Goal: Contribute content: Add original content to the website for others to see

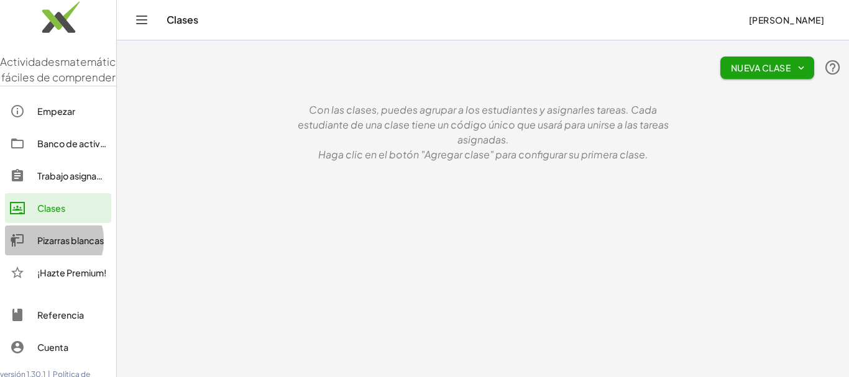
click at [85, 246] on font "Pizarras blancas" at bounding box center [70, 240] width 67 height 11
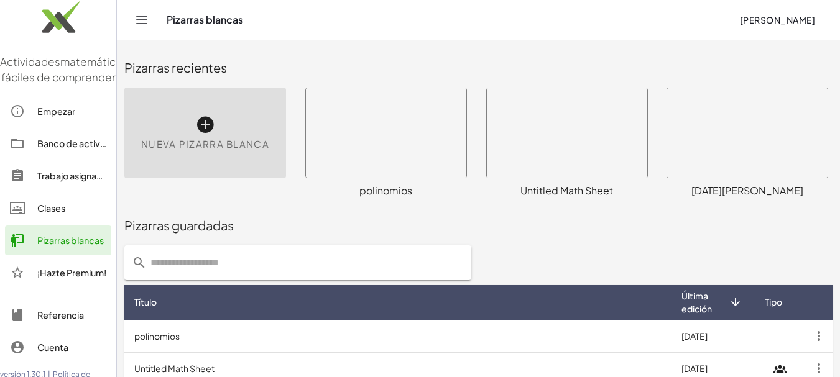
click at [223, 134] on div "Nueva pizarra blanca" at bounding box center [205, 133] width 162 height 91
click at [209, 122] on icon at bounding box center [205, 125] width 20 height 20
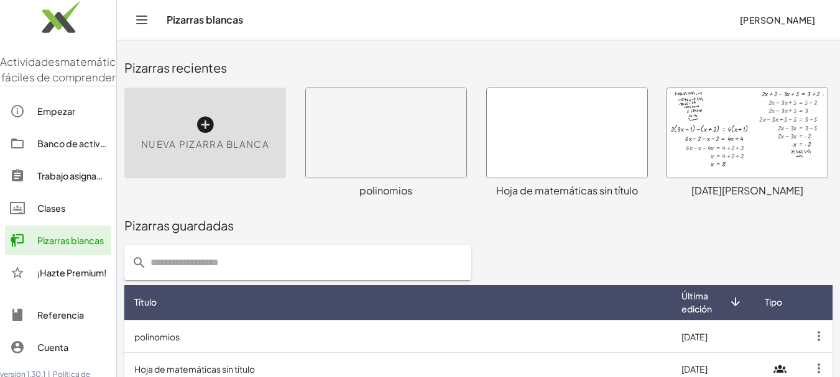
click at [213, 117] on icon at bounding box center [205, 125] width 20 height 20
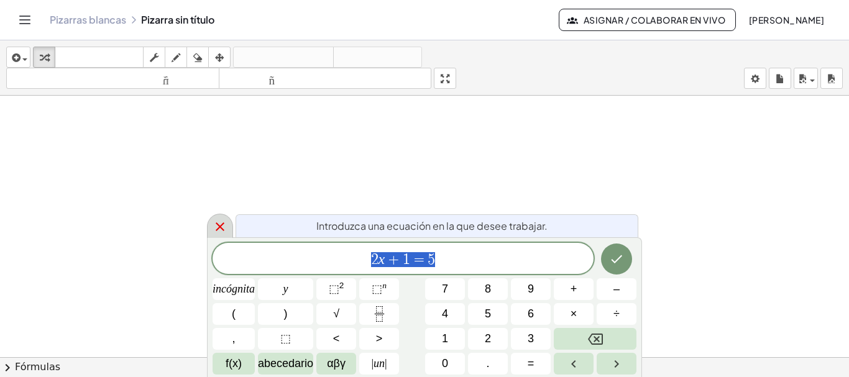
click at [216, 225] on icon at bounding box center [220, 226] width 15 height 15
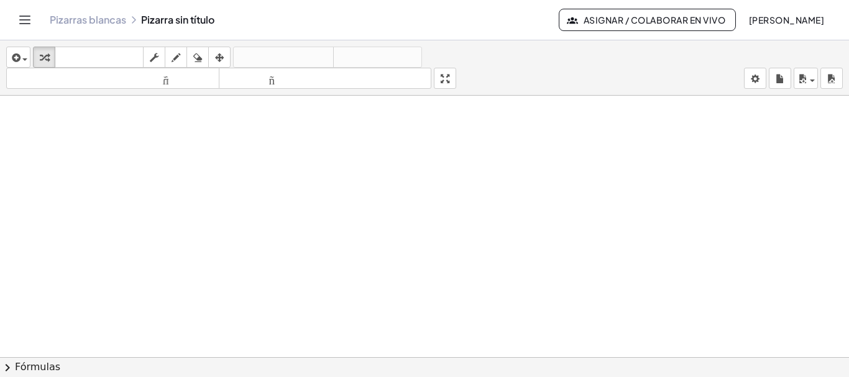
scroll to position [29, 0]
click at [27, 57] on div "button" at bounding box center [18, 57] width 18 height 15
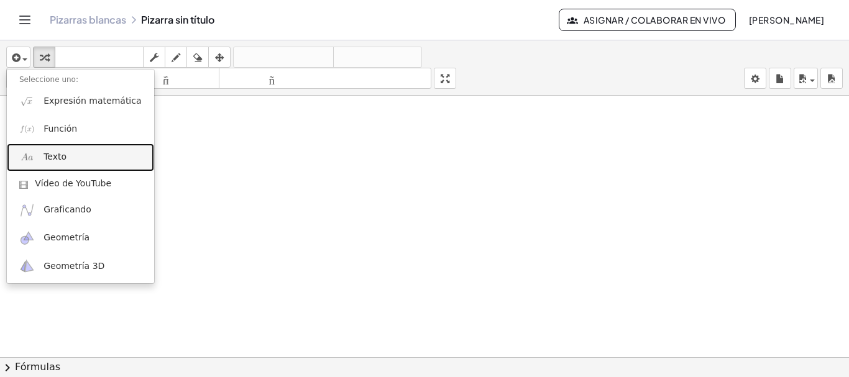
click at [64, 149] on link "Texto" at bounding box center [80, 158] width 147 height 28
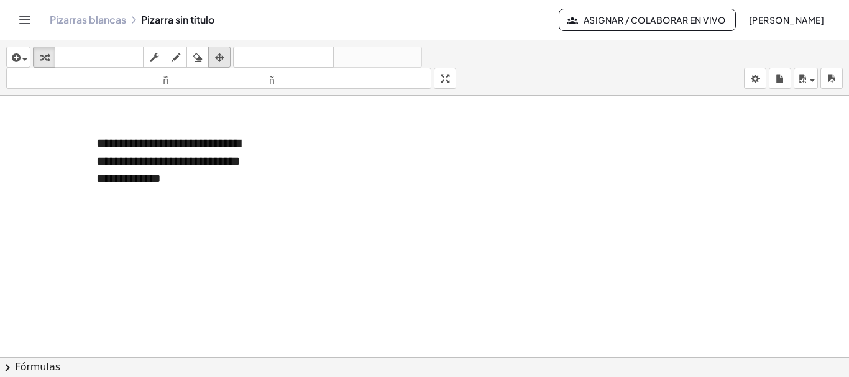
click at [225, 61] on div "button" at bounding box center [219, 57] width 16 height 15
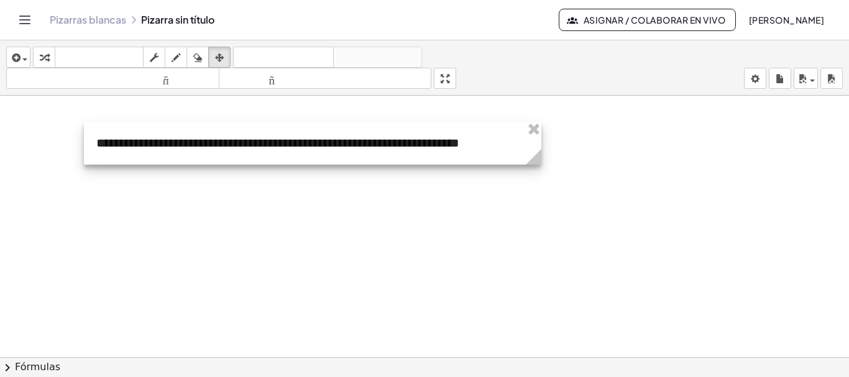
drag, startPoint x: 274, startPoint y: 185, endPoint x: 540, endPoint y: 160, distance: 266.6
click at [540, 160] on g at bounding box center [536, 160] width 22 height 22
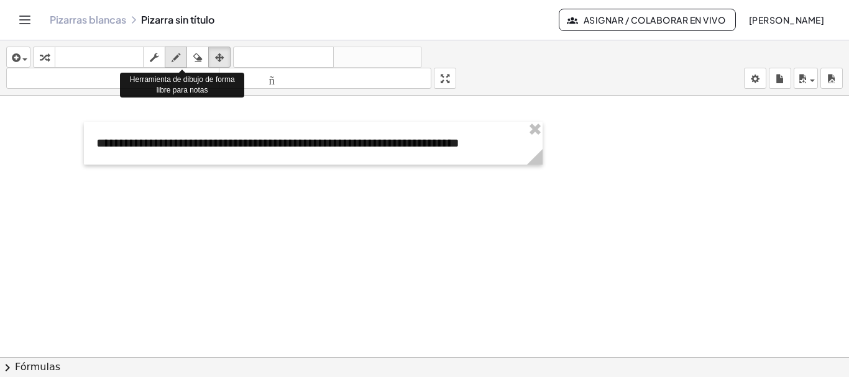
click at [184, 60] on div "button" at bounding box center [176, 57] width 16 height 15
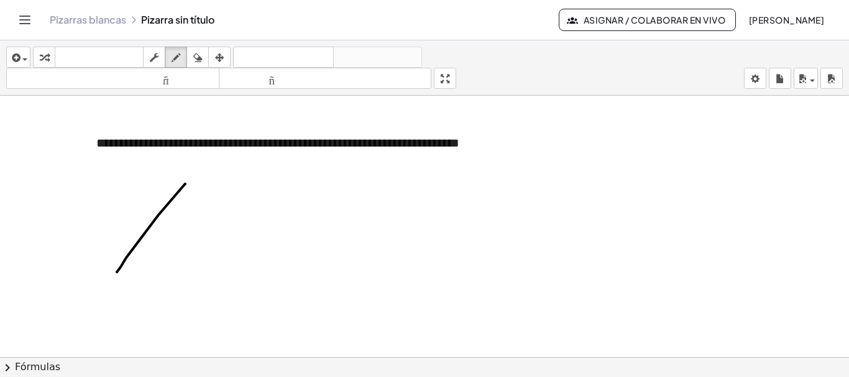
drag, startPoint x: 185, startPoint y: 184, endPoint x: 117, endPoint y: 272, distance: 111.6
click at [117, 272] on div at bounding box center [424, 337] width 849 height 541
drag, startPoint x: 186, startPoint y: 185, endPoint x: 270, endPoint y: 277, distance: 124.1
click at [270, 277] on div at bounding box center [424, 337] width 849 height 541
drag, startPoint x: 119, startPoint y: 272, endPoint x: 271, endPoint y: 275, distance: 152.3
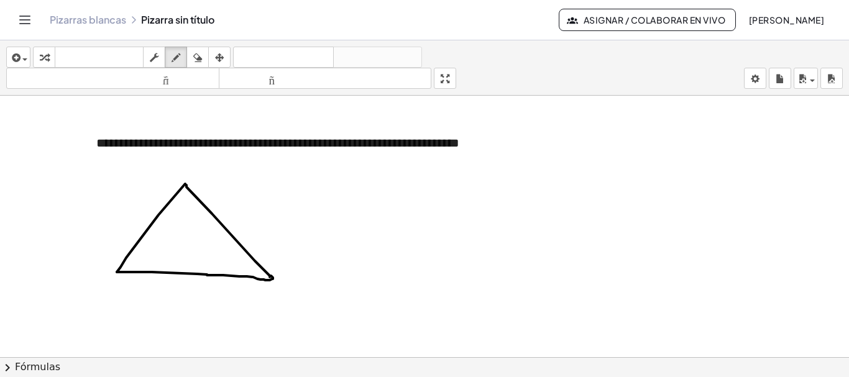
click at [271, 275] on div at bounding box center [424, 337] width 849 height 541
drag, startPoint x: 168, startPoint y: 205, endPoint x: 197, endPoint y: 200, distance: 29.1
click at [197, 200] on div at bounding box center [424, 337] width 849 height 541
drag, startPoint x: 186, startPoint y: 219, endPoint x: 190, endPoint y: 231, distance: 11.8
click at [190, 231] on div at bounding box center [424, 337] width 849 height 541
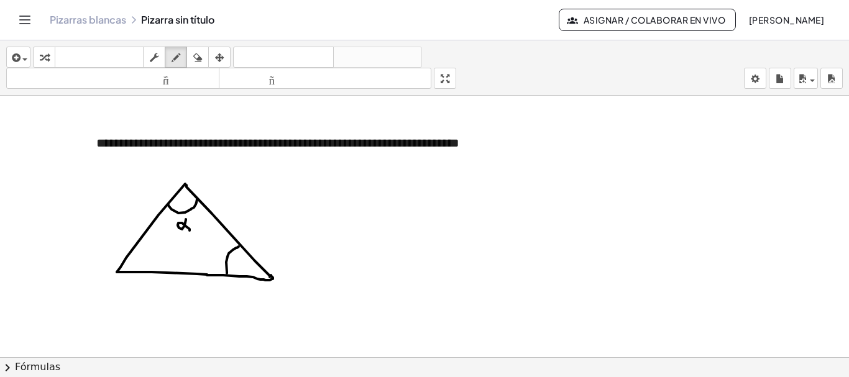
drag, startPoint x: 227, startPoint y: 273, endPoint x: 233, endPoint y: 252, distance: 22.0
click at [240, 246] on div at bounding box center [424, 337] width 849 height 541
drag, startPoint x: 214, startPoint y: 265, endPoint x: 216, endPoint y: 257, distance: 8.3
click at [216, 257] on div at bounding box center [424, 337] width 849 height 541
drag, startPoint x: 134, startPoint y: 247, endPoint x: 143, endPoint y: 269, distance: 23.4
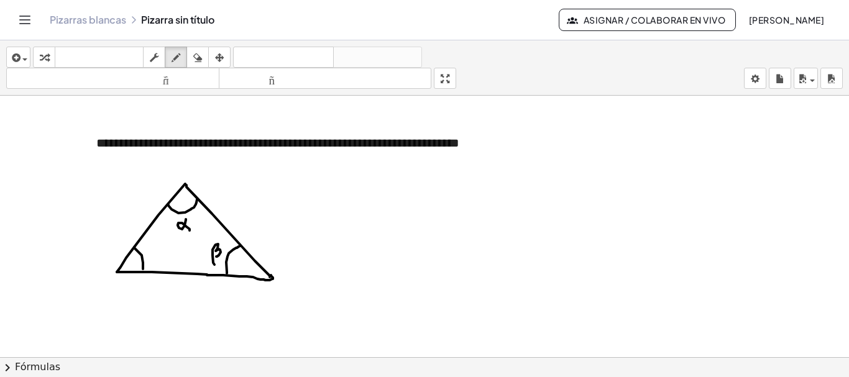
click at [143, 269] on div at bounding box center [424, 337] width 849 height 541
drag, startPoint x: 146, startPoint y: 250, endPoint x: 155, endPoint y: 245, distance: 10.3
click at [155, 245] on div at bounding box center [424, 337] width 849 height 541
drag, startPoint x: 181, startPoint y: 302, endPoint x: 190, endPoint y: 304, distance: 9.5
click at [190, 304] on div at bounding box center [424, 337] width 849 height 541
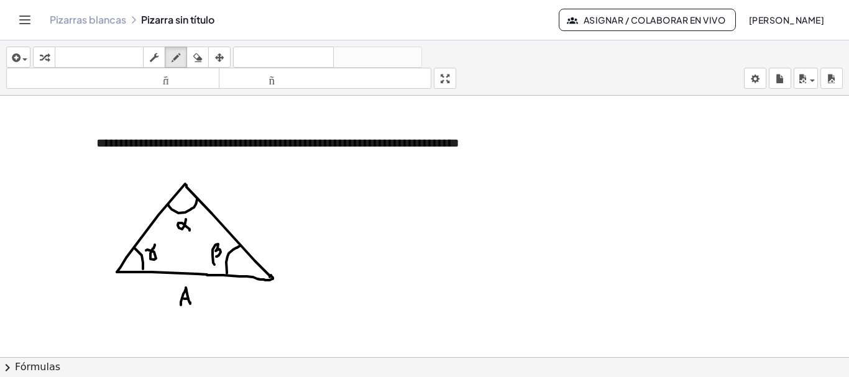
click at [188, 299] on div at bounding box center [424, 337] width 849 height 541
click at [135, 216] on div at bounding box center [424, 337] width 849 height 541
drag, startPoint x: 240, startPoint y: 203, endPoint x: 243, endPoint y: 211, distance: 8.1
click at [243, 211] on div at bounding box center [424, 337] width 849 height 541
drag, startPoint x: 292, startPoint y: 168, endPoint x: 303, endPoint y: 166, distance: 12.1
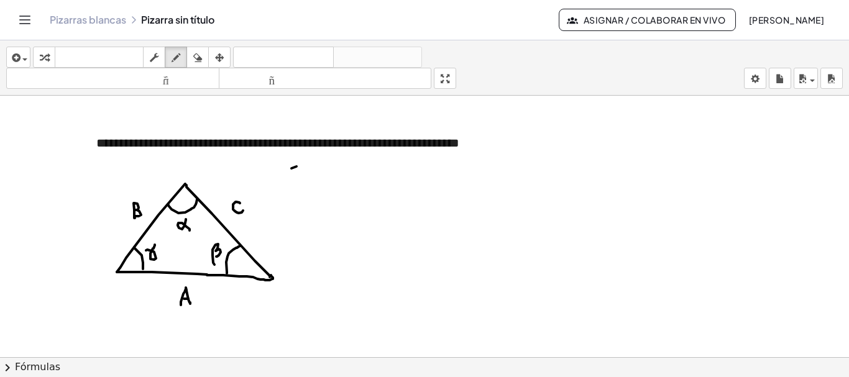
click at [303, 166] on div at bounding box center [424, 337] width 849 height 541
click at [298, 173] on div at bounding box center [424, 337] width 849 height 541
click at [306, 172] on div at bounding box center [424, 337] width 849 height 541
drag, startPoint x: 318, startPoint y: 165, endPoint x: 310, endPoint y: 173, distance: 11.0
click at [310, 173] on div at bounding box center [424, 337] width 849 height 541
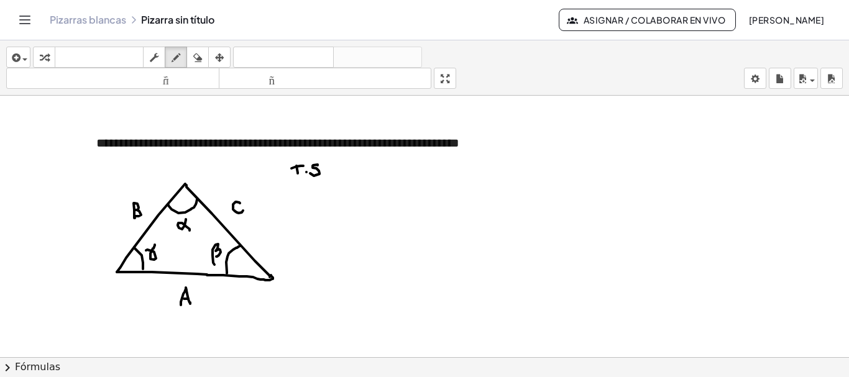
click at [328, 173] on div at bounding box center [424, 337] width 849 height 541
click at [326, 165] on div at bounding box center [424, 337] width 849 height 541
drag, startPoint x: 304, startPoint y: 181, endPoint x: 324, endPoint y: 177, distance: 20.2
click at [324, 177] on div at bounding box center [424, 337] width 849 height 541
drag, startPoint x: 310, startPoint y: 183, endPoint x: 326, endPoint y: 181, distance: 15.7
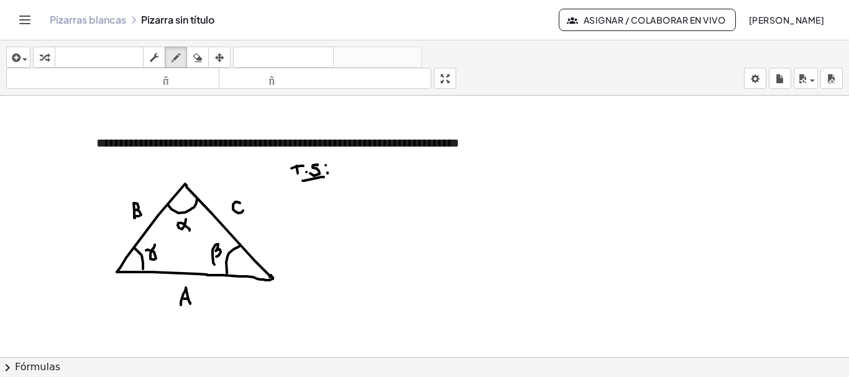
click at [326, 181] on div at bounding box center [424, 337] width 849 height 541
drag, startPoint x: 363, startPoint y: 166, endPoint x: 359, endPoint y: 176, distance: 10.6
click at [359, 176] on div at bounding box center [424, 337] width 849 height 541
drag, startPoint x: 369, startPoint y: 172, endPoint x: 377, endPoint y: 175, distance: 8.1
click at [377, 175] on div at bounding box center [424, 337] width 849 height 541
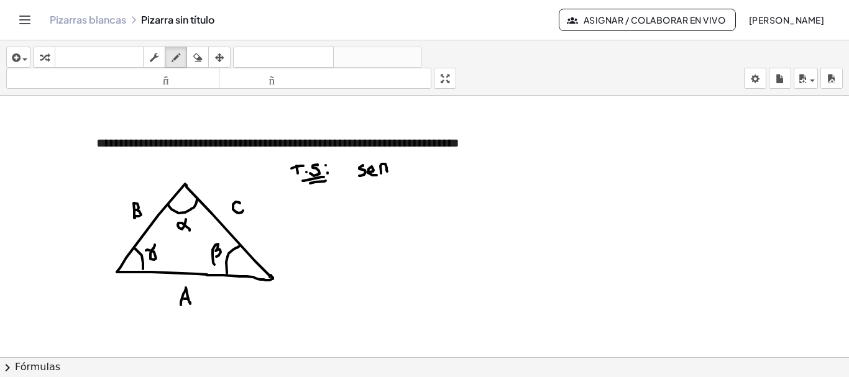
drag, startPoint x: 381, startPoint y: 173, endPoint x: 388, endPoint y: 173, distance: 6.9
click at [388, 173] on div at bounding box center [424, 337] width 849 height 541
drag, startPoint x: 411, startPoint y: 164, endPoint x: 413, endPoint y: 173, distance: 9.6
click at [413, 173] on div at bounding box center [424, 337] width 849 height 541
drag, startPoint x: 361, startPoint y: 184, endPoint x: 415, endPoint y: 184, distance: 54.1
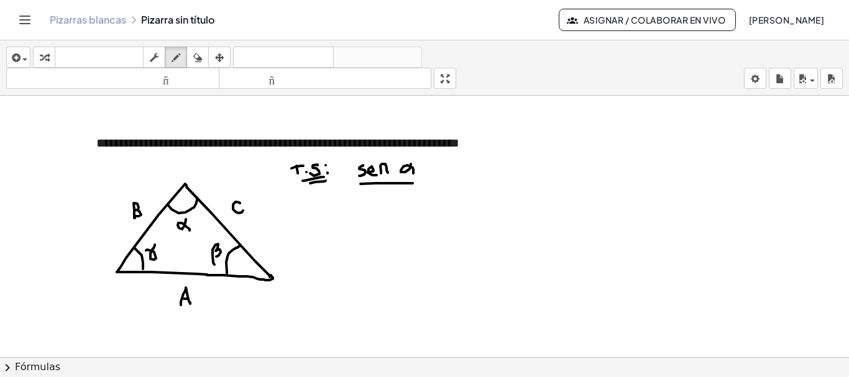
click at [415, 184] on div at bounding box center [424, 337] width 849 height 541
drag, startPoint x: 377, startPoint y: 201, endPoint x: 386, endPoint y: 203, distance: 9.5
click at [386, 203] on div at bounding box center [424, 337] width 849 height 541
drag, startPoint x: 376, startPoint y: 198, endPoint x: 384, endPoint y: 198, distance: 8.1
click at [384, 198] on div at bounding box center [424, 337] width 849 height 541
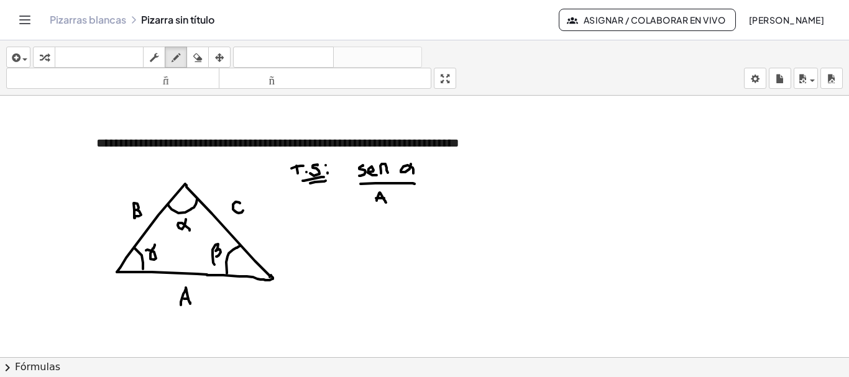
click at [428, 186] on div at bounding box center [424, 337] width 849 height 541
click at [429, 181] on div at bounding box center [424, 337] width 849 height 541
drag, startPoint x: 449, startPoint y: 170, endPoint x: 445, endPoint y: 179, distance: 10.0
click at [443, 180] on div at bounding box center [424, 337] width 849 height 541
drag, startPoint x: 453, startPoint y: 176, endPoint x: 463, endPoint y: 179, distance: 11.0
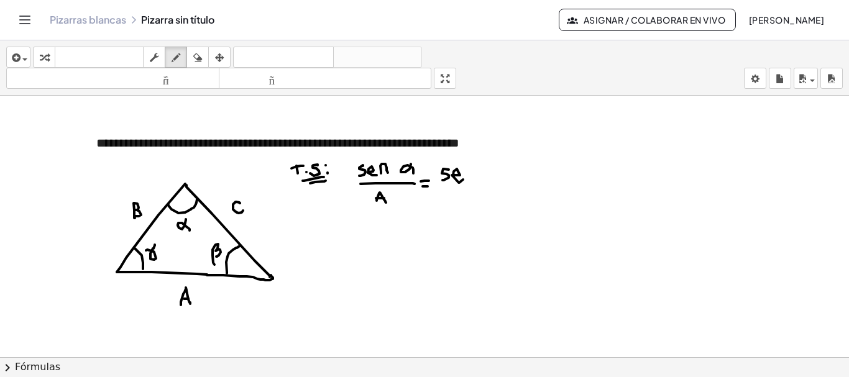
click at [463, 179] on div at bounding box center [424, 337] width 849 height 541
click at [472, 178] on div at bounding box center [424, 337] width 849 height 541
click at [489, 175] on div at bounding box center [424, 337] width 849 height 541
drag, startPoint x: 444, startPoint y: 188, endPoint x: 487, endPoint y: 187, distance: 42.9
click at [487, 187] on div at bounding box center [424, 337] width 849 height 541
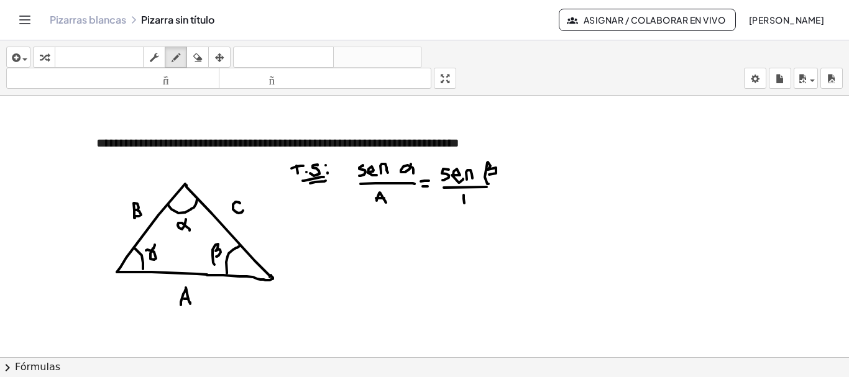
drag, startPoint x: 464, startPoint y: 195, endPoint x: 464, endPoint y: 203, distance: 8.1
click at [464, 203] on div at bounding box center [424, 337] width 849 height 541
drag, startPoint x: 460, startPoint y: 199, endPoint x: 464, endPoint y: 207, distance: 9.2
click at [464, 207] on div at bounding box center [424, 337] width 849 height 541
click at [504, 186] on div at bounding box center [424, 337] width 849 height 541
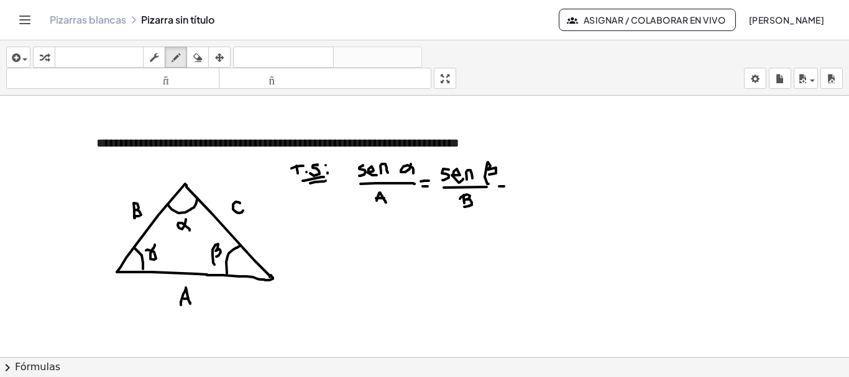
click at [504, 183] on div at bounding box center [424, 337] width 849 height 541
drag, startPoint x: 521, startPoint y: 171, endPoint x: 518, endPoint y: 177, distance: 6.7
click at [518, 177] on div at bounding box center [424, 337] width 849 height 541
drag, startPoint x: 530, startPoint y: 172, endPoint x: 536, endPoint y: 176, distance: 8.1
click at [536, 176] on div at bounding box center [424, 337] width 849 height 541
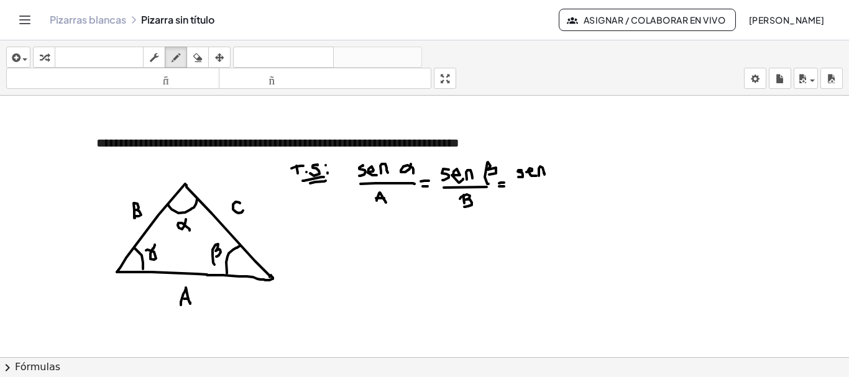
click at [544, 175] on div at bounding box center [424, 337] width 849 height 541
drag, startPoint x: 555, startPoint y: 162, endPoint x: 564, endPoint y: 162, distance: 9.3
click at [564, 162] on div at bounding box center [424, 337] width 849 height 541
drag, startPoint x: 518, startPoint y: 187, endPoint x: 575, endPoint y: 191, distance: 56.7
click at [575, 191] on div at bounding box center [424, 337] width 849 height 541
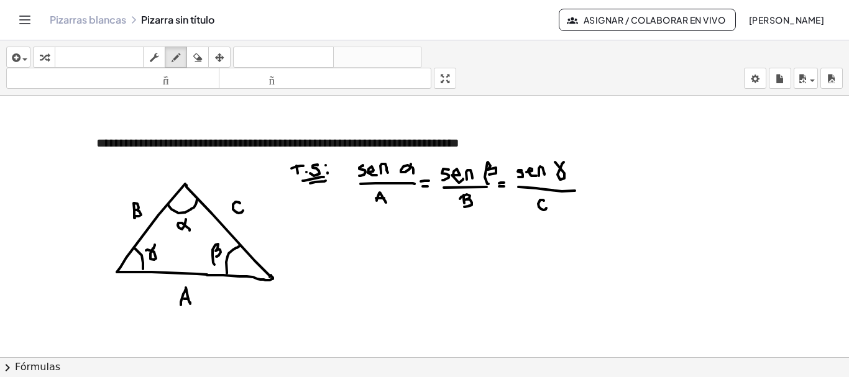
drag, startPoint x: 544, startPoint y: 201, endPoint x: 546, endPoint y: 208, distance: 7.9
click at [546, 208] on div at bounding box center [424, 337] width 849 height 541
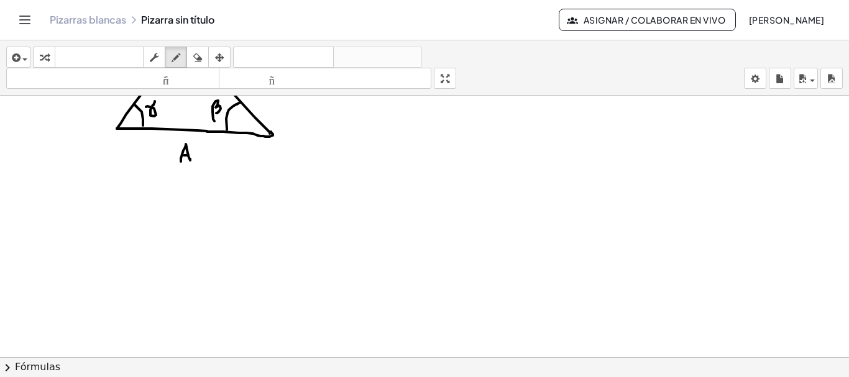
scroll to position [175, 0]
drag, startPoint x: 17, startPoint y: 177, endPoint x: 21, endPoint y: 191, distance: 14.2
click at [21, 191] on div at bounding box center [424, 190] width 849 height 541
click at [21, 185] on div at bounding box center [424, 190] width 849 height 541
click at [30, 185] on div at bounding box center [424, 190] width 849 height 541
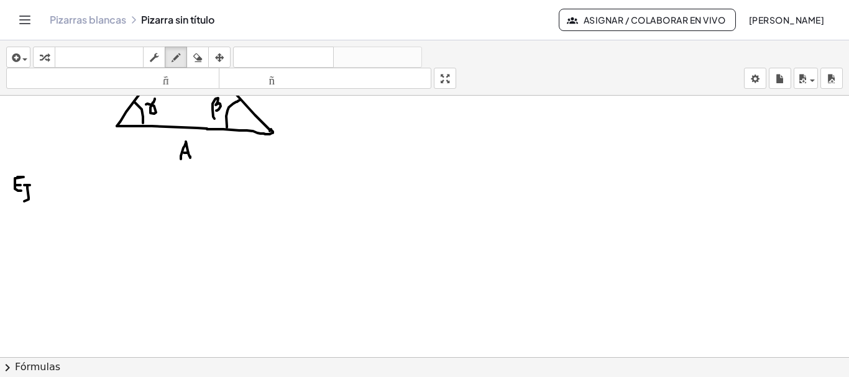
click at [26, 194] on div at bounding box center [424, 190] width 849 height 541
click at [33, 191] on div at bounding box center [424, 190] width 849 height 541
click at [34, 184] on div at bounding box center [424, 190] width 849 height 541
drag, startPoint x: 24, startPoint y: 196, endPoint x: 30, endPoint y: 196, distance: 6.9
click at [30, 196] on div at bounding box center [424, 190] width 849 height 541
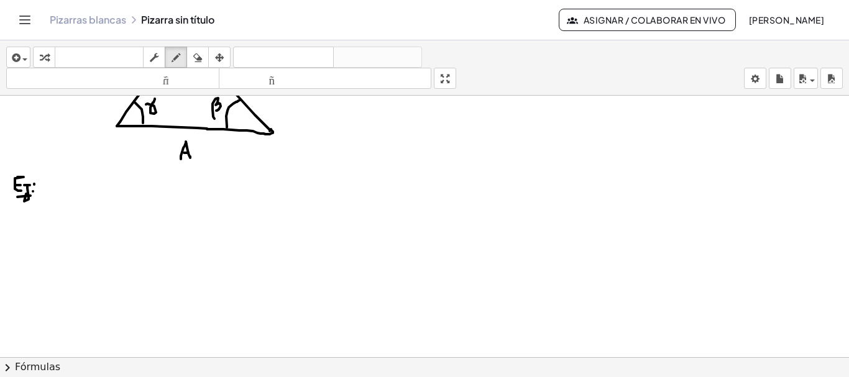
drag, startPoint x: 20, startPoint y: 198, endPoint x: 30, endPoint y: 199, distance: 10.6
click at [30, 199] on div at bounding box center [424, 190] width 849 height 541
drag, startPoint x: 59, startPoint y: 191, endPoint x: 86, endPoint y: 236, distance: 53.0
click at [86, 236] on div at bounding box center [424, 190] width 849 height 541
drag, startPoint x: 86, startPoint y: 236, endPoint x: 127, endPoint y: 230, distance: 41.5
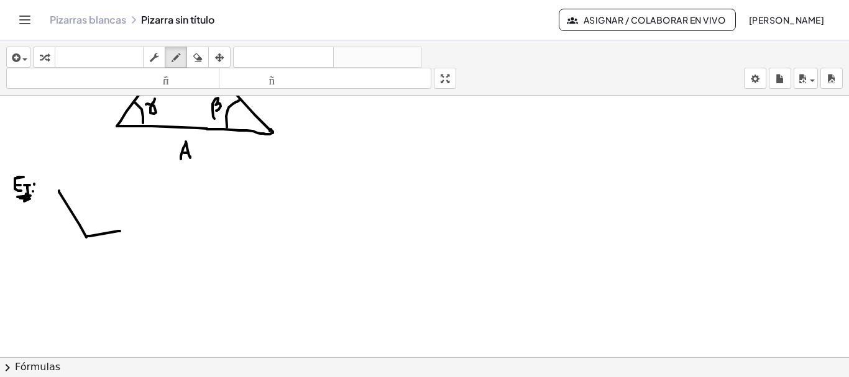
click at [127, 230] on div at bounding box center [424, 190] width 849 height 541
drag, startPoint x: 62, startPoint y: 190, endPoint x: 127, endPoint y: 230, distance: 77.0
click at [127, 230] on div at bounding box center [424, 190] width 849 height 541
drag, startPoint x: 86, startPoint y: 223, endPoint x: 90, endPoint y: 229, distance: 6.9
click at [90, 229] on div at bounding box center [424, 190] width 849 height 541
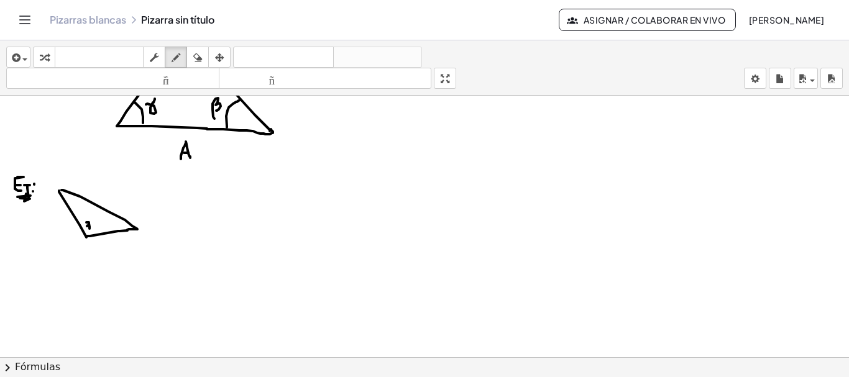
click at [91, 225] on div at bounding box center [424, 190] width 849 height 541
click at [94, 228] on div at bounding box center [424, 190] width 849 height 541
click at [101, 221] on div at bounding box center [424, 190] width 849 height 541
drag, startPoint x: 70, startPoint y: 208, endPoint x: 73, endPoint y: 193, distance: 15.4
click at [73, 193] on div at bounding box center [424, 190] width 849 height 541
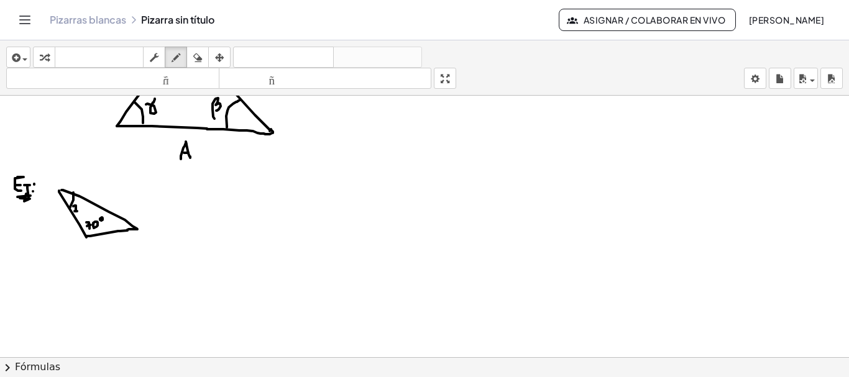
drag, startPoint x: 73, startPoint y: 206, endPoint x: 78, endPoint y: 211, distance: 6.6
click at [78, 211] on div at bounding box center [424, 190] width 849 height 541
click at [81, 209] on div at bounding box center [424, 190] width 849 height 541
click at [105, 241] on div at bounding box center [424, 190] width 849 height 541
click at [116, 244] on div at bounding box center [424, 190] width 849 height 541
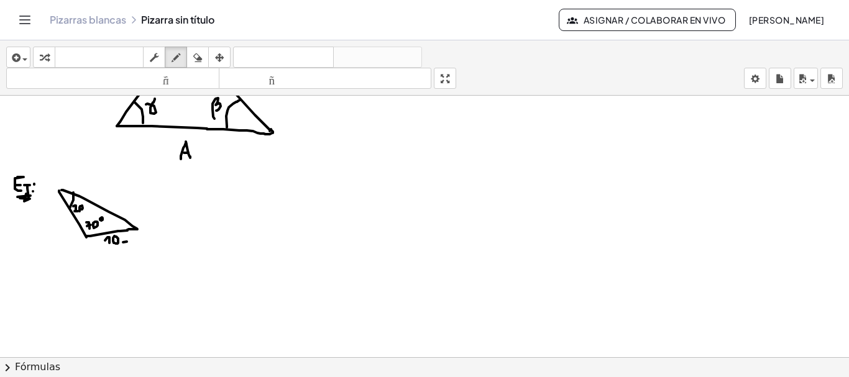
click at [127, 242] on div at bounding box center [424, 190] width 849 height 541
click at [127, 237] on div at bounding box center [424, 190] width 849 height 541
click at [140, 242] on div at bounding box center [424, 190] width 849 height 541
click at [140, 238] on div at bounding box center [424, 190] width 849 height 541
drag, startPoint x: 186, startPoint y: 190, endPoint x: 193, endPoint y: 188, distance: 7.7
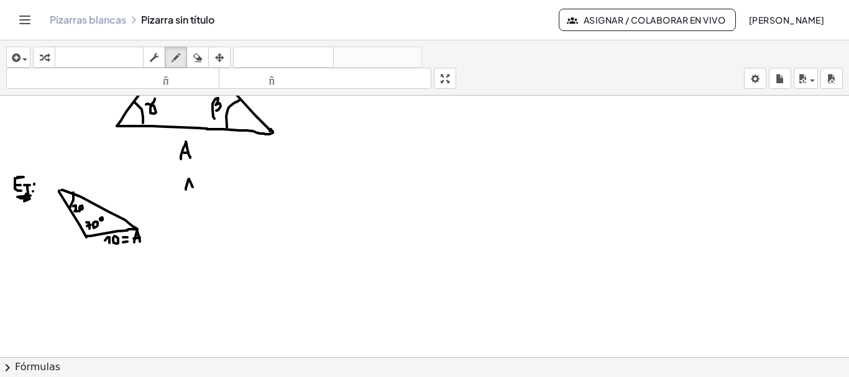
click at [193, 188] on div at bounding box center [424, 190] width 849 height 541
click at [193, 186] on div at bounding box center [424, 190] width 849 height 541
click at [203, 188] on div at bounding box center [424, 190] width 849 height 541
click at [204, 183] on div at bounding box center [424, 190] width 849 height 541
click at [208, 180] on div at bounding box center [424, 190] width 849 height 541
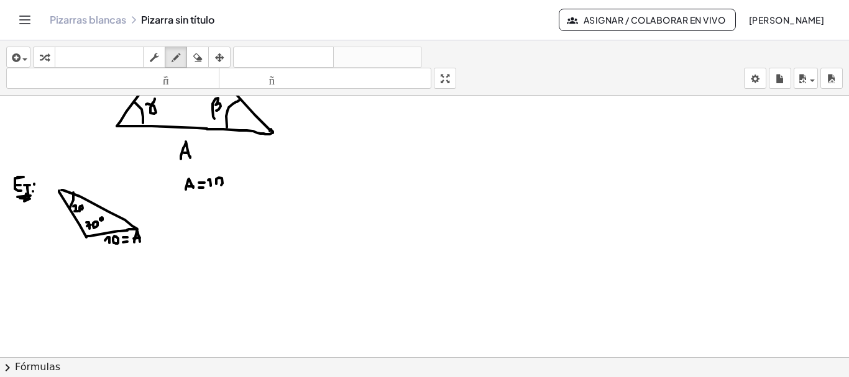
click at [217, 184] on div at bounding box center [424, 190] width 849 height 541
drag, startPoint x: 277, startPoint y: 172, endPoint x: 280, endPoint y: 181, distance: 10.4
click at [280, 181] on div at bounding box center [424, 190] width 849 height 541
click at [292, 181] on div at bounding box center [424, 190] width 849 height 541
drag, startPoint x: 285, startPoint y: 178, endPoint x: 293, endPoint y: 177, distance: 8.7
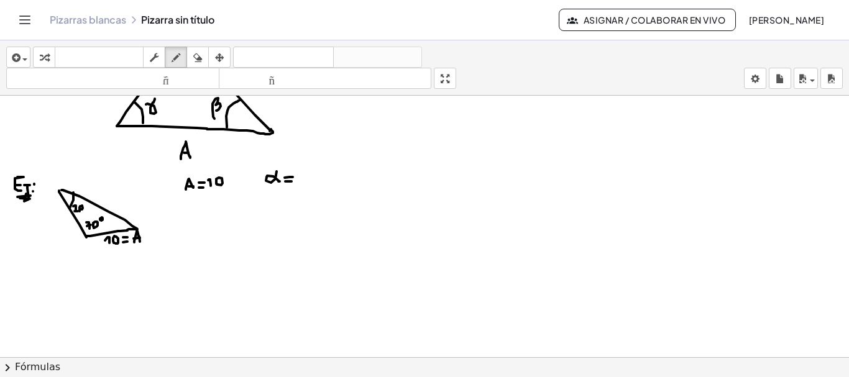
click at [293, 177] on div at bounding box center [424, 190] width 849 height 541
drag, startPoint x: 303, startPoint y: 173, endPoint x: 308, endPoint y: 183, distance: 11.4
click at [308, 183] on div at bounding box center [424, 190] width 849 height 541
click at [316, 181] on div at bounding box center [424, 190] width 849 height 541
click at [324, 168] on div at bounding box center [424, 190] width 849 height 541
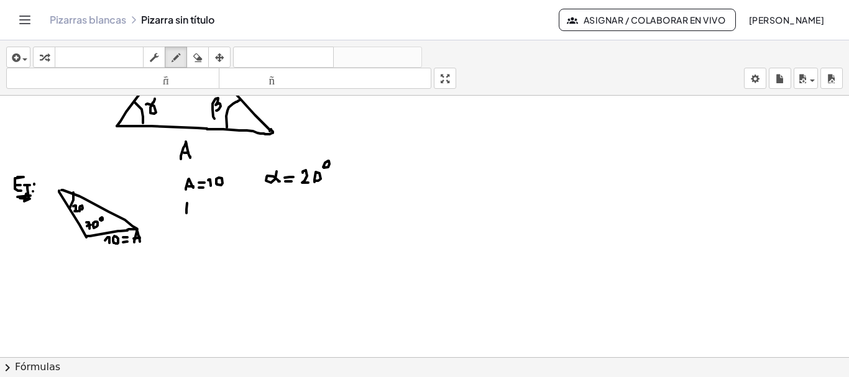
drag, startPoint x: 187, startPoint y: 203, endPoint x: 186, endPoint y: 214, distance: 10.6
click at [186, 214] on div at bounding box center [424, 190] width 849 height 541
drag, startPoint x: 186, startPoint y: 203, endPoint x: 186, endPoint y: 214, distance: 11.2
click at [186, 214] on div at bounding box center [424, 190] width 849 height 541
click at [204, 213] on div at bounding box center [424, 190] width 849 height 541
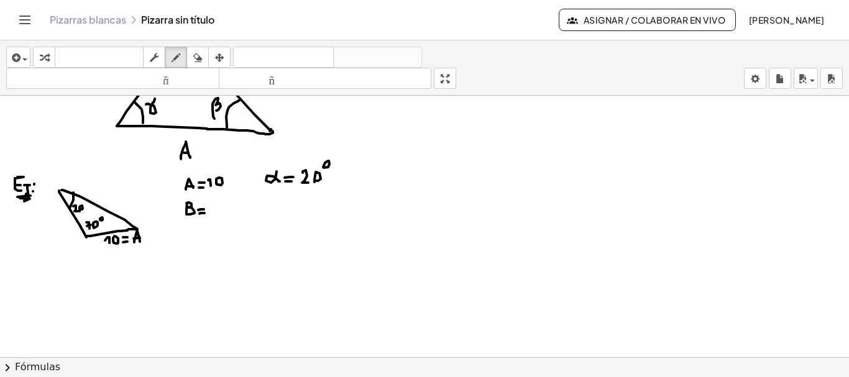
drag, startPoint x: 198, startPoint y: 210, endPoint x: 204, endPoint y: 209, distance: 6.2
click at [204, 209] on div at bounding box center [424, 190] width 849 height 541
click at [103, 200] on div at bounding box center [424, 190] width 849 height 541
drag, startPoint x: 58, startPoint y: 214, endPoint x: 63, endPoint y: 223, distance: 9.2
click at [63, 223] on div at bounding box center [424, 190] width 849 height 541
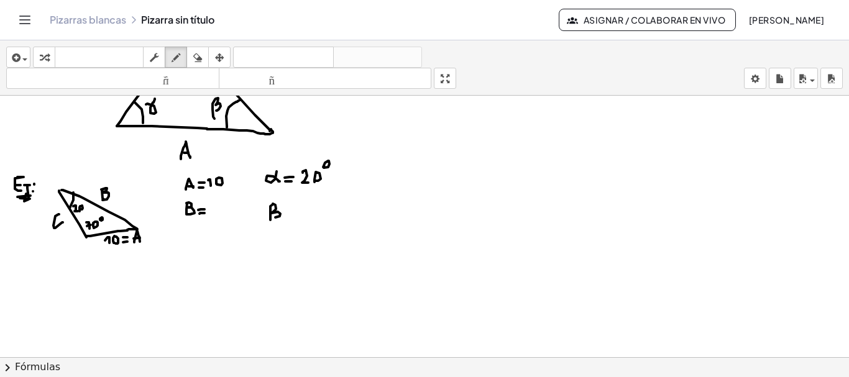
click at [274, 218] on div at bounding box center [424, 190] width 849 height 541
click at [289, 215] on div at bounding box center [424, 190] width 849 height 541
click at [292, 210] on div at bounding box center [424, 190] width 849 height 541
drag, startPoint x: 298, startPoint y: 203, endPoint x: 301, endPoint y: 215, distance: 12.1
click at [301, 215] on div at bounding box center [424, 190] width 849 height 541
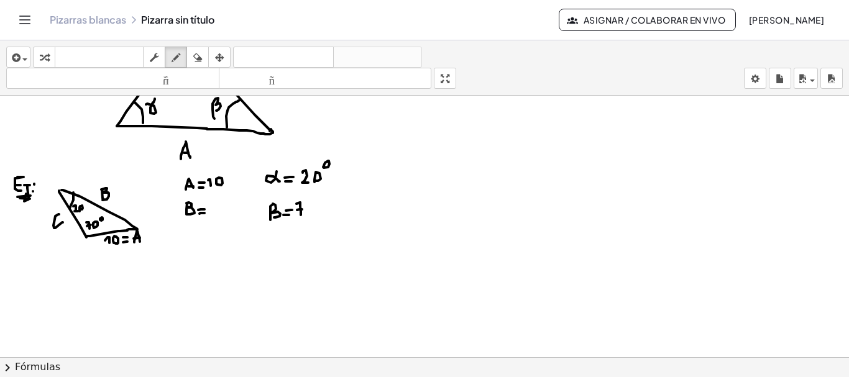
click at [303, 209] on div at bounding box center [424, 190] width 849 height 541
click at [310, 213] on div at bounding box center [424, 190] width 849 height 541
click at [321, 203] on div at bounding box center [424, 190] width 849 height 541
drag, startPoint x: 193, startPoint y: 231, endPoint x: 196, endPoint y: 241, distance: 10.4
click at [196, 241] on div at bounding box center [424, 190] width 849 height 541
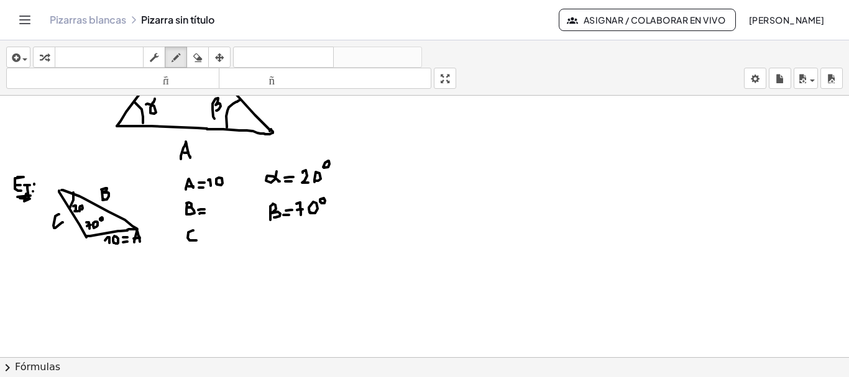
click at [204, 240] on div at bounding box center [424, 190] width 849 height 541
click at [203, 236] on div at bounding box center [424, 190] width 849 height 541
drag, startPoint x: 263, startPoint y: 227, endPoint x: 280, endPoint y: 224, distance: 17.1
click at [280, 223] on div at bounding box center [424, 190] width 849 height 541
drag, startPoint x: 283, startPoint y: 239, endPoint x: 290, endPoint y: 238, distance: 6.3
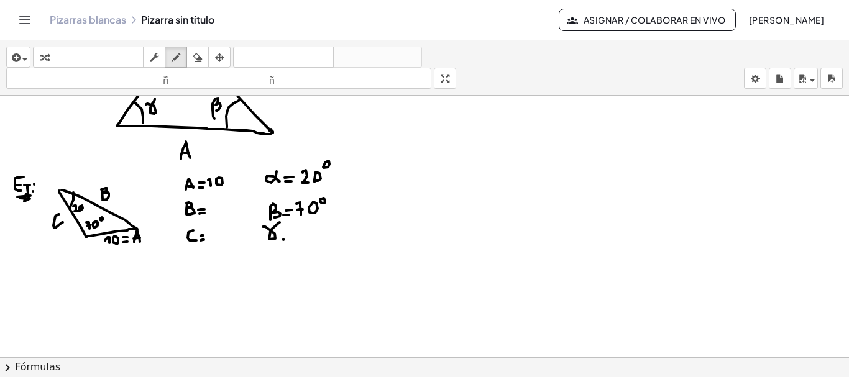
click at [290, 238] on div at bounding box center [424, 190] width 849 height 541
click at [290, 234] on div at bounding box center [424, 190] width 849 height 541
drag, startPoint x: 116, startPoint y: 229, endPoint x: 122, endPoint y: 218, distance: 12.5
click at [122, 218] on div at bounding box center [424, 190] width 849 height 541
click at [124, 220] on div at bounding box center [424, 190] width 849 height 541
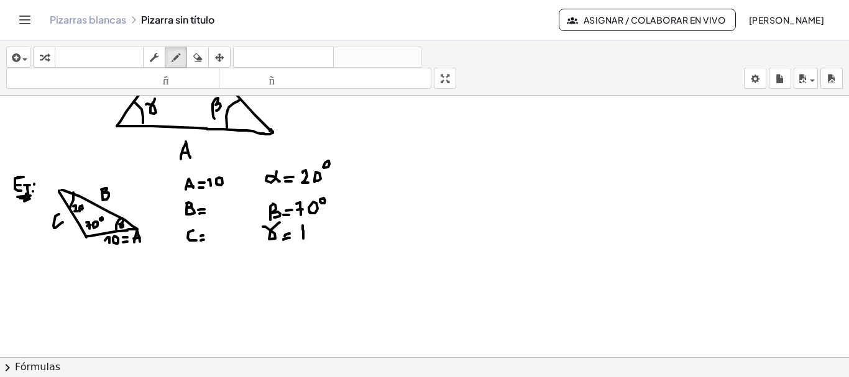
drag, startPoint x: 303, startPoint y: 239, endPoint x: 298, endPoint y: 232, distance: 8.0
click at [298, 232] on div at bounding box center [424, 190] width 849 height 541
click at [311, 227] on div at bounding box center [424, 190] width 849 height 541
click at [320, 236] on div at bounding box center [424, 190] width 849 height 541
click at [331, 226] on div at bounding box center [424, 190] width 849 height 541
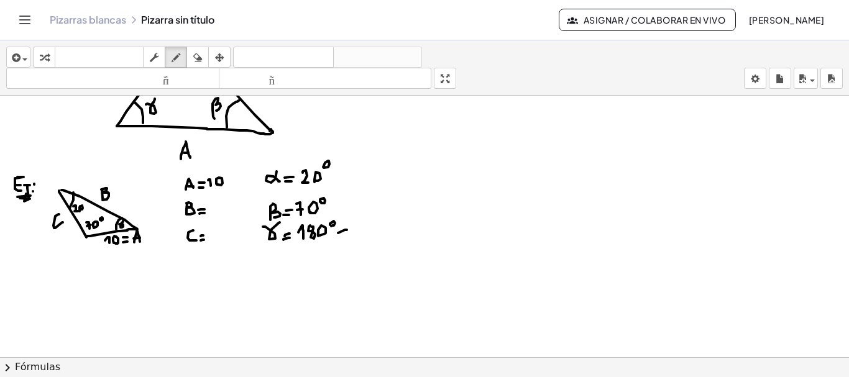
click at [347, 230] on div at bounding box center [424, 190] width 849 height 541
drag, startPoint x: 81, startPoint y: 206, endPoint x: 82, endPoint y: 200, distance: 6.3
click at [82, 200] on div at bounding box center [424, 190] width 849 height 541
drag, startPoint x: 315, startPoint y: 173, endPoint x: 319, endPoint y: 163, distance: 10.9
click at [319, 163] on div at bounding box center [424, 190] width 849 height 541
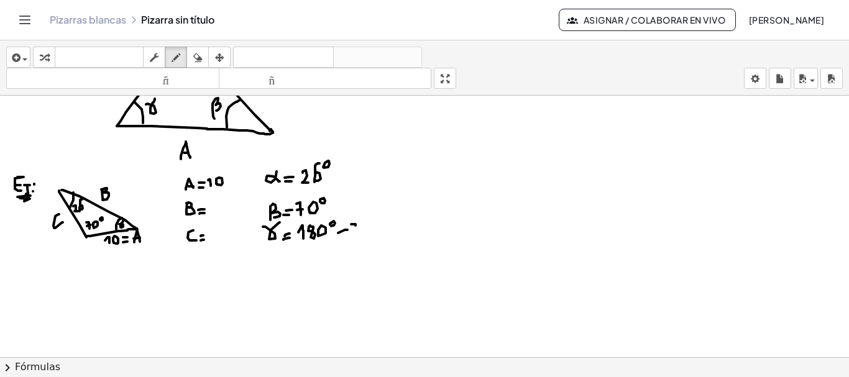
drag, startPoint x: 355, startPoint y: 224, endPoint x: 357, endPoint y: 236, distance: 12.0
click at [357, 236] on div at bounding box center [424, 190] width 849 height 541
click at [358, 229] on div at bounding box center [424, 190] width 849 height 541
click at [364, 232] on div at bounding box center [424, 190] width 849 height 541
click at [372, 224] on div at bounding box center [424, 190] width 849 height 541
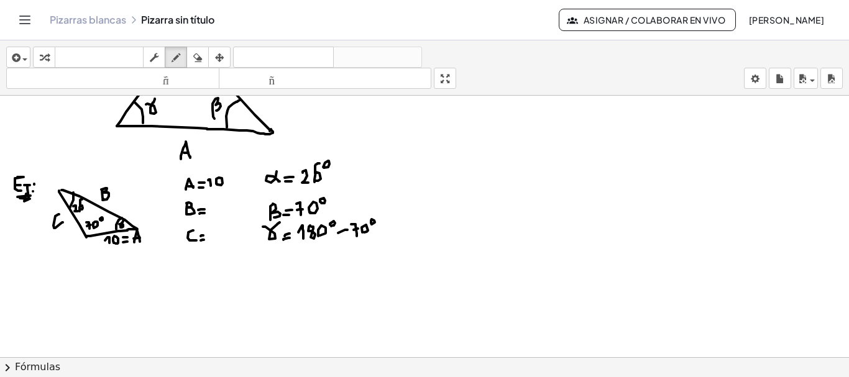
click at [371, 220] on div at bounding box center [424, 190] width 849 height 541
click at [384, 231] on div at bounding box center [424, 190] width 849 height 541
drag, startPoint x: 388, startPoint y: 226, endPoint x: 396, endPoint y: 234, distance: 11.0
click at [396, 234] on div at bounding box center [424, 190] width 849 height 541
drag, startPoint x: 403, startPoint y: 224, endPoint x: 411, endPoint y: 218, distance: 10.6
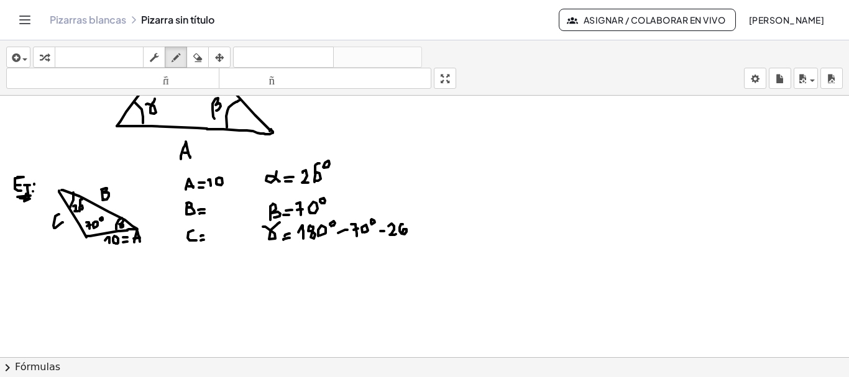
click at [402, 232] on div at bounding box center [424, 190] width 849 height 541
click at [411, 220] on div at bounding box center [424, 190] width 849 height 541
click at [417, 233] on div at bounding box center [424, 190] width 849 height 541
click at [418, 229] on div at bounding box center [424, 190] width 849 height 541
click at [432, 221] on div at bounding box center [424, 190] width 849 height 541
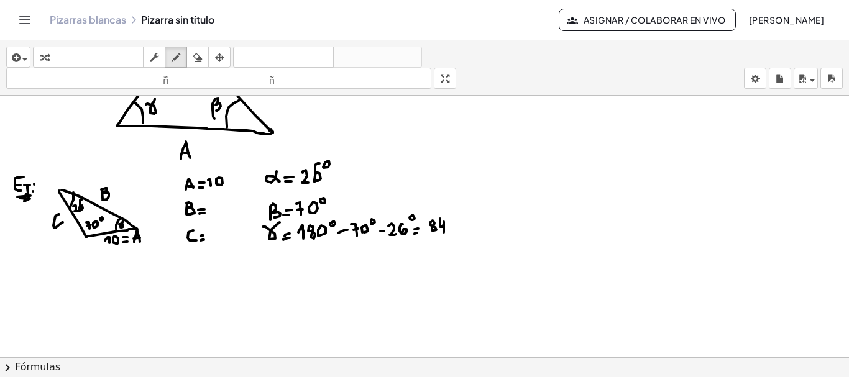
drag, startPoint x: 440, startPoint y: 223, endPoint x: 444, endPoint y: 233, distance: 10.6
click at [444, 233] on div at bounding box center [424, 190] width 849 height 541
click at [449, 221] on div at bounding box center [424, 190] width 849 height 541
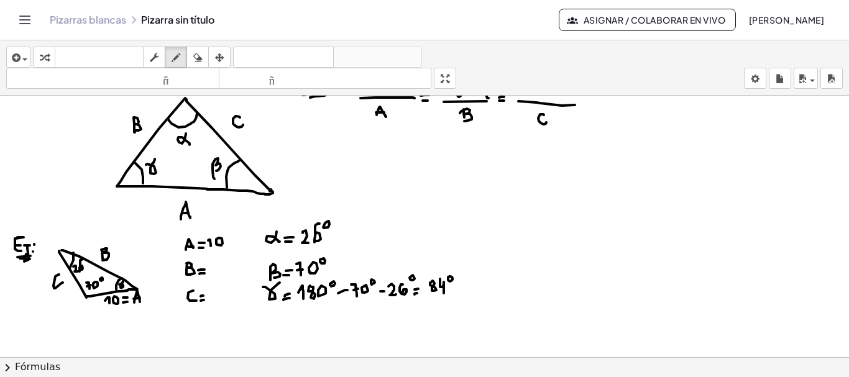
scroll to position [139, 0]
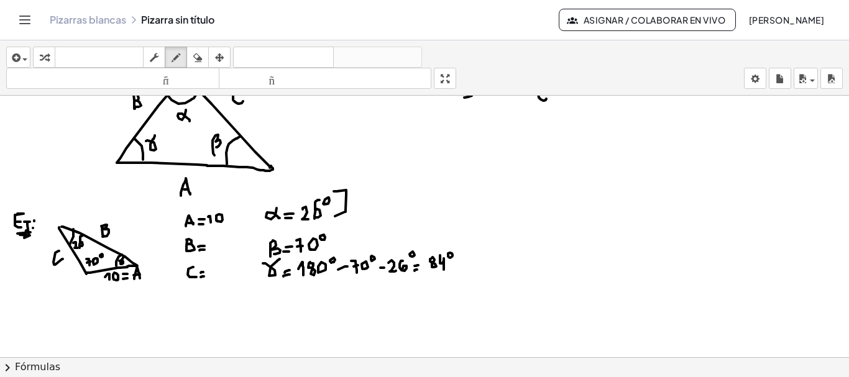
drag, startPoint x: 337, startPoint y: 191, endPoint x: 333, endPoint y: 217, distance: 25.8
click at [333, 217] on div at bounding box center [424, 227] width 849 height 541
drag, startPoint x: 182, startPoint y: 207, endPoint x: 186, endPoint y: 225, distance: 18.4
click at [186, 225] on div at bounding box center [424, 227] width 849 height 541
click at [29, 30] on div "Pizarras blancas Pizarra sin título Asignar / Colaborar en vivo [PERSON_NAME]" at bounding box center [424, 20] width 819 height 40
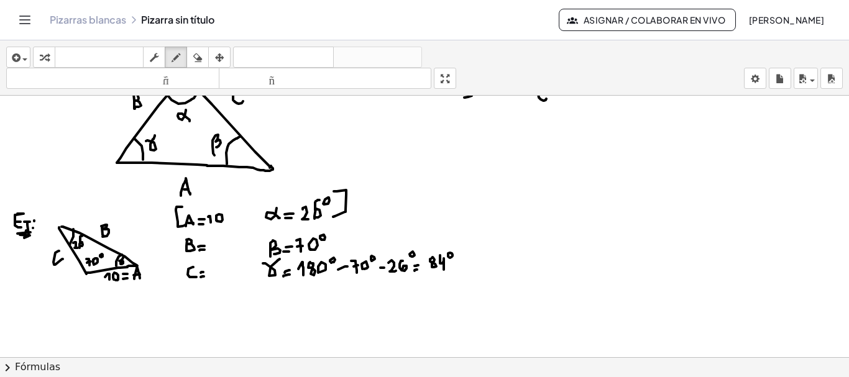
click at [25, 14] on icon "Cambiar navegación" at bounding box center [24, 19] width 15 height 15
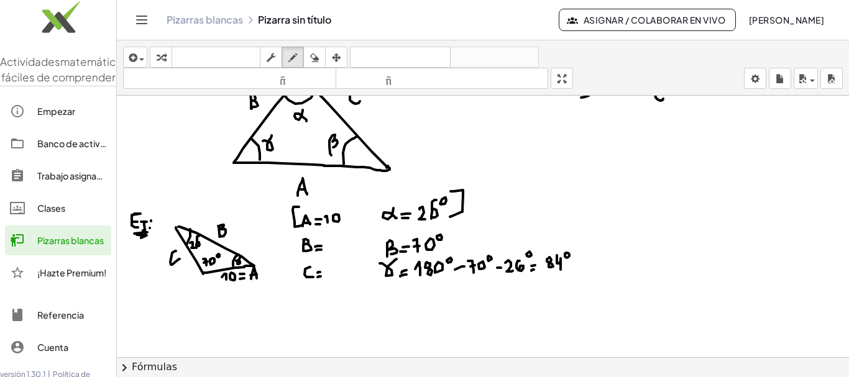
click at [136, 18] on icon "Cambiar navegación" at bounding box center [141, 19] width 15 height 15
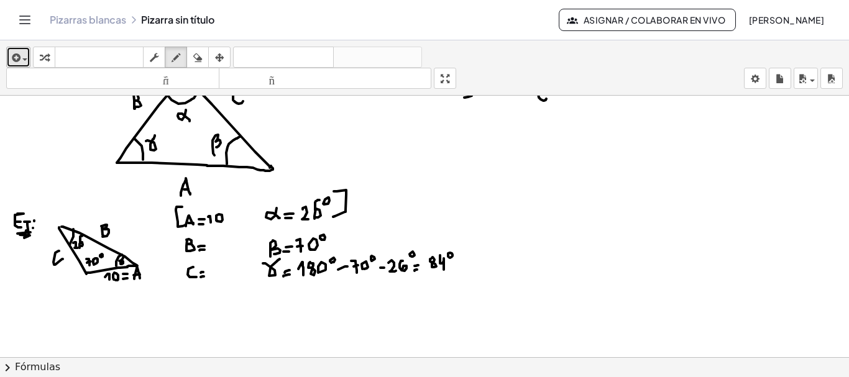
click at [17, 56] on icon "button" at bounding box center [14, 57] width 11 height 15
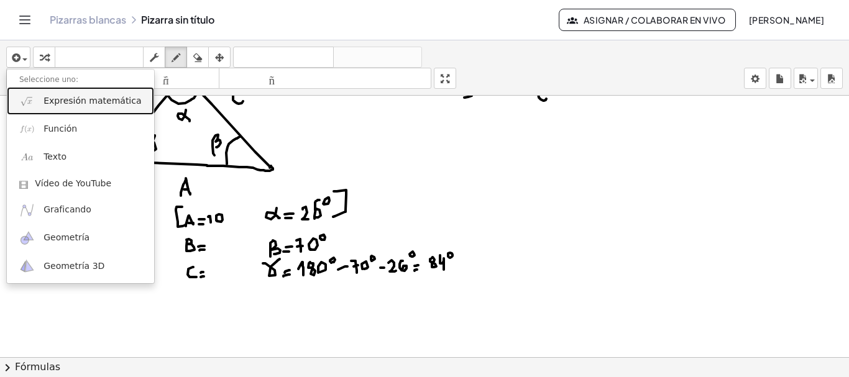
click at [60, 103] on font "Expresión matemática" at bounding box center [93, 101] width 98 height 10
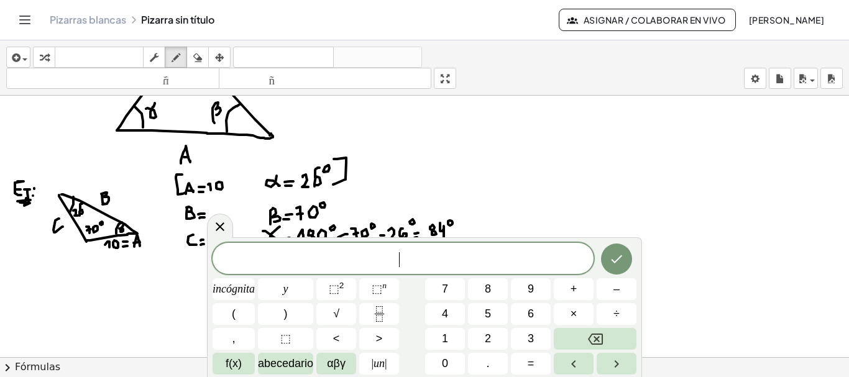
scroll to position [180, 0]
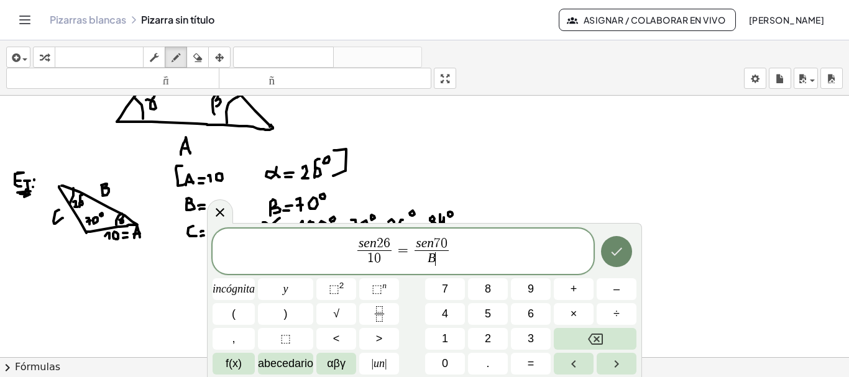
click at [621, 244] on button "Hecho" at bounding box center [616, 251] width 31 height 31
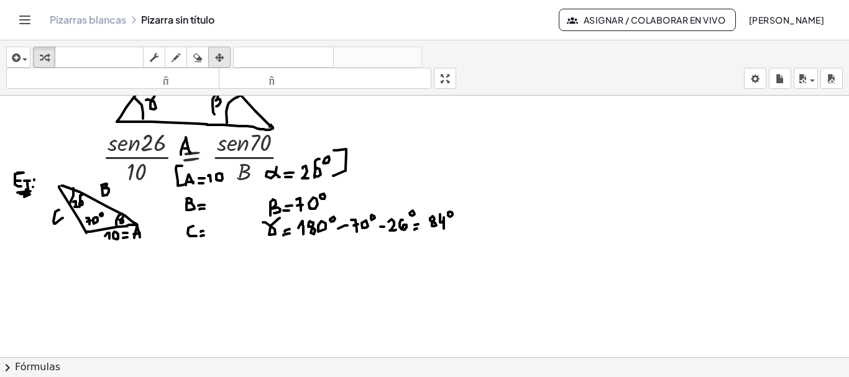
click at [227, 63] on div "button" at bounding box center [219, 57] width 16 height 15
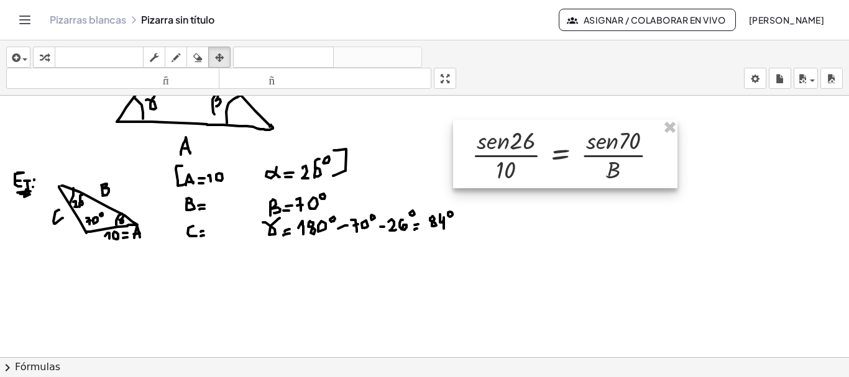
drag, startPoint x: 255, startPoint y: 152, endPoint x: 615, endPoint y: 148, distance: 360.5
click at [615, 148] on div at bounding box center [565, 154] width 224 height 68
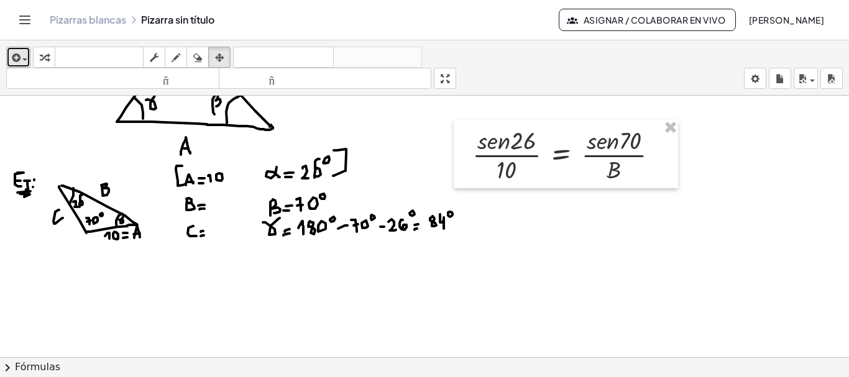
click at [24, 50] on div "button" at bounding box center [18, 57] width 18 height 15
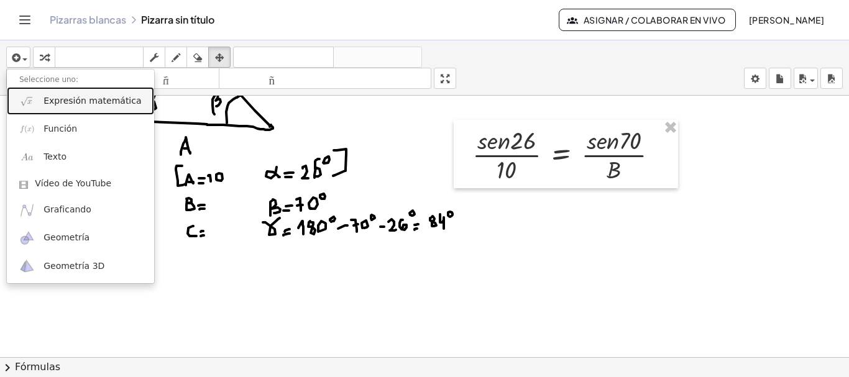
click at [75, 108] on link "Expresión matemática" at bounding box center [80, 101] width 147 height 28
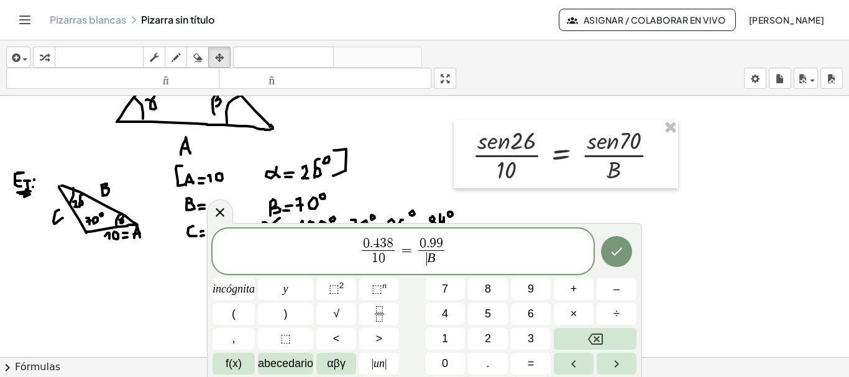
click at [436, 240] on span "0 . 9 9" at bounding box center [431, 244] width 26 height 14
click at [612, 254] on icon "Hecho" at bounding box center [616, 252] width 11 height 8
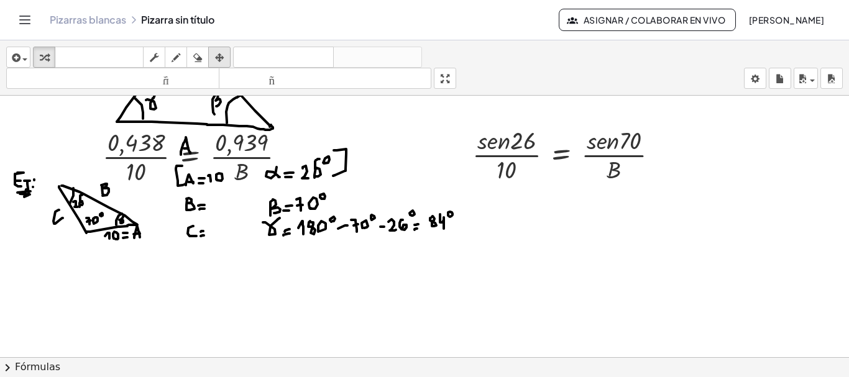
click at [221, 63] on icon "button" at bounding box center [219, 57] width 9 height 15
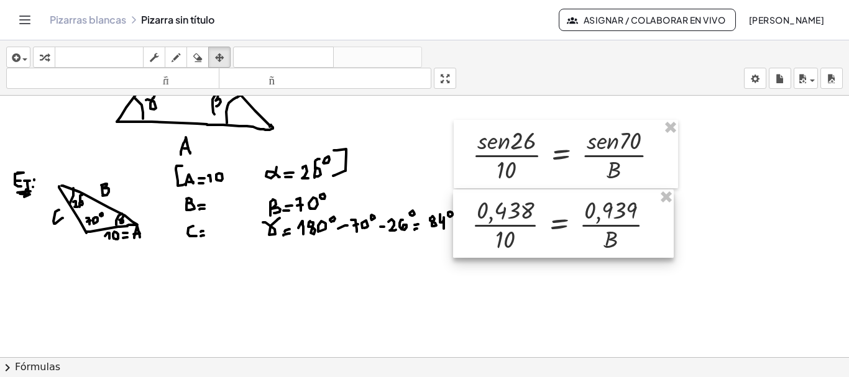
drag, startPoint x: 238, startPoint y: 165, endPoint x: 597, endPoint y: 226, distance: 364.5
click at [597, 226] on div at bounding box center [563, 224] width 221 height 68
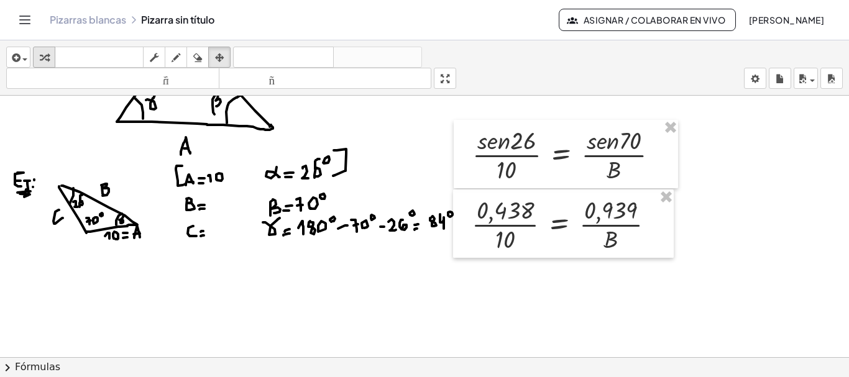
click at [42, 55] on icon "button" at bounding box center [44, 57] width 9 height 15
drag, startPoint x: 460, startPoint y: 244, endPoint x: 672, endPoint y: 248, distance: 212.0
click at [672, 248] on div "· B · 0,438 · 10 = · 0,939 · B" at bounding box center [563, 224] width 221 height 68
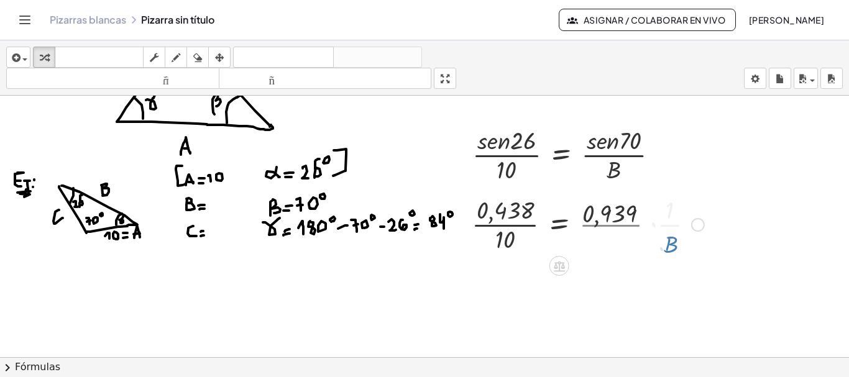
click at [672, 248] on div at bounding box center [588, 224] width 245 height 62
drag, startPoint x: 611, startPoint y: 242, endPoint x: 542, endPoint y: 221, distance: 72.2
click at [542, 221] on div at bounding box center [568, 224] width 205 height 62
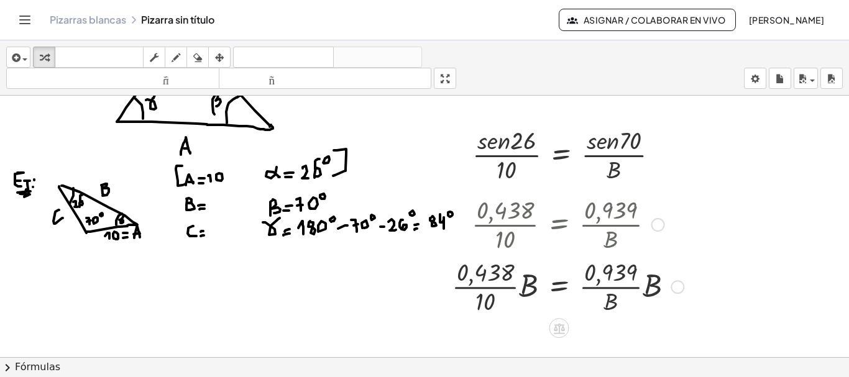
click at [658, 288] on div at bounding box center [568, 286] width 244 height 62
click at [623, 298] on div at bounding box center [565, 286] width 239 height 62
click at [641, 277] on div at bounding box center [565, 286] width 239 height 62
click at [645, 272] on div at bounding box center [565, 286] width 239 height 62
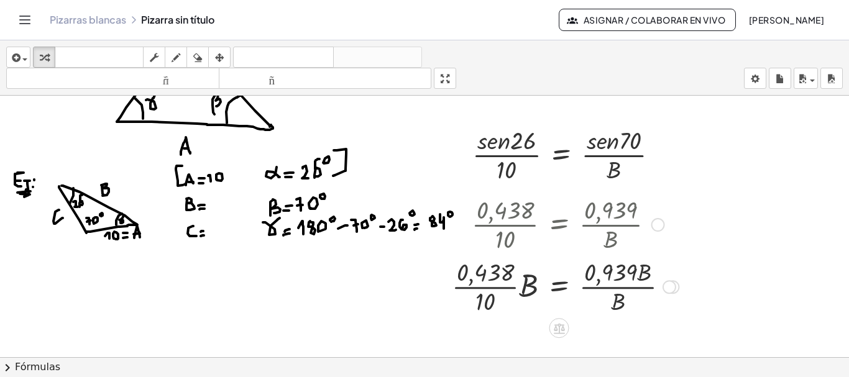
click at [619, 305] on div at bounding box center [565, 286] width 239 height 62
click at [174, 60] on icon "button" at bounding box center [176, 57] width 9 height 15
drag, startPoint x: 609, startPoint y: 305, endPoint x: 628, endPoint y: 295, distance: 21.7
click at [628, 295] on div at bounding box center [424, 186] width 849 height 541
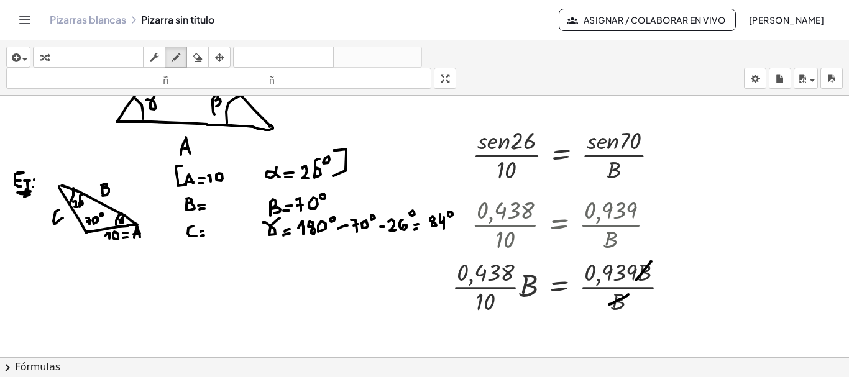
drag, startPoint x: 636, startPoint y: 280, endPoint x: 651, endPoint y: 262, distance: 24.3
click at [651, 262] on div at bounding box center [424, 186] width 849 height 541
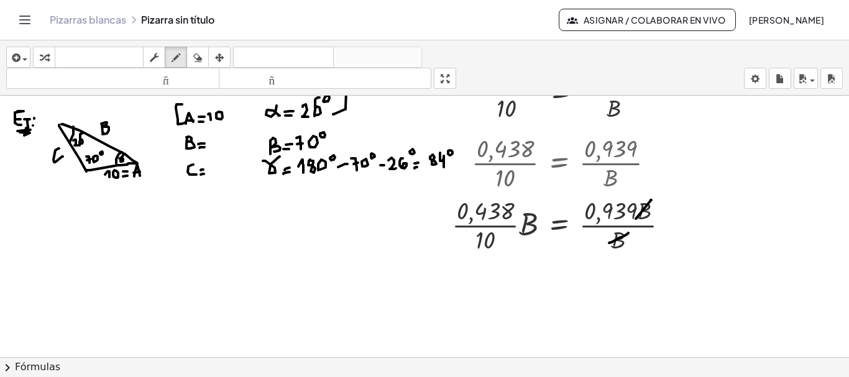
scroll to position [250, 0]
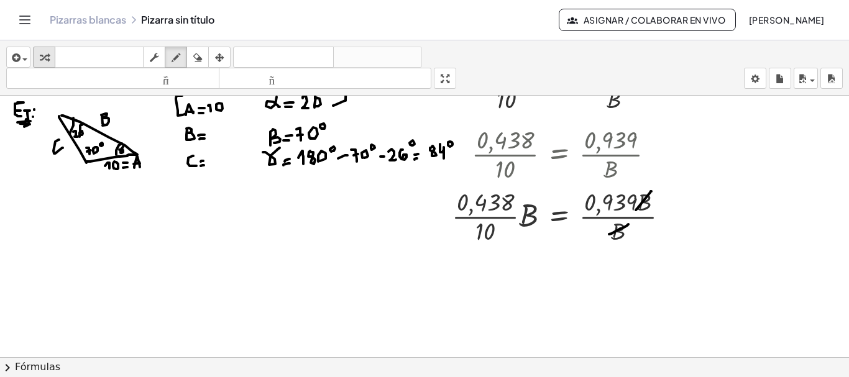
click at [46, 60] on icon "button" at bounding box center [44, 57] width 9 height 15
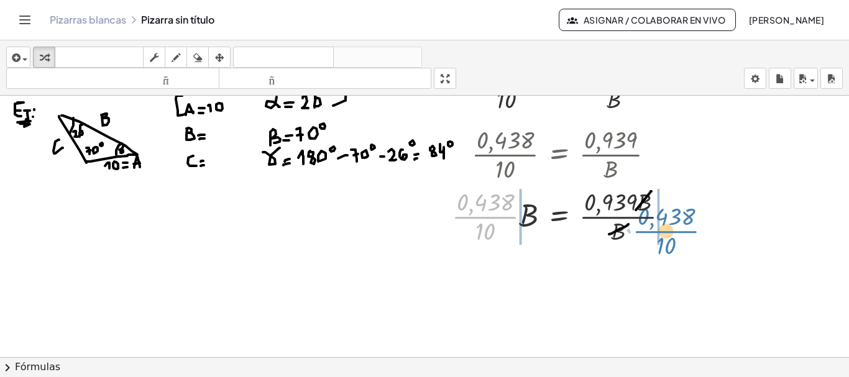
drag, startPoint x: 492, startPoint y: 216, endPoint x: 673, endPoint y: 231, distance: 181.4
click at [673, 231] on div at bounding box center [565, 216] width 239 height 62
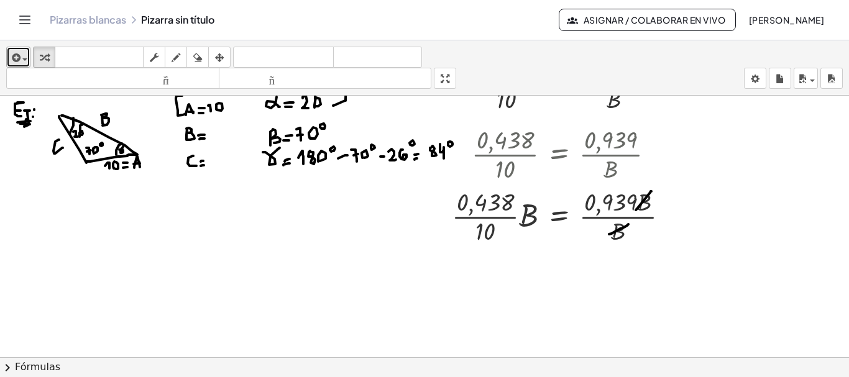
click at [22, 51] on div "button" at bounding box center [18, 57] width 18 height 15
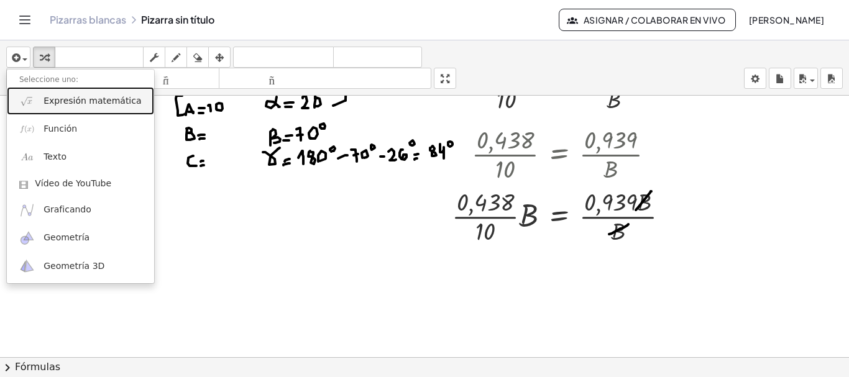
click at [71, 108] on link "Expresión matemática" at bounding box center [80, 101] width 147 height 28
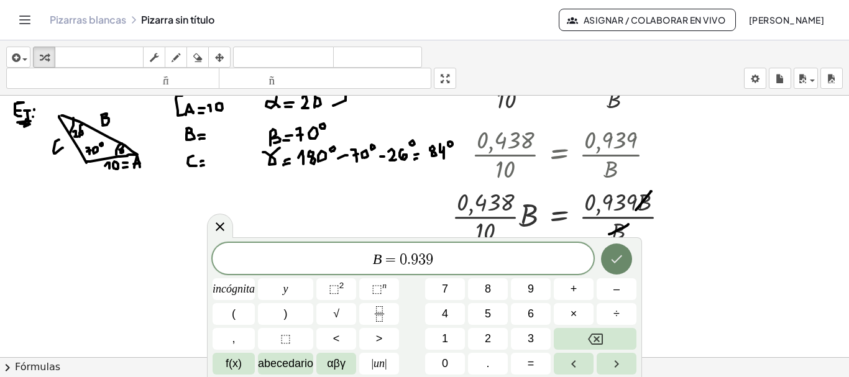
click at [609, 260] on icon "Hecho" at bounding box center [616, 259] width 15 height 15
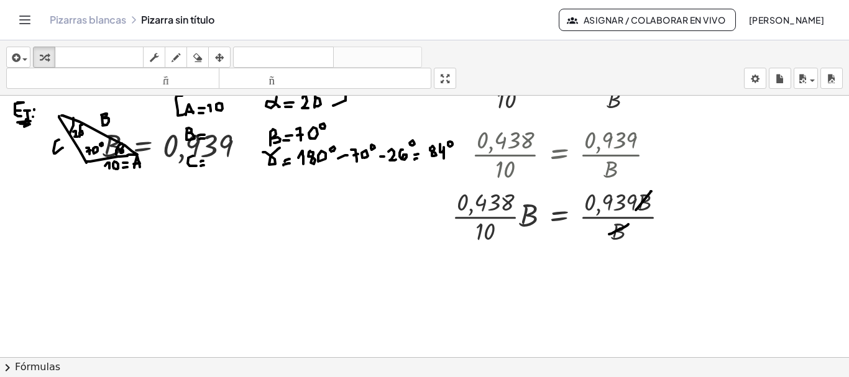
click at [219, 54] on icon "button" at bounding box center [219, 57] width 9 height 15
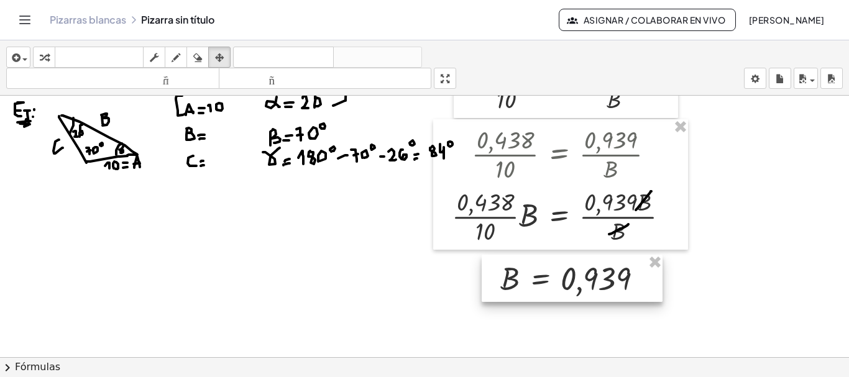
drag, startPoint x: 162, startPoint y: 152, endPoint x: 561, endPoint y: 292, distance: 423.2
click at [561, 292] on div at bounding box center [572, 278] width 181 height 47
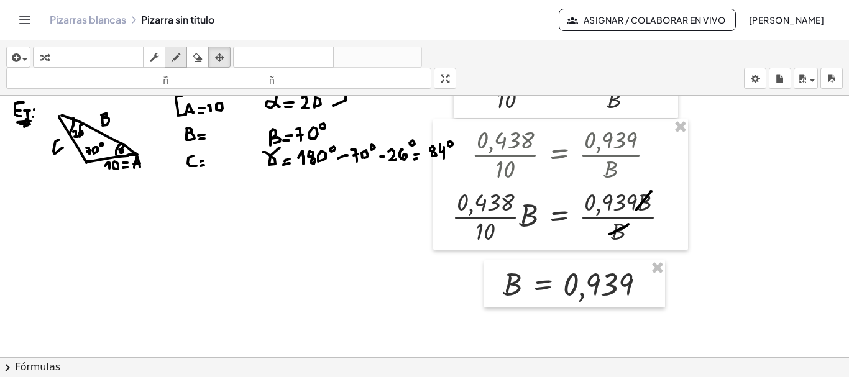
click at [170, 51] on div "button" at bounding box center [176, 57] width 16 height 15
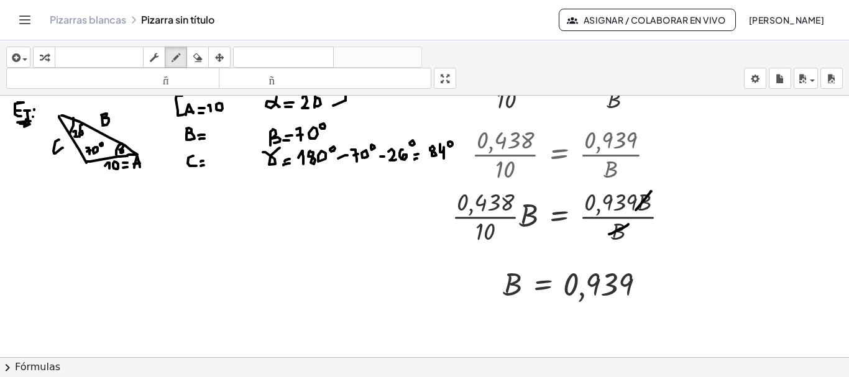
click at [644, 290] on div at bounding box center [424, 116] width 849 height 541
click at [642, 281] on div at bounding box center [424, 116] width 849 height 541
click at [660, 287] on div at bounding box center [424, 116] width 849 height 541
click at [672, 288] on div at bounding box center [424, 116] width 849 height 541
drag, startPoint x: 675, startPoint y: 274, endPoint x: 682, endPoint y: 286, distance: 13.6
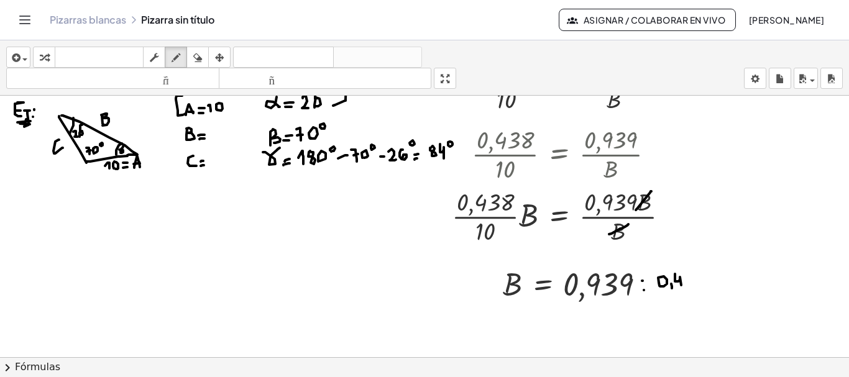
click at [682, 286] on div at bounding box center [424, 116] width 849 height 541
drag, startPoint x: 690, startPoint y: 276, endPoint x: 689, endPoint y: 285, distance: 9.4
click at [689, 285] on div at bounding box center [424, 116] width 849 height 541
click at [701, 270] on div at bounding box center [424, 116] width 849 height 541
drag, startPoint x: 660, startPoint y: 295, endPoint x: 717, endPoint y: 289, distance: 56.9
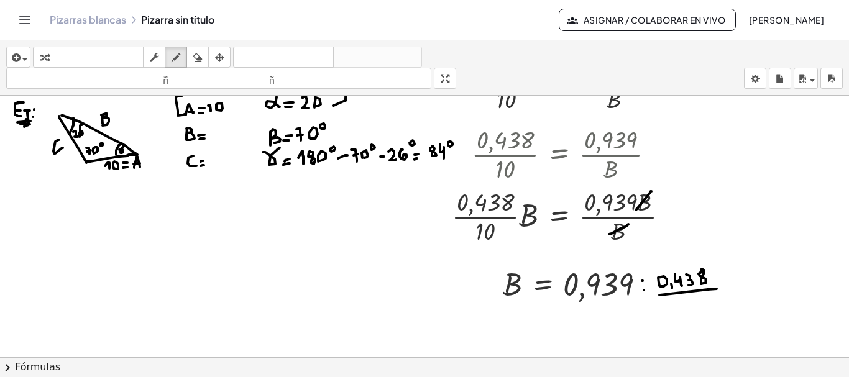
click at [717, 289] on div at bounding box center [424, 116] width 849 height 541
drag, startPoint x: 679, startPoint y: 303, endPoint x: 684, endPoint y: 311, distance: 9.8
click at [684, 311] on div at bounding box center [424, 116] width 849 height 541
click at [687, 306] on div at bounding box center [424, 116] width 849 height 541
click at [513, 338] on div at bounding box center [424, 116] width 849 height 541
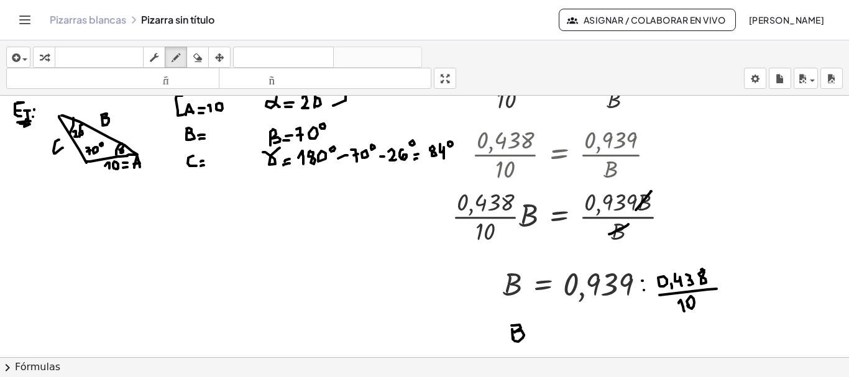
drag, startPoint x: 512, startPoint y: 326, endPoint x: 515, endPoint y: 341, distance: 15.8
click at [515, 341] on div at bounding box center [424, 116] width 849 height 541
drag, startPoint x: 528, startPoint y: 340, endPoint x: 536, endPoint y: 338, distance: 8.3
click at [536, 338] on div at bounding box center [424, 116] width 849 height 541
drag, startPoint x: 530, startPoint y: 333, endPoint x: 540, endPoint y: 331, distance: 10.0
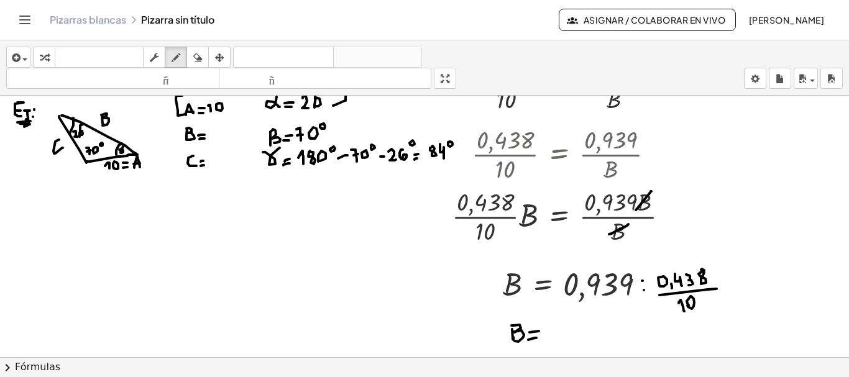
click at [540, 331] on div at bounding box center [424, 116] width 849 height 541
drag, startPoint x: 554, startPoint y: 328, endPoint x: 557, endPoint y: 334, distance: 6.7
click at [557, 334] on div at bounding box center [424, 116] width 849 height 541
click at [567, 338] on div at bounding box center [424, 116] width 849 height 541
drag, startPoint x: 572, startPoint y: 323, endPoint x: 579, endPoint y: 333, distance: 12.1
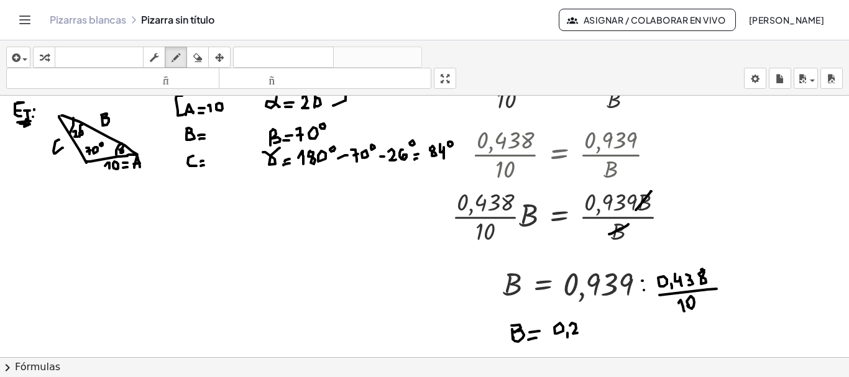
click at [579, 333] on div at bounding box center [424, 116] width 849 height 541
drag, startPoint x: 584, startPoint y: 331, endPoint x: 581, endPoint y: 323, distance: 8.7
click at [581, 323] on div at bounding box center [424, 116] width 849 height 541
drag, startPoint x: 590, startPoint y: 322, endPoint x: 594, endPoint y: 334, distance: 12.4
click at [594, 334] on div at bounding box center [424, 116] width 849 height 541
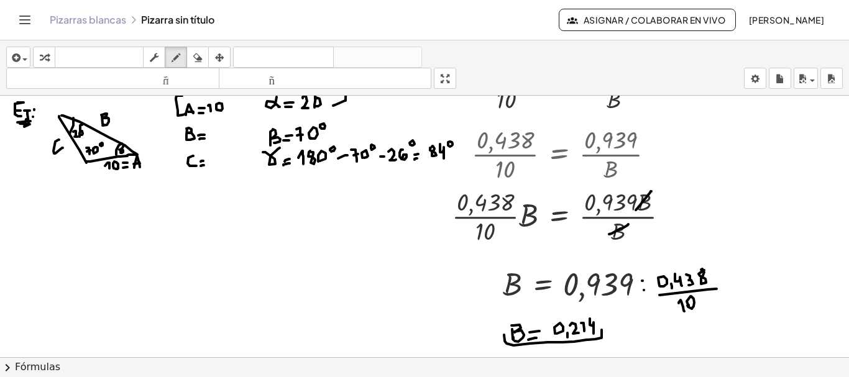
drag, startPoint x: 504, startPoint y: 335, endPoint x: 602, endPoint y: 330, distance: 97.7
click at [602, 330] on div at bounding box center [424, 116] width 849 height 541
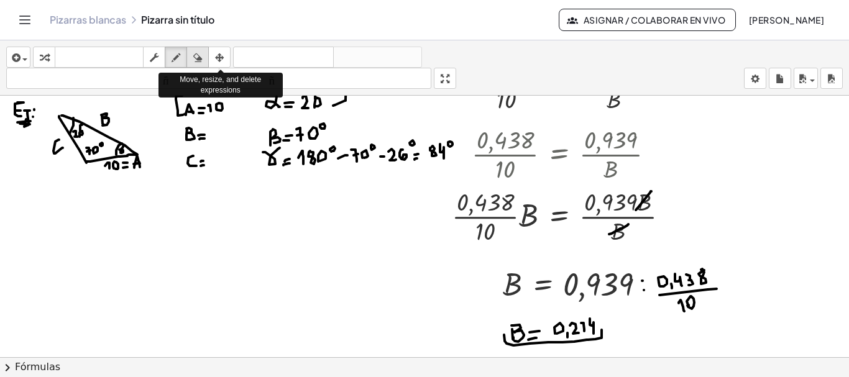
click at [200, 60] on icon "button" at bounding box center [197, 57] width 9 height 15
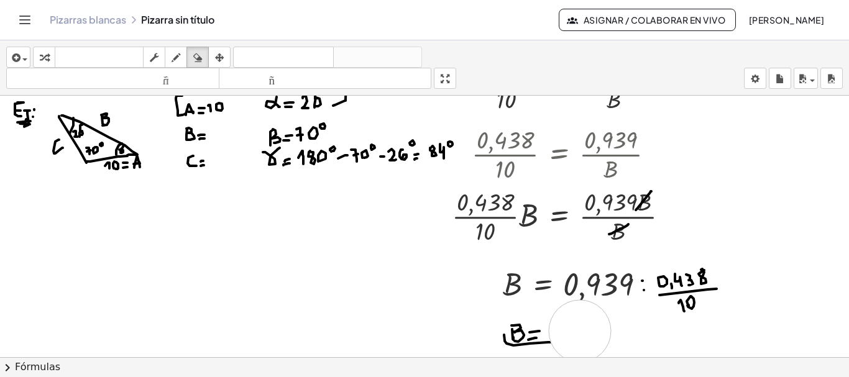
drag, startPoint x: 609, startPoint y: 336, endPoint x: 580, endPoint y: 331, distance: 29.5
click at [580, 331] on div at bounding box center [424, 116] width 849 height 541
click at [173, 58] on icon "button" at bounding box center [176, 57] width 9 height 15
drag, startPoint x: 551, startPoint y: 329, endPoint x: 559, endPoint y: 336, distance: 10.6
click at [559, 336] on div at bounding box center [424, 116] width 849 height 541
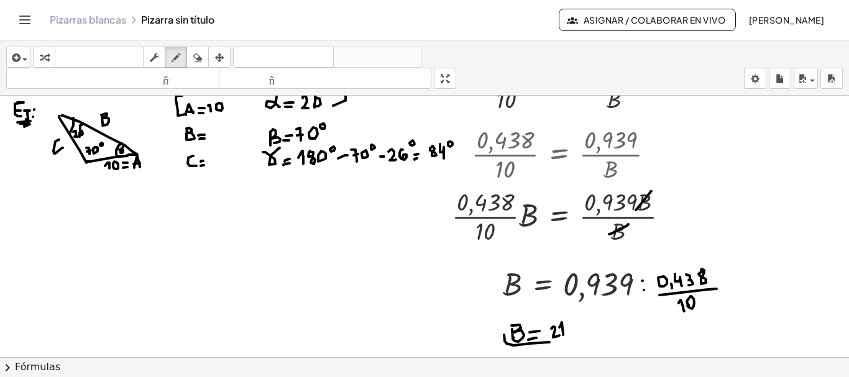
drag, startPoint x: 563, startPoint y: 335, endPoint x: 559, endPoint y: 328, distance: 8.3
click at [559, 328] on div at bounding box center [424, 116] width 849 height 541
click at [569, 336] on div at bounding box center [424, 116] width 849 height 541
drag, startPoint x: 574, startPoint y: 323, endPoint x: 581, endPoint y: 334, distance: 13.6
click at [581, 334] on div at bounding box center [424, 116] width 849 height 541
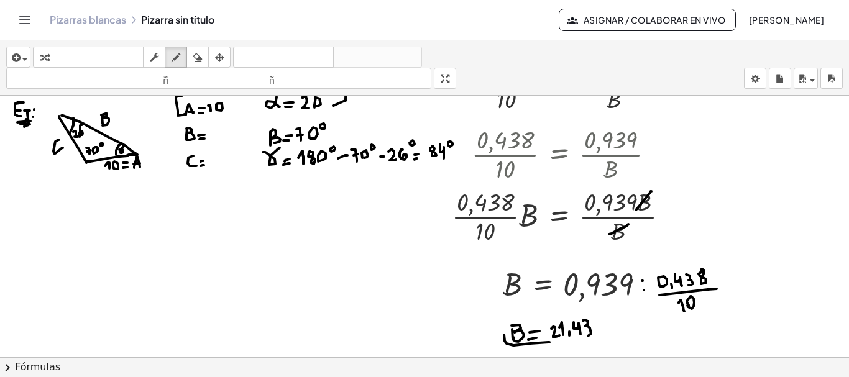
drag, startPoint x: 585, startPoint y: 320, endPoint x: 585, endPoint y: 334, distance: 14.3
click at [585, 334] on div at bounding box center [424, 116] width 849 height 541
drag, startPoint x: 551, startPoint y: 345, endPoint x: 596, endPoint y: 328, distance: 47.8
click at [596, 328] on div at bounding box center [424, 116] width 849 height 541
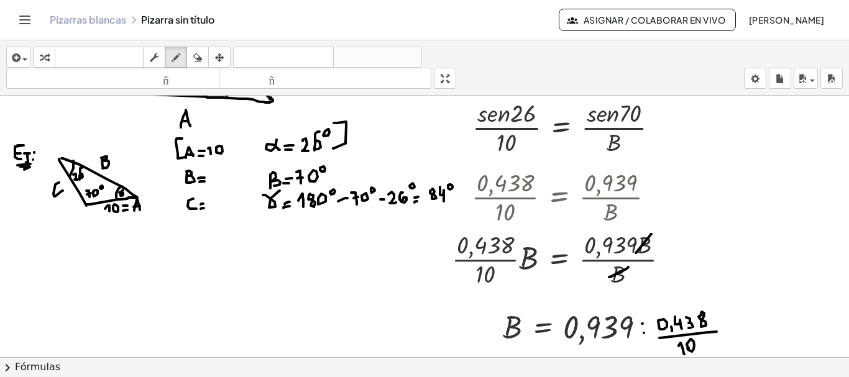
scroll to position [217, 0]
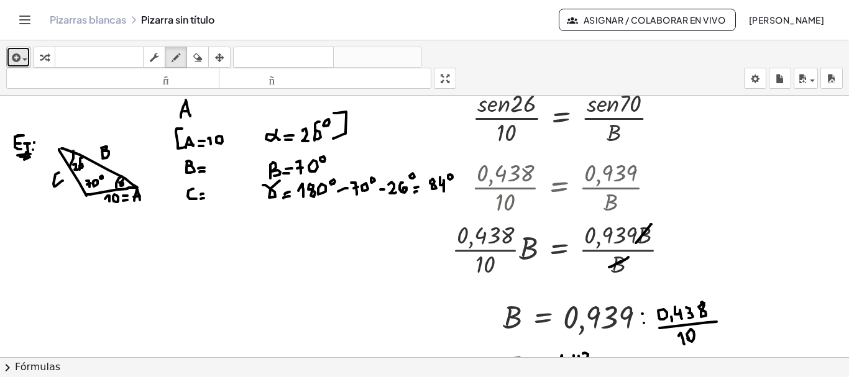
click at [28, 52] on button "insertar" at bounding box center [18, 57] width 24 height 21
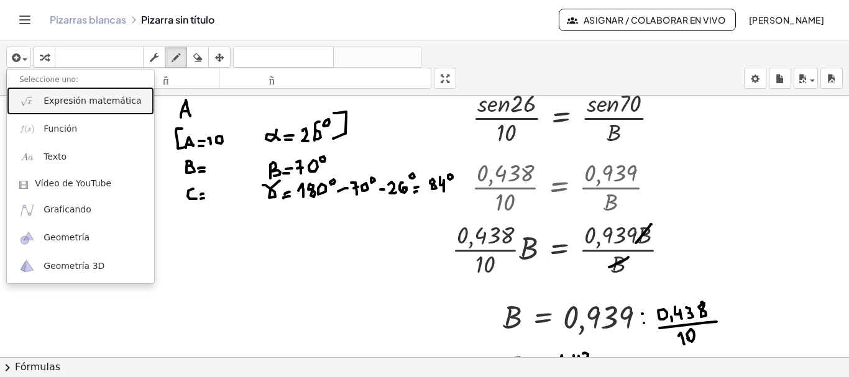
click at [68, 101] on font "Expresión matemática" at bounding box center [93, 101] width 98 height 10
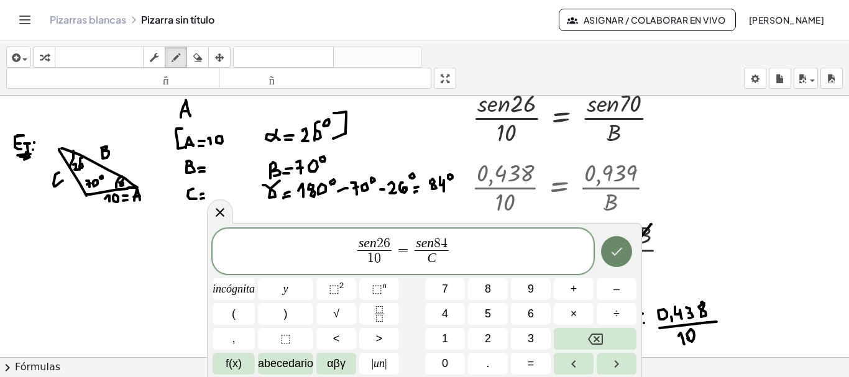
click at [618, 253] on icon "Hecho" at bounding box center [616, 252] width 11 height 8
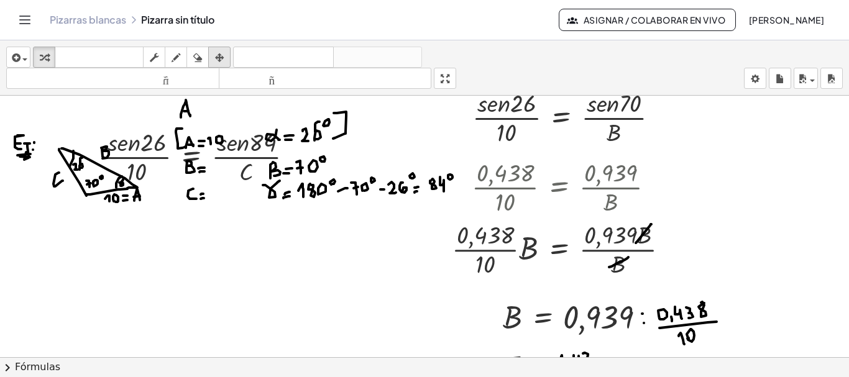
click at [216, 51] on icon "button" at bounding box center [219, 57] width 9 height 15
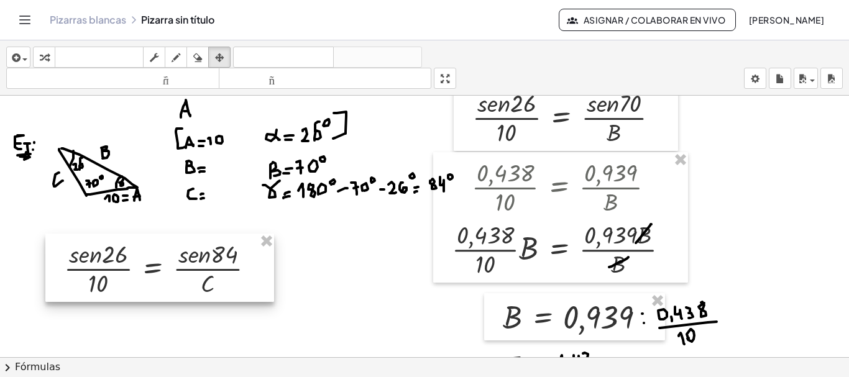
drag, startPoint x: 156, startPoint y: 195, endPoint x: 113, endPoint y: 253, distance: 72.4
click at [113, 253] on div at bounding box center [159, 268] width 229 height 68
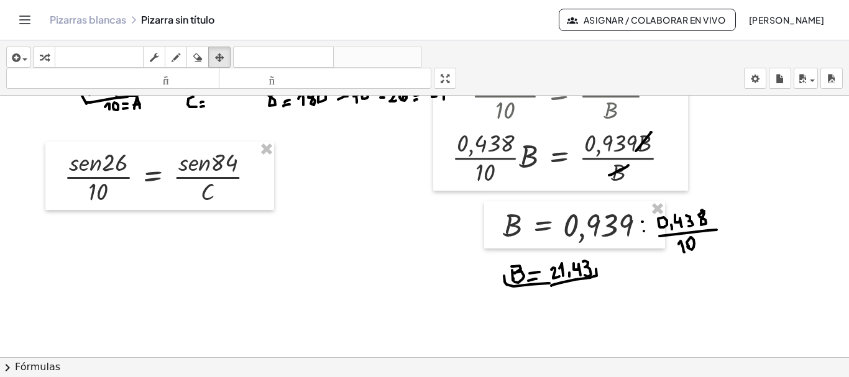
scroll to position [311, 0]
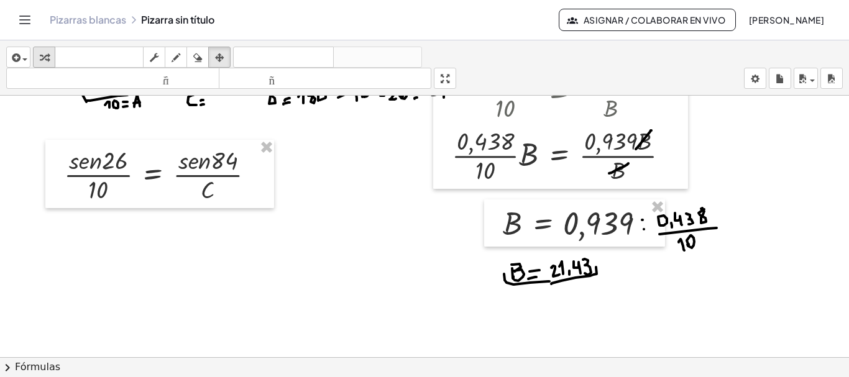
click at [49, 52] on div "button" at bounding box center [44, 57] width 16 height 15
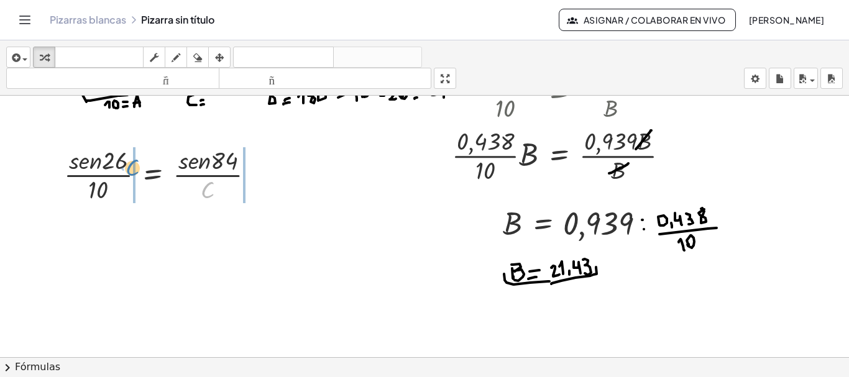
drag, startPoint x: 207, startPoint y: 193, endPoint x: 131, endPoint y: 170, distance: 79.2
click at [131, 170] on div at bounding box center [164, 174] width 213 height 62
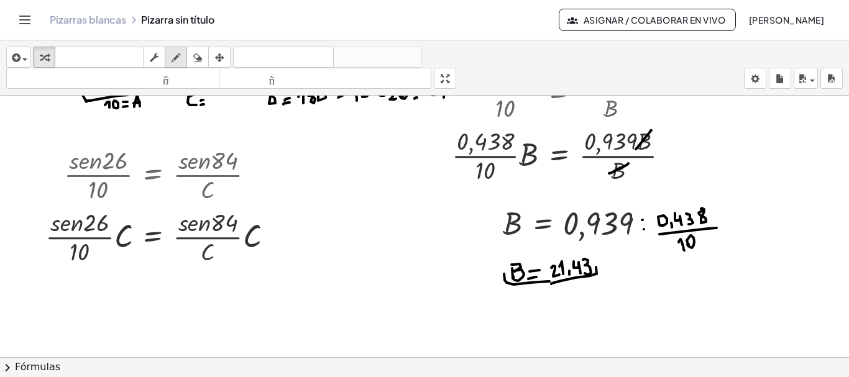
click at [183, 62] on div "button" at bounding box center [176, 57] width 16 height 15
drag, startPoint x: 204, startPoint y: 254, endPoint x: 217, endPoint y: 244, distance: 16.0
click at [217, 244] on div at bounding box center [424, 177] width 849 height 785
drag, startPoint x: 234, startPoint y: 238, endPoint x: 262, endPoint y: 219, distance: 34.0
click at [262, 219] on div at bounding box center [424, 177] width 849 height 785
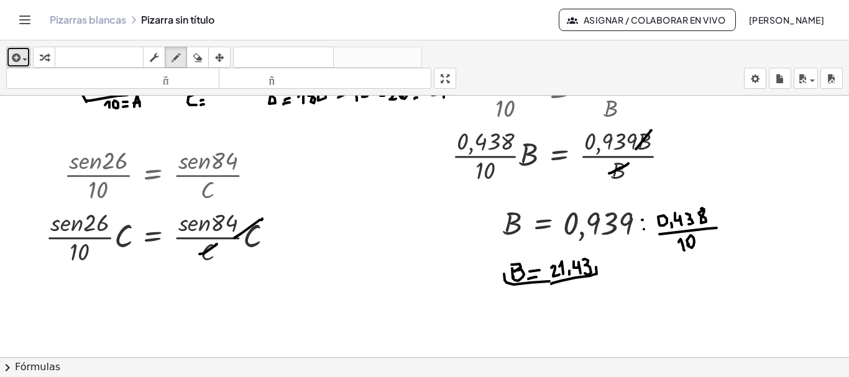
click at [25, 52] on div "button" at bounding box center [18, 57] width 18 height 15
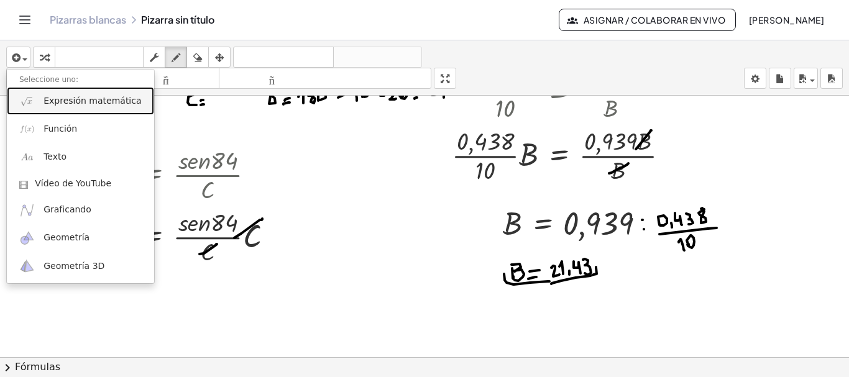
click at [78, 99] on font "Expresión matemática" at bounding box center [93, 101] width 98 height 10
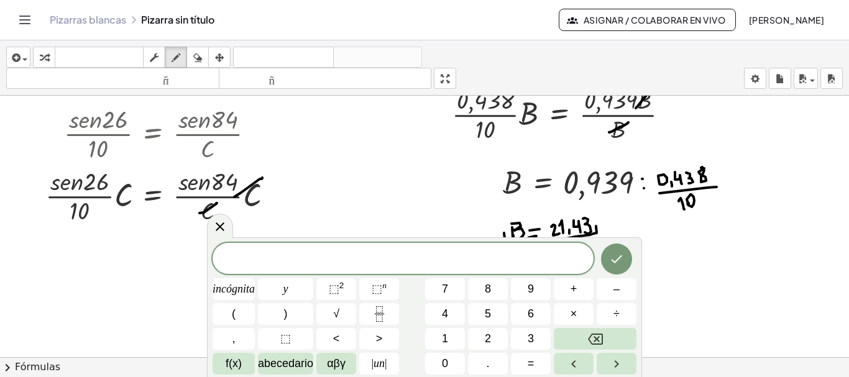
scroll to position [374, 0]
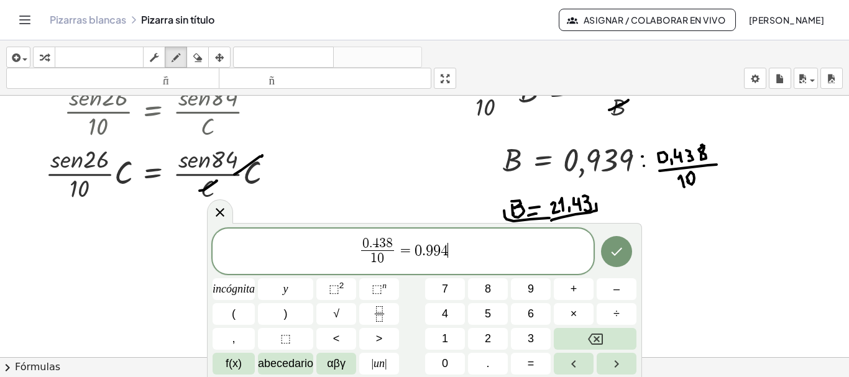
click at [397, 248] on span "=" at bounding box center [406, 250] width 18 height 15
click at [623, 251] on icon "Hecho" at bounding box center [616, 251] width 15 height 15
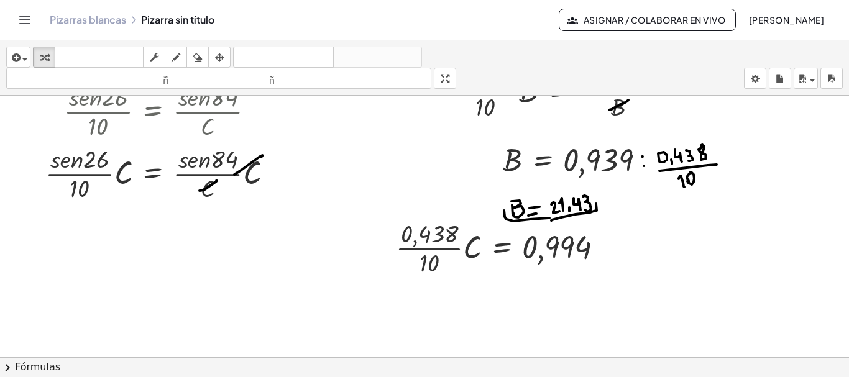
click at [232, 51] on div "insertar Seleccione uno: Expresión matemática Función Texto Vídeo de YouTube Gr…" at bounding box center [424, 67] width 849 height 55
click at [222, 54] on icon "button" at bounding box center [219, 57] width 9 height 15
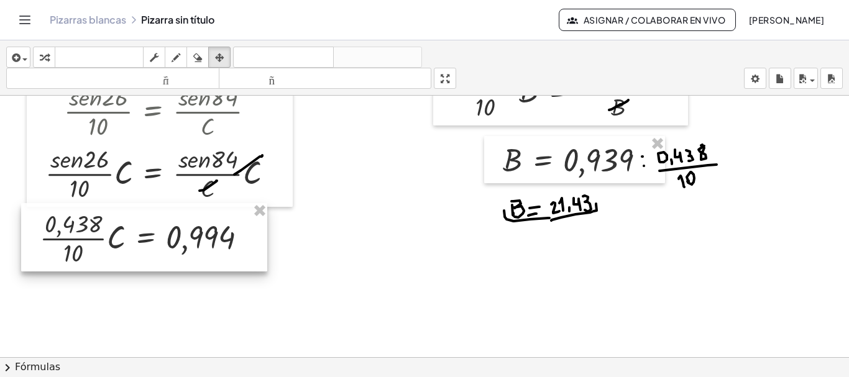
drag, startPoint x: 357, startPoint y: 247, endPoint x: 53, endPoint y: 234, distance: 303.6
click at [53, 234] on div at bounding box center [144, 237] width 246 height 68
click at [50, 60] on div "button" at bounding box center [44, 57] width 16 height 15
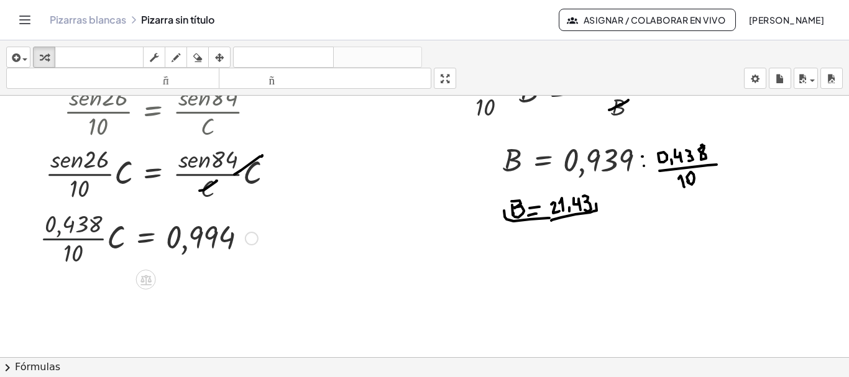
click at [77, 239] on div at bounding box center [149, 237] width 231 height 62
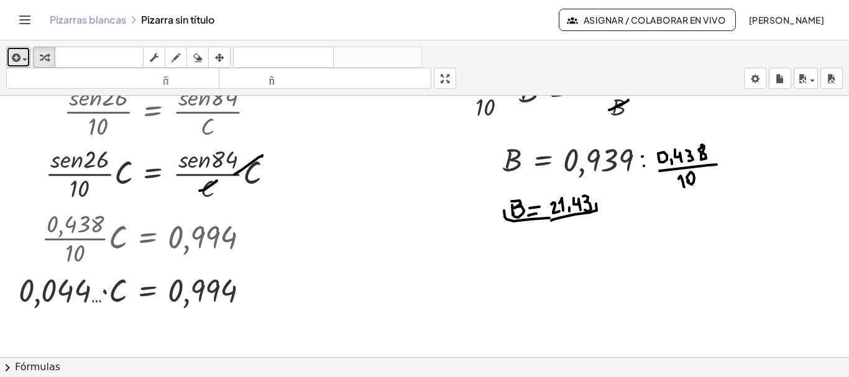
click at [24, 54] on div "button" at bounding box center [18, 57] width 18 height 15
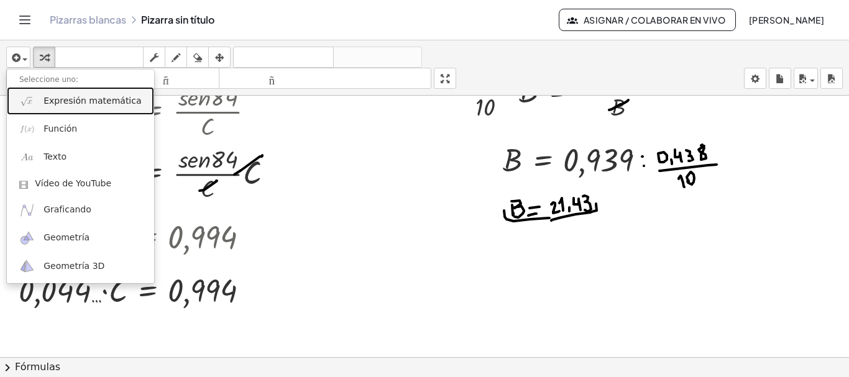
click at [71, 98] on font "Expresión matemática" at bounding box center [93, 101] width 98 height 10
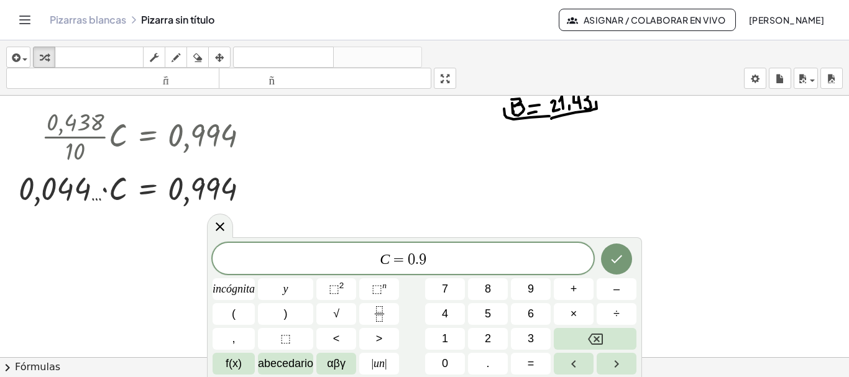
scroll to position [480, 0]
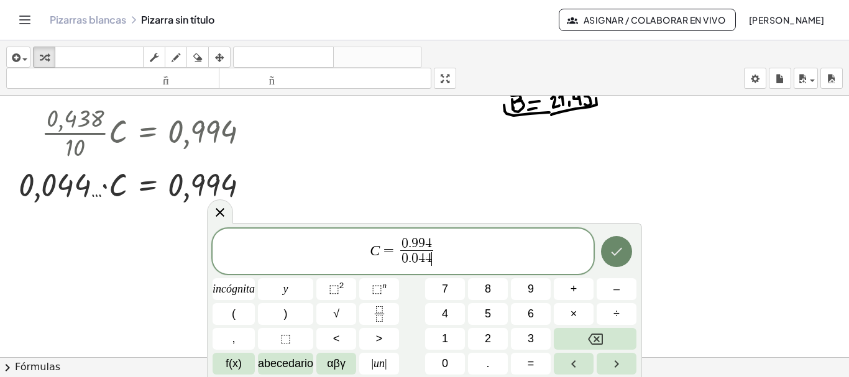
click at [623, 247] on icon "Hecho" at bounding box center [616, 251] width 15 height 15
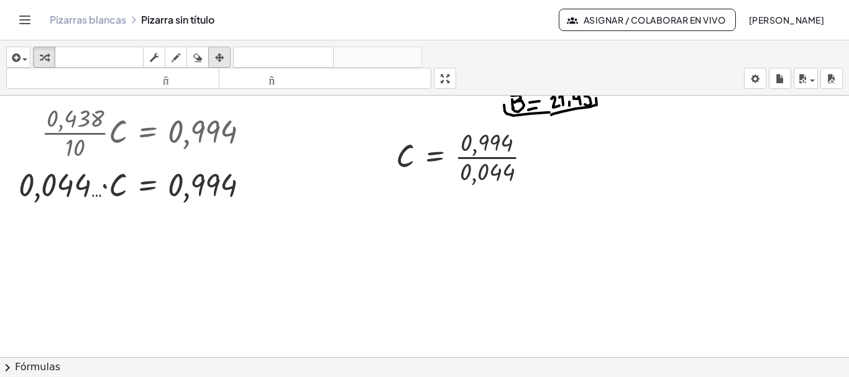
click at [223, 57] on icon "button" at bounding box center [219, 57] width 9 height 15
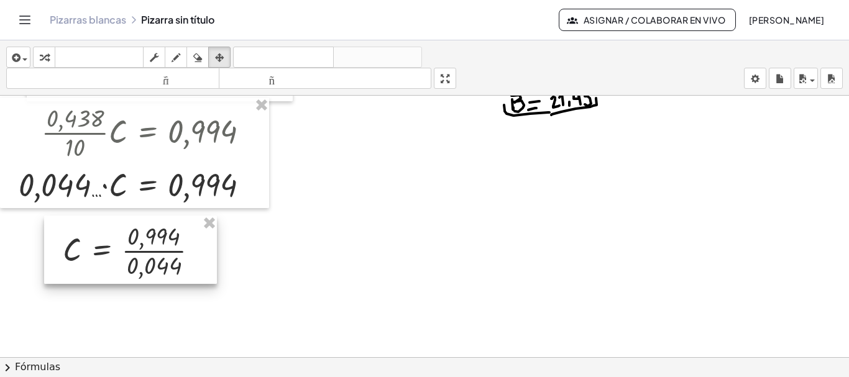
drag, startPoint x: 466, startPoint y: 163, endPoint x: 132, endPoint y: 255, distance: 346.4
click at [132, 255] on div at bounding box center [130, 250] width 173 height 68
click at [39, 62] on div "button" at bounding box center [44, 57] width 16 height 15
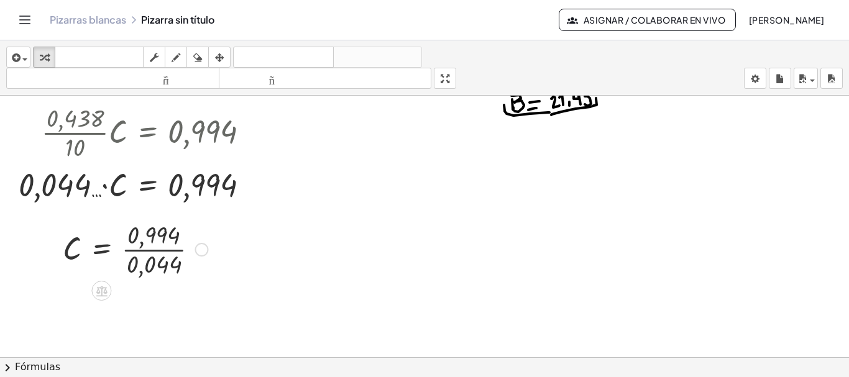
click at [167, 248] on div at bounding box center [135, 249] width 157 height 62
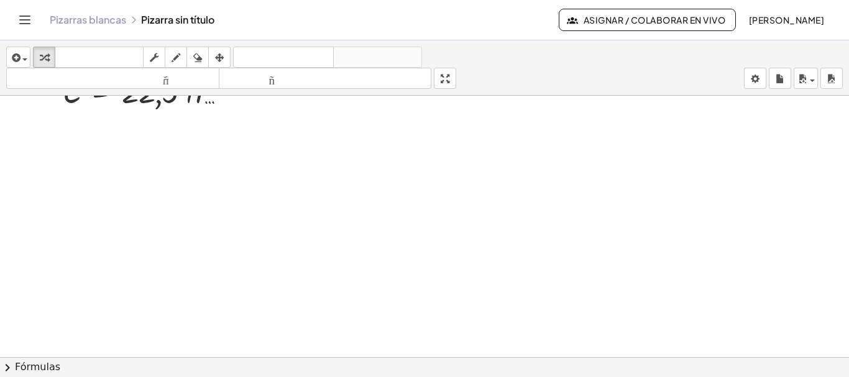
scroll to position [694, 0]
click at [173, 56] on icon "button" at bounding box center [176, 57] width 9 height 15
drag, startPoint x: 49, startPoint y: 147, endPoint x: 60, endPoint y: 147, distance: 10.6
drag, startPoint x: 54, startPoint y: 147, endPoint x: 55, endPoint y: 155, distance: 8.1
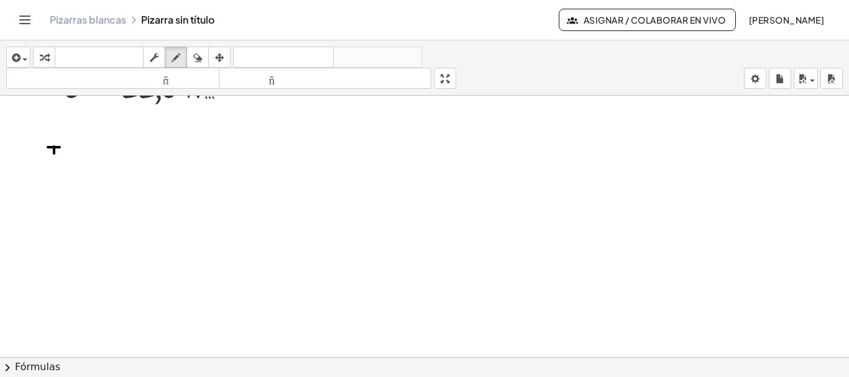
drag, startPoint x: 71, startPoint y: 147, endPoint x: 74, endPoint y: 154, distance: 6.7
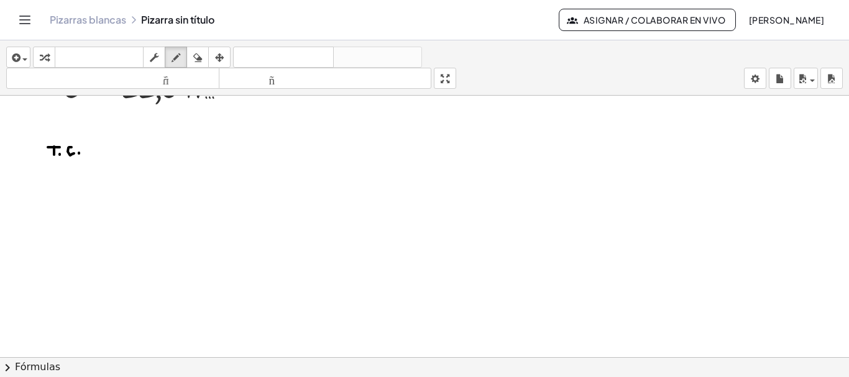
drag, startPoint x: 58, startPoint y: 165, endPoint x: 82, endPoint y: 163, distance: 23.8
drag, startPoint x: 71, startPoint y: 242, endPoint x: 128, endPoint y: 283, distance: 69.9
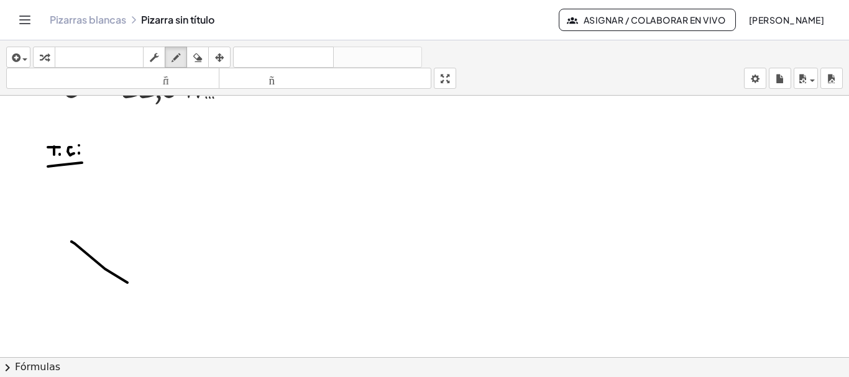
drag, startPoint x: 78, startPoint y: 239, endPoint x: 213, endPoint y: 283, distance: 141.7
drag, startPoint x: 131, startPoint y: 283, endPoint x: 200, endPoint y: 281, distance: 69.0
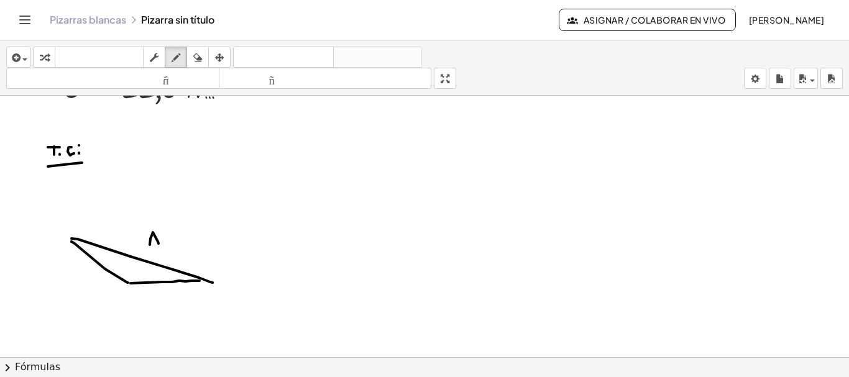
drag, startPoint x: 151, startPoint y: 237, endPoint x: 160, endPoint y: 246, distance: 12.3
drag, startPoint x: 150, startPoint y: 239, endPoint x: 157, endPoint y: 240, distance: 6.9
drag, startPoint x: 159, startPoint y: 293, endPoint x: 159, endPoint y: 301, distance: 8.1
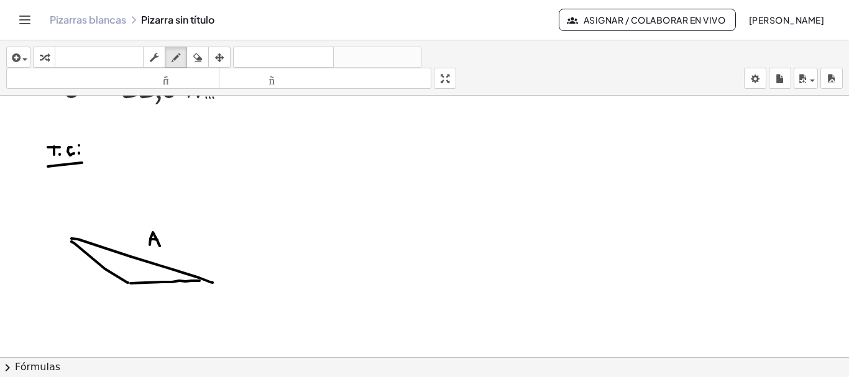
drag, startPoint x: 156, startPoint y: 289, endPoint x: 153, endPoint y: 301, distance: 12.8
drag, startPoint x: 94, startPoint y: 276, endPoint x: 96, endPoint y: 285, distance: 9.4
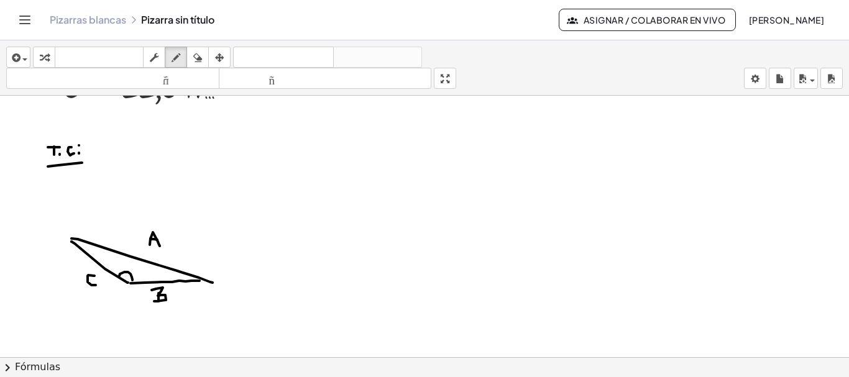
drag, startPoint x: 119, startPoint y: 276, endPoint x: 132, endPoint y: 280, distance: 13.8
drag, startPoint x: 90, startPoint y: 257, endPoint x: 94, endPoint y: 246, distance: 12.6
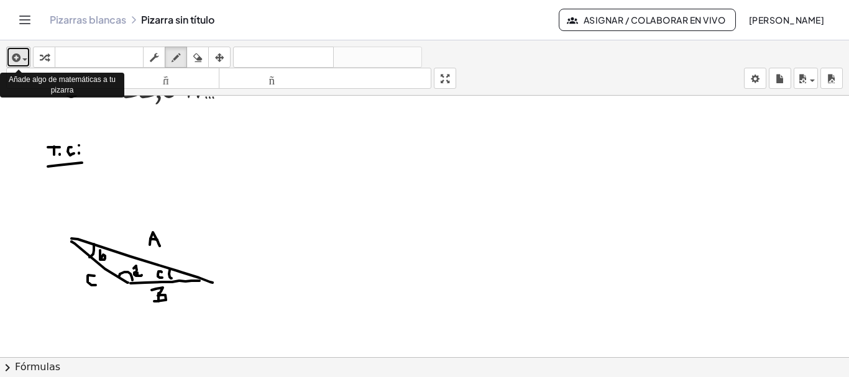
click at [27, 58] on span "button" at bounding box center [24, 59] width 5 height 2
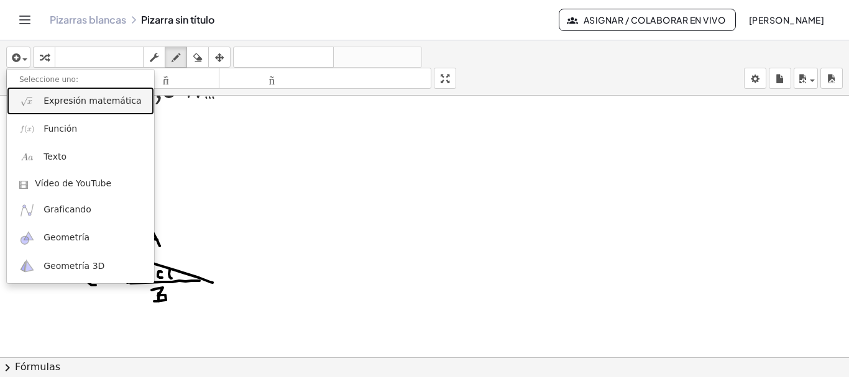
click at [78, 104] on font "Expresión matemática" at bounding box center [93, 101] width 98 height 10
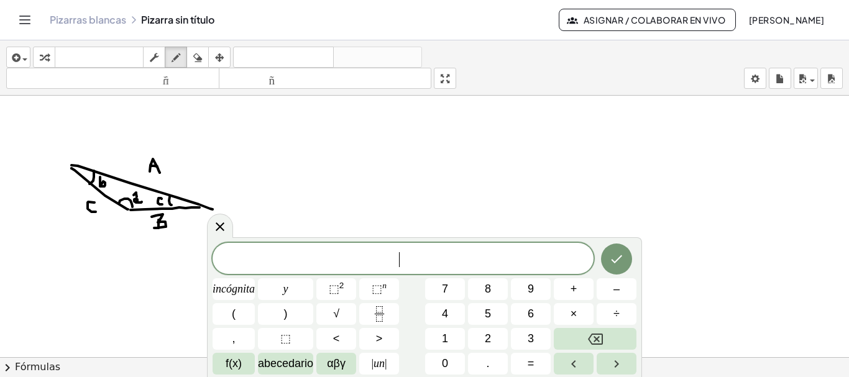
scroll to position [770, 0]
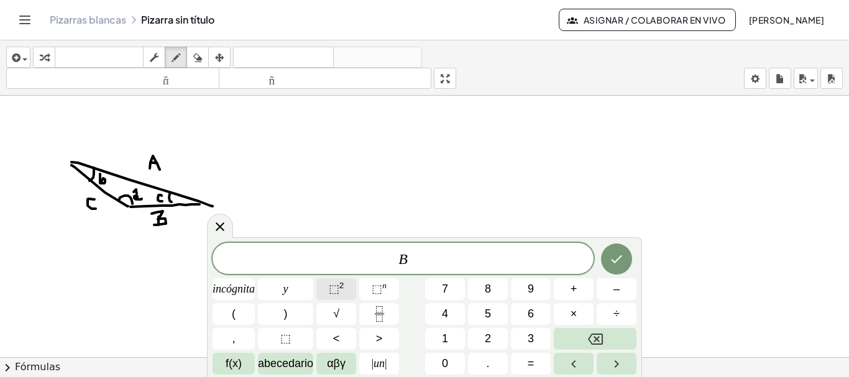
click at [338, 287] on font "⬚" at bounding box center [334, 289] width 11 height 12
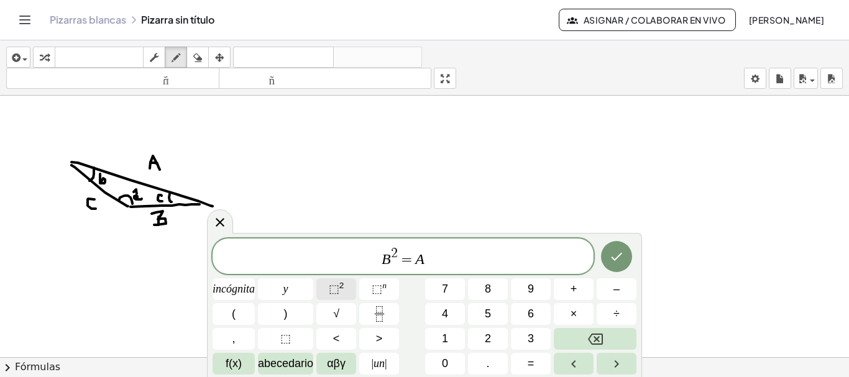
click at [329, 288] on font "⬚" at bounding box center [334, 289] width 11 height 12
click at [609, 253] on icon "Hecho" at bounding box center [616, 256] width 15 height 15
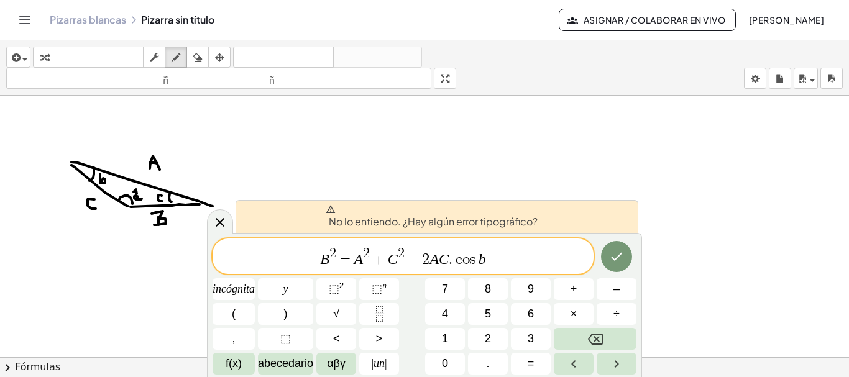
click at [457, 260] on var "c" at bounding box center [458, 259] width 10 height 15
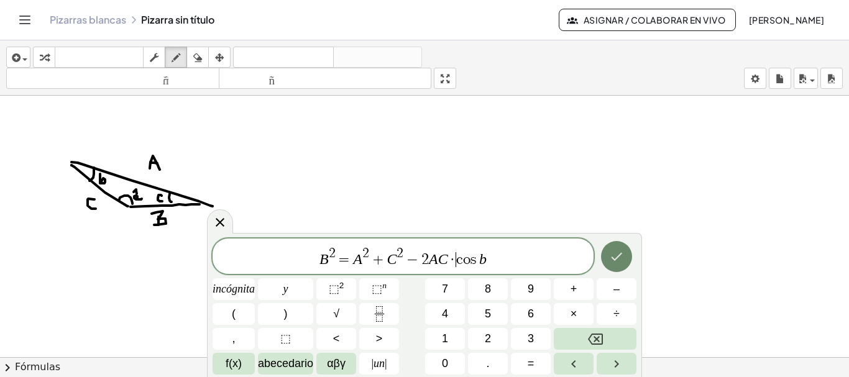
click at [622, 253] on icon "Hecho" at bounding box center [616, 256] width 15 height 15
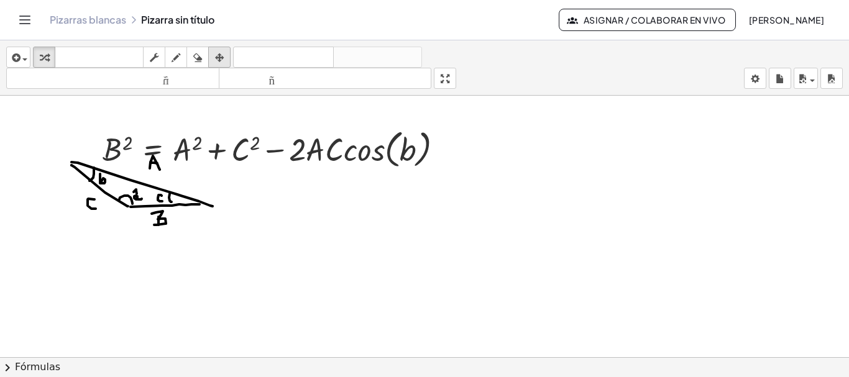
click at [222, 52] on icon "button" at bounding box center [219, 57] width 9 height 15
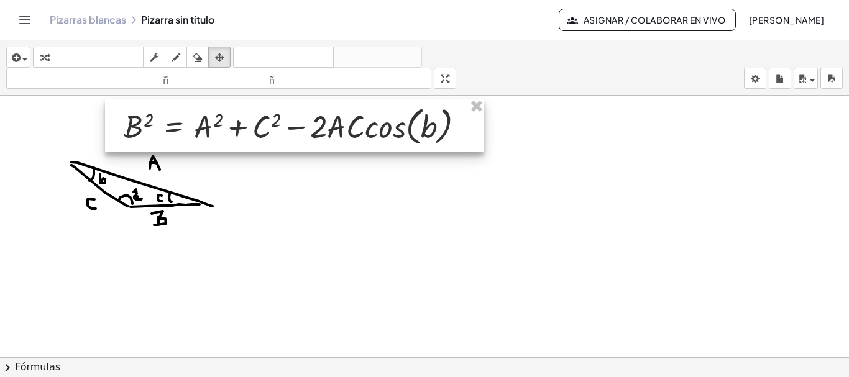
drag, startPoint x: 310, startPoint y: 143, endPoint x: 292, endPoint y: 117, distance: 30.9
click at [292, 117] on div at bounding box center [294, 125] width 379 height 53
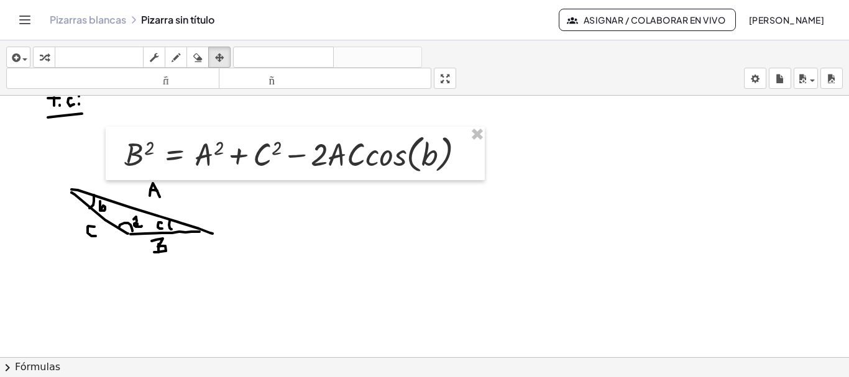
scroll to position [710, 0]
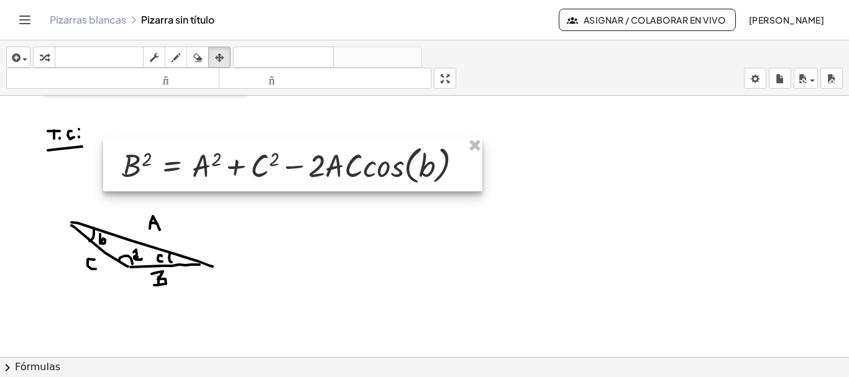
drag, startPoint x: 328, startPoint y: 188, endPoint x: 333, endPoint y: 153, distance: 35.7
click at [333, 153] on div at bounding box center [292, 164] width 379 height 53
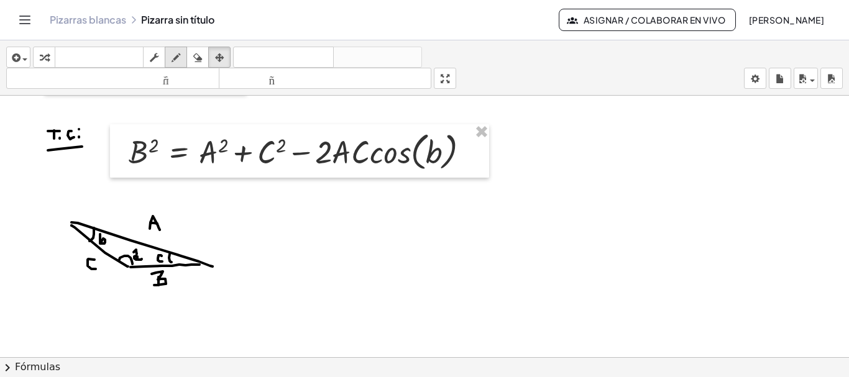
click at [183, 54] on div "button" at bounding box center [176, 57] width 16 height 15
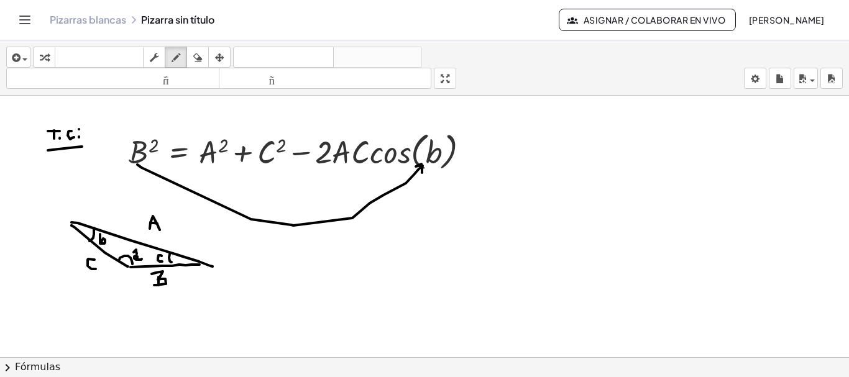
drag, startPoint x: 137, startPoint y: 165, endPoint x: 422, endPoint y: 173, distance: 284.8
drag, startPoint x: 217, startPoint y: 163, endPoint x: 231, endPoint y: 168, distance: 15.1
drag, startPoint x: 257, startPoint y: 168, endPoint x: 272, endPoint y: 168, distance: 14.9
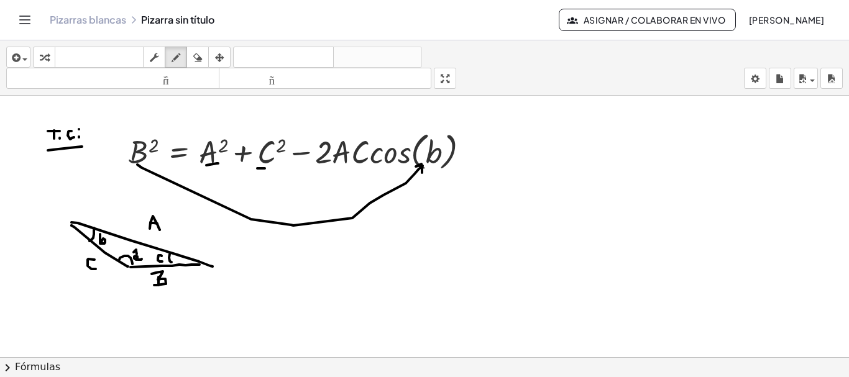
drag, startPoint x: 338, startPoint y: 168, endPoint x: 345, endPoint y: 168, distance: 6.8
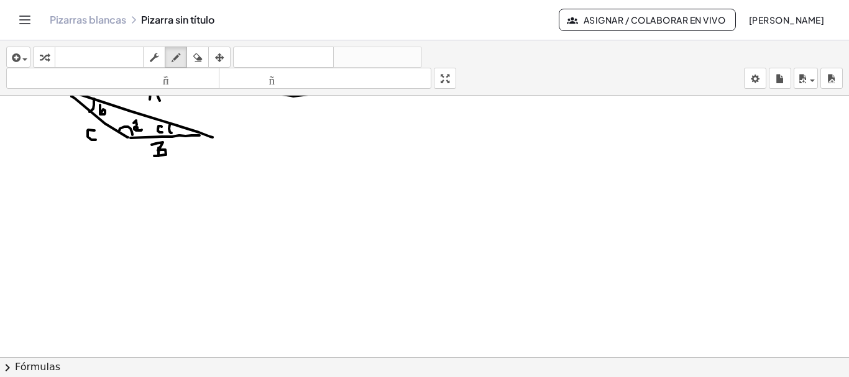
scroll to position [843, 0]
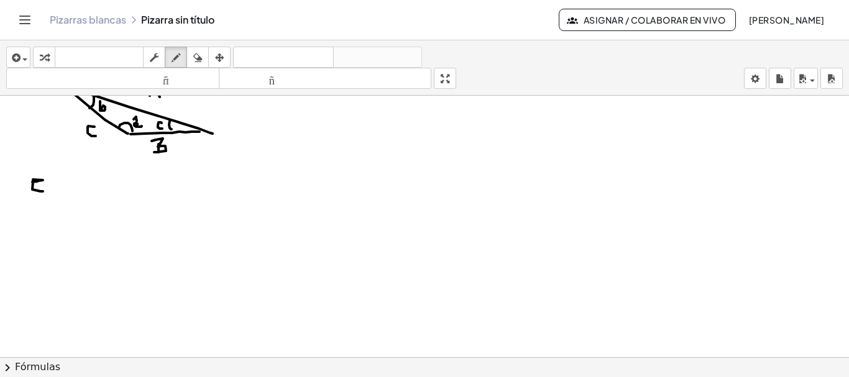
drag, startPoint x: 39, startPoint y: 181, endPoint x: 38, endPoint y: 188, distance: 7.5
drag, startPoint x: 32, startPoint y: 185, endPoint x: 42, endPoint y: 185, distance: 9.3
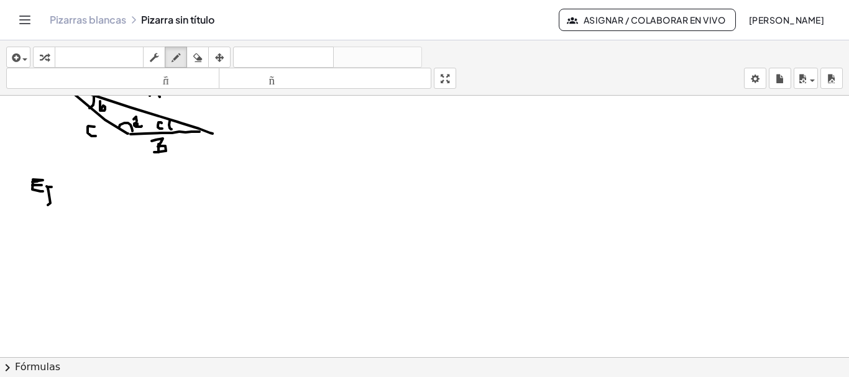
drag, startPoint x: 48, startPoint y: 188, endPoint x: 49, endPoint y: 195, distance: 6.9
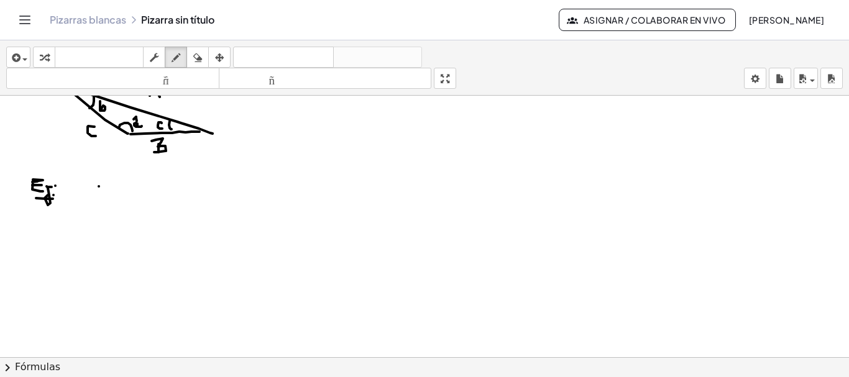
drag, startPoint x: 99, startPoint y: 186, endPoint x: 60, endPoint y: 247, distance: 71.6
drag, startPoint x: 100, startPoint y: 187, endPoint x: 140, endPoint y: 263, distance: 85.6
drag, startPoint x: 61, startPoint y: 247, endPoint x: 144, endPoint y: 265, distance: 84.6
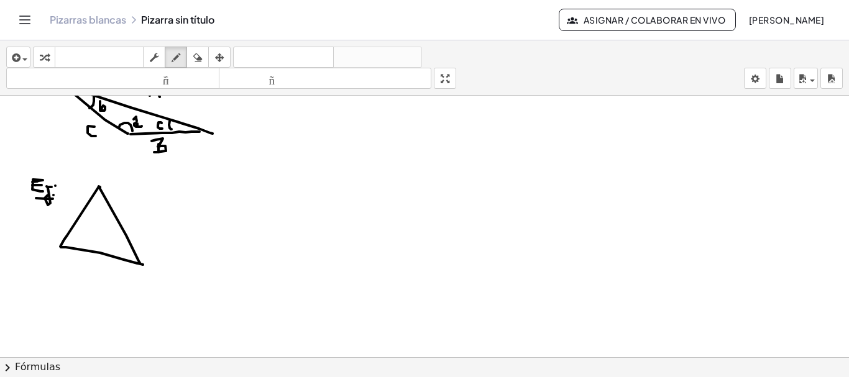
drag, startPoint x: 99, startPoint y: 272, endPoint x: 97, endPoint y: 265, distance: 7.1
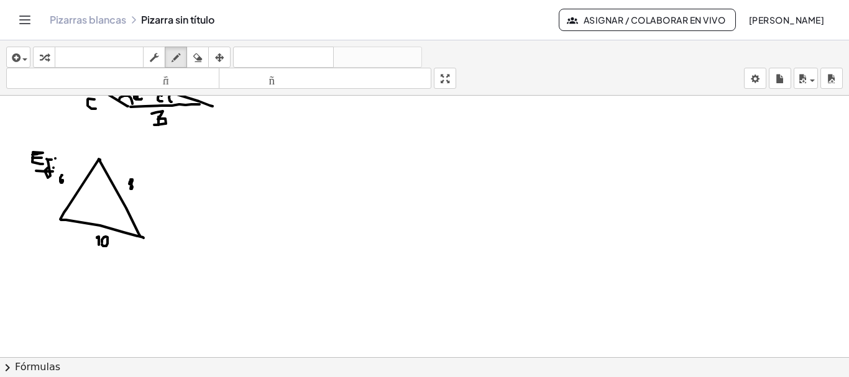
scroll to position [884, 0]
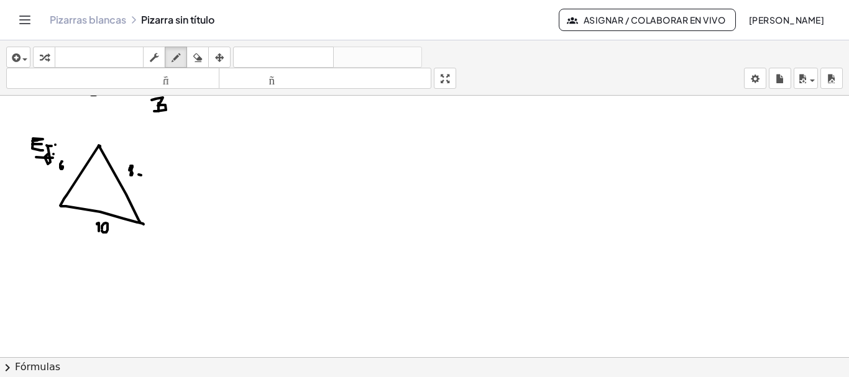
drag, startPoint x: 150, startPoint y: 174, endPoint x: 159, endPoint y: 178, distance: 9.7
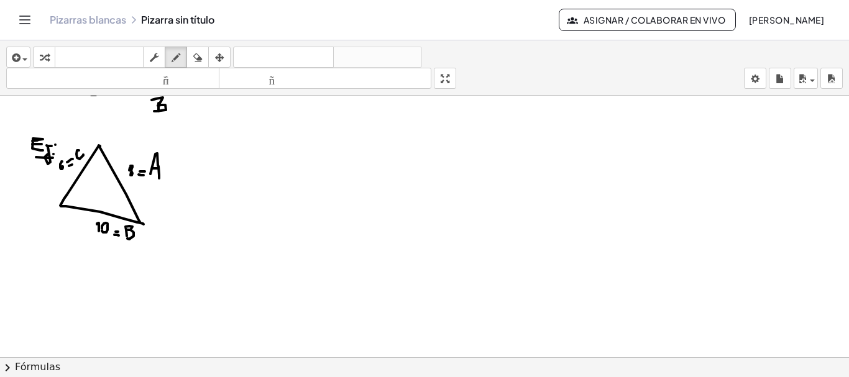
drag, startPoint x: 77, startPoint y: 150, endPoint x: 83, endPoint y: 155, distance: 7.6
drag, startPoint x: 71, startPoint y: 188, endPoint x: 75, endPoint y: 206, distance: 17.8
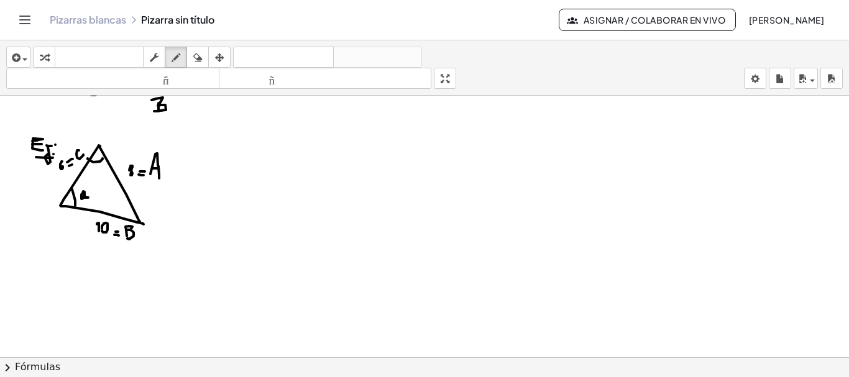
drag, startPoint x: 88, startPoint y: 159, endPoint x: 104, endPoint y: 157, distance: 16.9
drag, startPoint x: 97, startPoint y: 175, endPoint x: 96, endPoint y: 183, distance: 8.1
drag, startPoint x: 130, startPoint y: 206, endPoint x: 122, endPoint y: 218, distance: 14.0
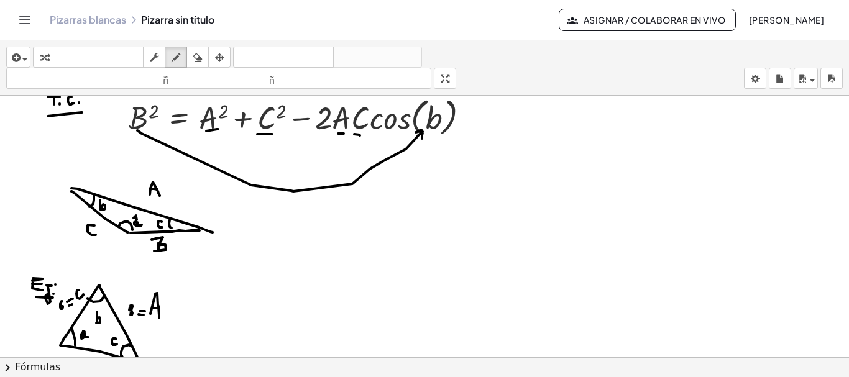
scroll to position [751, 0]
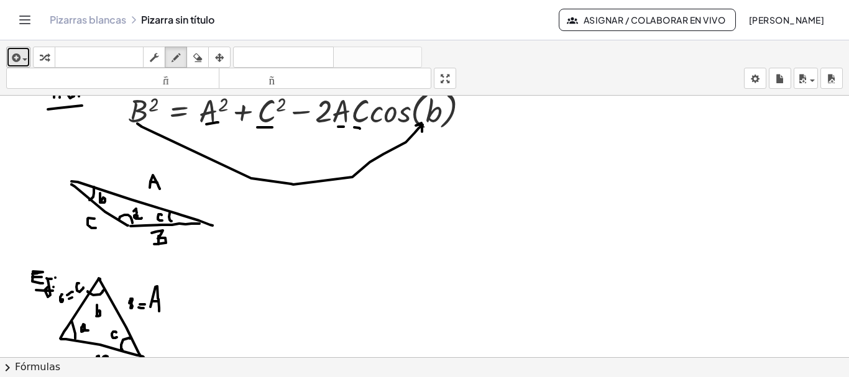
click at [21, 55] on span "button" at bounding box center [22, 59] width 2 height 9
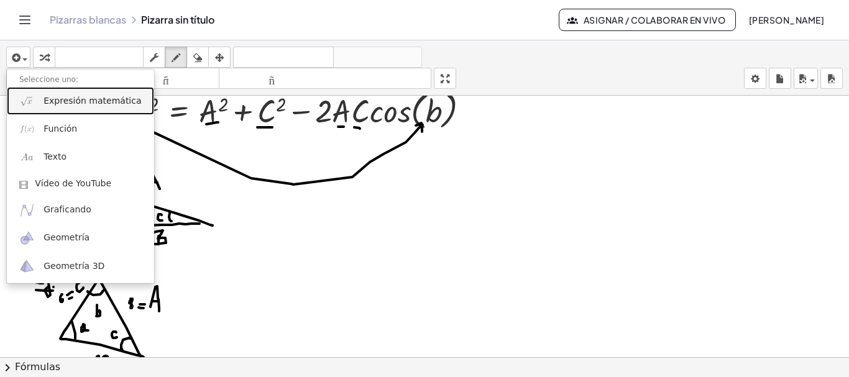
click at [64, 98] on font "Expresión matemática" at bounding box center [93, 101] width 98 height 10
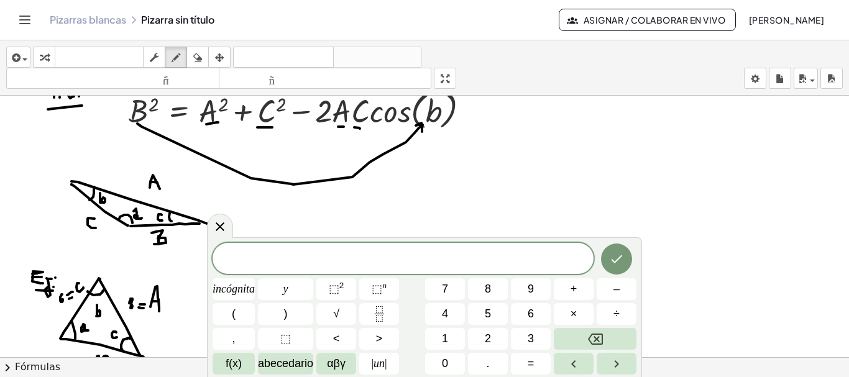
scroll to position [765, 0]
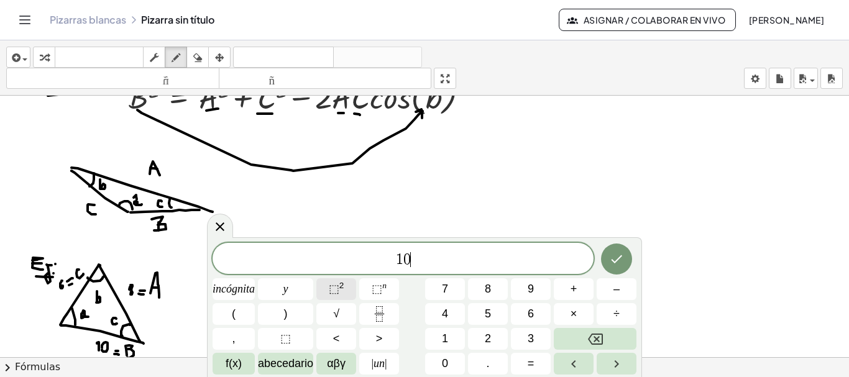
click at [329, 292] on font "⬚" at bounding box center [334, 289] width 11 height 12
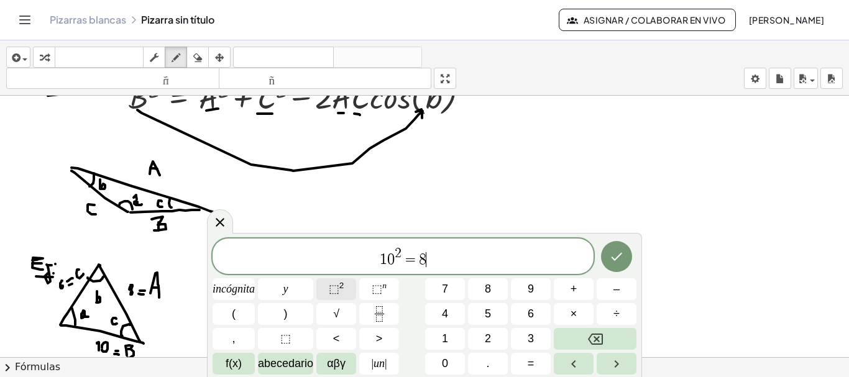
click at [329, 290] on font "⬚" at bounding box center [334, 289] width 11 height 12
click at [336, 293] on font "⬚" at bounding box center [334, 289] width 11 height 12
click at [620, 253] on icon "Hecho" at bounding box center [616, 256] width 15 height 15
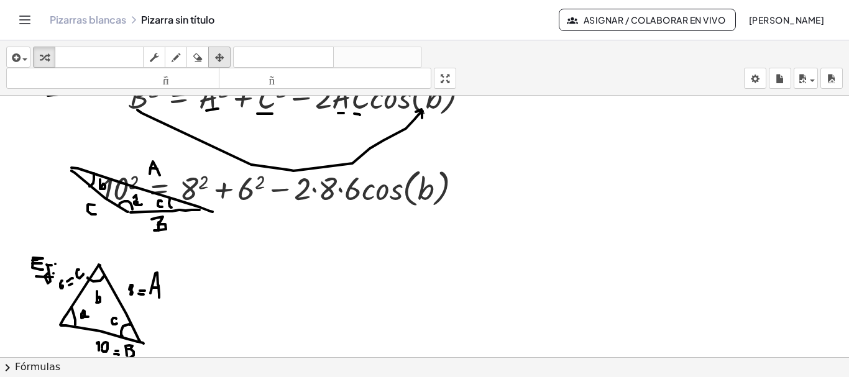
click at [225, 52] on div "button" at bounding box center [219, 57] width 16 height 15
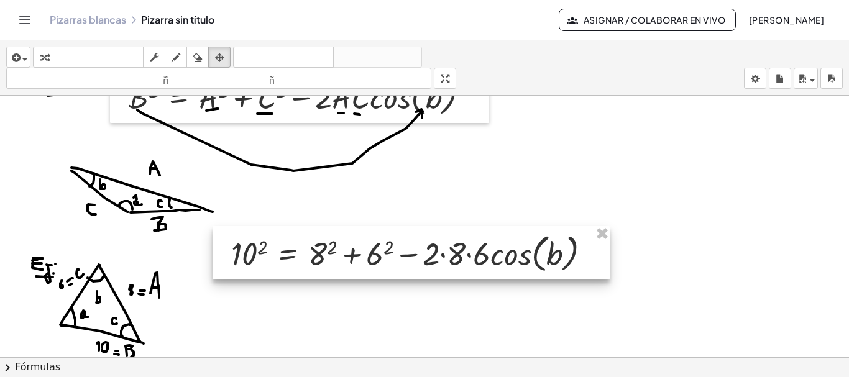
drag, startPoint x: 337, startPoint y: 181, endPoint x: 423, endPoint y: 247, distance: 107.8
click at [423, 247] on div at bounding box center [411, 252] width 397 height 53
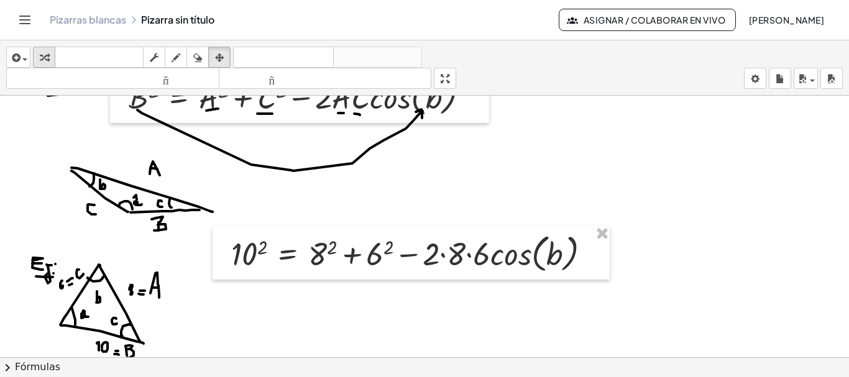
click at [40, 55] on icon "button" at bounding box center [44, 57] width 9 height 15
click at [252, 240] on div at bounding box center [416, 252] width 382 height 47
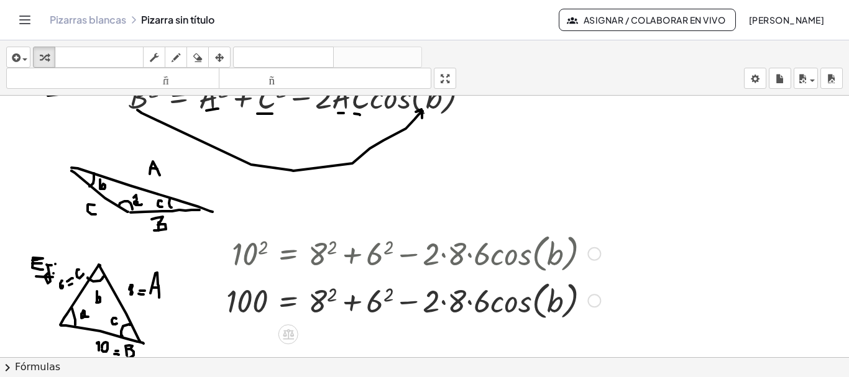
click at [323, 295] on div at bounding box center [413, 300] width 387 height 47
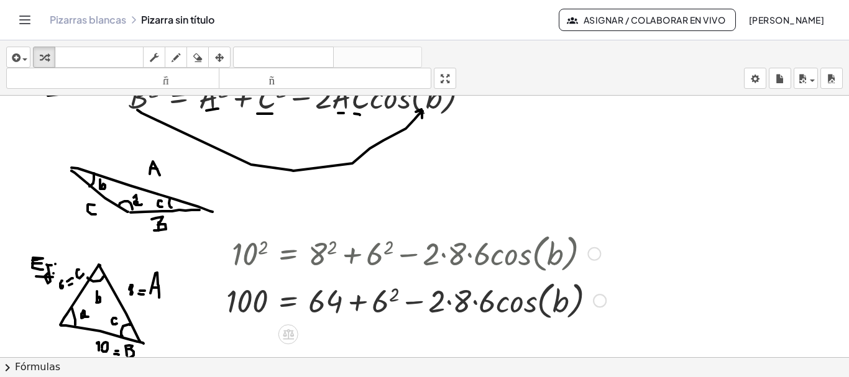
click at [382, 300] on div at bounding box center [416, 300] width 392 height 47
click at [459, 302] on div at bounding box center [420, 300] width 400 height 47
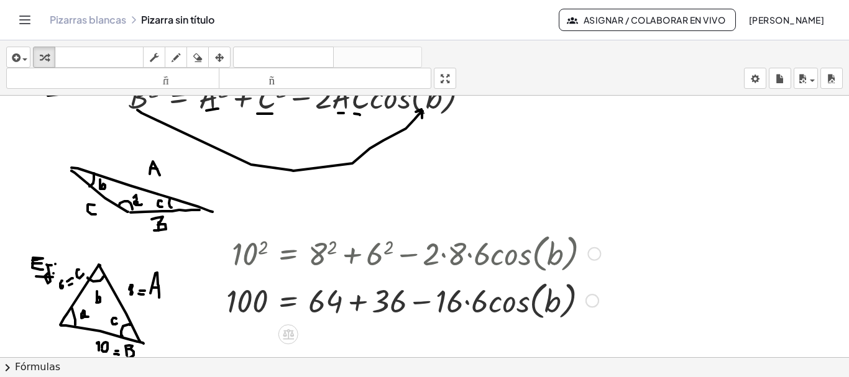
click at [466, 302] on div at bounding box center [413, 300] width 387 height 47
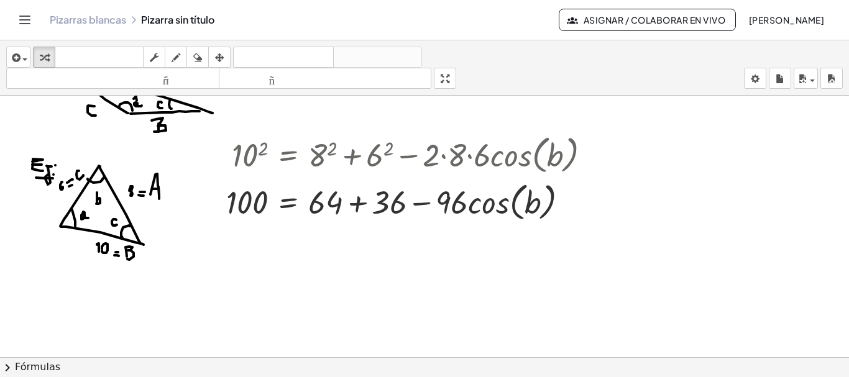
scroll to position [873, 0]
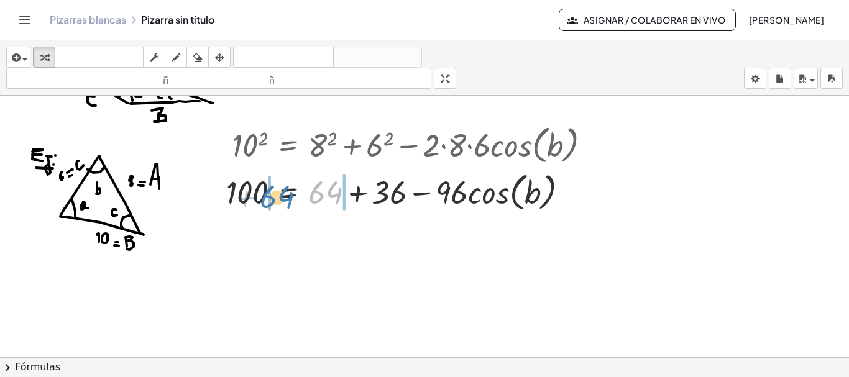
drag, startPoint x: 335, startPoint y: 193, endPoint x: 287, endPoint y: 198, distance: 48.7
click at [287, 198] on div at bounding box center [413, 191] width 387 height 47
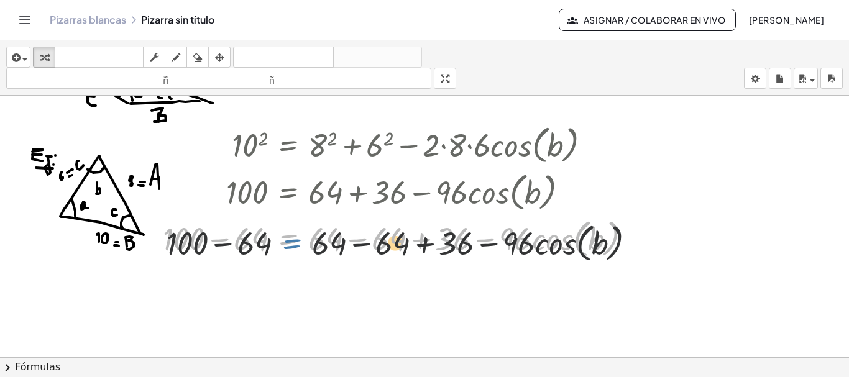
drag, startPoint x: 290, startPoint y: 237, endPoint x: 294, endPoint y: 242, distance: 6.6
click at [294, 242] on div at bounding box center [402, 237] width 491 height 47
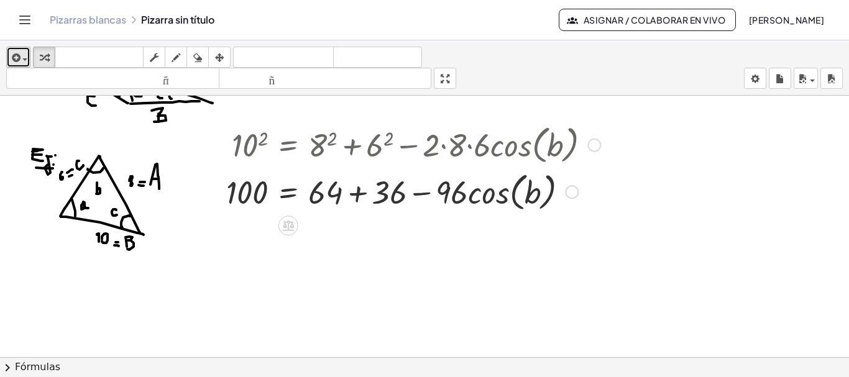
click at [20, 64] on icon "button" at bounding box center [14, 57] width 11 height 15
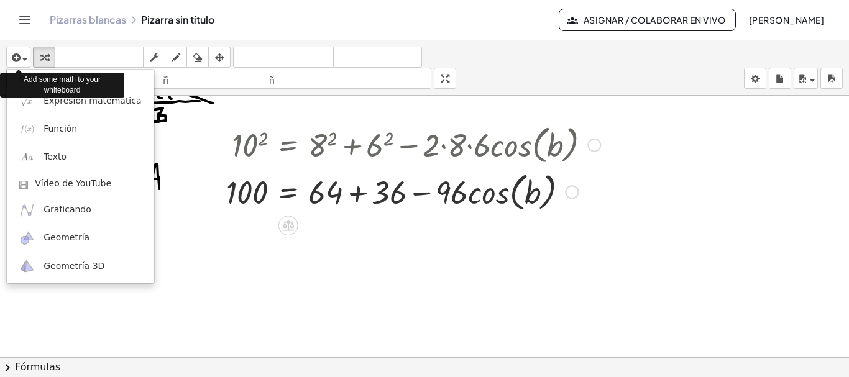
click at [76, 98] on div "Add some math to your whiteboard" at bounding box center [62, 85] width 124 height 31
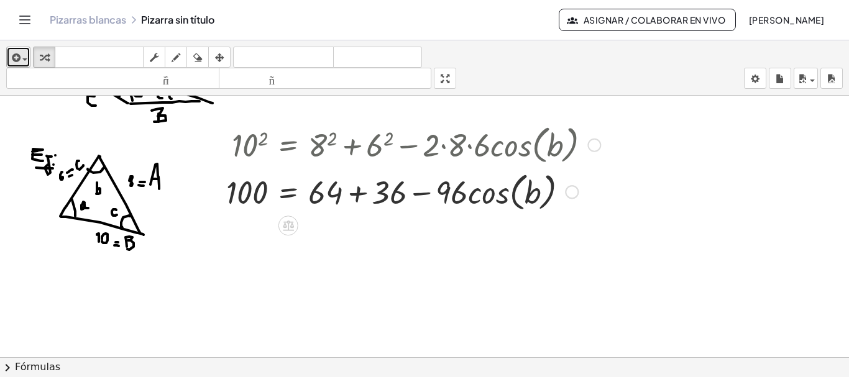
click at [16, 62] on icon "button" at bounding box center [14, 57] width 11 height 15
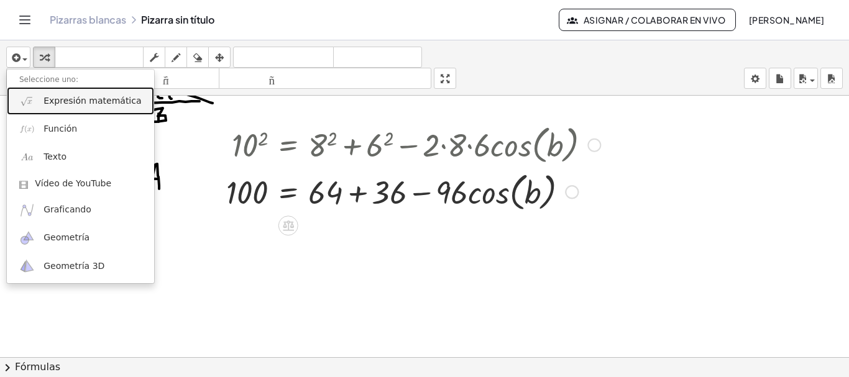
click at [72, 102] on font "Expresión matemática" at bounding box center [93, 101] width 98 height 10
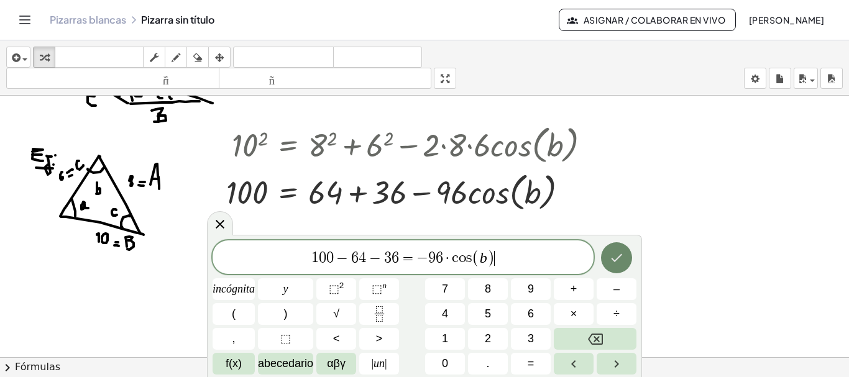
click at [621, 258] on icon "Hecho" at bounding box center [616, 257] width 15 height 15
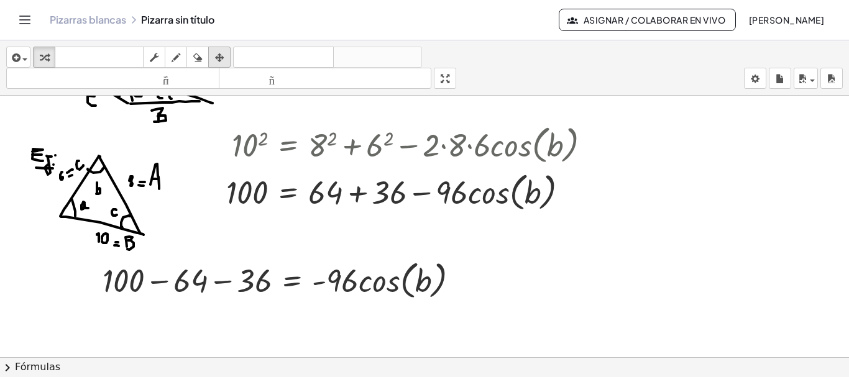
click at [223, 53] on icon "button" at bounding box center [219, 57] width 9 height 15
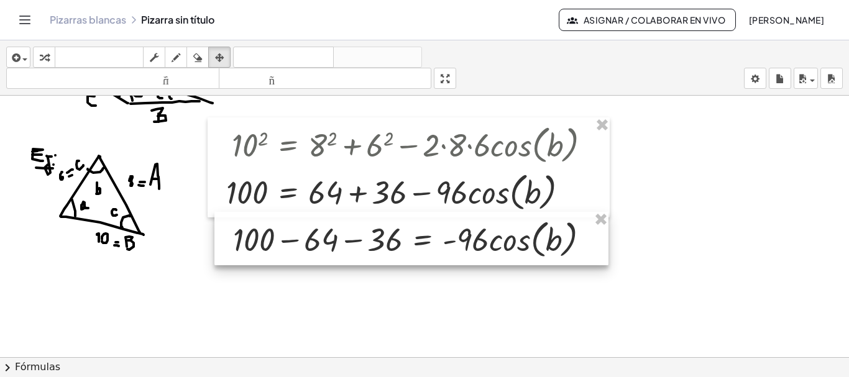
drag, startPoint x: 279, startPoint y: 283, endPoint x: 410, endPoint y: 242, distance: 136.8
click at [410, 242] on div at bounding box center [411, 238] width 394 height 53
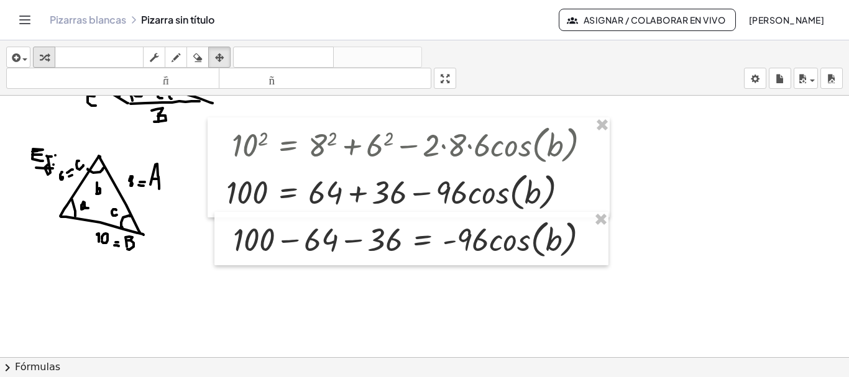
click at [49, 53] on div "button" at bounding box center [44, 57] width 16 height 15
click at [288, 239] on div at bounding box center [416, 238] width 379 height 47
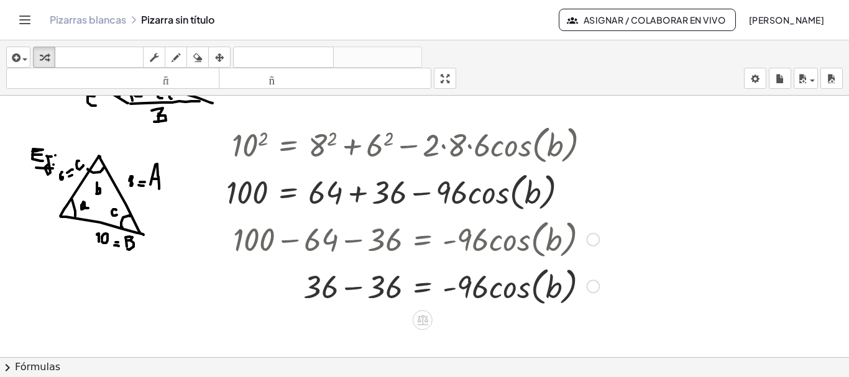
click at [356, 288] on div at bounding box center [416, 285] width 379 height 47
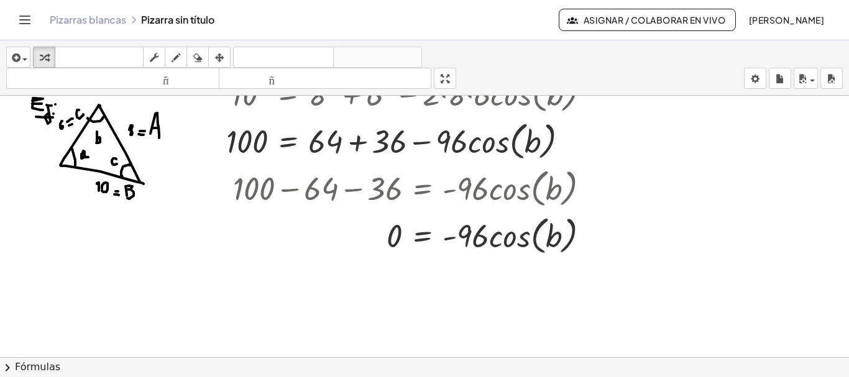
scroll to position [928, 0]
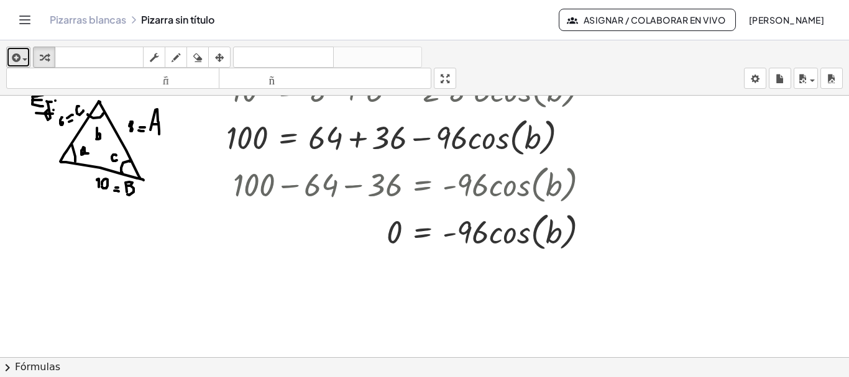
click at [27, 52] on div "button" at bounding box center [18, 57] width 18 height 15
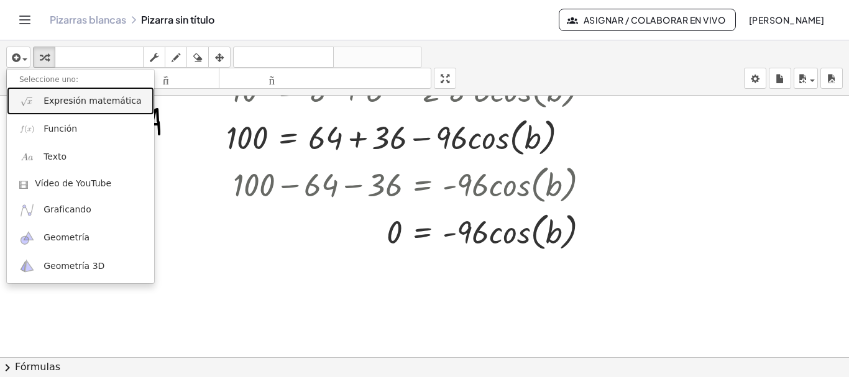
click at [44, 104] on font "Expresión matemática" at bounding box center [93, 101] width 98 height 10
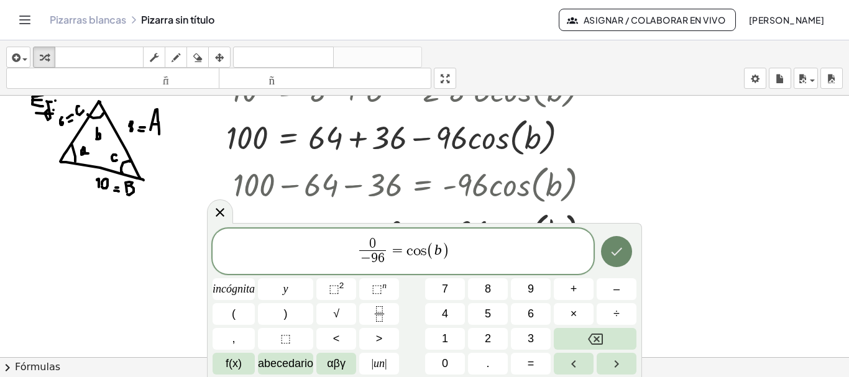
click at [613, 246] on icon "Hecho" at bounding box center [616, 251] width 15 height 15
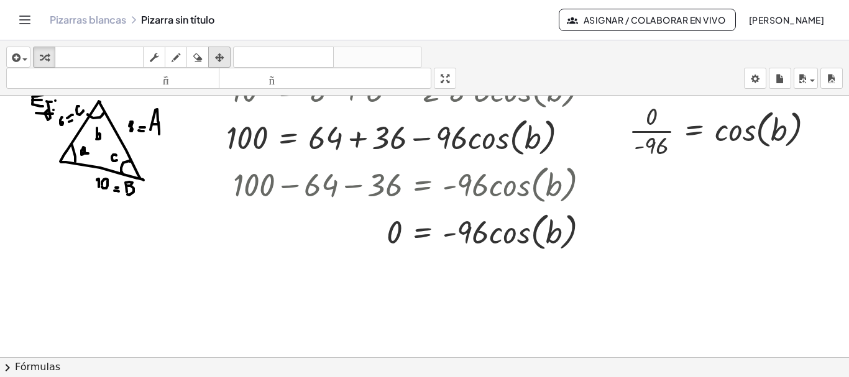
click at [224, 60] on icon "button" at bounding box center [219, 57] width 9 height 15
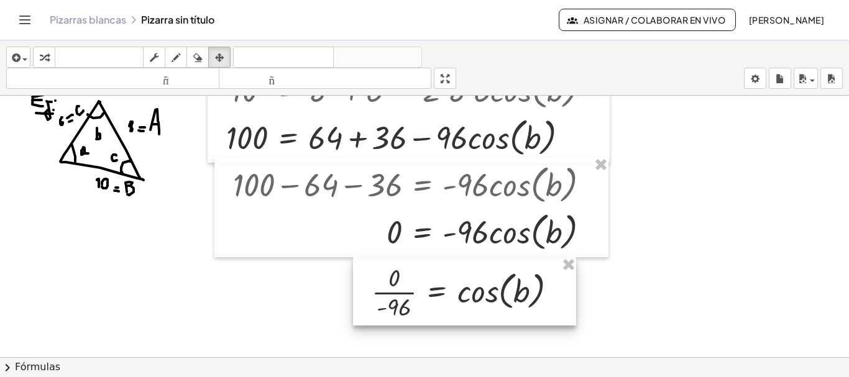
drag, startPoint x: 761, startPoint y: 139, endPoint x: 508, endPoint y: 298, distance: 298.0
click at [508, 298] on div at bounding box center [464, 291] width 223 height 68
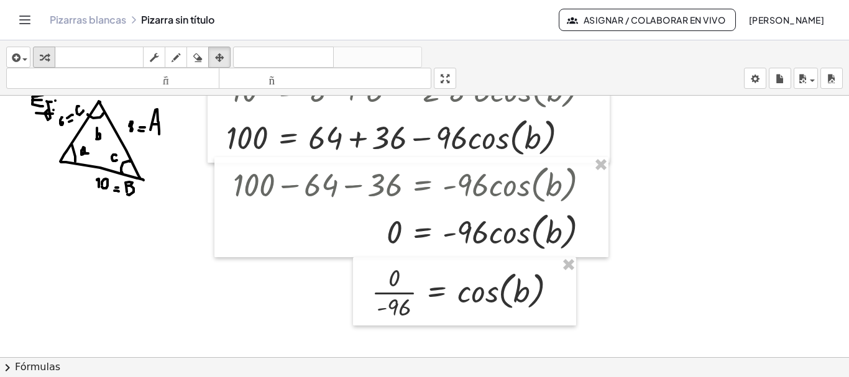
click at [46, 56] on icon "button" at bounding box center [44, 57] width 9 height 15
click at [395, 293] on div at bounding box center [469, 291] width 208 height 62
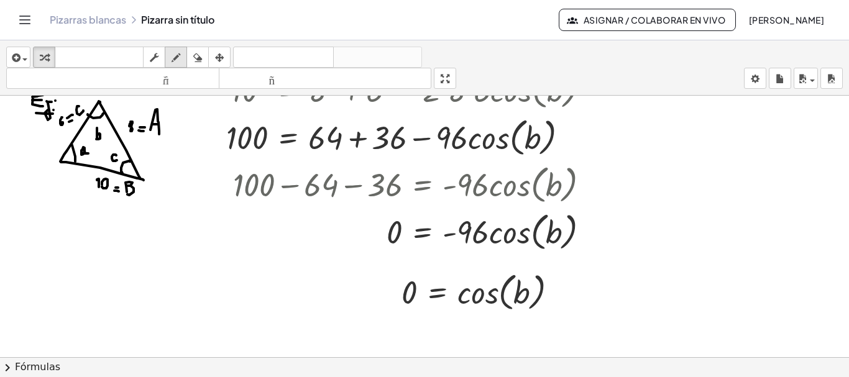
click at [179, 62] on icon "button" at bounding box center [176, 57] width 9 height 15
drag, startPoint x: 408, startPoint y: 323, endPoint x: 408, endPoint y: 334, distance: 11.2
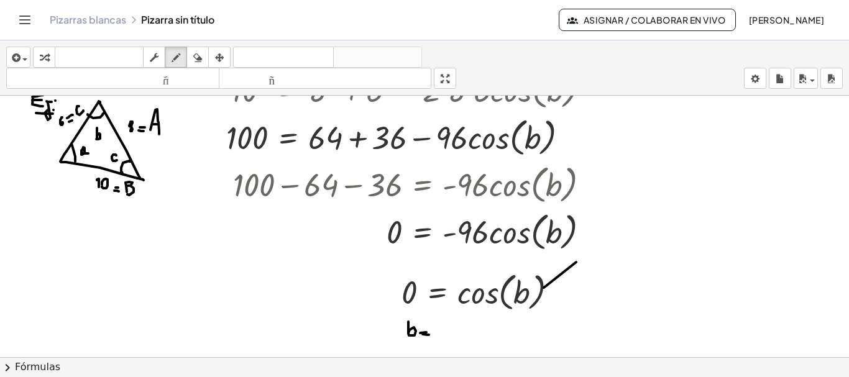
drag, startPoint x: 576, startPoint y: 262, endPoint x: 589, endPoint y: 255, distance: 14.2
drag, startPoint x: 577, startPoint y: 253, endPoint x: 590, endPoint y: 259, distance: 13.6
drag, startPoint x: 605, startPoint y: 239, endPoint x: 602, endPoint y: 250, distance: 12.4
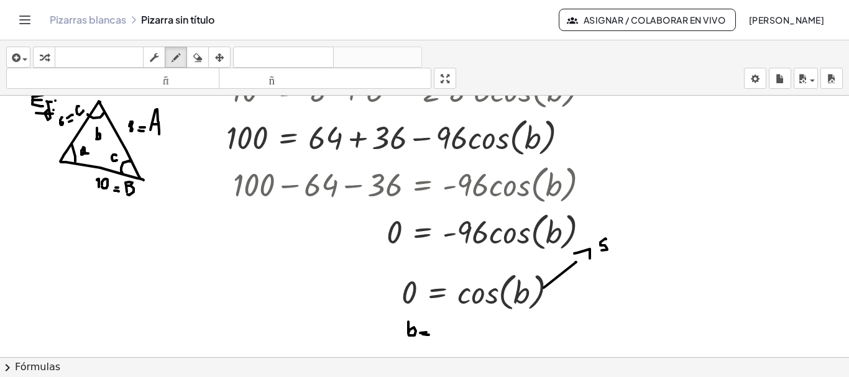
drag, startPoint x: 609, startPoint y: 231, endPoint x: 621, endPoint y: 245, distance: 18.5
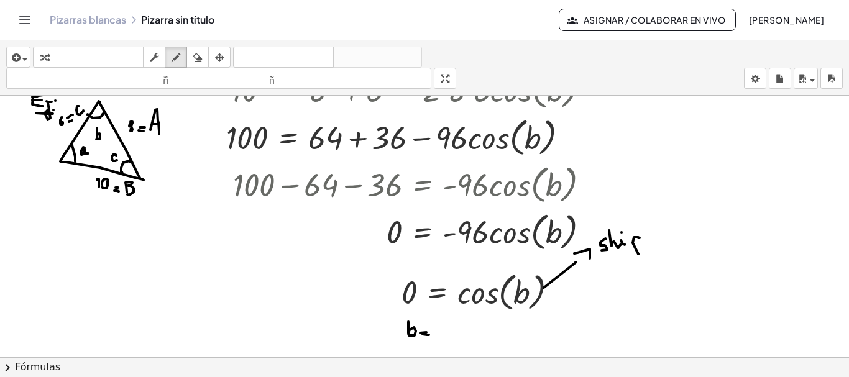
drag, startPoint x: 634, startPoint y: 237, endPoint x: 638, endPoint y: 254, distance: 17.3
drag, startPoint x: 632, startPoint y: 246, endPoint x: 640, endPoint y: 246, distance: 7.5
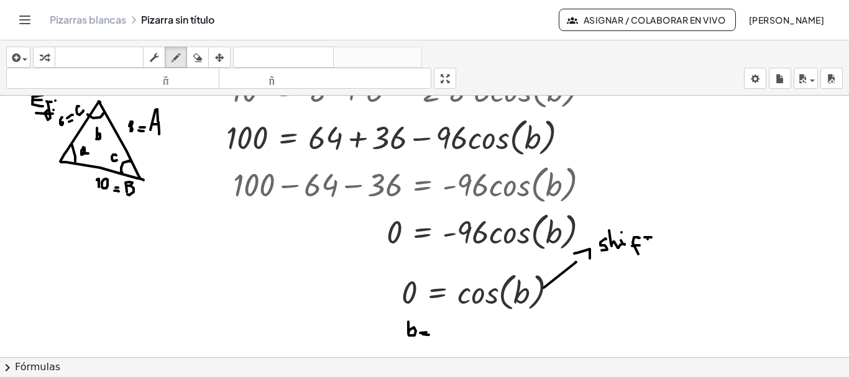
drag, startPoint x: 648, startPoint y: 239, endPoint x: 648, endPoint y: 246, distance: 6.2
drag, startPoint x: 681, startPoint y: 237, endPoint x: 686, endPoint y: 243, distance: 7.6
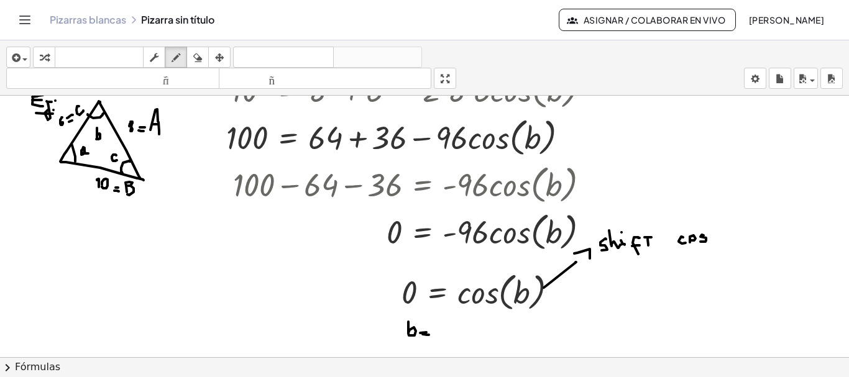
drag, startPoint x: 702, startPoint y: 235, endPoint x: 701, endPoint y: 242, distance: 6.9
drag, startPoint x: 446, startPoint y: 324, endPoint x: 453, endPoint y: 333, distance: 11.1
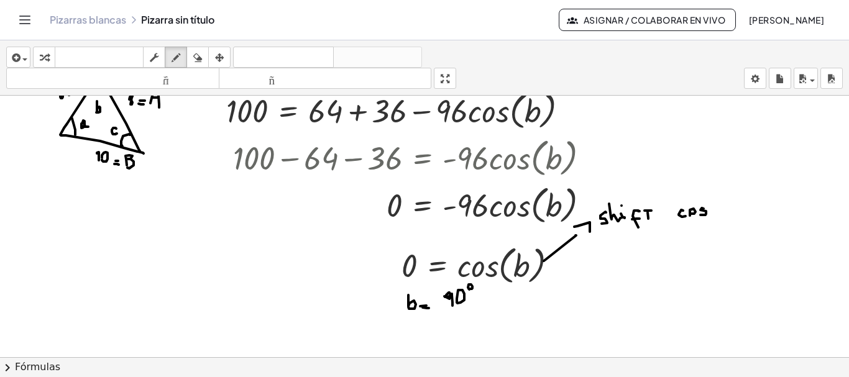
scroll to position [962, 0]
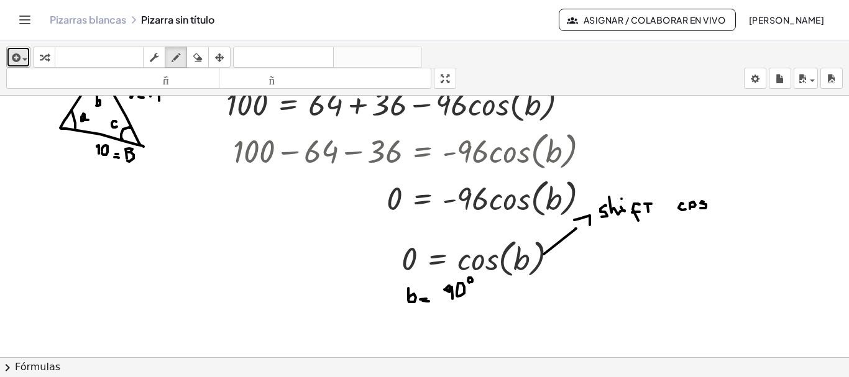
click at [17, 53] on icon "button" at bounding box center [14, 57] width 11 height 15
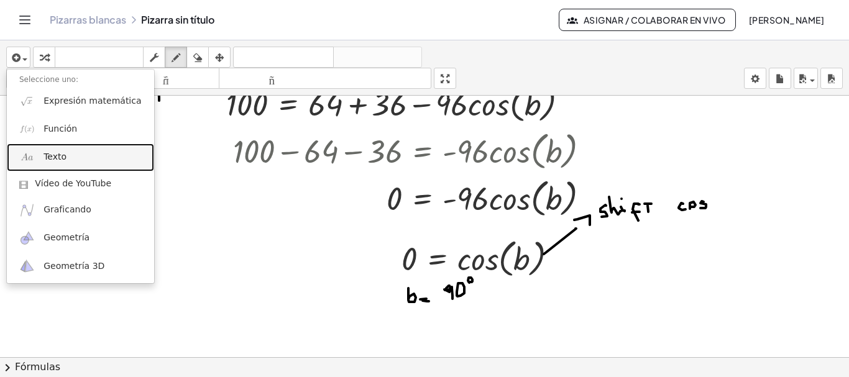
click at [57, 150] on link "Texto" at bounding box center [80, 158] width 147 height 28
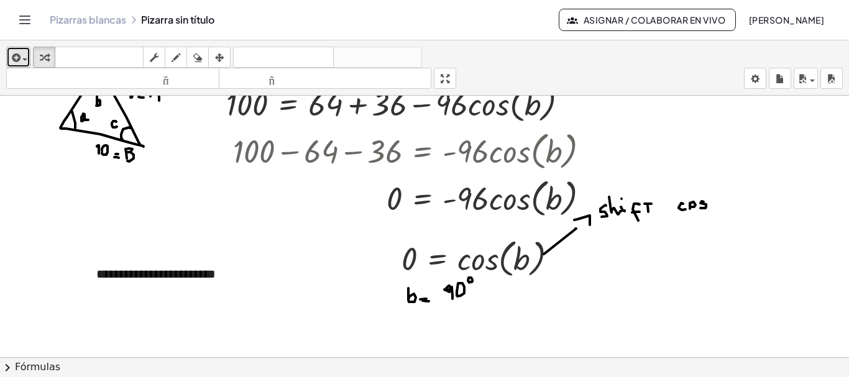
click at [27, 55] on div "button" at bounding box center [18, 57] width 18 height 15
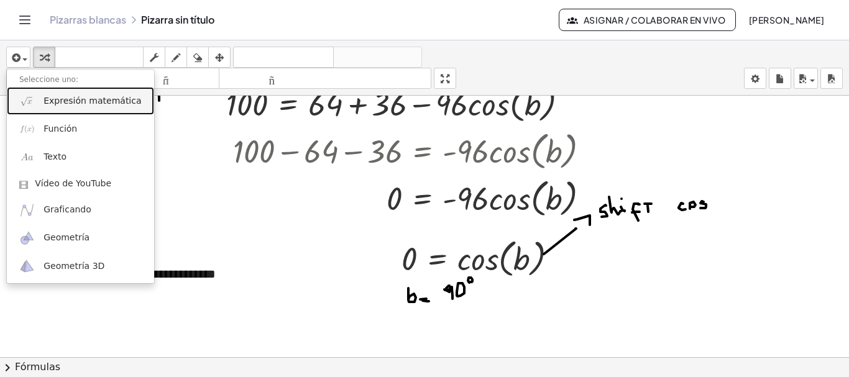
click at [83, 97] on font "Expresión matemática" at bounding box center [93, 101] width 98 height 10
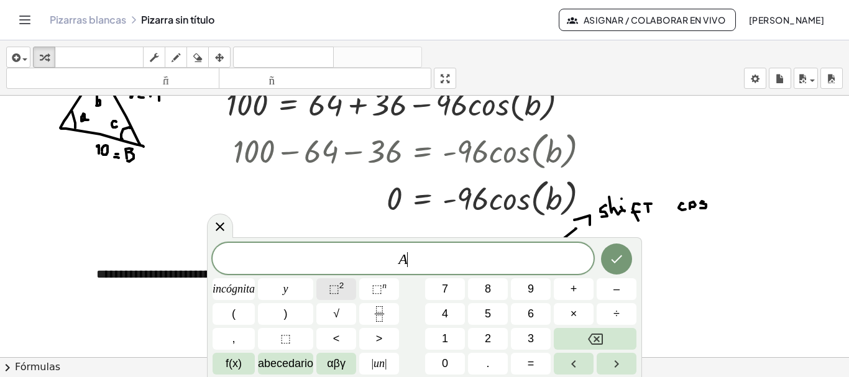
click at [337, 292] on font "⬚" at bounding box center [334, 289] width 11 height 12
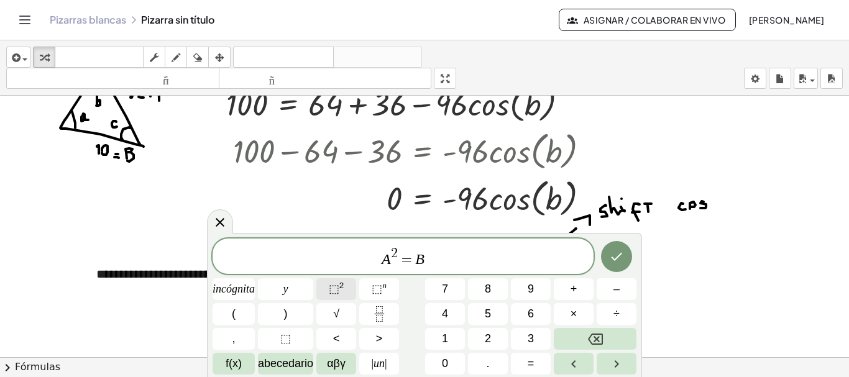
click at [338, 290] on font "⬚" at bounding box center [334, 289] width 11 height 12
click at [438, 257] on span "·" at bounding box center [442, 259] width 9 height 15
click at [625, 253] on button "Hecho" at bounding box center [616, 256] width 31 height 31
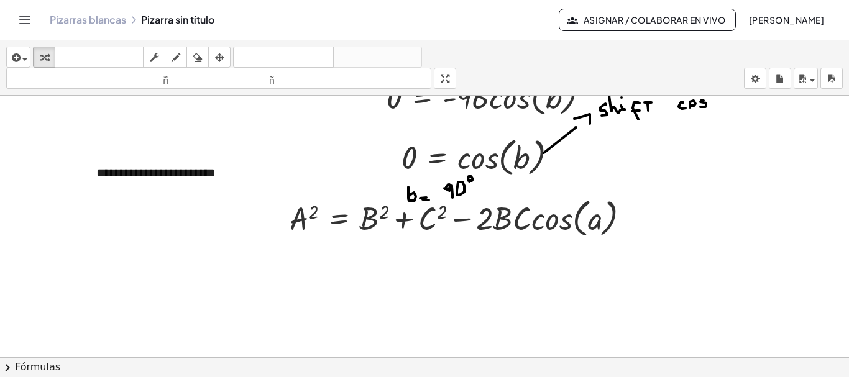
scroll to position [1096, 0]
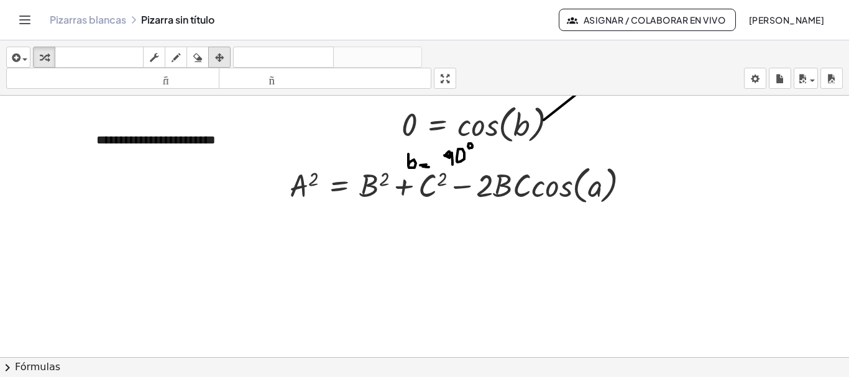
click at [227, 58] on div "button" at bounding box center [219, 57] width 16 height 15
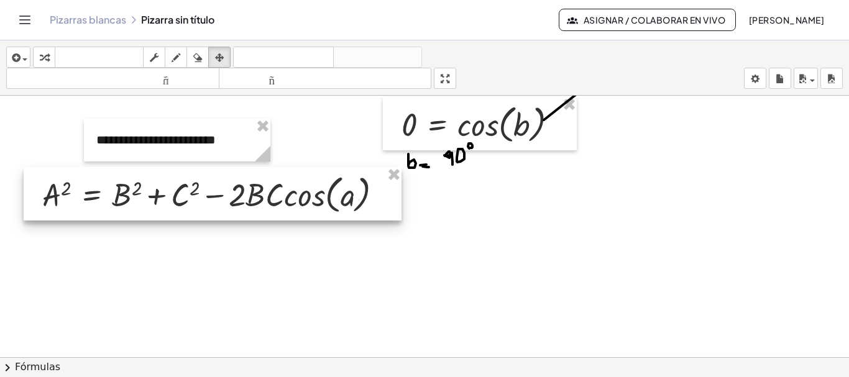
drag, startPoint x: 405, startPoint y: 178, endPoint x: 158, endPoint y: 187, distance: 247.6
click at [158, 187] on div at bounding box center [213, 193] width 378 height 53
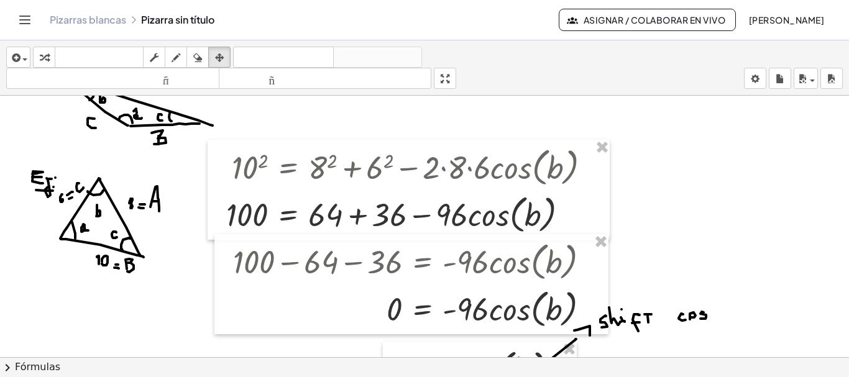
scroll to position [855, 0]
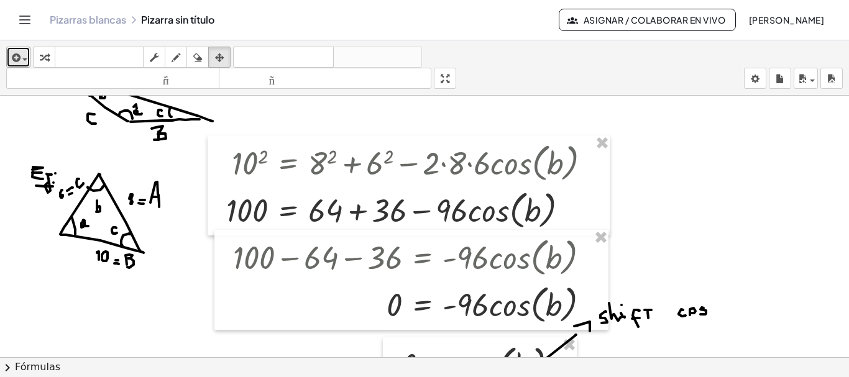
click at [24, 50] on div "button" at bounding box center [18, 57] width 18 height 15
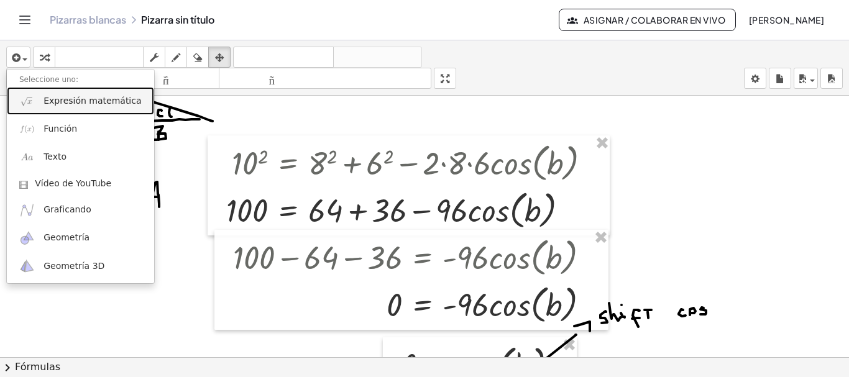
click at [61, 103] on font "Expresión matemática" at bounding box center [93, 101] width 98 height 10
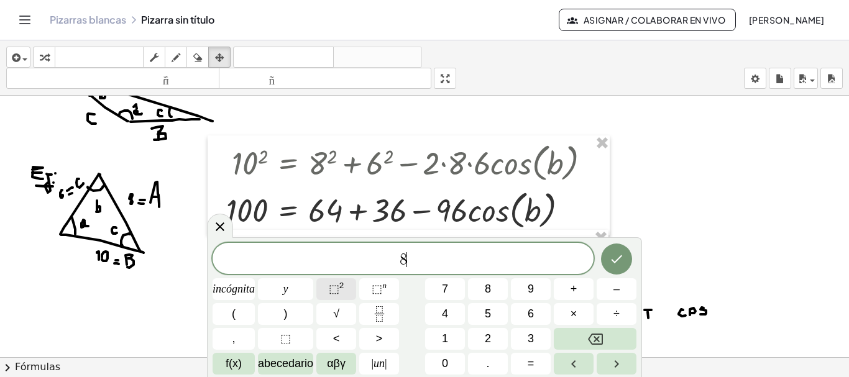
click at [331, 288] on font "⬚" at bounding box center [334, 289] width 11 height 12
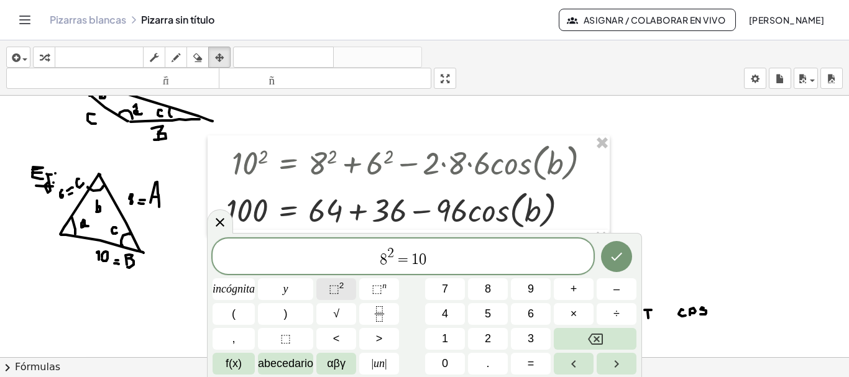
click at [331, 288] on font "⬚" at bounding box center [334, 289] width 11 height 12
click at [338, 285] on font "⬚" at bounding box center [334, 289] width 11 height 12
click at [613, 260] on icon "Hecho" at bounding box center [616, 256] width 15 height 15
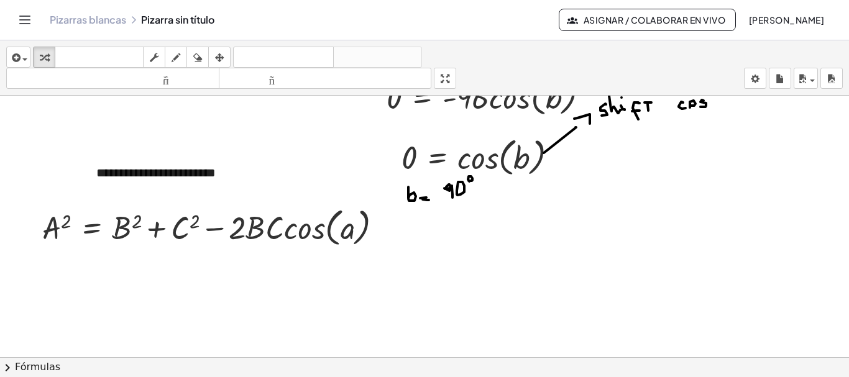
scroll to position [1079, 0]
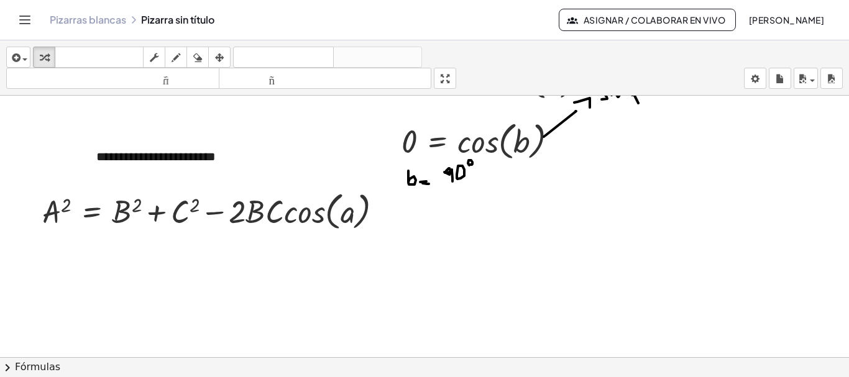
click at [22, 45] on div "insertar Seleccione uno: Expresión matemática Función Texto Vídeo de YouTube Gr…" at bounding box center [424, 67] width 849 height 55
click at [22, 55] on span "button" at bounding box center [22, 59] width 2 height 9
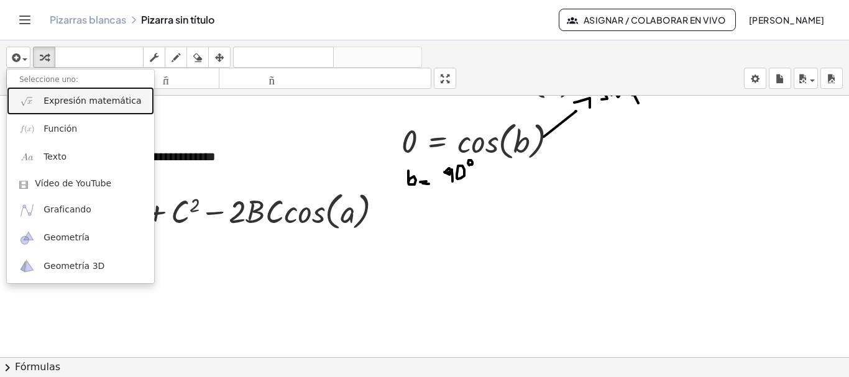
click at [57, 98] on font "Expresión matemática" at bounding box center [93, 101] width 98 height 10
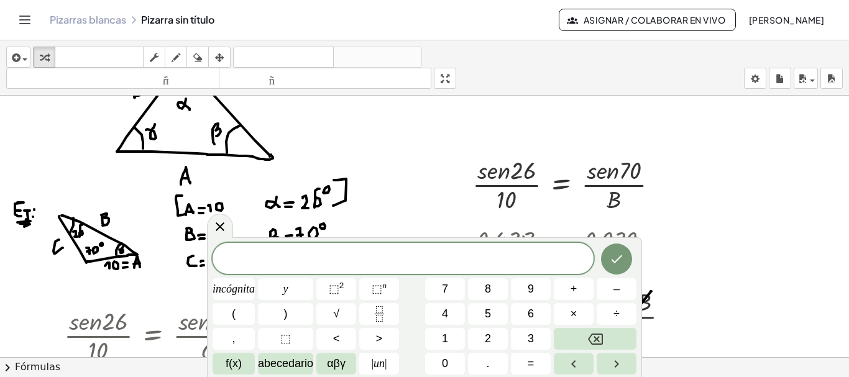
scroll to position [0, 0]
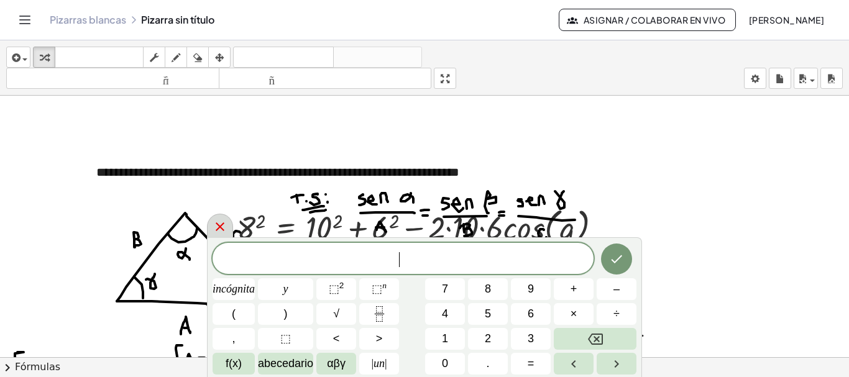
click at [223, 224] on icon at bounding box center [220, 227] width 9 height 9
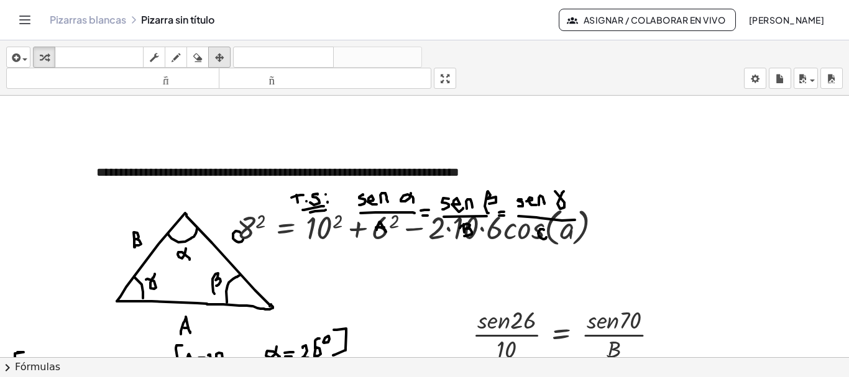
click at [213, 56] on div "button" at bounding box center [219, 57] width 16 height 15
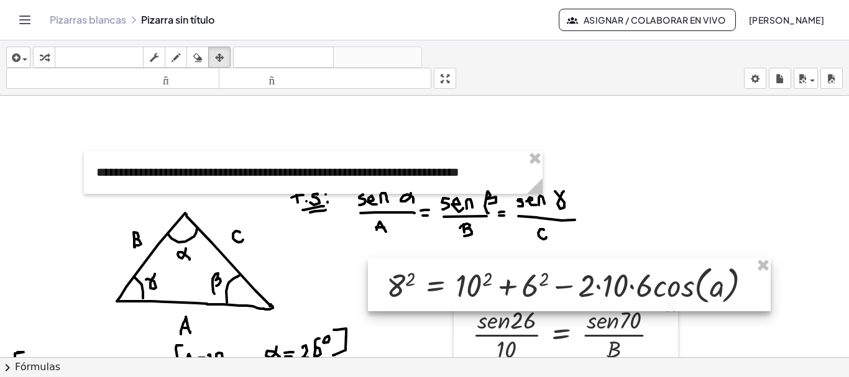
drag, startPoint x: 286, startPoint y: 239, endPoint x: 432, endPoint y: 291, distance: 154.9
click at [432, 291] on div at bounding box center [569, 284] width 403 height 53
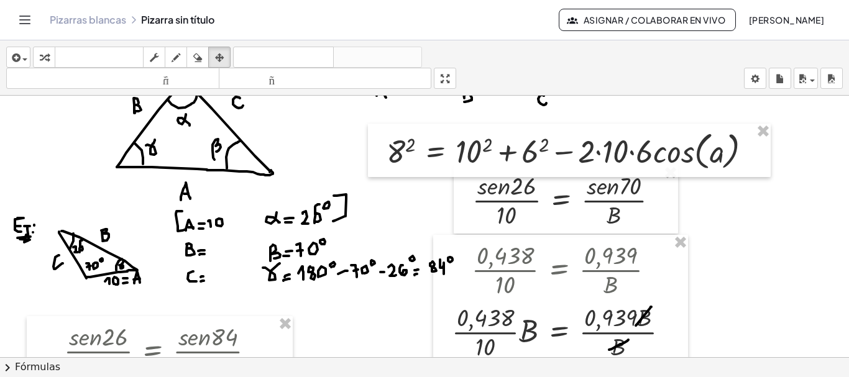
scroll to position [139, 0]
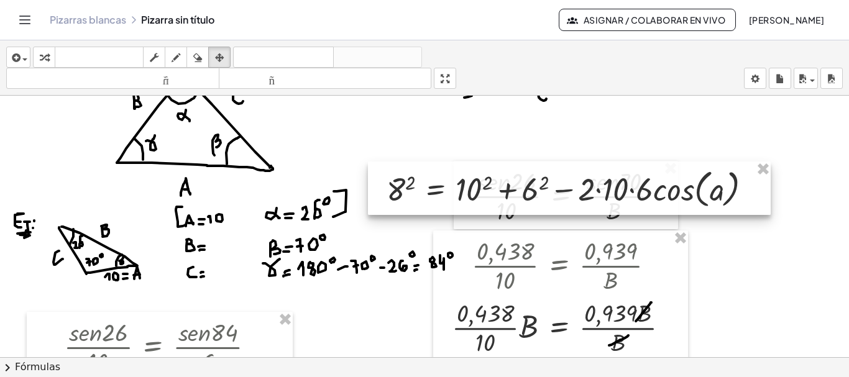
drag, startPoint x: 741, startPoint y: 136, endPoint x: 745, endPoint y: 228, distance: 92.7
click at [745, 215] on div at bounding box center [569, 188] width 403 height 53
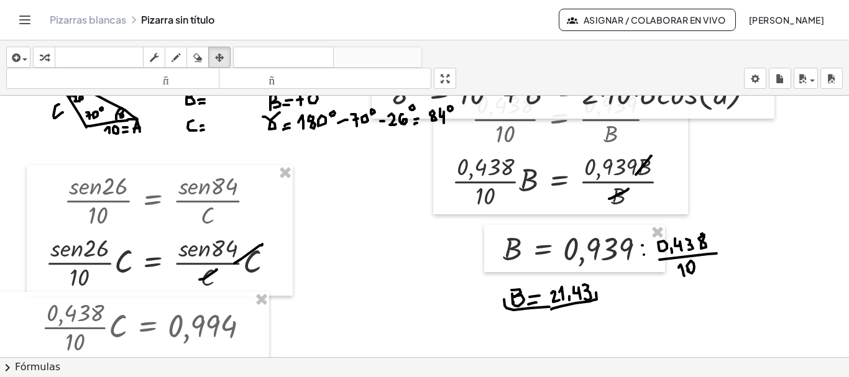
scroll to position [277, 0]
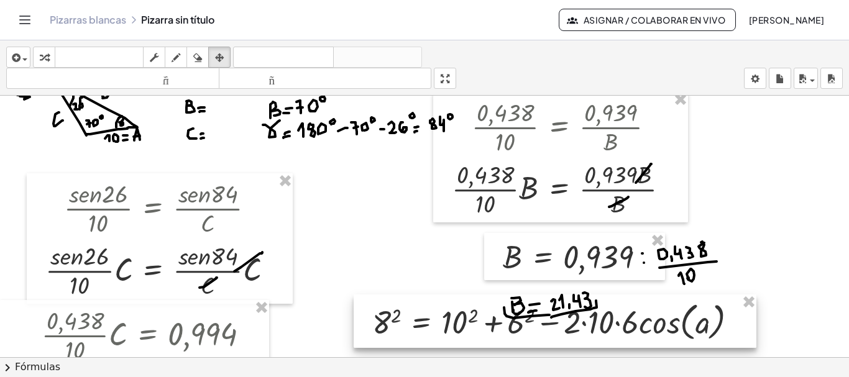
drag, startPoint x: 749, startPoint y: 116, endPoint x: 732, endPoint y: 338, distance: 222.0
click at [732, 338] on div at bounding box center [555, 321] width 403 height 53
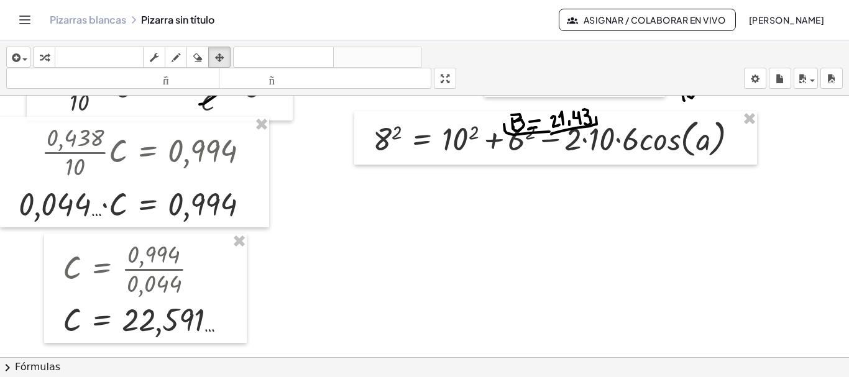
scroll to position [477, 0]
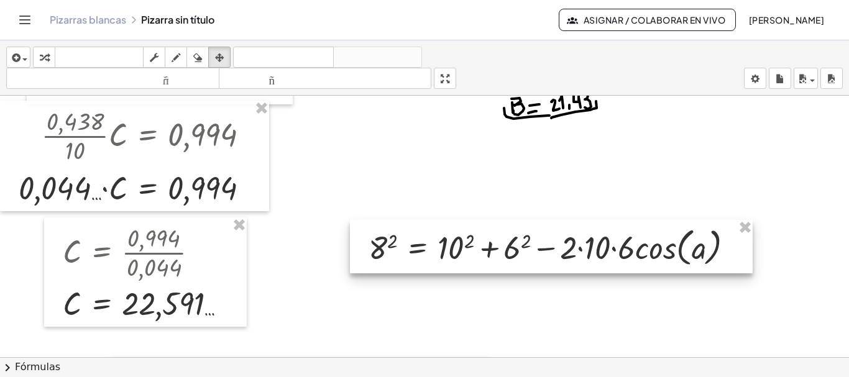
drag, startPoint x: 719, startPoint y: 181, endPoint x: 714, endPoint y: 255, distance: 73.5
click at [714, 255] on div at bounding box center [551, 246] width 403 height 53
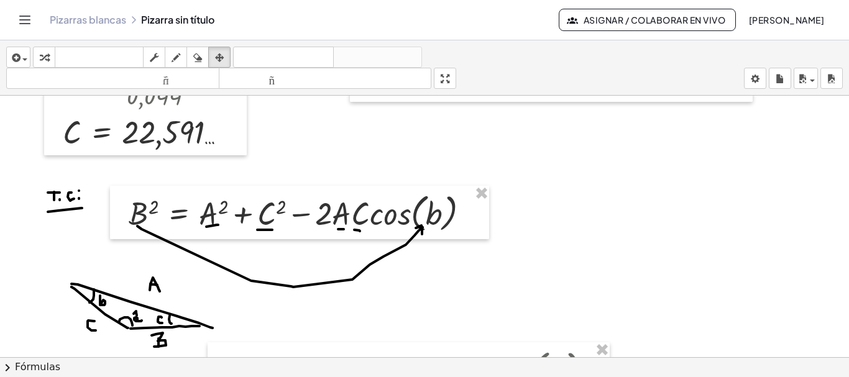
scroll to position [636, 0]
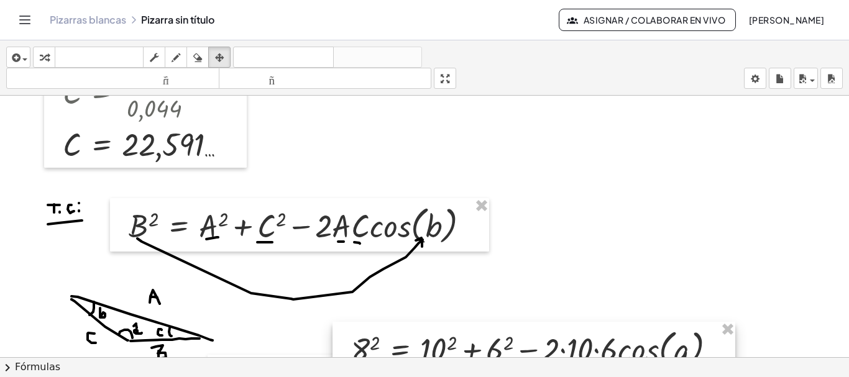
drag, startPoint x: 699, startPoint y: 109, endPoint x: 681, endPoint y: 370, distance: 261.6
click at [681, 370] on div "**********" at bounding box center [424, 208] width 849 height 337
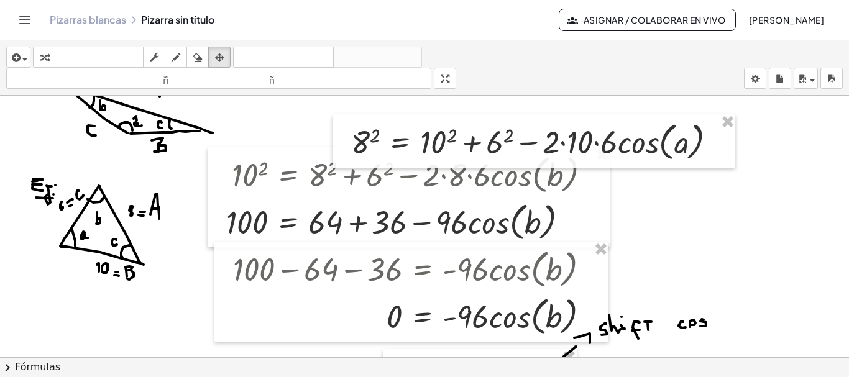
scroll to position [852, 0]
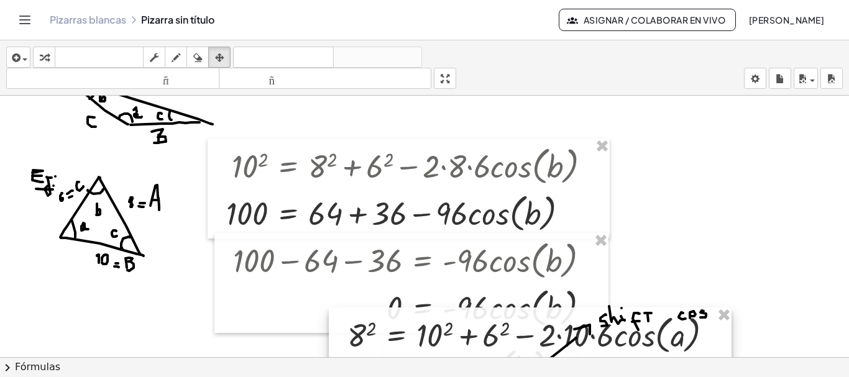
drag, startPoint x: 685, startPoint y: 178, endPoint x: 692, endPoint y: 342, distance: 164.3
click at [692, 342] on div at bounding box center [530, 334] width 403 height 53
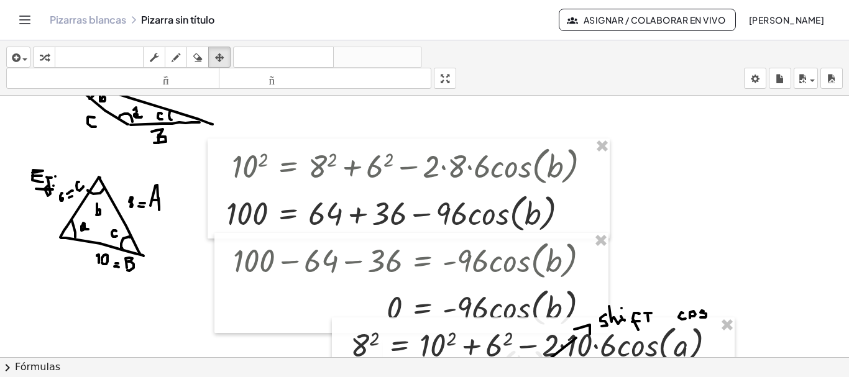
scroll to position [1072, 0]
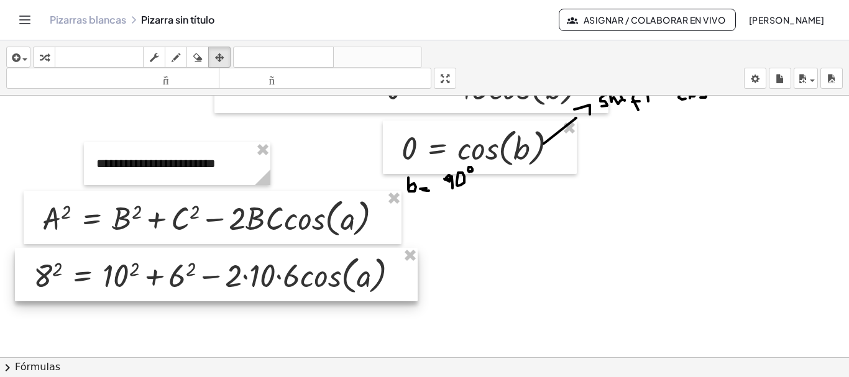
drag, startPoint x: 643, startPoint y: 168, endPoint x: 353, endPoint y: 267, distance: 306.6
click at [353, 267] on div at bounding box center [216, 274] width 403 height 53
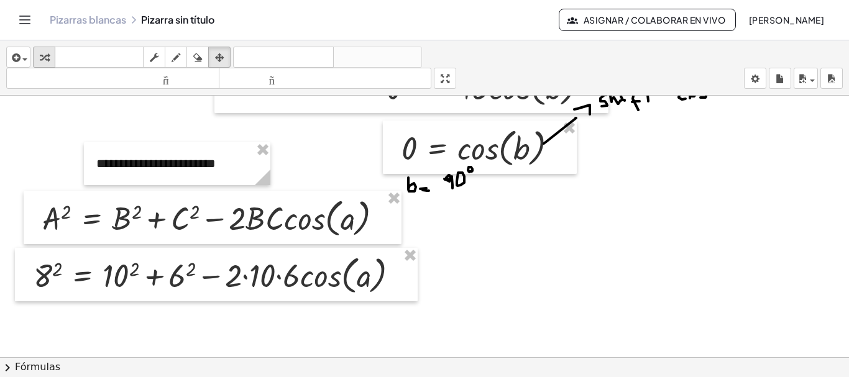
click at [48, 49] on button "transformar" at bounding box center [44, 57] width 22 height 21
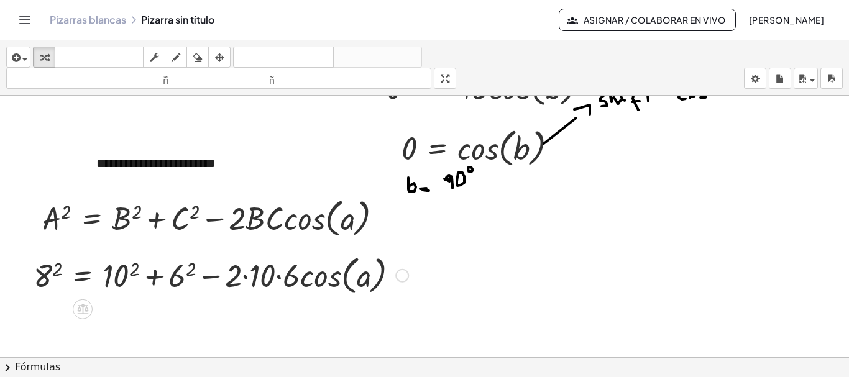
click at [44, 275] on div at bounding box center [220, 274] width 387 height 47
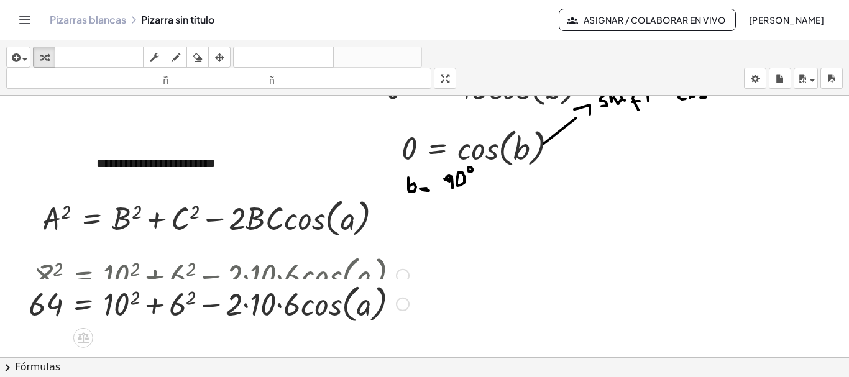
click at [83, 276] on div "8 2 = + 10 2 + 6 2 − · 2 · 10 · 6 · cos ( , a ) = + 10 2 + 6 2 − · 2 · 10 · 6 ·…" at bounding box center [83, 276] width 0 height 0
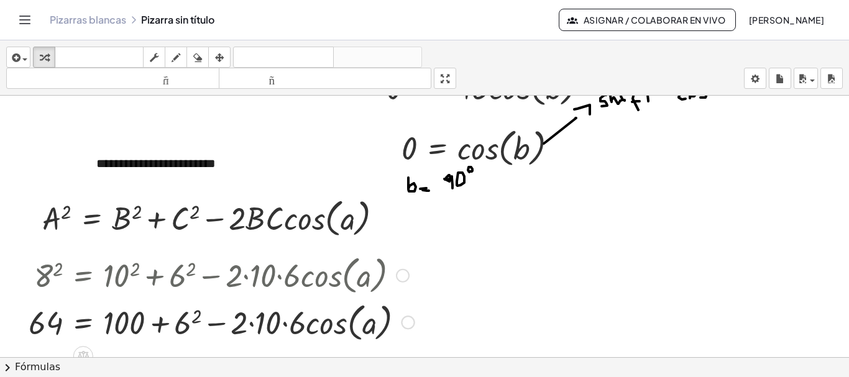
click at [188, 317] on div at bounding box center [221, 321] width 398 height 47
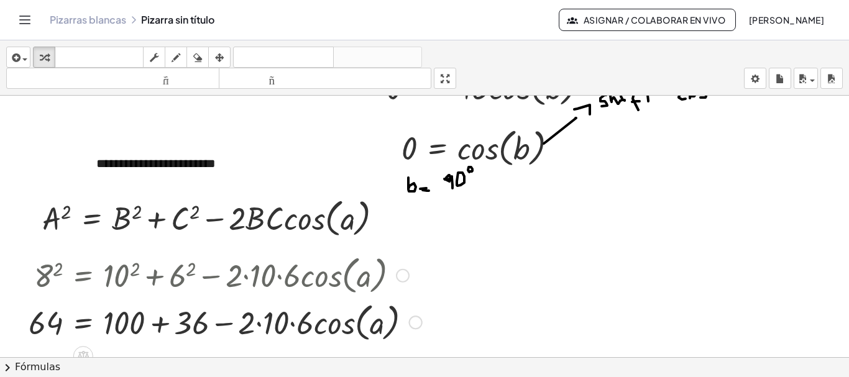
click at [260, 323] on div at bounding box center [225, 321] width 406 height 47
click at [273, 323] on div at bounding box center [218, 321] width 393 height 47
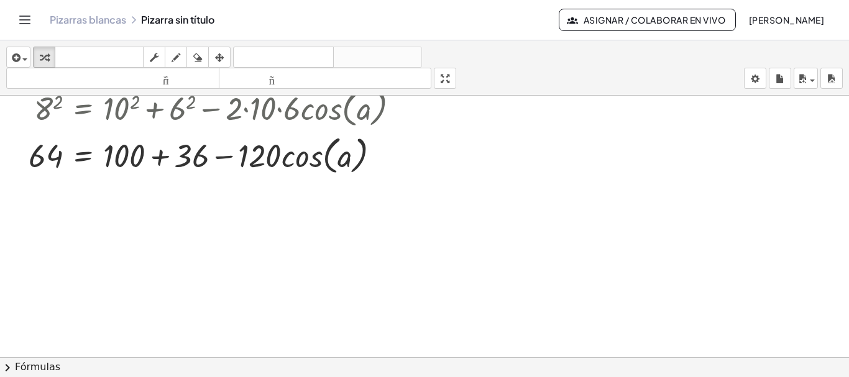
scroll to position [1227, 0]
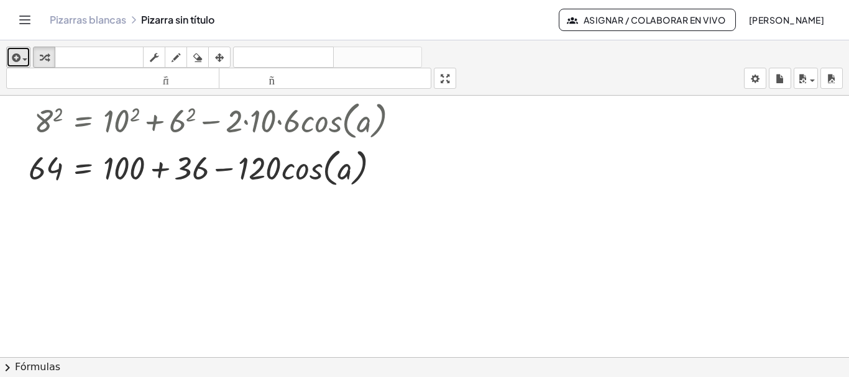
click at [24, 53] on div "button" at bounding box center [18, 57] width 18 height 15
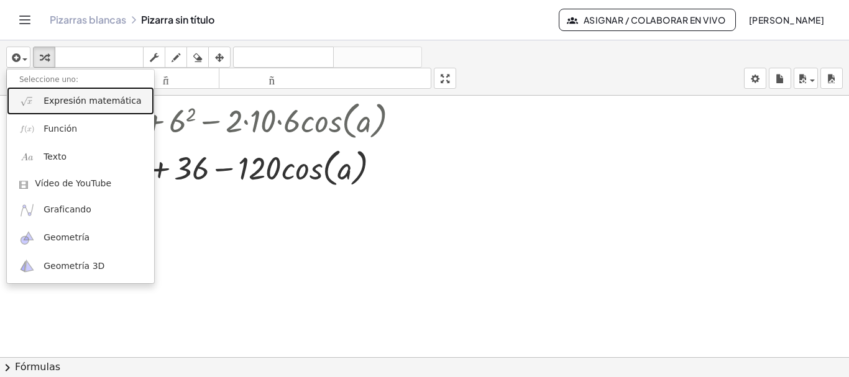
click at [55, 103] on font "Expresión matemática" at bounding box center [93, 101] width 98 height 10
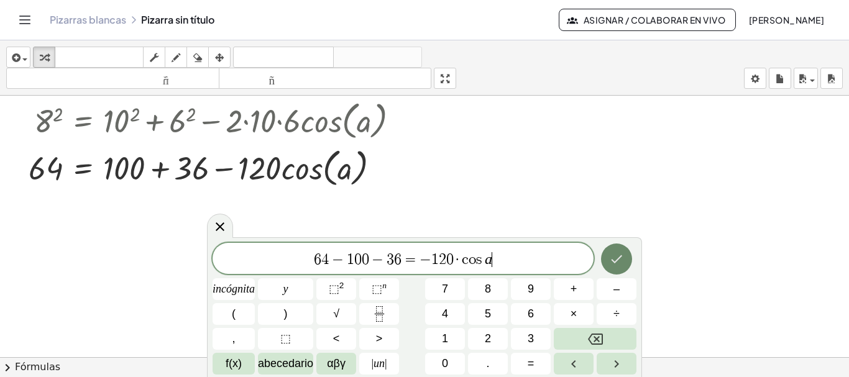
click at [617, 251] on button "Hecho" at bounding box center [616, 259] width 31 height 31
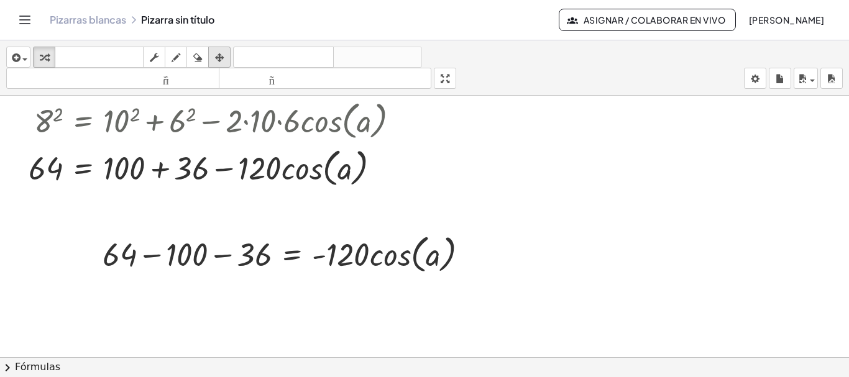
click at [216, 60] on icon "button" at bounding box center [219, 57] width 9 height 15
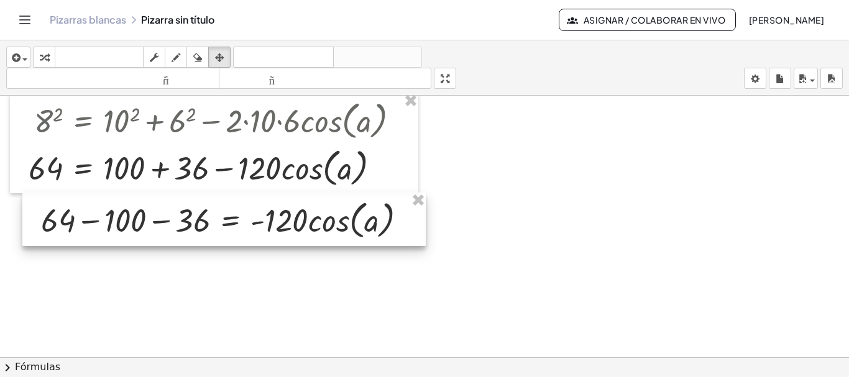
drag, startPoint x: 201, startPoint y: 248, endPoint x: 153, endPoint y: 219, distance: 55.8
click at [153, 219] on div at bounding box center [223, 219] width 403 height 53
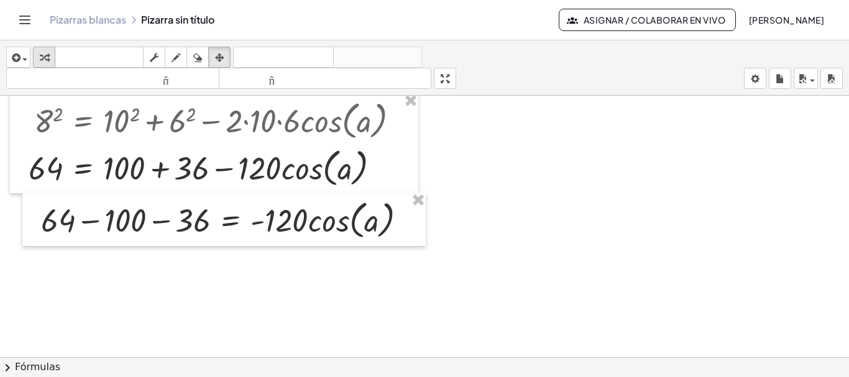
click at [41, 58] on icon "button" at bounding box center [44, 57] width 9 height 15
click at [86, 224] on div at bounding box center [229, 219] width 388 height 47
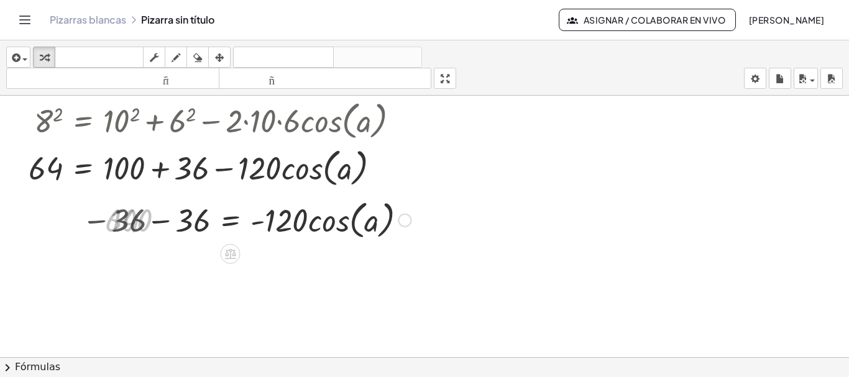
click at [158, 221] on div at bounding box center [246, 219] width 341 height 47
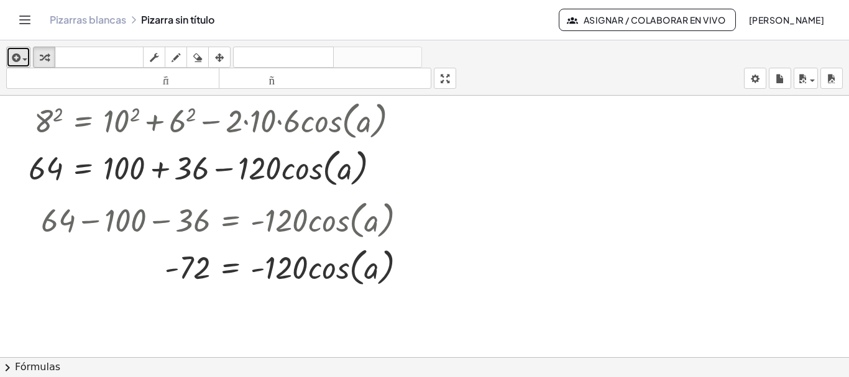
click at [19, 60] on icon "button" at bounding box center [14, 57] width 11 height 15
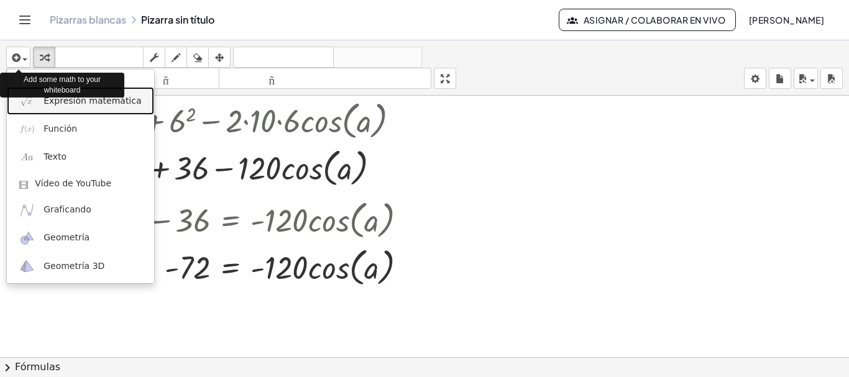
click at [74, 108] on link "Expresión matemática" at bounding box center [80, 101] width 147 height 28
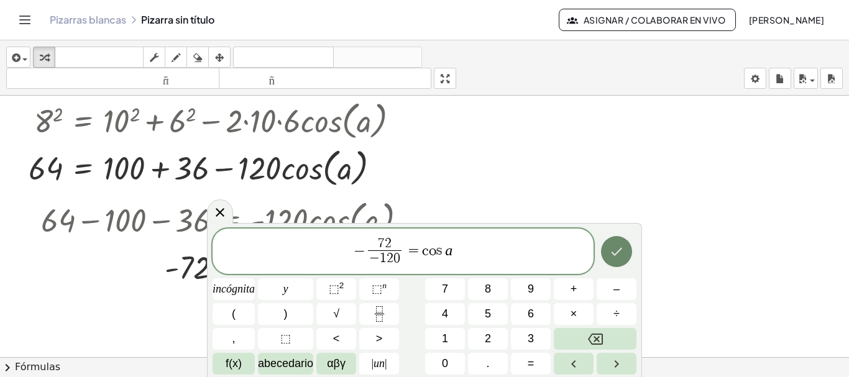
click at [625, 247] on button "Hecho" at bounding box center [616, 251] width 31 height 31
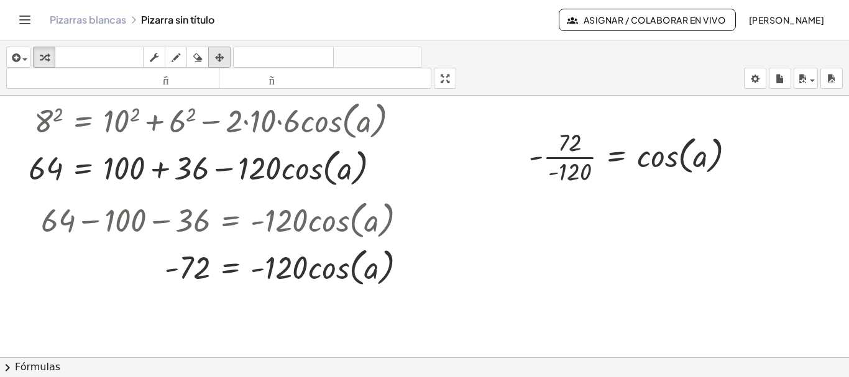
click at [220, 53] on icon "button" at bounding box center [219, 57] width 9 height 15
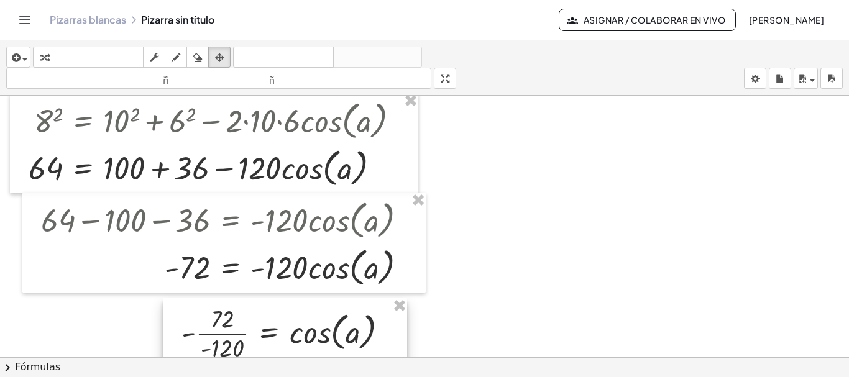
drag, startPoint x: 496, startPoint y: 257, endPoint x: 270, endPoint y: 328, distance: 237.1
click at [270, 328] on div at bounding box center [285, 332] width 244 height 68
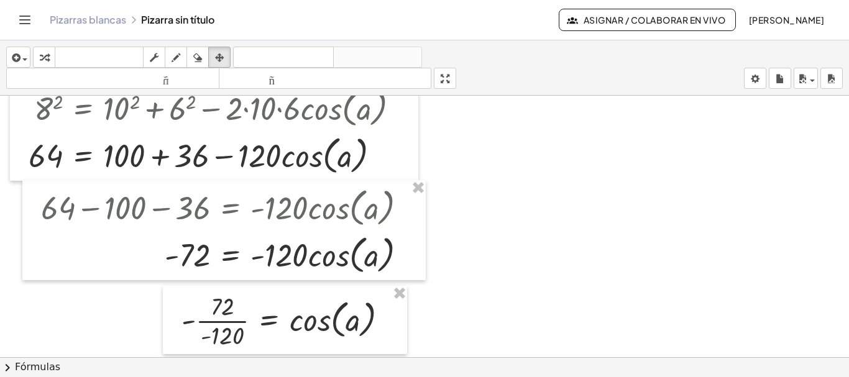
scroll to position [1264, 0]
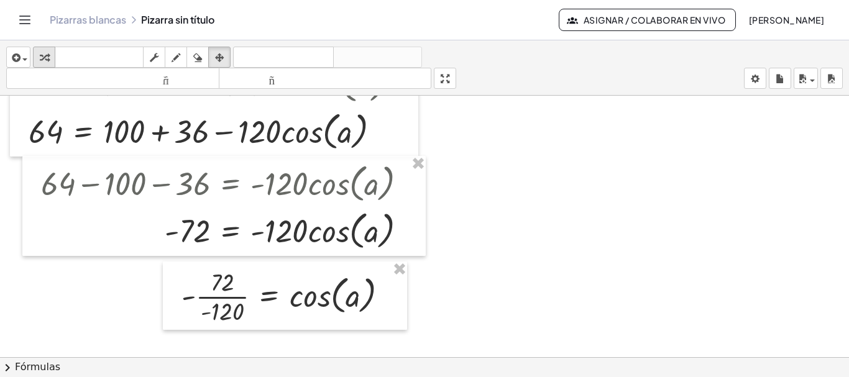
click at [51, 57] on div "button" at bounding box center [44, 57] width 16 height 15
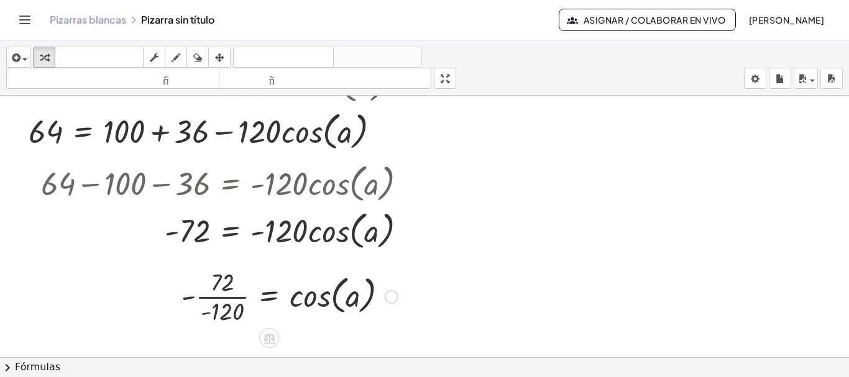
click at [215, 296] on div at bounding box center [289, 296] width 229 height 62
click at [213, 300] on div at bounding box center [299, 296] width 209 height 62
click at [225, 314] on div at bounding box center [299, 296] width 209 height 62
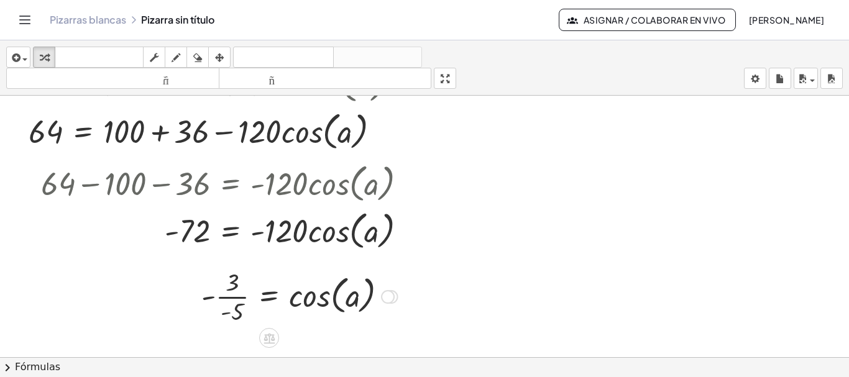
click at [228, 296] on div at bounding box center [299, 296] width 209 height 62
click at [191, 297] on div at bounding box center [289, 296] width 229 height 47
click at [181, 297] on div at bounding box center [171, 296] width 19 height 53
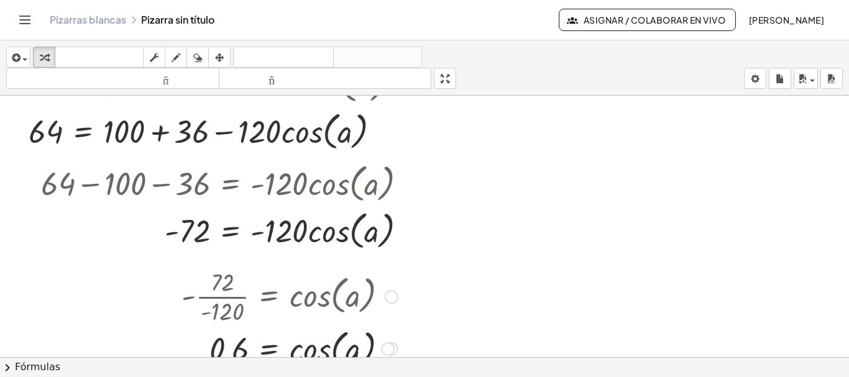
drag, startPoint x: 395, startPoint y: 295, endPoint x: 397, endPoint y: 352, distance: 57.9
click at [269, 349] on div "= cos ( , a ) 0,6" at bounding box center [269, 349] width 0 height 0
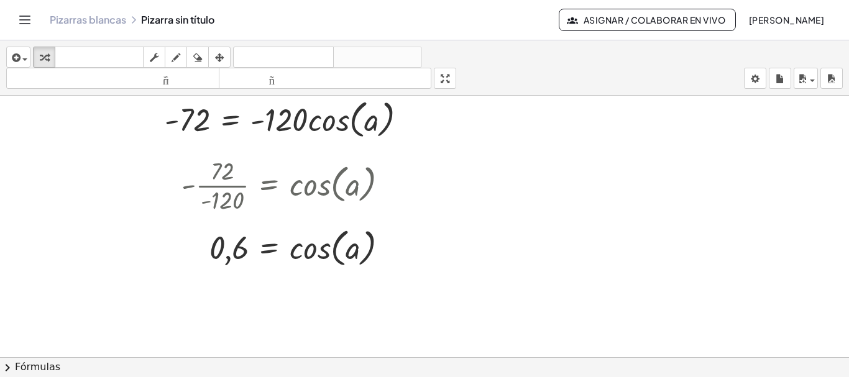
scroll to position [1380, 0]
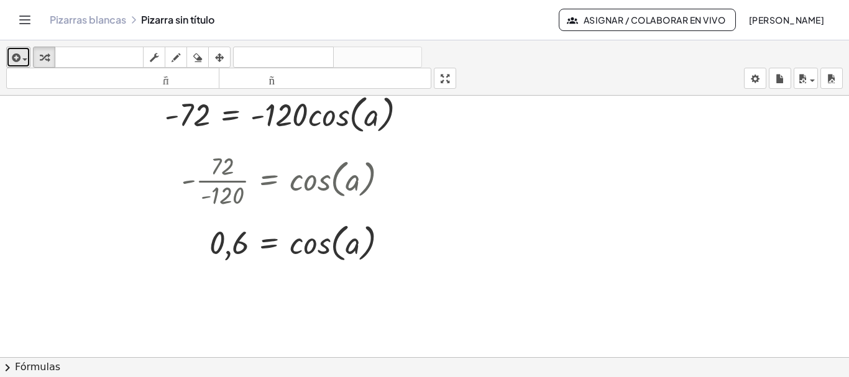
click at [29, 54] on button "insertar" at bounding box center [18, 57] width 24 height 21
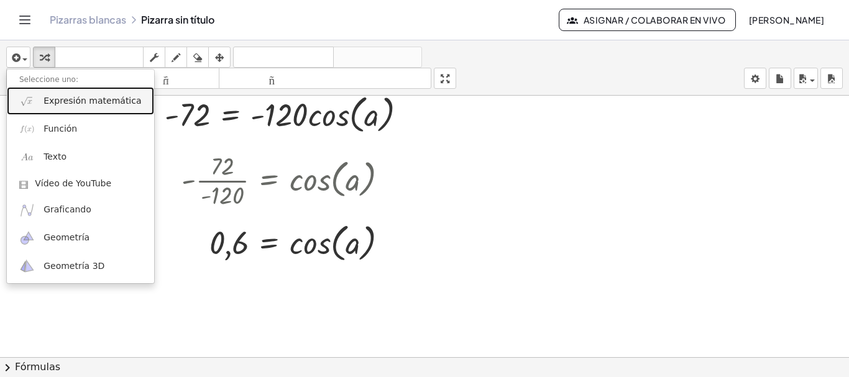
click at [76, 100] on font "Expresión matemática" at bounding box center [93, 101] width 98 height 10
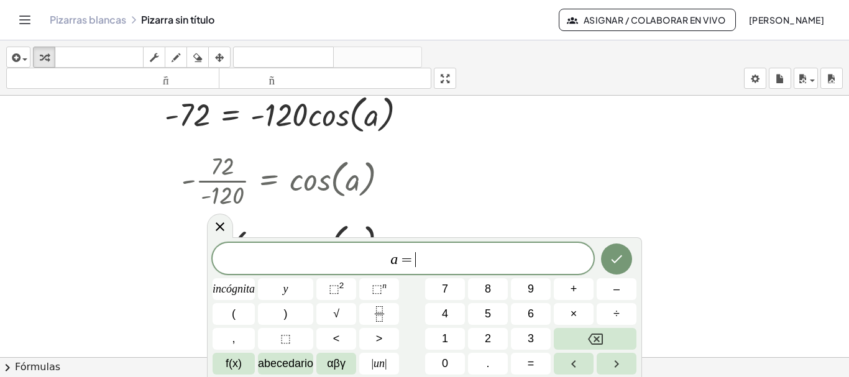
scroll to position [1470, 0]
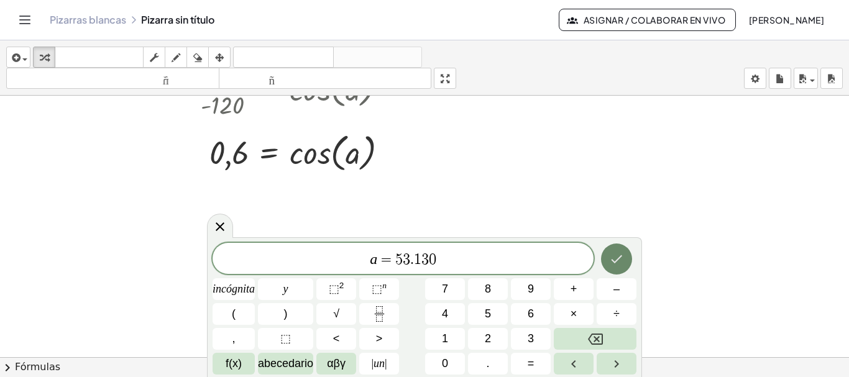
click at [615, 262] on icon "Hecho" at bounding box center [616, 259] width 11 height 8
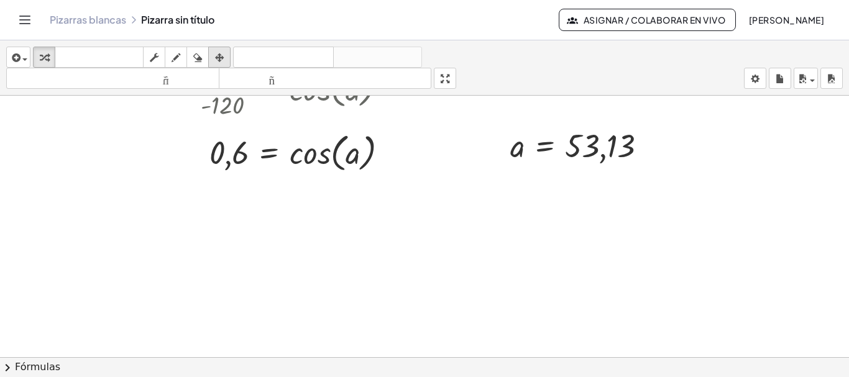
click at [222, 62] on icon "button" at bounding box center [219, 57] width 9 height 15
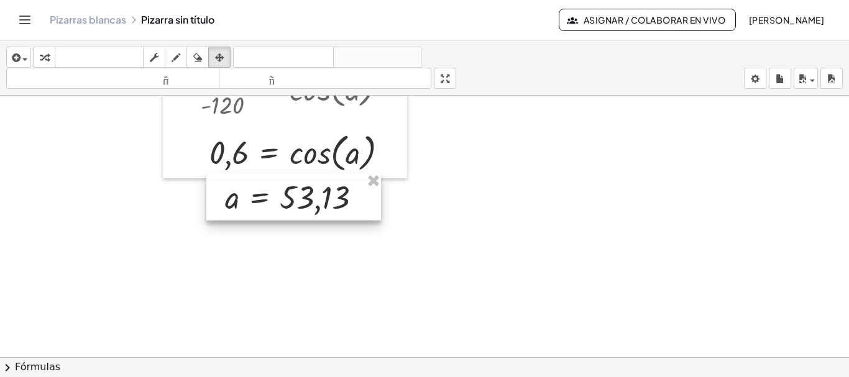
drag, startPoint x: 514, startPoint y: 158, endPoint x: 241, endPoint y: 206, distance: 277.6
click at [241, 206] on div at bounding box center [293, 196] width 175 height 47
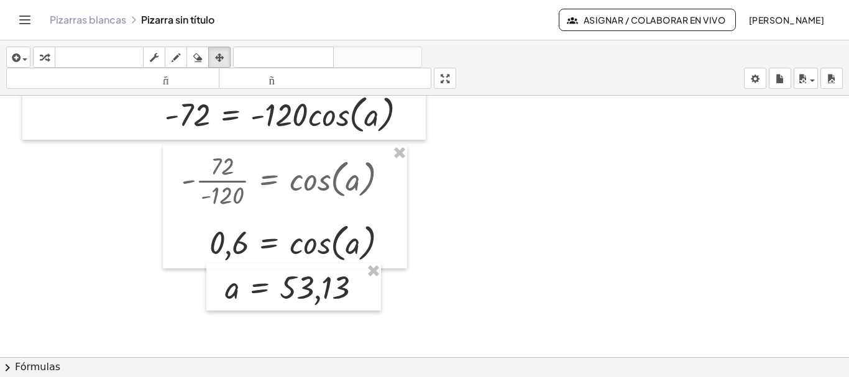
scroll to position [1399, 0]
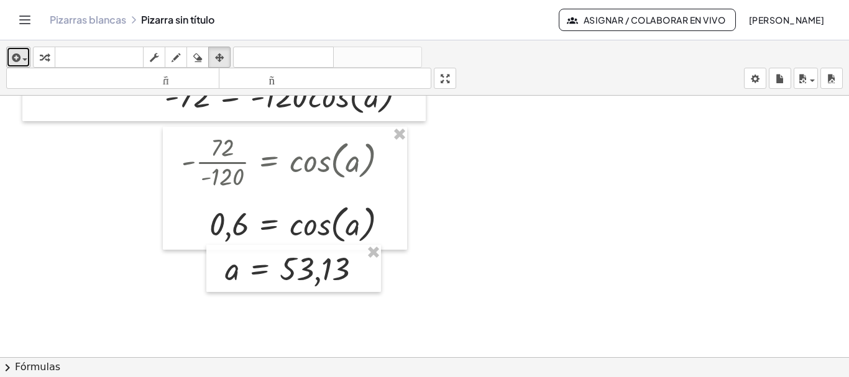
click at [19, 58] on icon "button" at bounding box center [14, 57] width 11 height 15
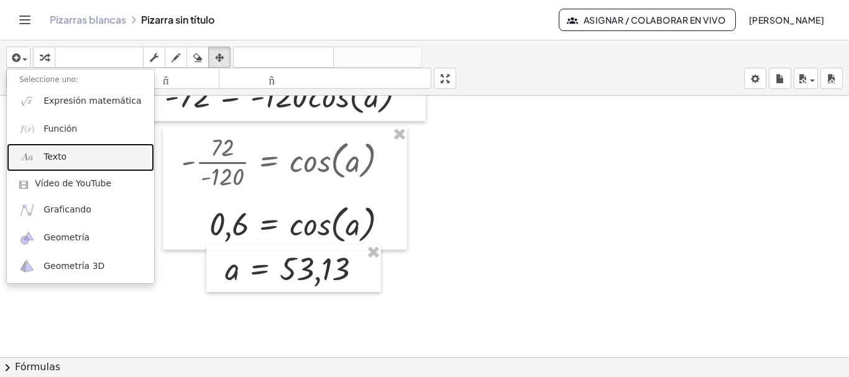
click at [48, 162] on font "Texto" at bounding box center [55, 157] width 23 height 10
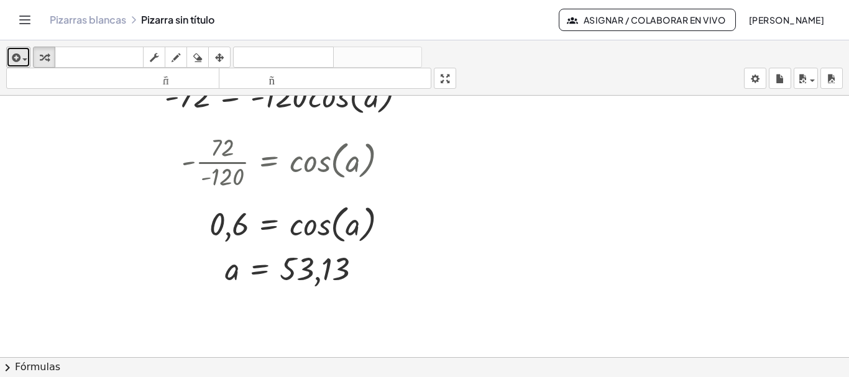
click at [27, 53] on div "button" at bounding box center [18, 57] width 18 height 15
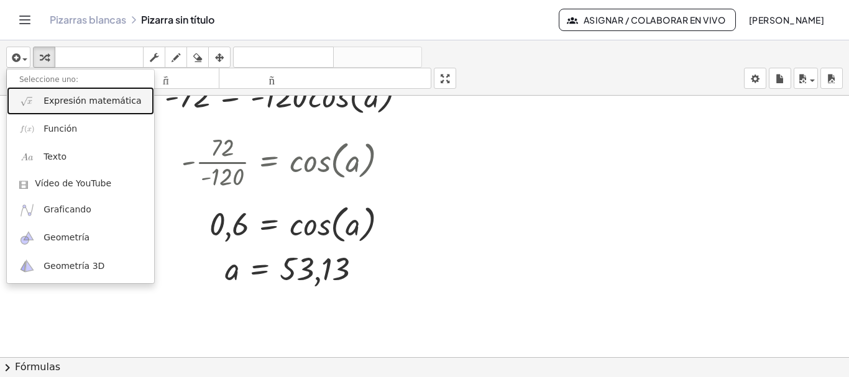
click at [57, 106] on font "Expresión matemática" at bounding box center [93, 101] width 98 height 10
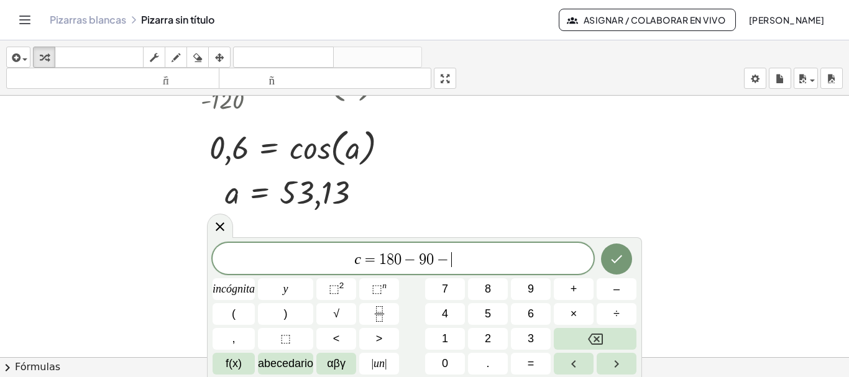
scroll to position [1480, 0]
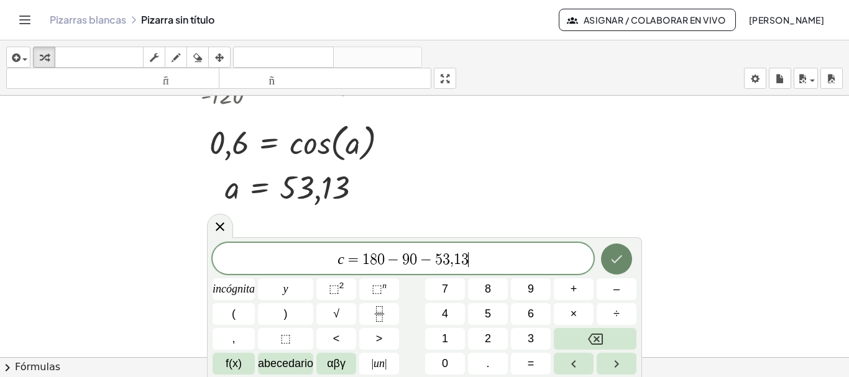
click at [617, 254] on icon "Hecho" at bounding box center [616, 259] width 15 height 15
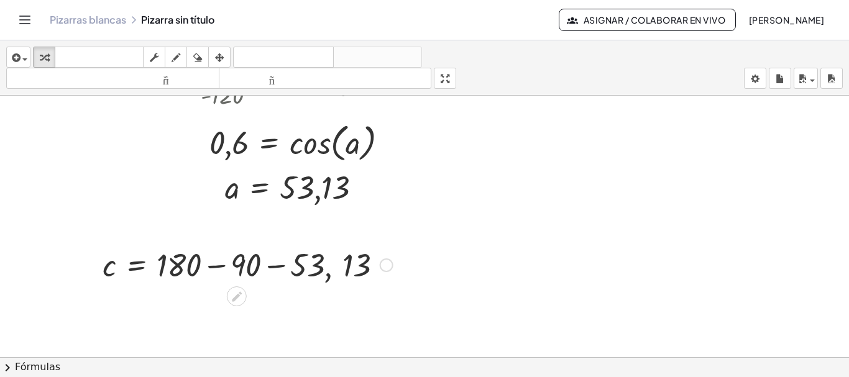
click at [218, 269] on div at bounding box center [247, 264] width 303 height 42
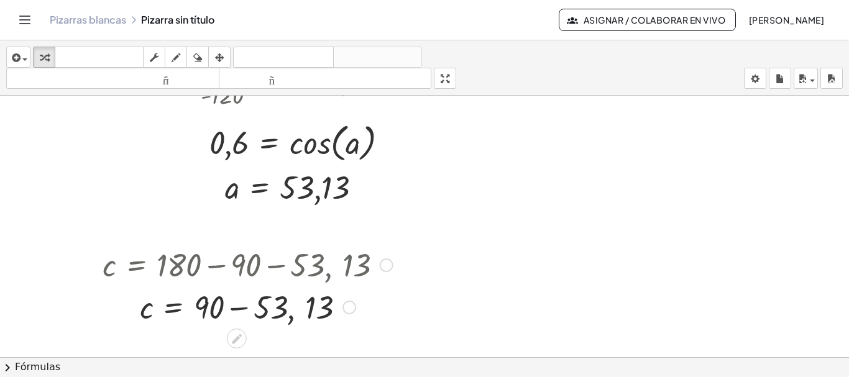
click at [236, 306] on div at bounding box center [247, 306] width 303 height 42
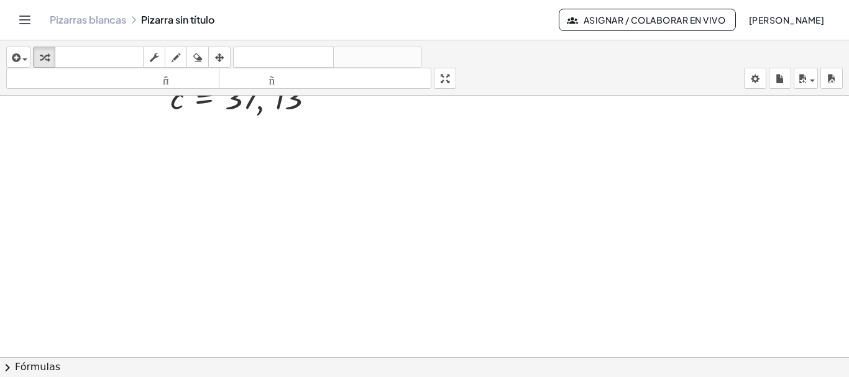
scroll to position [1706, 0]
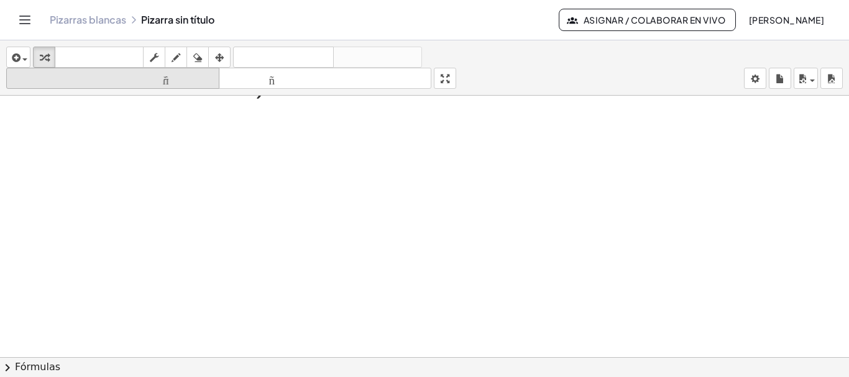
click at [177, 65] on button "dibujar" at bounding box center [176, 57] width 22 height 21
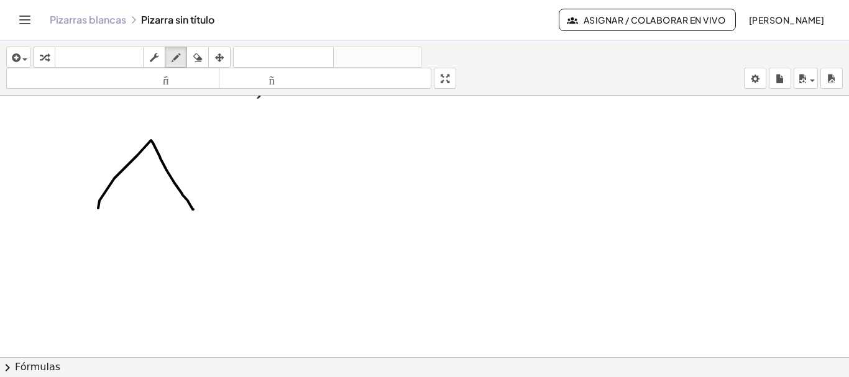
drag, startPoint x: 98, startPoint y: 208, endPoint x: 195, endPoint y: 212, distance: 96.4
drag, startPoint x: 99, startPoint y: 208, endPoint x: 190, endPoint y: 214, distance: 91.0
drag, startPoint x: 119, startPoint y: 164, endPoint x: 124, endPoint y: 175, distance: 12.0
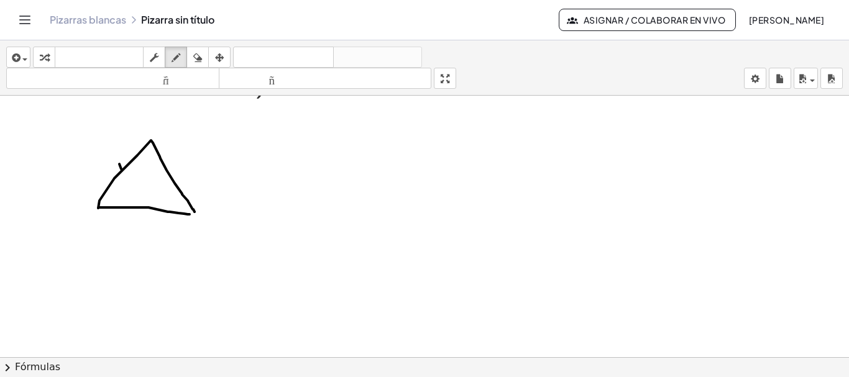
drag, startPoint x: 165, startPoint y: 186, endPoint x: 175, endPoint y: 181, distance: 11.1
drag, startPoint x: 136, startPoint y: 154, endPoint x: 155, endPoint y: 152, distance: 20.0
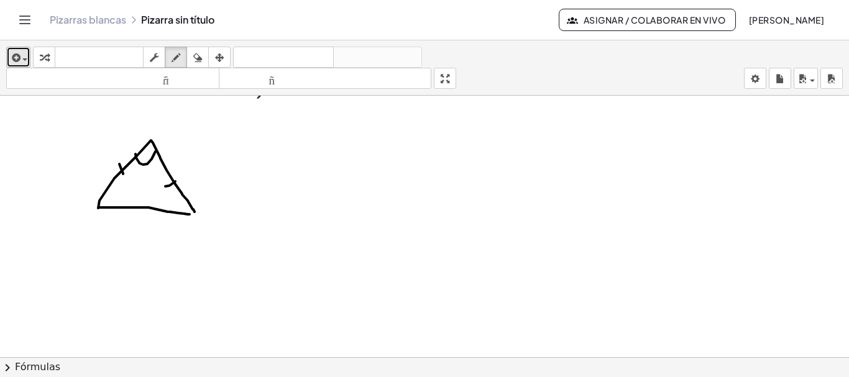
click at [25, 55] on div "button" at bounding box center [18, 57] width 18 height 15
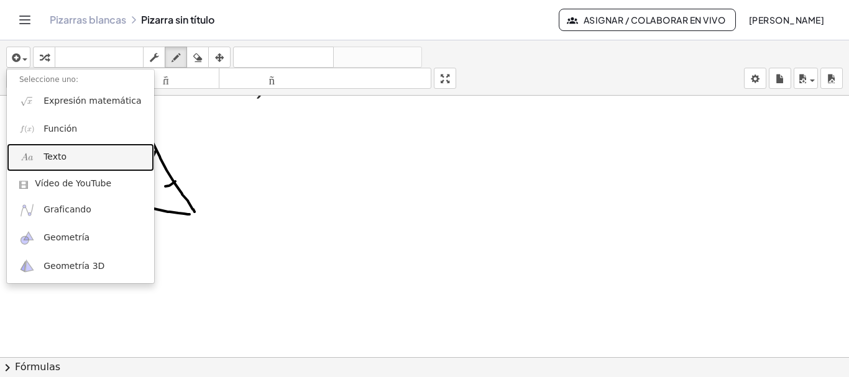
click at [102, 150] on link "Texto" at bounding box center [80, 158] width 147 height 28
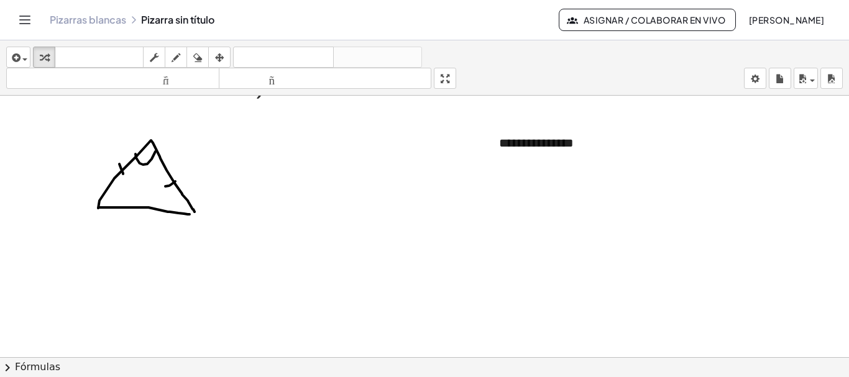
drag, startPoint x: 199, startPoint y: 122, endPoint x: 212, endPoint y: 137, distance: 19.8
drag, startPoint x: 549, startPoint y: 145, endPoint x: 499, endPoint y: 146, distance: 49.7
click at [500, 146] on font "**********" at bounding box center [573, 143] width 149 height 12
click at [566, 145] on font "**********" at bounding box center [573, 143] width 149 height 12
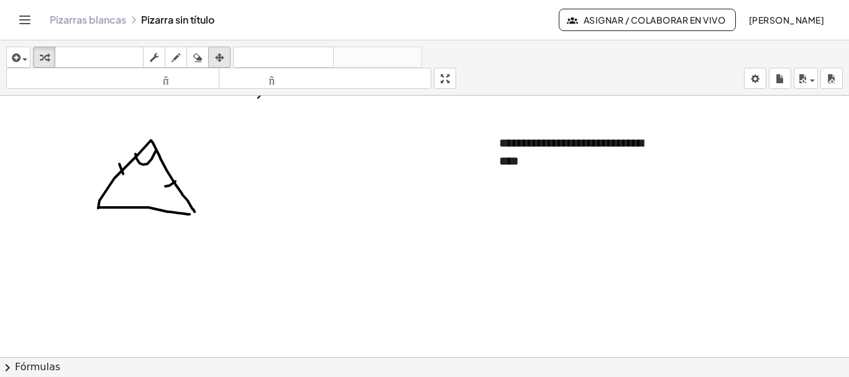
click at [226, 50] on div "button" at bounding box center [219, 57] width 16 height 15
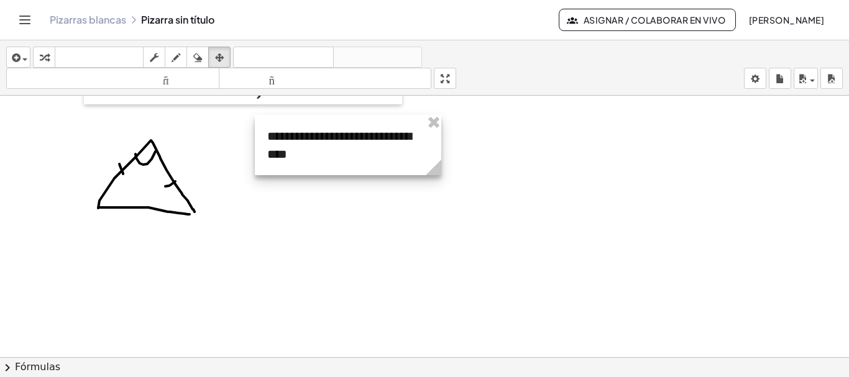
drag, startPoint x: 480, startPoint y: 162, endPoint x: 357, endPoint y: 131, distance: 127.5
click at [357, 131] on div at bounding box center [348, 145] width 186 height 60
click at [173, 55] on icon "button" at bounding box center [176, 57] width 9 height 15
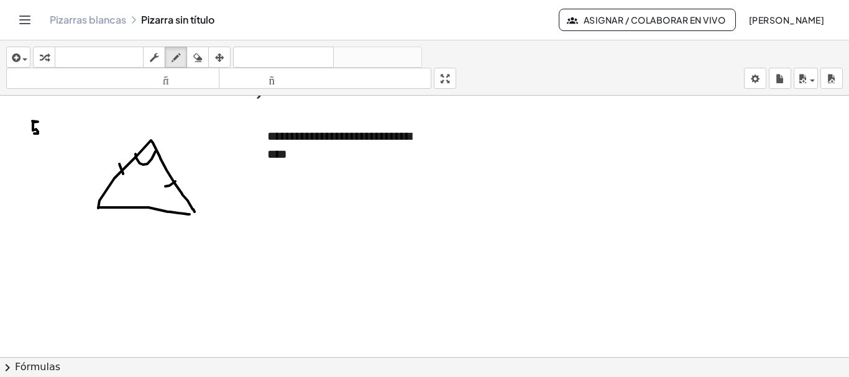
drag, startPoint x: 32, startPoint y: 121, endPoint x: 34, endPoint y: 134, distance: 12.6
drag, startPoint x: 39, startPoint y: 116, endPoint x: 45, endPoint y: 136, distance: 20.8
drag, startPoint x: 257, startPoint y: 180, endPoint x: 264, endPoint y: 179, distance: 6.2
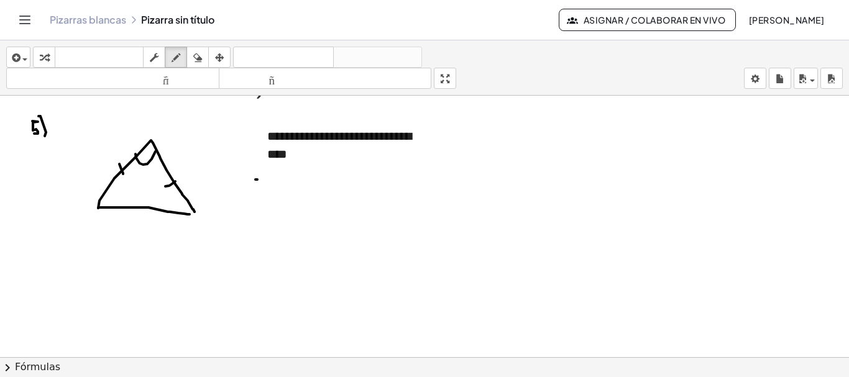
drag, startPoint x: 257, startPoint y: 180, endPoint x: 259, endPoint y: 186, distance: 6.9
drag, startPoint x: 273, startPoint y: 180, endPoint x: 269, endPoint y: 191, distance: 11.4
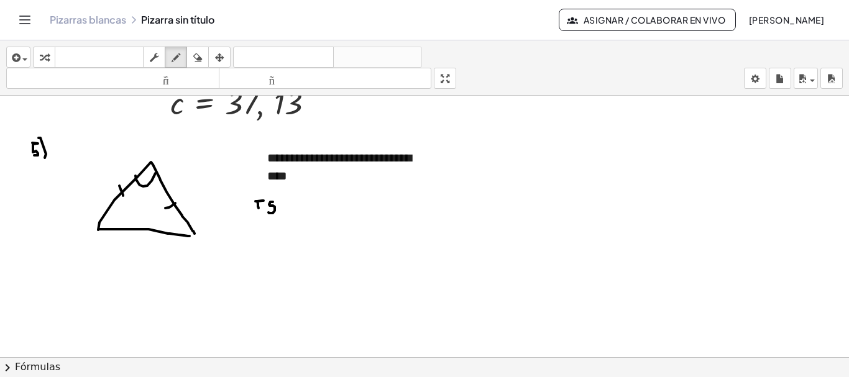
scroll to position [1679, 0]
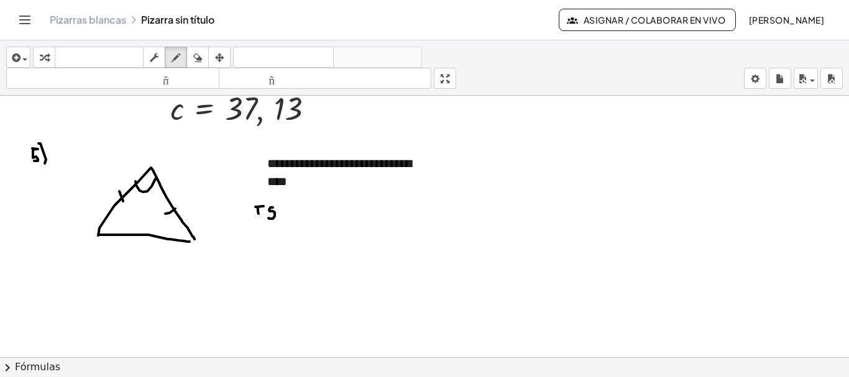
drag, startPoint x: 271, startPoint y: 222, endPoint x: 293, endPoint y: 223, distance: 22.4
drag, startPoint x: 346, startPoint y: 209, endPoint x: 313, endPoint y: 277, distance: 74.8
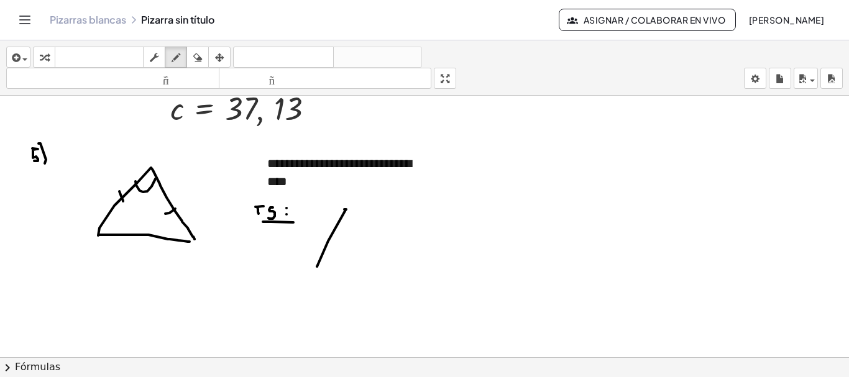
drag, startPoint x: 349, startPoint y: 206, endPoint x: 319, endPoint y: 279, distance: 78.4
drag, startPoint x: 319, startPoint y: 278, endPoint x: 382, endPoint y: 275, distance: 63.4
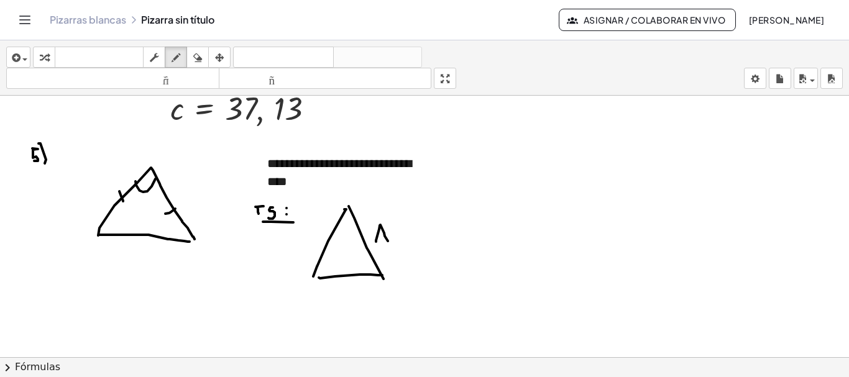
drag, startPoint x: 376, startPoint y: 242, endPoint x: 388, endPoint y: 241, distance: 11.8
drag, startPoint x: 321, startPoint y: 261, endPoint x: 329, endPoint y: 273, distance: 15.2
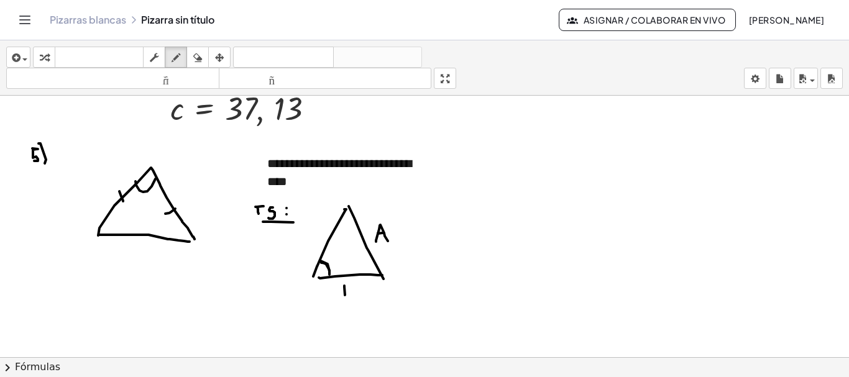
drag, startPoint x: 344, startPoint y: 286, endPoint x: 346, endPoint y: 297, distance: 11.3
drag, startPoint x: 338, startPoint y: 288, endPoint x: 346, endPoint y: 296, distance: 11.5
drag, startPoint x: 453, startPoint y: 268, endPoint x: 459, endPoint y: 269, distance: 6.9
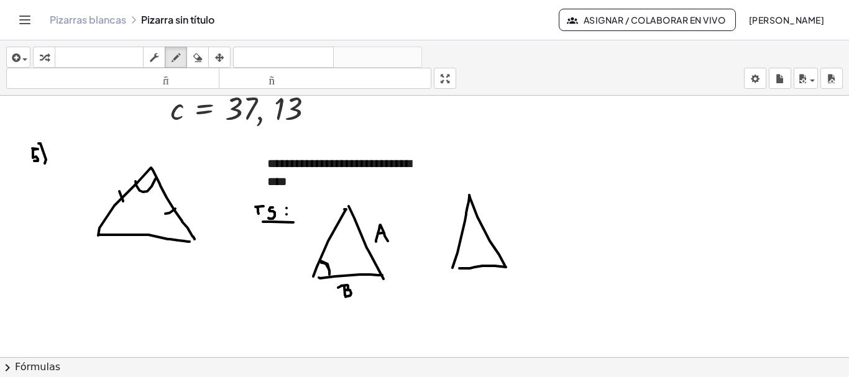
drag, startPoint x: 458, startPoint y: 255, endPoint x: 466, endPoint y: 267, distance: 13.4
drag, startPoint x: 494, startPoint y: 229, endPoint x: 503, endPoint y: 230, distance: 9.4
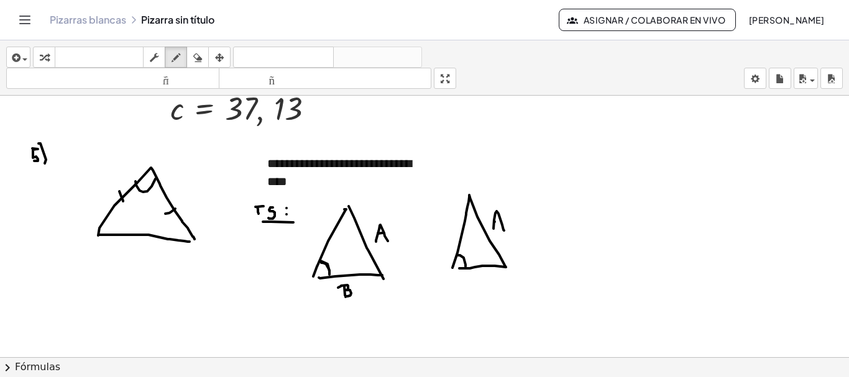
drag, startPoint x: 495, startPoint y: 222, endPoint x: 502, endPoint y: 222, distance: 6.8
drag, startPoint x: 449, startPoint y: 216, endPoint x: 453, endPoint y: 225, distance: 9.5
drag, startPoint x: 260, startPoint y: 316, endPoint x: 273, endPoint y: 318, distance: 13.7
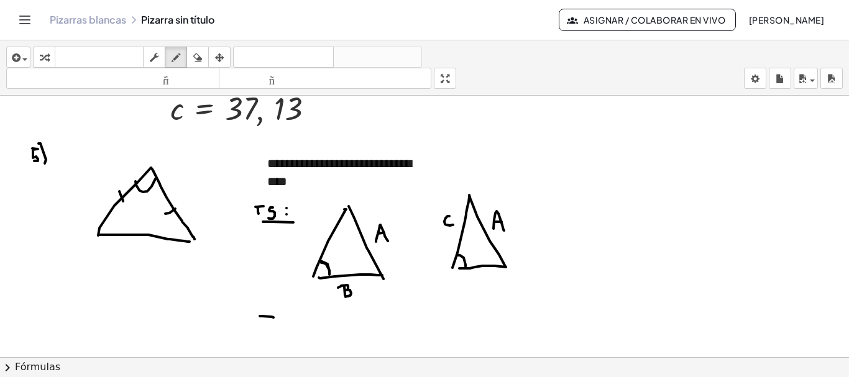
drag, startPoint x: 268, startPoint y: 316, endPoint x: 268, endPoint y: 326, distance: 10.6
drag, startPoint x: 283, startPoint y: 315, endPoint x: 288, endPoint y: 323, distance: 10.0
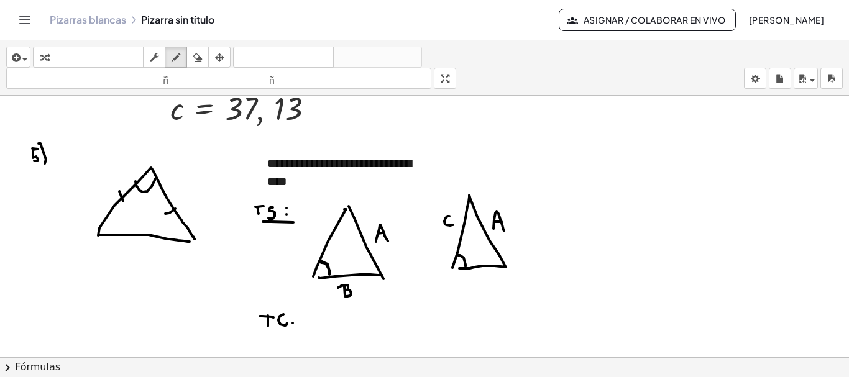
drag, startPoint x: 293, startPoint y: 323, endPoint x: 292, endPoint y: 315, distance: 8.7
drag, startPoint x: 260, startPoint y: 334, endPoint x: 288, endPoint y: 330, distance: 28.2
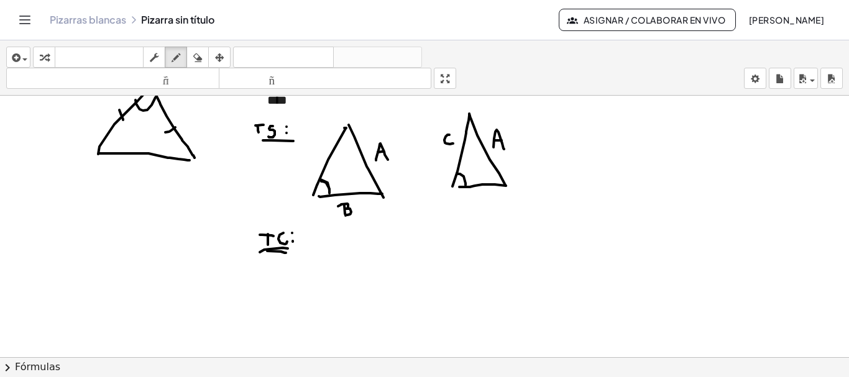
scroll to position [1766, 0]
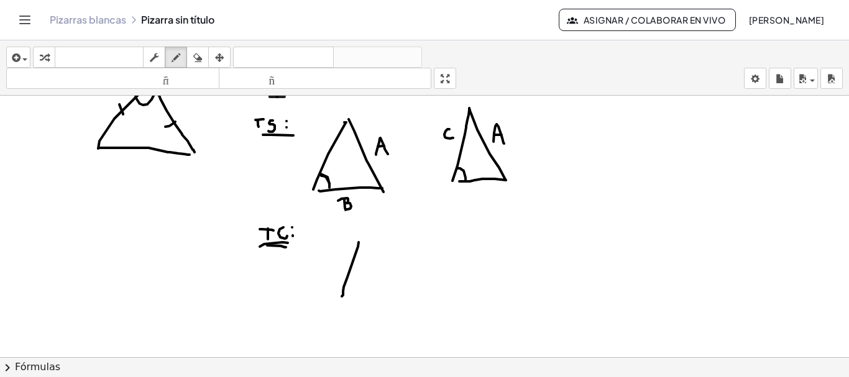
drag, startPoint x: 359, startPoint y: 242, endPoint x: 342, endPoint y: 296, distance: 56.6
drag, startPoint x: 361, startPoint y: 240, endPoint x: 347, endPoint y: 294, distance: 55.6
drag, startPoint x: 341, startPoint y: 296, endPoint x: 377, endPoint y: 292, distance: 36.9
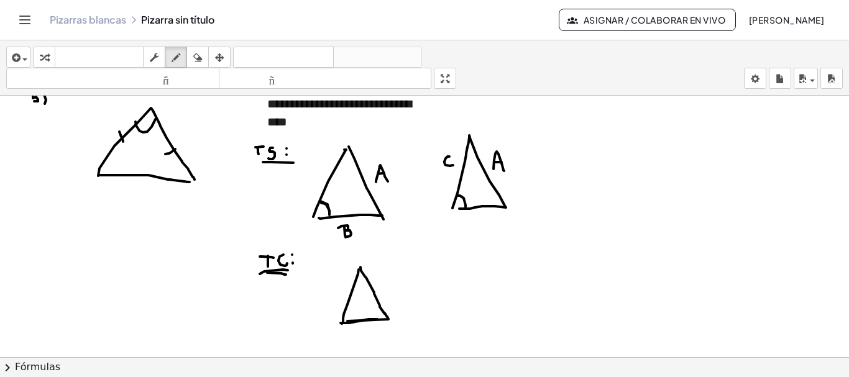
scroll to position [1820, 0]
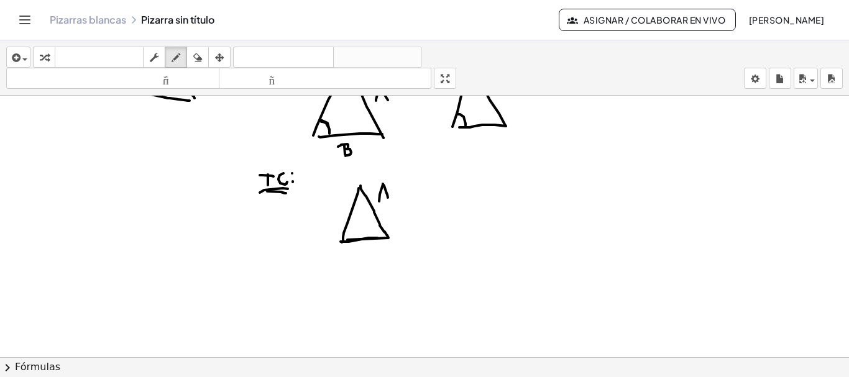
drag, startPoint x: 379, startPoint y: 201, endPoint x: 388, endPoint y: 198, distance: 9.5
drag, startPoint x: 382, startPoint y: 195, endPoint x: 389, endPoint y: 194, distance: 7.5
drag, startPoint x: 347, startPoint y: 228, endPoint x: 352, endPoint y: 237, distance: 10.0
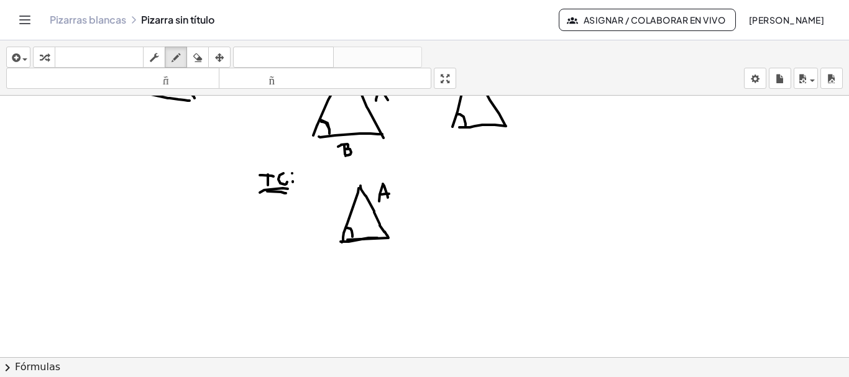
drag, startPoint x: 330, startPoint y: 195, endPoint x: 330, endPoint y: 206, distance: 11.2
drag, startPoint x: 323, startPoint y: 198, endPoint x: 324, endPoint y: 210, distance: 12.5
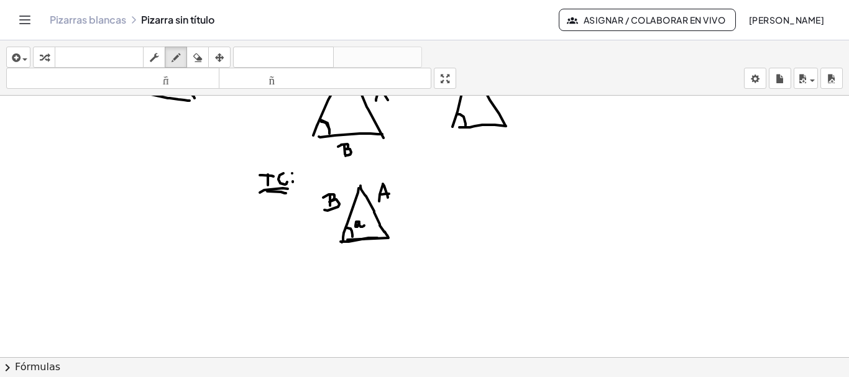
drag, startPoint x: 464, startPoint y: 198, endPoint x: 480, endPoint y: 193, distance: 16.3
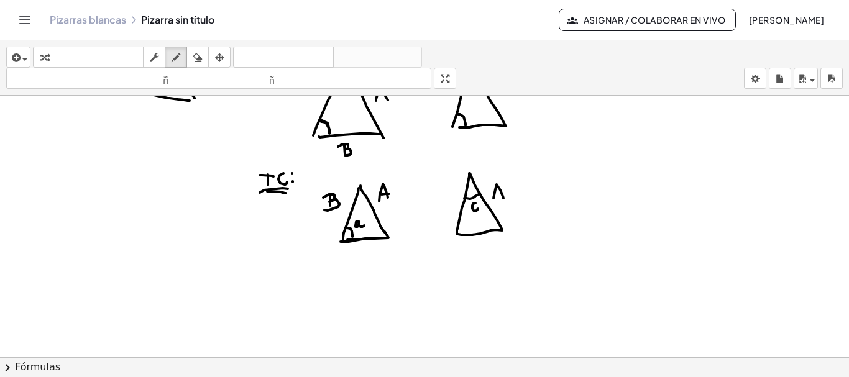
drag, startPoint x: 494, startPoint y: 198, endPoint x: 503, endPoint y: 198, distance: 9.9
drag, startPoint x: 495, startPoint y: 193, endPoint x: 502, endPoint y: 193, distance: 7.5
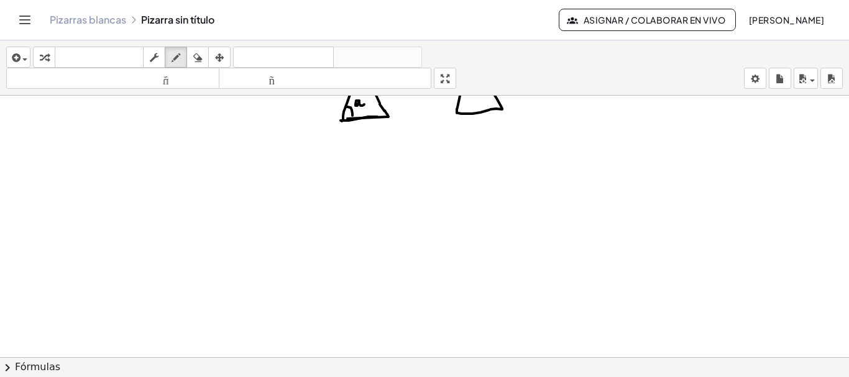
scroll to position [1947, 0]
drag, startPoint x: 25, startPoint y: 117, endPoint x: 30, endPoint y: 127, distance: 11.4
drag, startPoint x: 25, startPoint y: 122, endPoint x: 31, endPoint y: 122, distance: 6.2
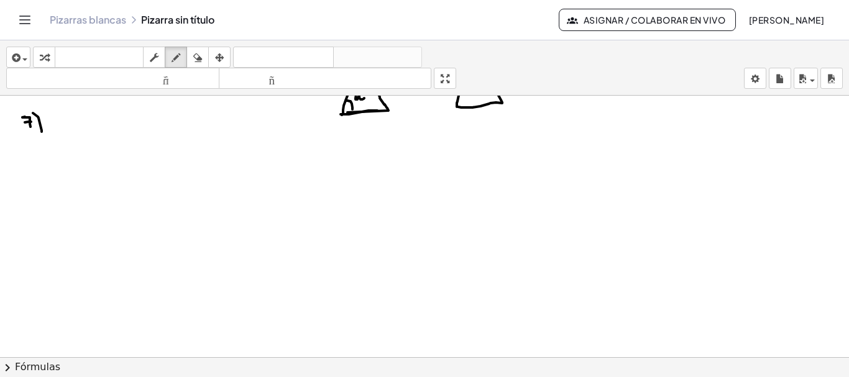
drag, startPoint x: 33, startPoint y: 113, endPoint x: 40, endPoint y: 136, distance: 24.2
drag, startPoint x: 66, startPoint y: 184, endPoint x: 88, endPoint y: 129, distance: 58.9
drag, startPoint x: 88, startPoint y: 129, endPoint x: 198, endPoint y: 129, distance: 110.0
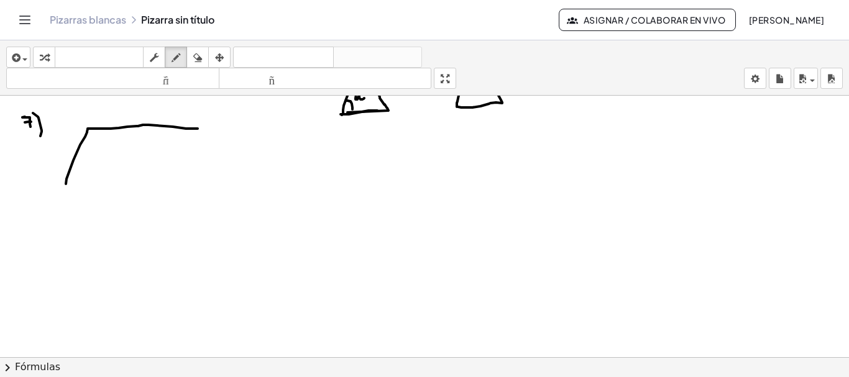
drag, startPoint x: 198, startPoint y: 129, endPoint x: 181, endPoint y: 183, distance: 56.6
drag, startPoint x: 70, startPoint y: 183, endPoint x: 180, endPoint y: 183, distance: 110.6
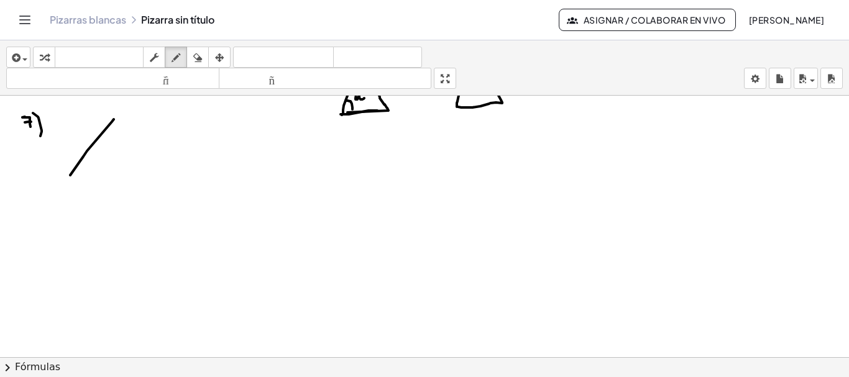
drag, startPoint x: 70, startPoint y: 175, endPoint x: 120, endPoint y: 113, distance: 80.1
drag, startPoint x: 185, startPoint y: 175, endPoint x: 219, endPoint y: 118, distance: 66.1
drag, startPoint x: 123, startPoint y: 111, endPoint x: 210, endPoint y: 123, distance: 87.9
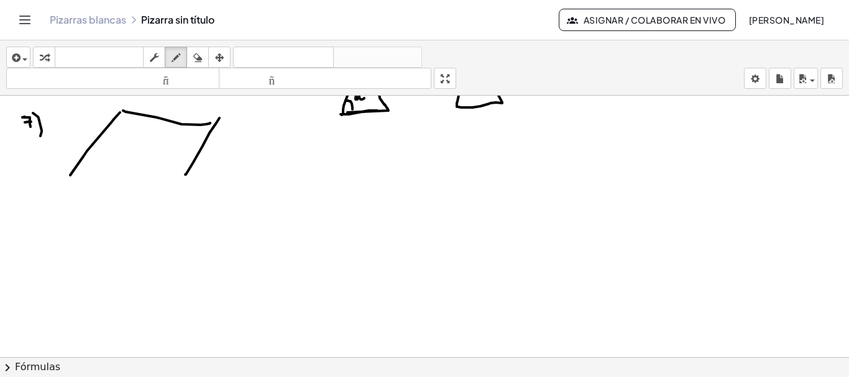
drag, startPoint x: 119, startPoint y: 117, endPoint x: 213, endPoint y: 119, distance: 93.2
drag, startPoint x: 70, startPoint y: 175, endPoint x: 183, endPoint y: 173, distance: 113.2
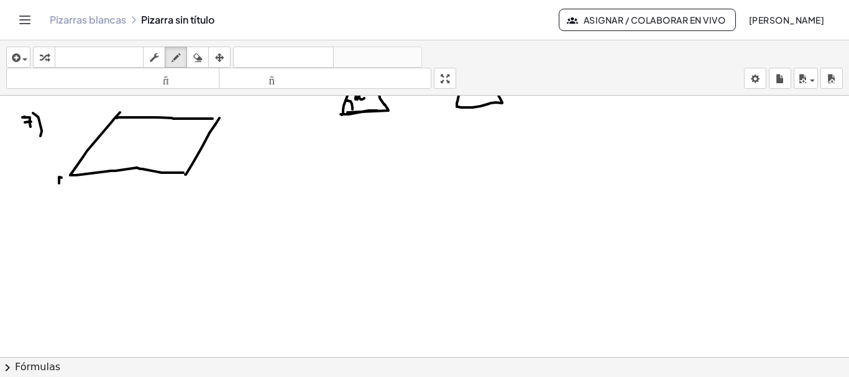
drag, startPoint x: 230, startPoint y: 115, endPoint x: 234, endPoint y: 121, distance: 6.7
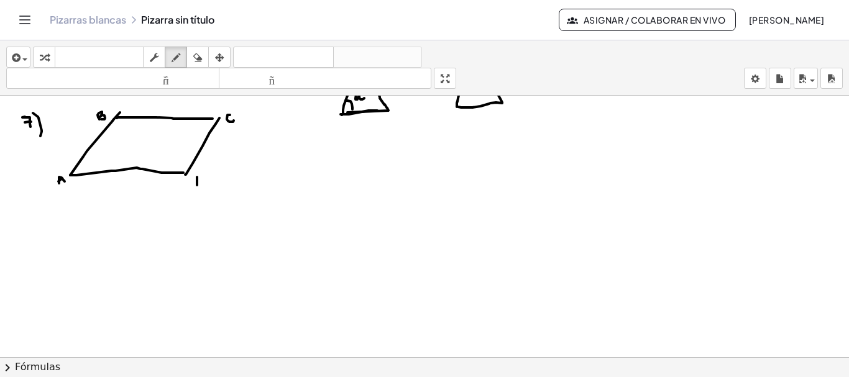
drag, startPoint x: 197, startPoint y: 177, endPoint x: 198, endPoint y: 185, distance: 8.1
drag, startPoint x: 76, startPoint y: 173, endPoint x: 209, endPoint y: 120, distance: 143.9
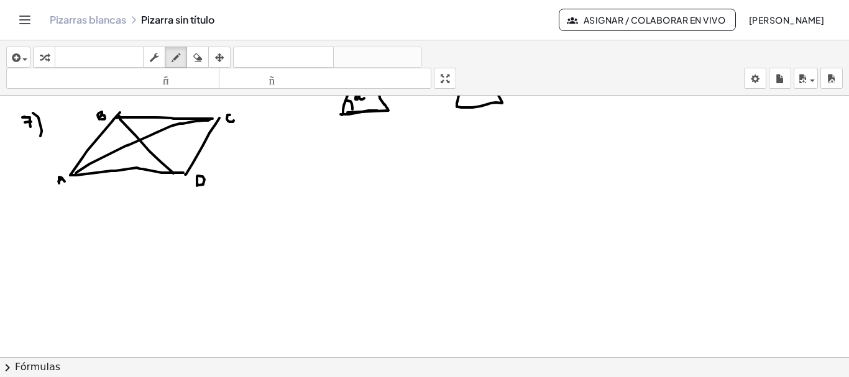
drag, startPoint x: 119, startPoint y: 116, endPoint x: 174, endPoint y: 174, distance: 79.6
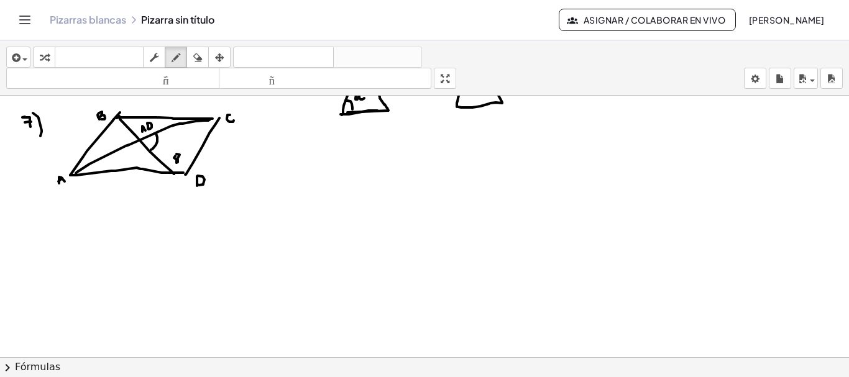
drag, startPoint x: 156, startPoint y: 134, endPoint x: 151, endPoint y: 150, distance: 16.9
drag, startPoint x: 162, startPoint y: 134, endPoint x: 164, endPoint y: 141, distance: 7.3
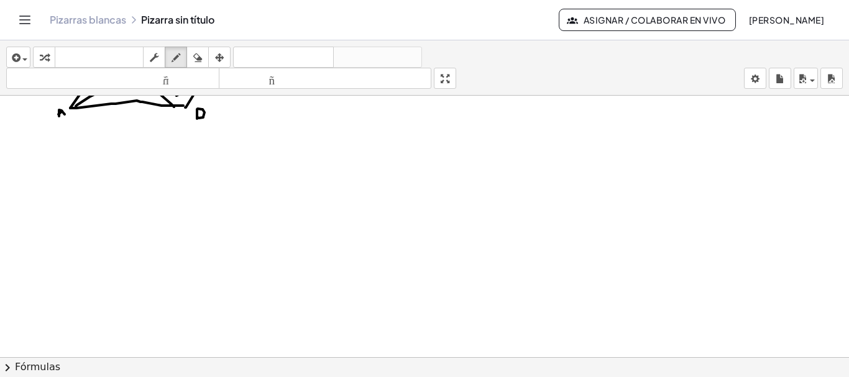
scroll to position [2021, 0]
drag, startPoint x: 30, startPoint y: 232, endPoint x: 32, endPoint y: 244, distance: 12.7
drag, startPoint x: 34, startPoint y: 226, endPoint x: 40, endPoint y: 258, distance: 32.9
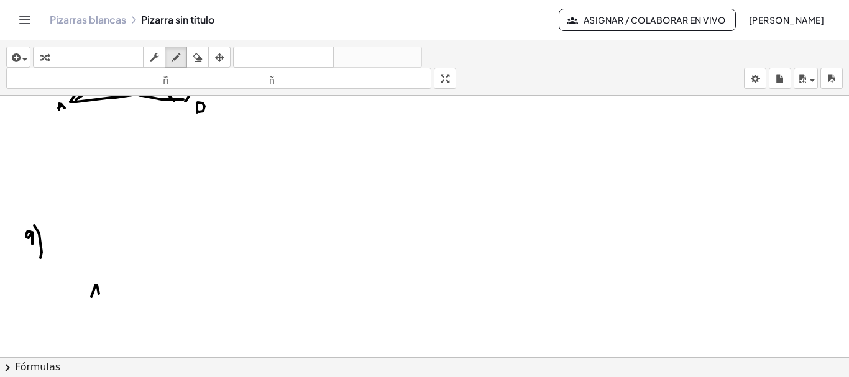
drag, startPoint x: 91, startPoint y: 296, endPoint x: 99, endPoint y: 296, distance: 7.5
drag, startPoint x: 93, startPoint y: 291, endPoint x: 100, endPoint y: 290, distance: 6.9
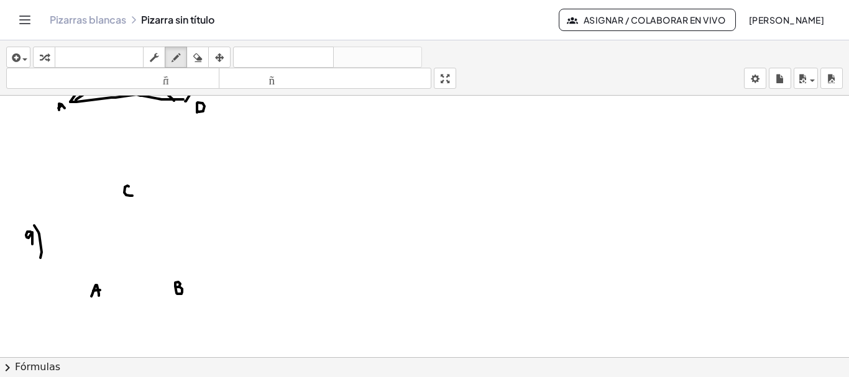
drag, startPoint x: 127, startPoint y: 186, endPoint x: 132, endPoint y: 196, distance: 11.1
drag, startPoint x: 200, startPoint y: 183, endPoint x: 200, endPoint y: 190, distance: 6.9
drag, startPoint x: 201, startPoint y: 181, endPoint x: 200, endPoint y: 189, distance: 8.2
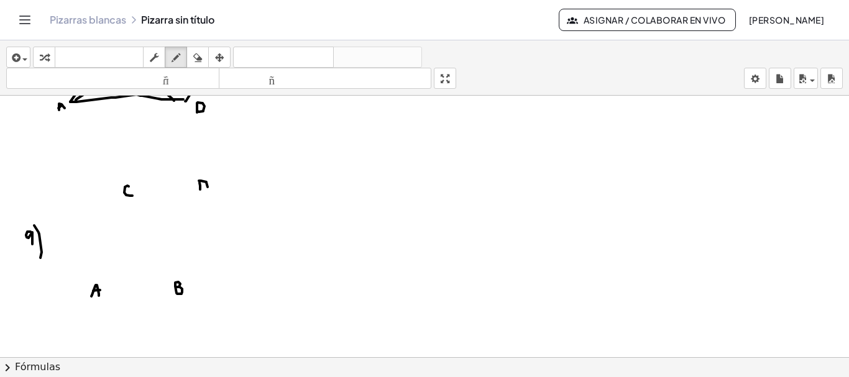
drag, startPoint x: 137, startPoint y: 190, endPoint x: 206, endPoint y: 183, distance: 69.3
drag, startPoint x: 149, startPoint y: 168, endPoint x: 151, endPoint y: 177, distance: 8.5
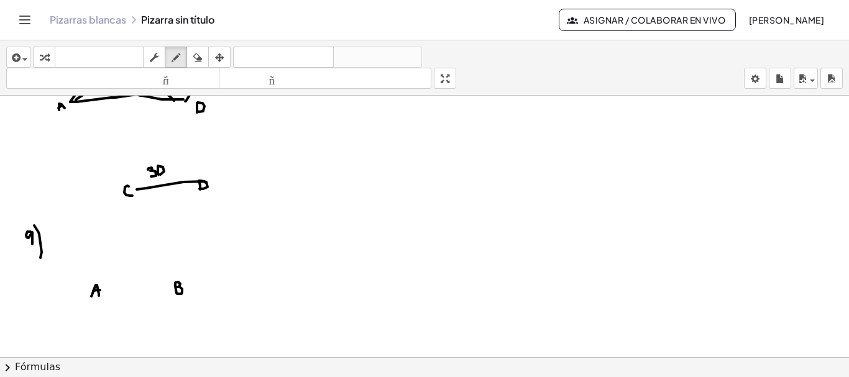
drag, startPoint x: 103, startPoint y: 283, endPoint x: 185, endPoint y: 276, distance: 81.7
drag, startPoint x: 175, startPoint y: 206, endPoint x: 193, endPoint y: 218, distance: 21.9
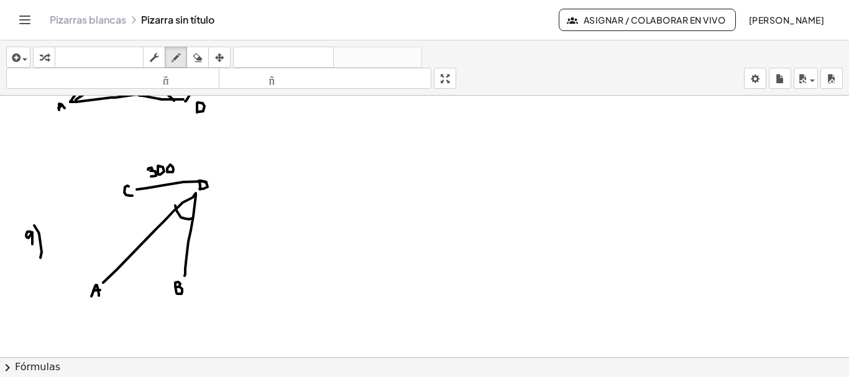
drag, startPoint x: 174, startPoint y: 228, endPoint x: 178, endPoint y: 234, distance: 6.7
drag, startPoint x: 179, startPoint y: 227, endPoint x: 180, endPoint y: 234, distance: 6.9
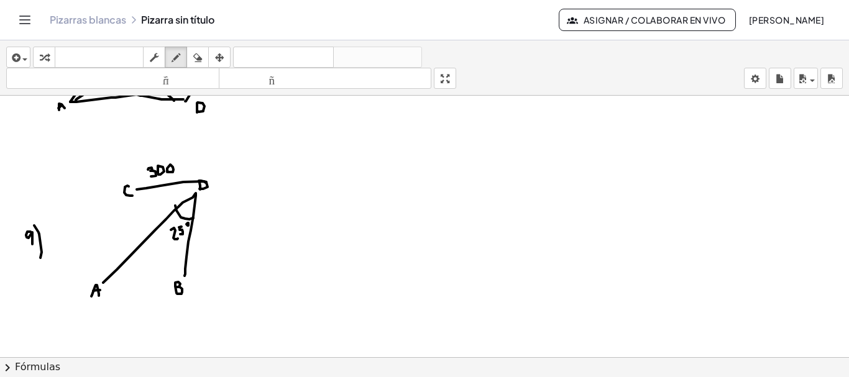
drag, startPoint x: 99, startPoint y: 283, endPoint x: 176, endPoint y: 272, distance: 77.8
drag, startPoint x: 119, startPoint y: 219, endPoint x: 139, endPoint y: 219, distance: 19.9
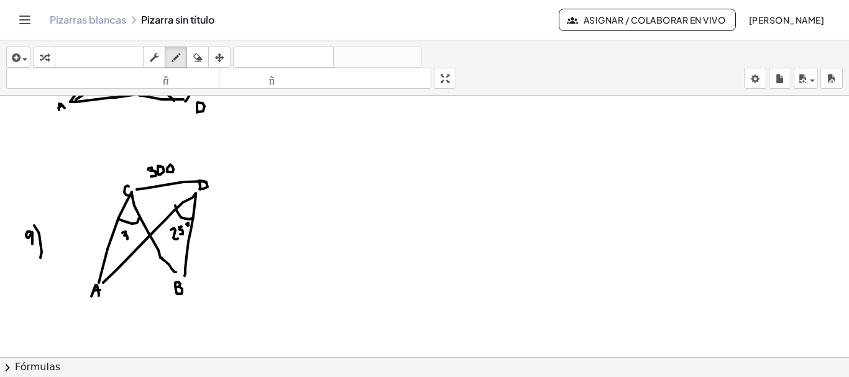
drag, startPoint x: 123, startPoint y: 232, endPoint x: 124, endPoint y: 241, distance: 8.8
drag, startPoint x: 129, startPoint y: 232, endPoint x: 136, endPoint y: 237, distance: 8.5
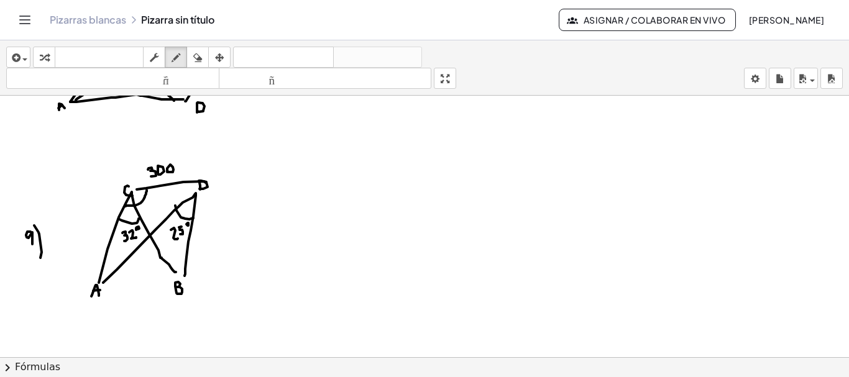
drag, startPoint x: 126, startPoint y: 206, endPoint x: 147, endPoint y: 190, distance: 26.6
drag, startPoint x: 152, startPoint y: 192, endPoint x: 157, endPoint y: 204, distance: 13.2
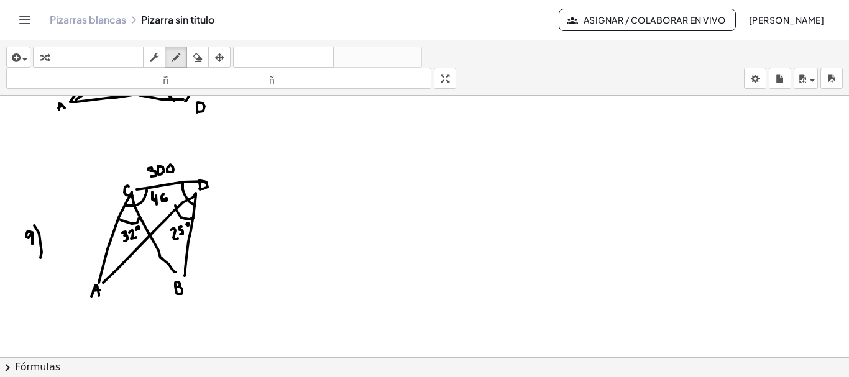
drag, startPoint x: 183, startPoint y: 183, endPoint x: 195, endPoint y: 206, distance: 26.1
drag, startPoint x: 175, startPoint y: 188, endPoint x: 177, endPoint y: 196, distance: 8.5
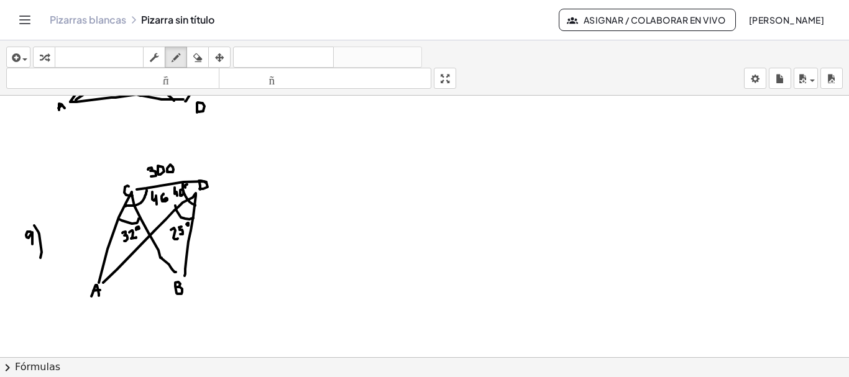
drag, startPoint x: 112, startPoint y: 288, endPoint x: 174, endPoint y: 283, distance: 62.4
click at [178, 59] on icon "button" at bounding box center [176, 57] width 9 height 15
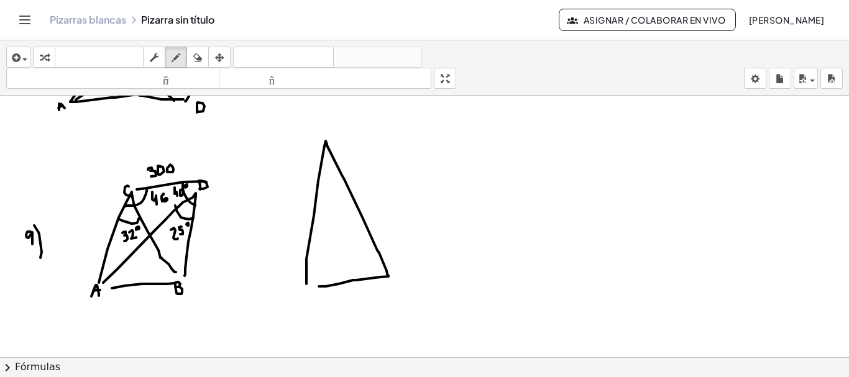
drag, startPoint x: 306, startPoint y: 284, endPoint x: 319, endPoint y: 287, distance: 12.7
drag, startPoint x: 285, startPoint y: 307, endPoint x: 293, endPoint y: 306, distance: 8.8
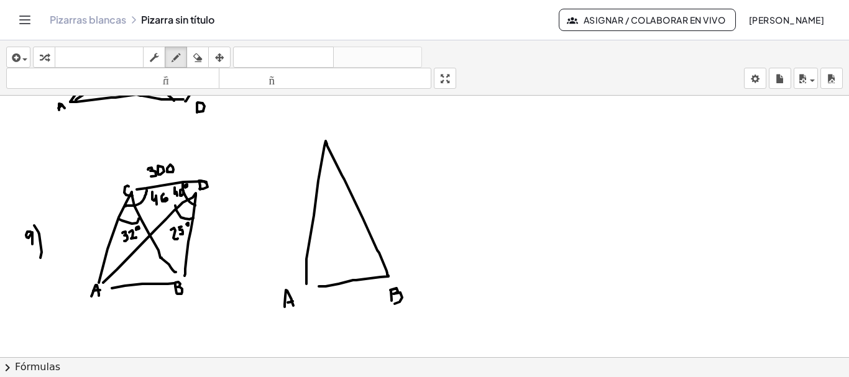
drag, startPoint x: 298, startPoint y: 140, endPoint x: 310, endPoint y: 148, distance: 14.0
drag, startPoint x: 321, startPoint y: 183, endPoint x: 340, endPoint y: 177, distance: 20.2
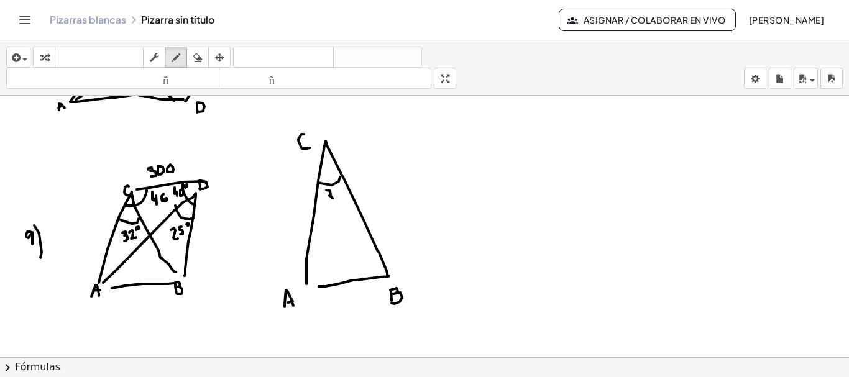
drag, startPoint x: 326, startPoint y: 190, endPoint x: 327, endPoint y: 204, distance: 13.7
drag, startPoint x: 333, startPoint y: 193, endPoint x: 340, endPoint y: 196, distance: 7.3
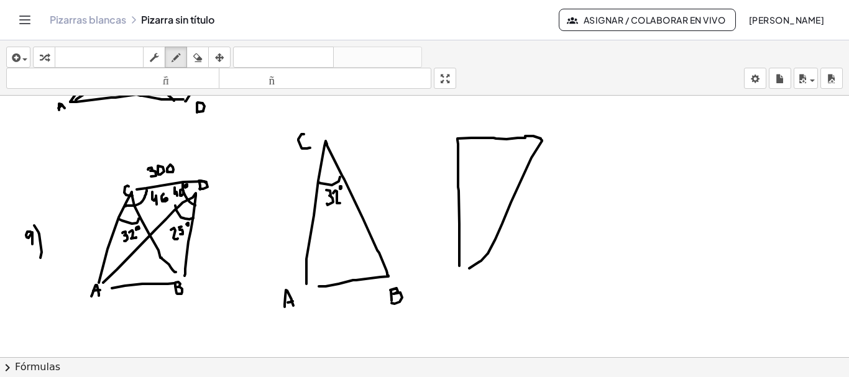
drag, startPoint x: 459, startPoint y: 266, endPoint x: 468, endPoint y: 269, distance: 9.2
drag, startPoint x: 457, startPoint y: 278, endPoint x: 466, endPoint y: 284, distance: 9.8
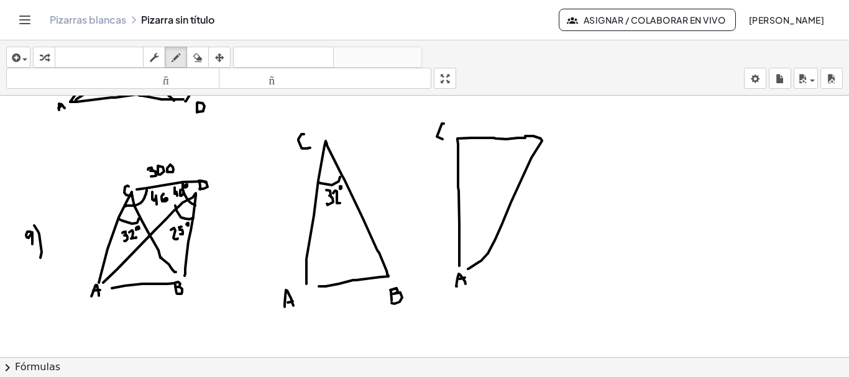
drag, startPoint x: 444, startPoint y: 124, endPoint x: 446, endPoint y: 136, distance: 12.7
drag, startPoint x: 458, startPoint y: 160, endPoint x: 476, endPoint y: 139, distance: 27.4
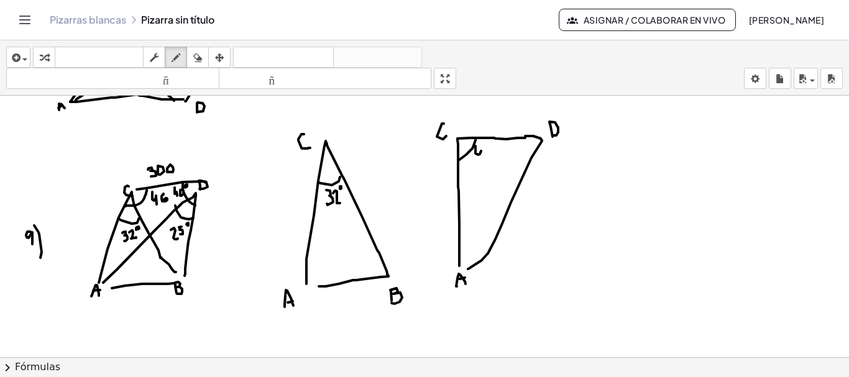
drag, startPoint x: 476, startPoint y: 146, endPoint x: 481, endPoint y: 165, distance: 20.1
drag, startPoint x: 489, startPoint y: 151, endPoint x: 489, endPoint y: 162, distance: 10.6
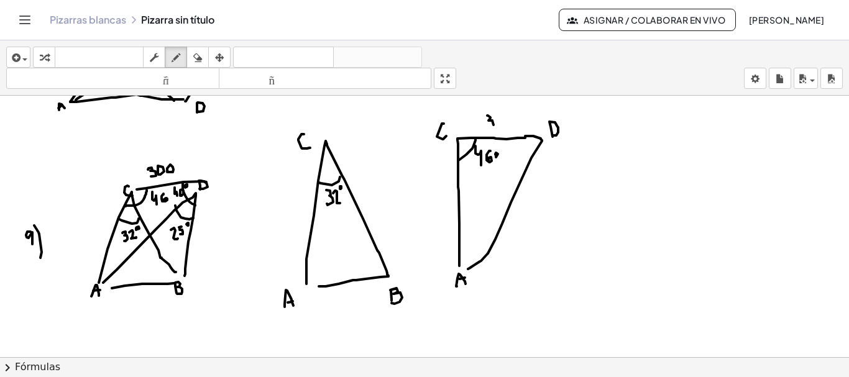
drag, startPoint x: 487, startPoint y: 116, endPoint x: 490, endPoint y: 127, distance: 11.5
drag, startPoint x: 195, startPoint y: 160, endPoint x: 209, endPoint y: 147, distance: 19.3
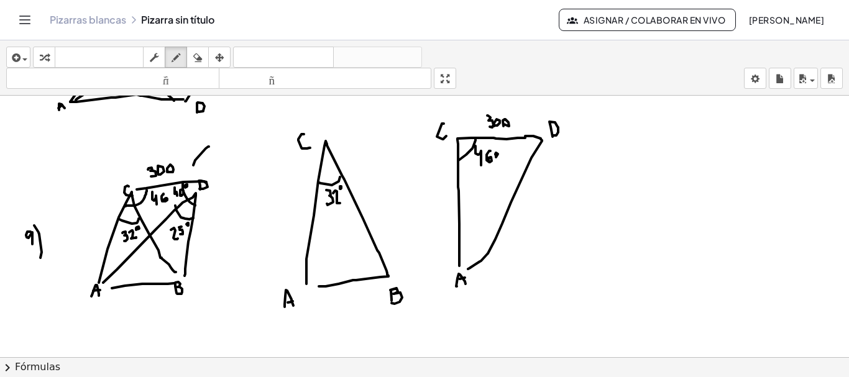
drag, startPoint x: 204, startPoint y: 142, endPoint x: 213, endPoint y: 149, distance: 11.9
drag, startPoint x: 226, startPoint y: 106, endPoint x: 240, endPoint y: 133, distance: 30.3
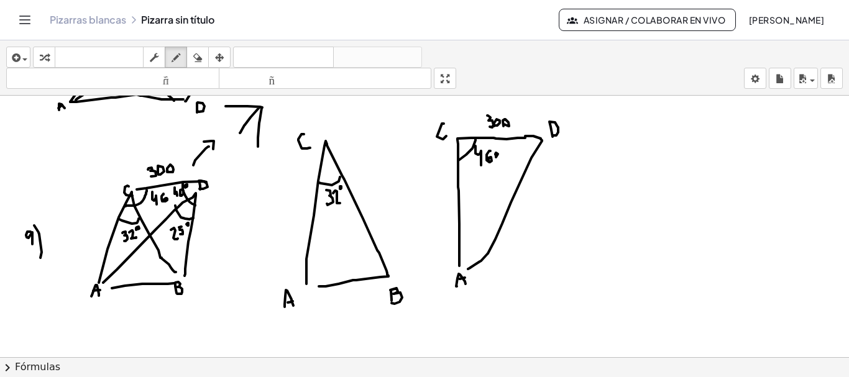
drag, startPoint x: 262, startPoint y: 108, endPoint x: 258, endPoint y: 147, distance: 38.7
drag, startPoint x: 246, startPoint y: 102, endPoint x: 262, endPoint y: 121, distance: 25.6
drag, startPoint x: 246, startPoint y: 126, endPoint x: 259, endPoint y: 130, distance: 13.8
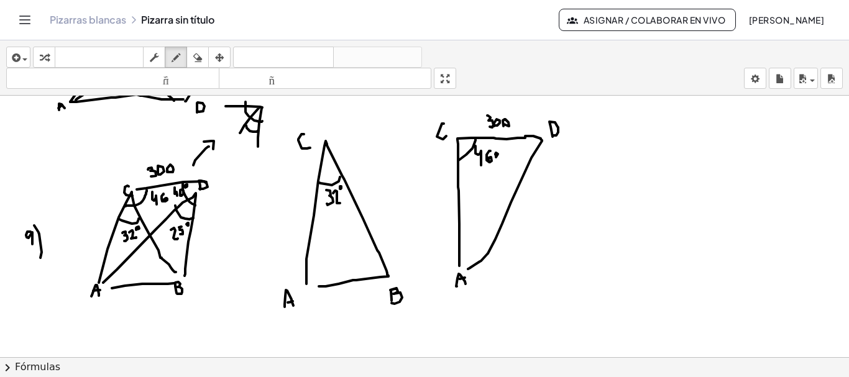
drag, startPoint x: 241, startPoint y: 140, endPoint x: 244, endPoint y: 147, distance: 7.8
drag, startPoint x: 247, startPoint y: 139, endPoint x: 247, endPoint y: 146, distance: 6.8
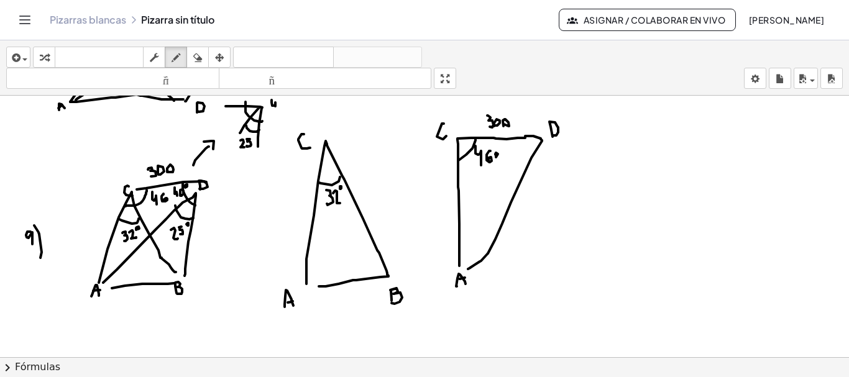
drag, startPoint x: 272, startPoint y: 100, endPoint x: 276, endPoint y: 111, distance: 11.4
drag, startPoint x: 231, startPoint y: 110, endPoint x: 230, endPoint y: 118, distance: 8.1
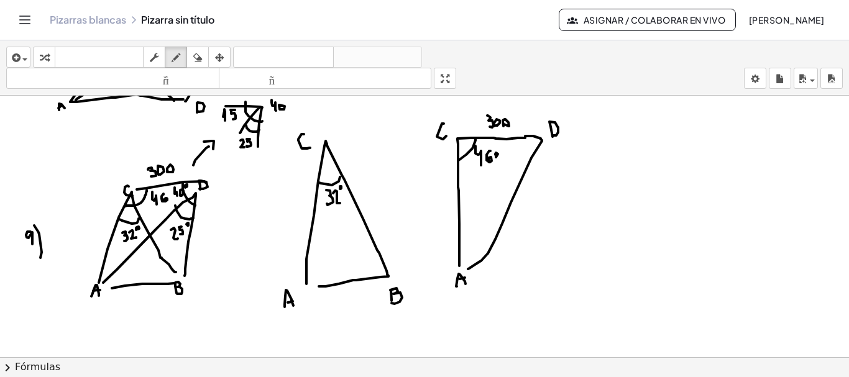
drag, startPoint x: 517, startPoint y: 137, endPoint x: 525, endPoint y: 160, distance: 24.4
drag, startPoint x: 523, startPoint y: 144, endPoint x: 526, endPoint y: 152, distance: 8.1
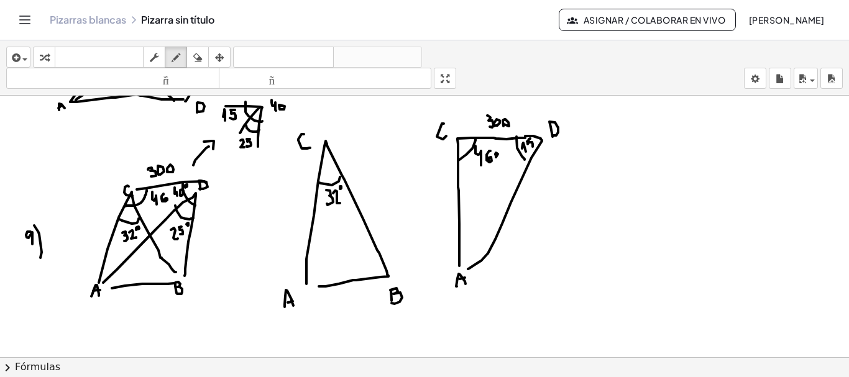
drag, startPoint x: 527, startPoint y: 142, endPoint x: 529, endPoint y: 149, distance: 7.7
drag, startPoint x: 459, startPoint y: 249, endPoint x: 484, endPoint y: 255, distance: 25.2
drag, startPoint x: 467, startPoint y: 236, endPoint x: 465, endPoint y: 229, distance: 6.5
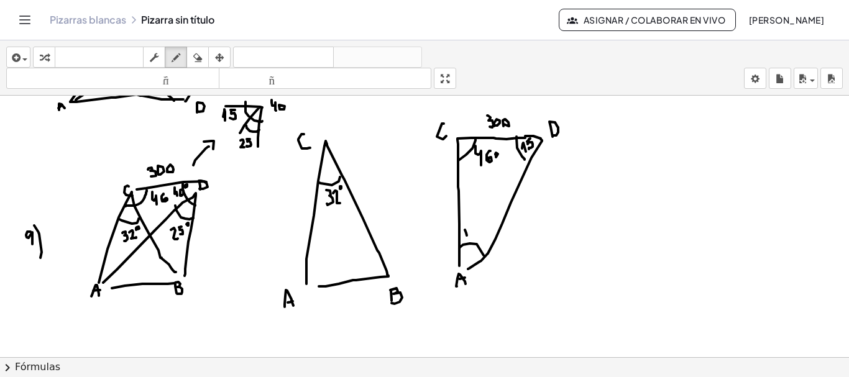
drag, startPoint x: 471, startPoint y: 234, endPoint x: 469, endPoint y: 225, distance: 8.9
drag, startPoint x: 474, startPoint y: 222, endPoint x: 479, endPoint y: 232, distance: 11.4
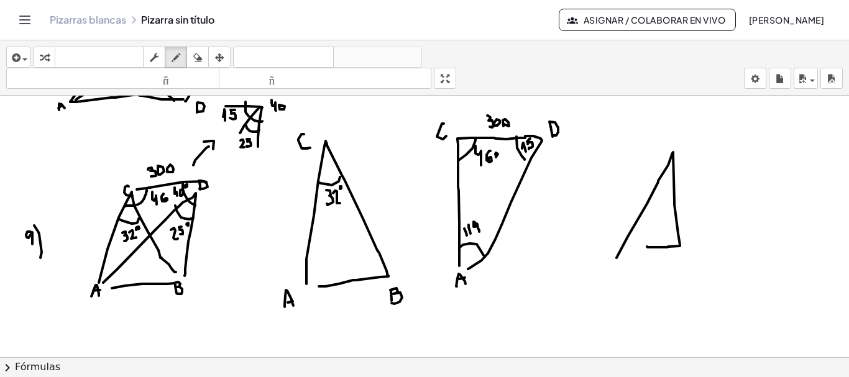
drag, startPoint x: 617, startPoint y: 258, endPoint x: 647, endPoint y: 247, distance: 32.4
drag, startPoint x: 620, startPoint y: 260, endPoint x: 617, endPoint y: 269, distance: 9.2
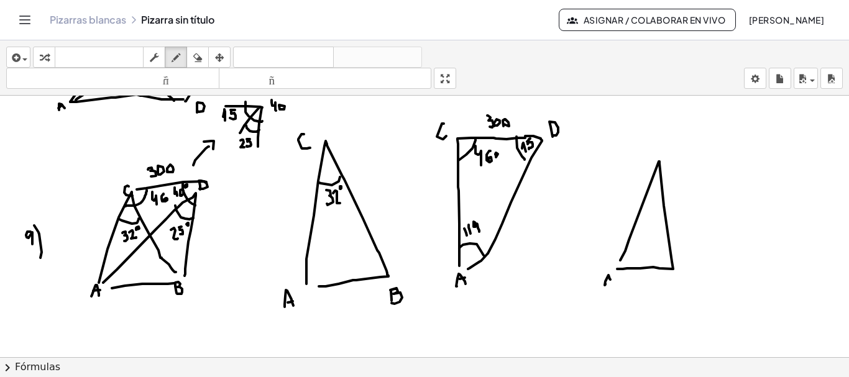
drag, startPoint x: 605, startPoint y: 285, endPoint x: 613, endPoint y: 287, distance: 8.2
drag, startPoint x: 605, startPoint y: 283, endPoint x: 615, endPoint y: 282, distance: 9.4
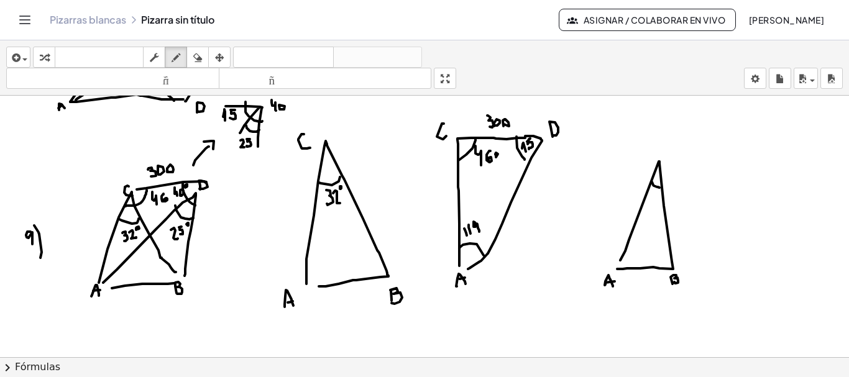
drag, startPoint x: 652, startPoint y: 182, endPoint x: 659, endPoint y: 188, distance: 9.3
drag, startPoint x: 650, startPoint y: 200, endPoint x: 655, endPoint y: 208, distance: 10.0
drag, startPoint x: 656, startPoint y: 199, endPoint x: 655, endPoint y: 206, distance: 7.7
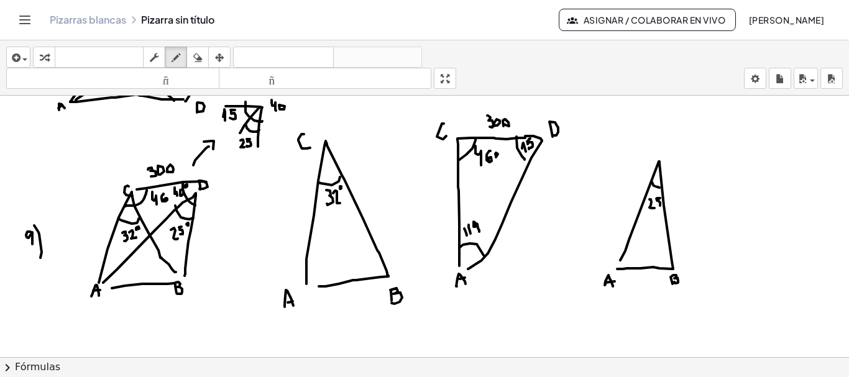
drag, startPoint x: 741, startPoint y: 141, endPoint x: 781, endPoint y: 144, distance: 39.9
drag, startPoint x: 726, startPoint y: 142, endPoint x: 763, endPoint y: 231, distance: 97.0
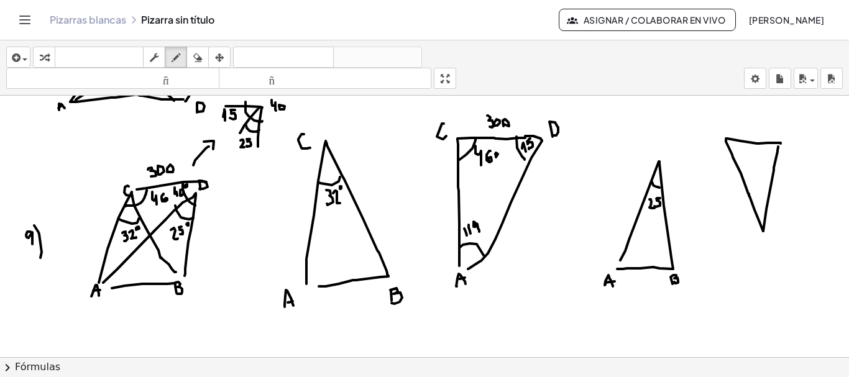
drag, startPoint x: 763, startPoint y: 231, endPoint x: 779, endPoint y: 145, distance: 87.8
drag, startPoint x: 737, startPoint y: 121, endPoint x: 743, endPoint y: 131, distance: 11.4
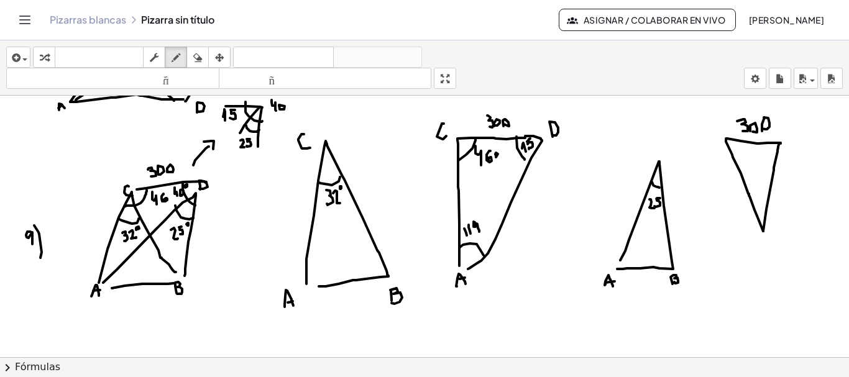
drag, startPoint x: 763, startPoint y: 151, endPoint x: 778, endPoint y: 161, distance: 17.9
drag, startPoint x: 761, startPoint y: 154, endPoint x: 765, endPoint y: 163, distance: 9.2
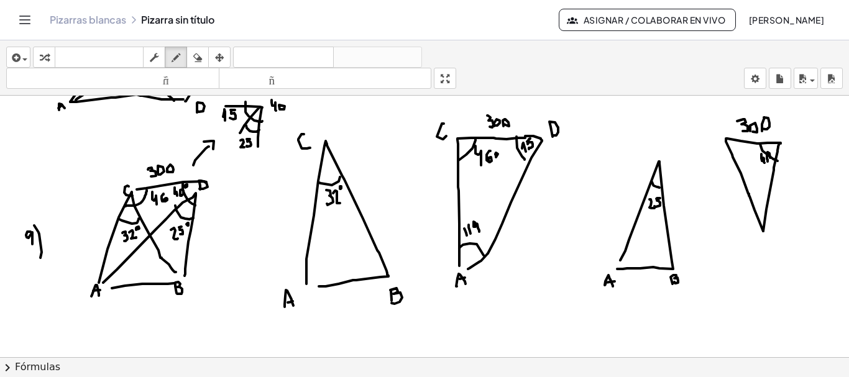
drag, startPoint x: 738, startPoint y: 142, endPoint x: 734, endPoint y: 156, distance: 14.8
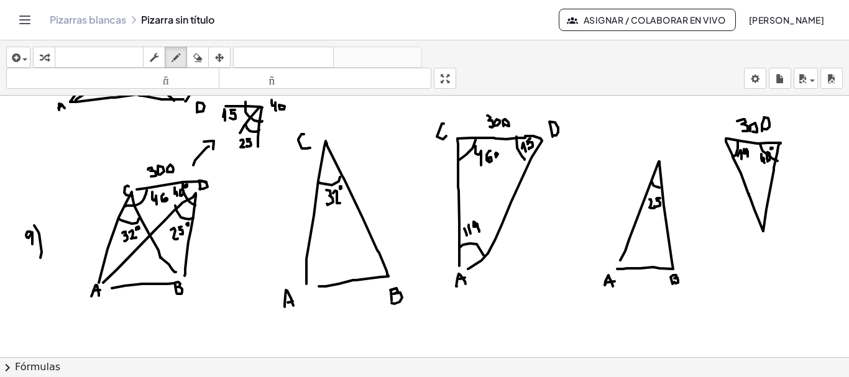
drag, startPoint x: 753, startPoint y: 200, endPoint x: 768, endPoint y: 195, distance: 15.5
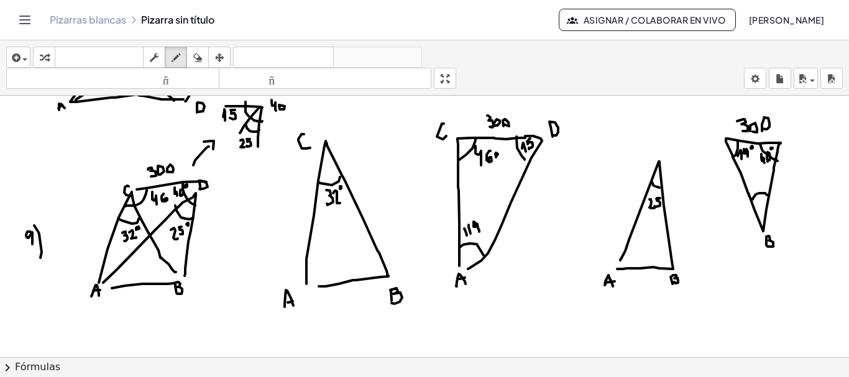
drag, startPoint x: 766, startPoint y: 237, endPoint x: 766, endPoint y: 246, distance: 9.3
drag, startPoint x: 798, startPoint y: 132, endPoint x: 801, endPoint y: 141, distance: 9.6
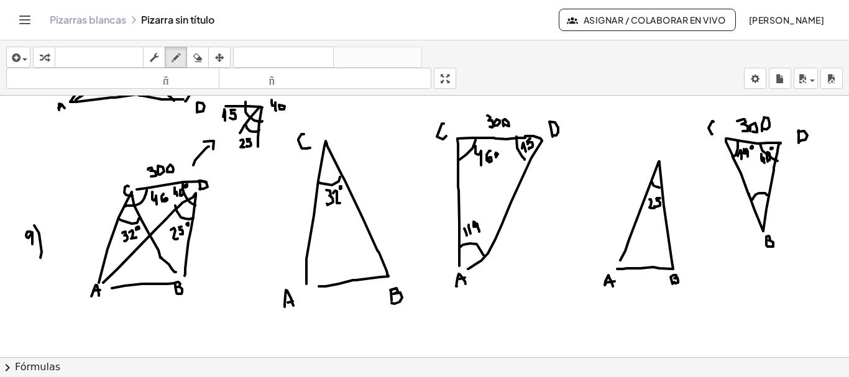
drag, startPoint x: 714, startPoint y: 122, endPoint x: 717, endPoint y: 134, distance: 12.4
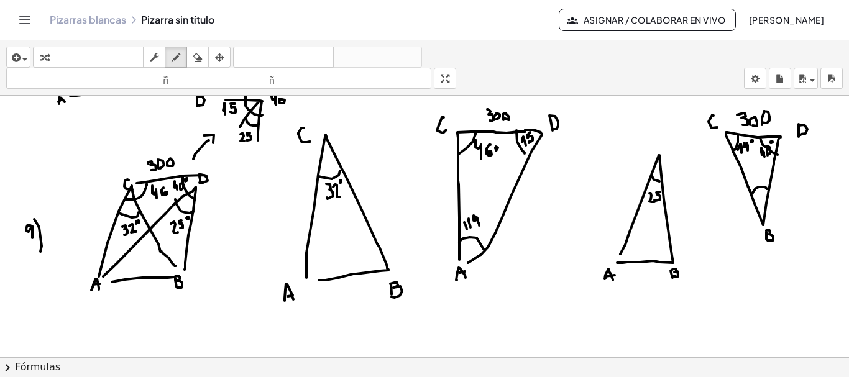
scroll to position [2039, 0]
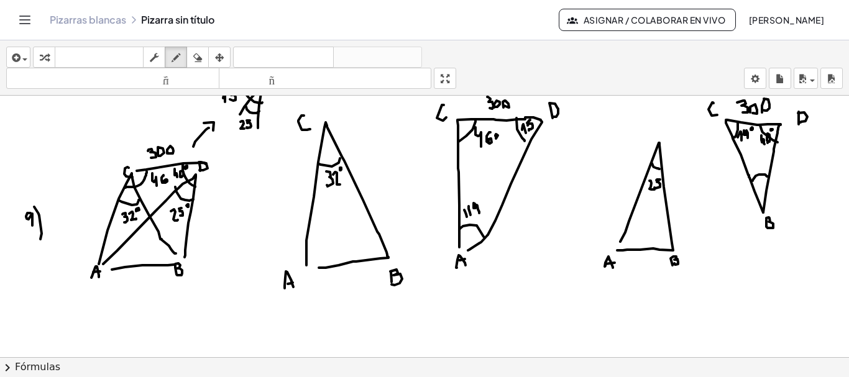
drag, startPoint x: 485, startPoint y: 161, endPoint x: 485, endPoint y: 183, distance: 22.4
drag, startPoint x: 33, startPoint y: 327, endPoint x: 40, endPoint y: 329, distance: 7.7
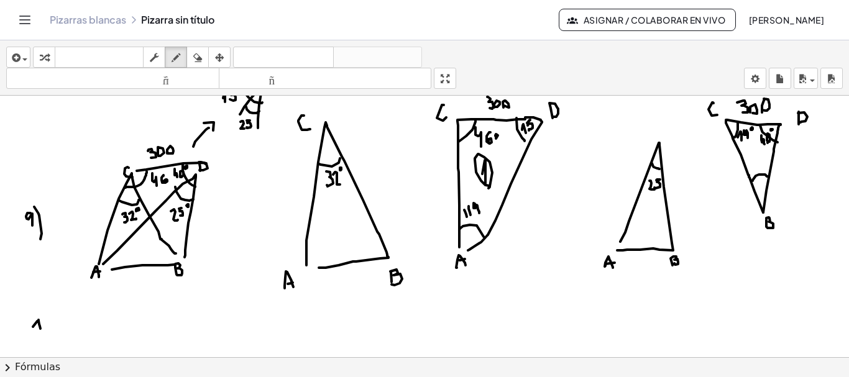
click at [30, 52] on button "insertar" at bounding box center [18, 57] width 24 height 21
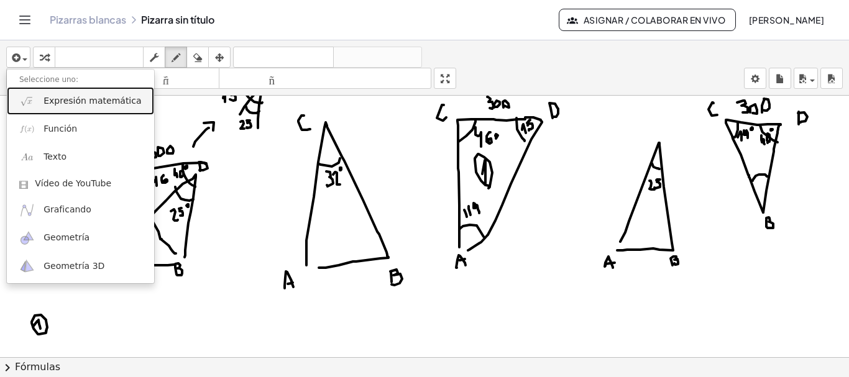
click at [74, 105] on font "Expresión matemática" at bounding box center [93, 101] width 98 height 10
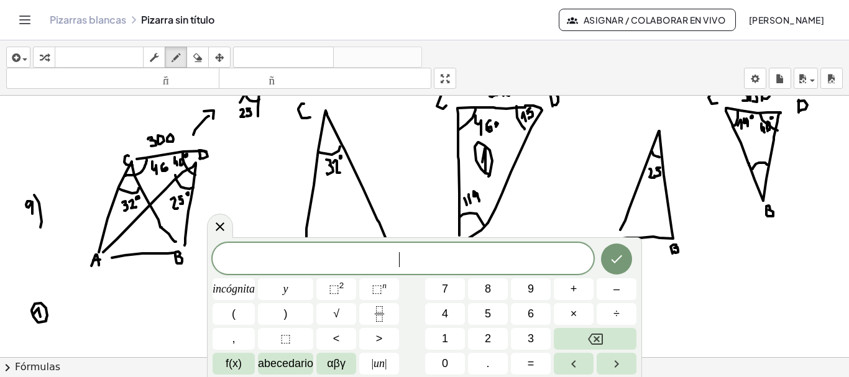
scroll to position [2027, 0]
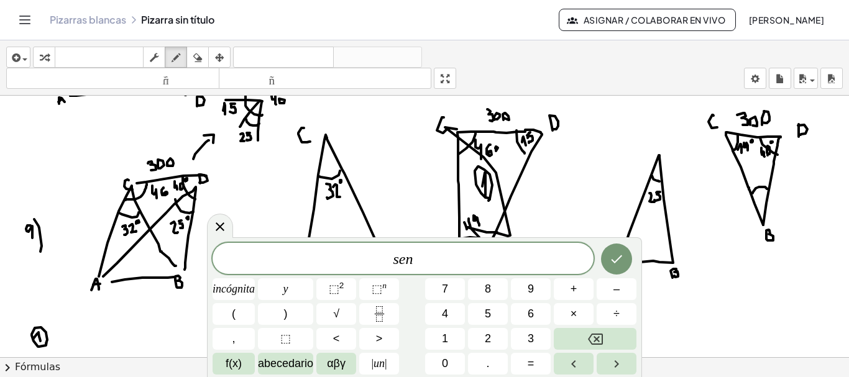
drag, startPoint x: 457, startPoint y: 129, endPoint x: 475, endPoint y: 228, distance: 100.5
click at [44, 55] on icon "button" at bounding box center [44, 57] width 9 height 15
click at [218, 227] on icon at bounding box center [220, 226] width 15 height 15
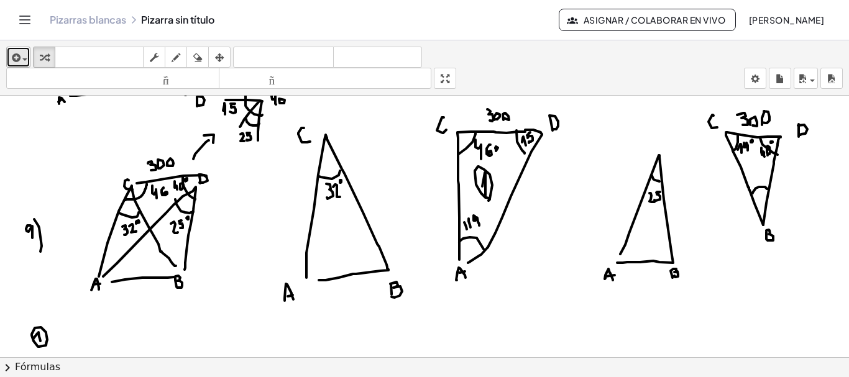
click at [18, 58] on icon "button" at bounding box center [14, 57] width 11 height 15
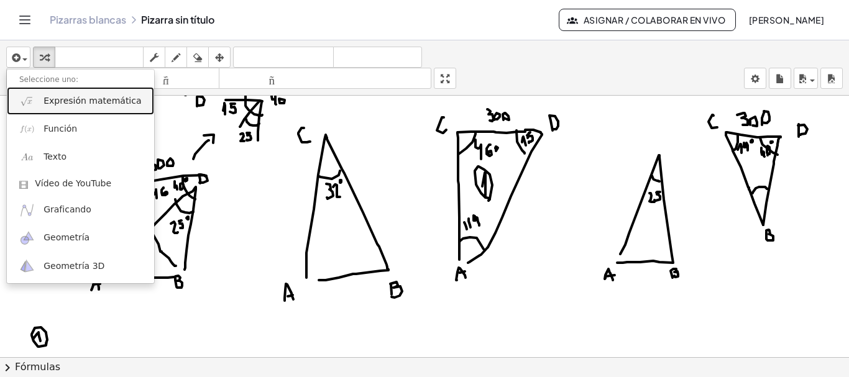
click at [62, 99] on font "Expresión matemática" at bounding box center [93, 101] width 98 height 10
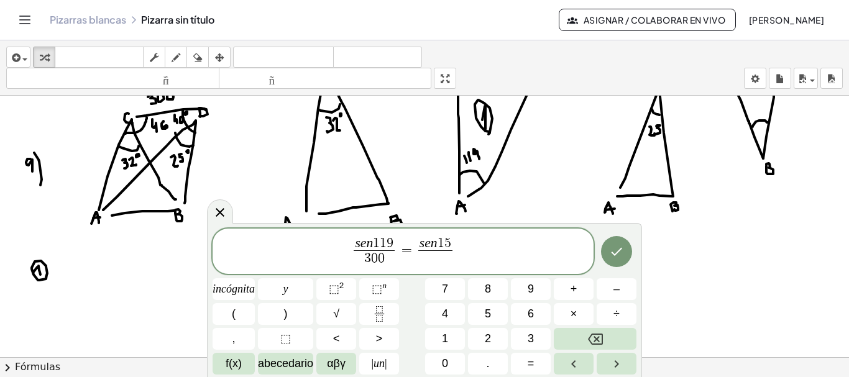
scroll to position [1992, 0]
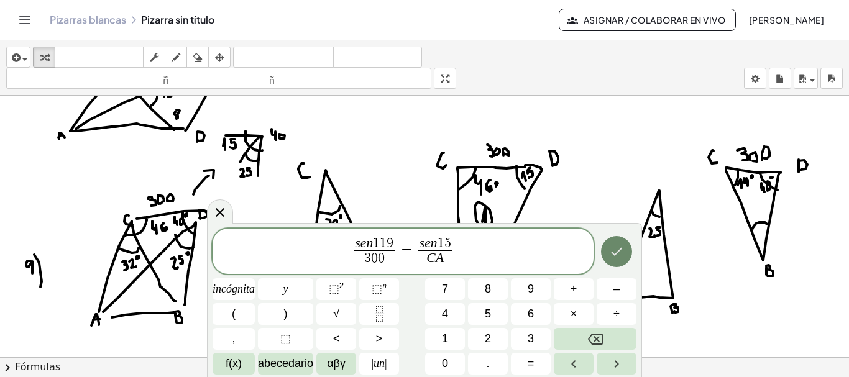
click at [623, 248] on icon "Hecho" at bounding box center [616, 251] width 15 height 15
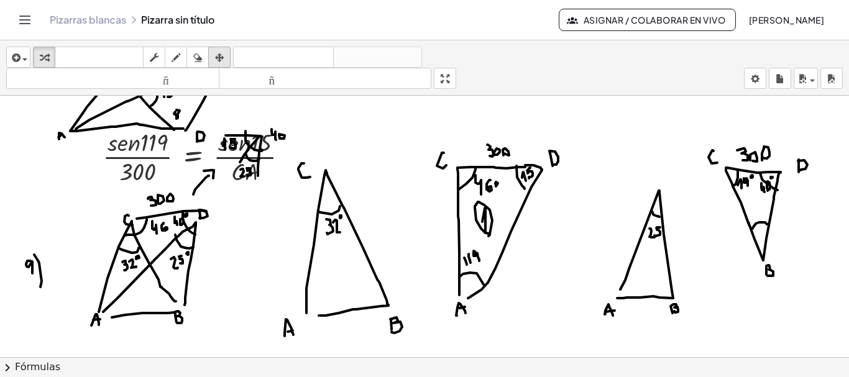
click at [224, 63] on icon "button" at bounding box center [219, 57] width 9 height 15
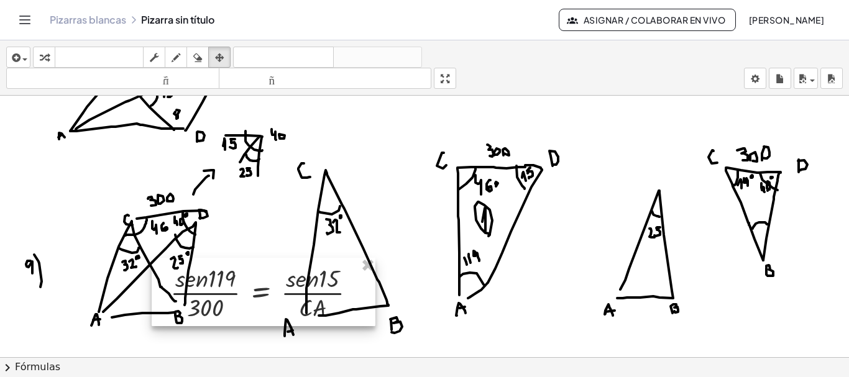
drag, startPoint x: 203, startPoint y: 198, endPoint x: 248, endPoint y: 283, distance: 96.7
click at [248, 283] on div at bounding box center [264, 292] width 224 height 68
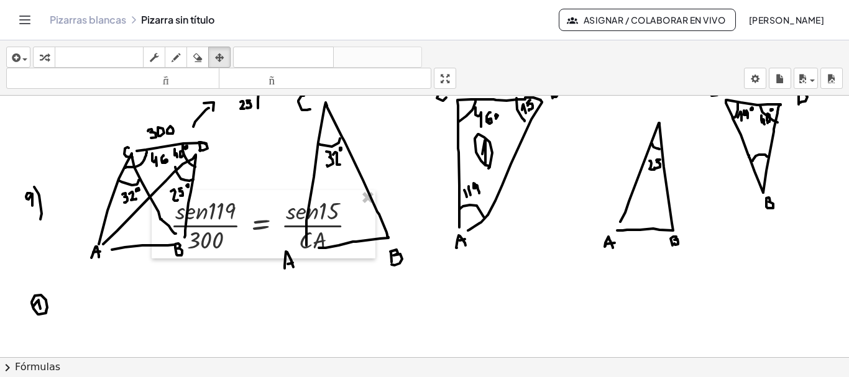
scroll to position [2100, 0]
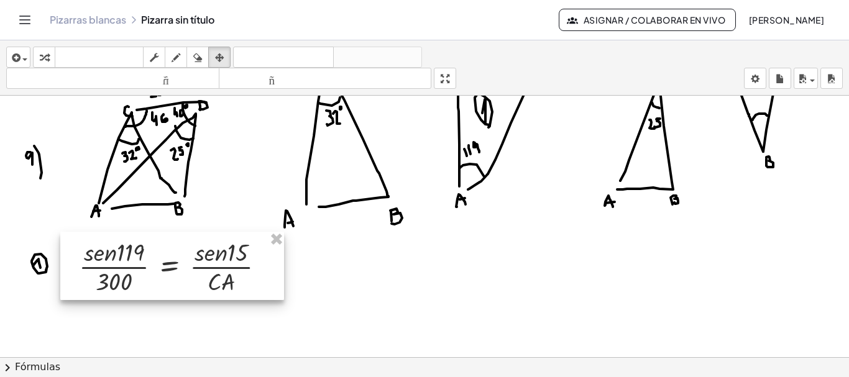
drag, startPoint x: 275, startPoint y: 182, endPoint x: 185, endPoint y: 267, distance: 123.6
click at [185, 267] on div at bounding box center [172, 266] width 224 height 68
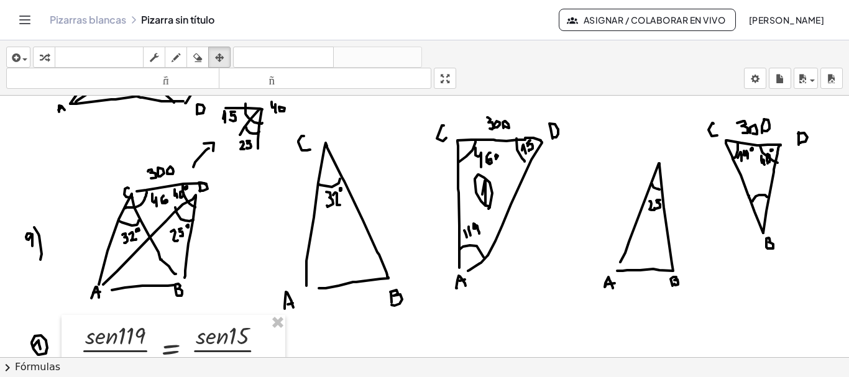
scroll to position [2012, 0]
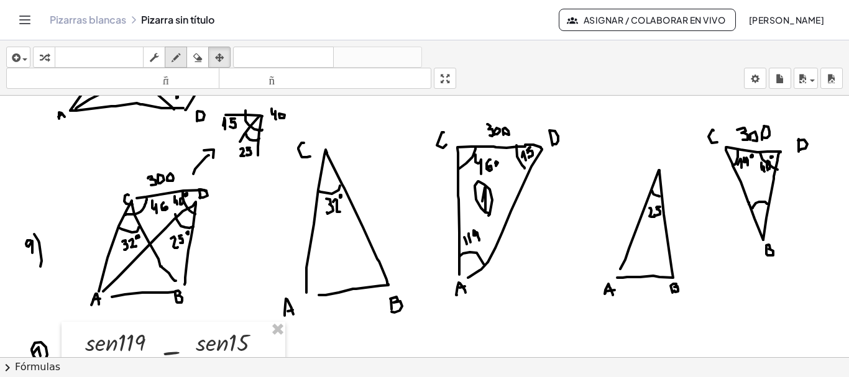
click at [181, 55] on div "button" at bounding box center [176, 57] width 16 height 15
drag, startPoint x: 439, startPoint y: 191, endPoint x: 434, endPoint y: 201, distance: 11.1
drag, startPoint x: 432, startPoint y: 193, endPoint x: 442, endPoint y: 203, distance: 14.5
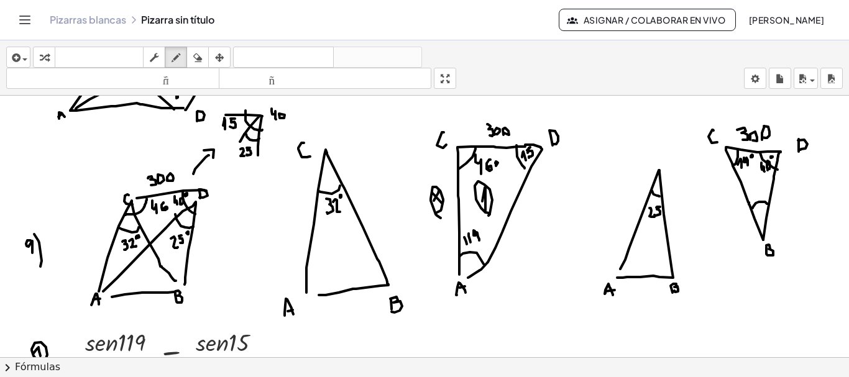
drag, startPoint x: 437, startPoint y: 213, endPoint x: 441, endPoint y: 218, distance: 7.1
drag, startPoint x: 99, startPoint y: 227, endPoint x: 91, endPoint y: 234, distance: 10.6
drag, startPoint x: 91, startPoint y: 227, endPoint x: 96, endPoint y: 235, distance: 9.3
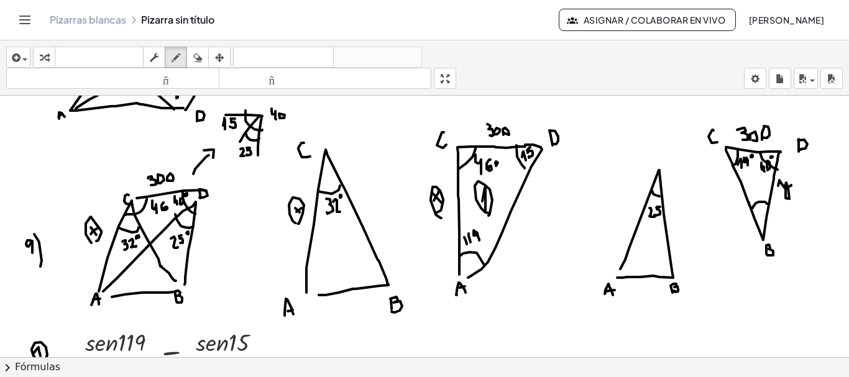
drag, startPoint x: 778, startPoint y: 186, endPoint x: 791, endPoint y: 185, distance: 13.1
drag, startPoint x: 363, startPoint y: 208, endPoint x: 373, endPoint y: 214, distance: 11.7
drag, startPoint x: 200, startPoint y: 233, endPoint x: 216, endPoint y: 238, distance: 16.9
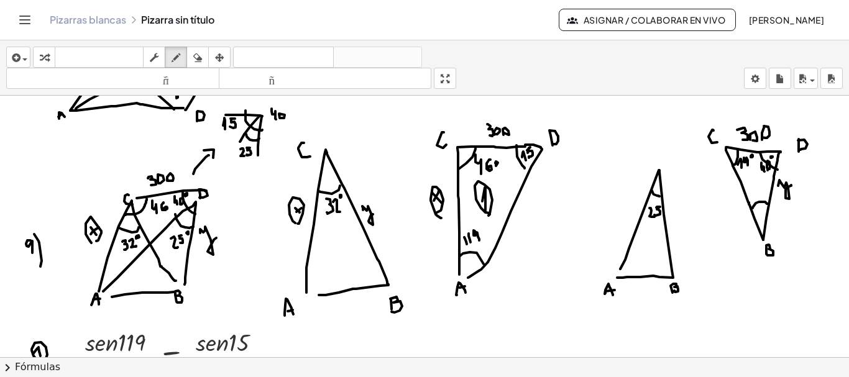
drag, startPoint x: 336, startPoint y: 305, endPoint x: 342, endPoint y: 313, distance: 9.8
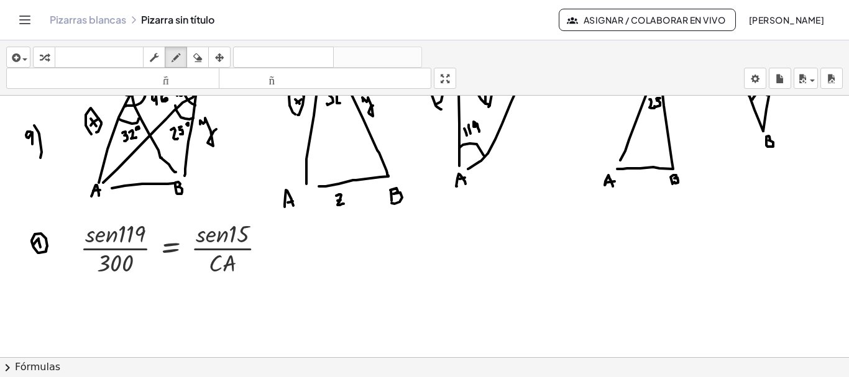
scroll to position [2128, 0]
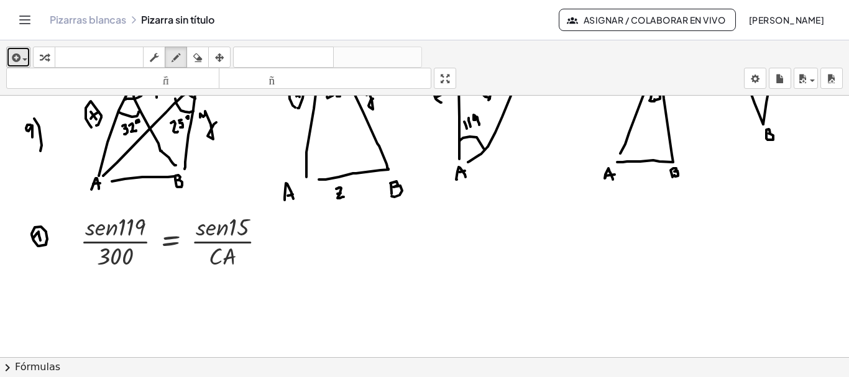
click at [21, 50] on div "button" at bounding box center [18, 57] width 18 height 15
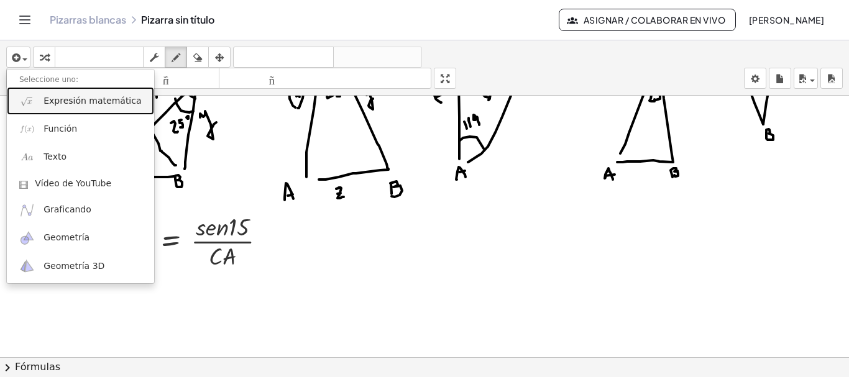
click at [75, 98] on font "Expresión matemática" at bounding box center [93, 101] width 98 height 10
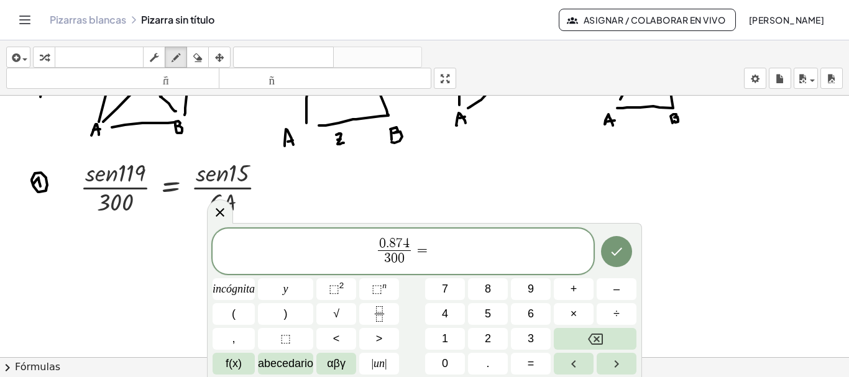
scroll to position [2230, 0]
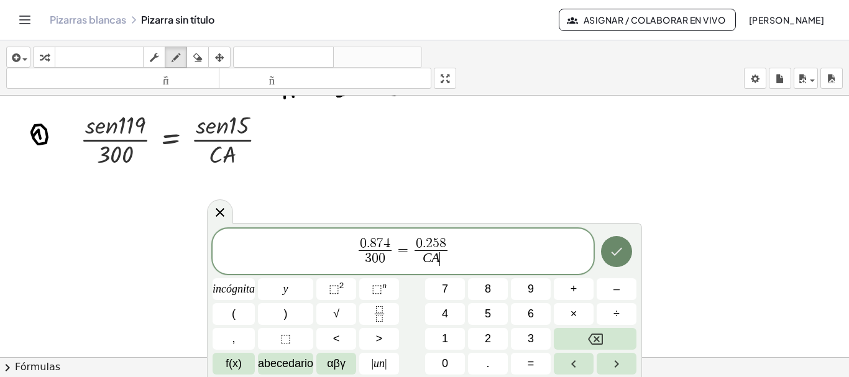
click at [622, 251] on icon "Hecho" at bounding box center [616, 251] width 15 height 15
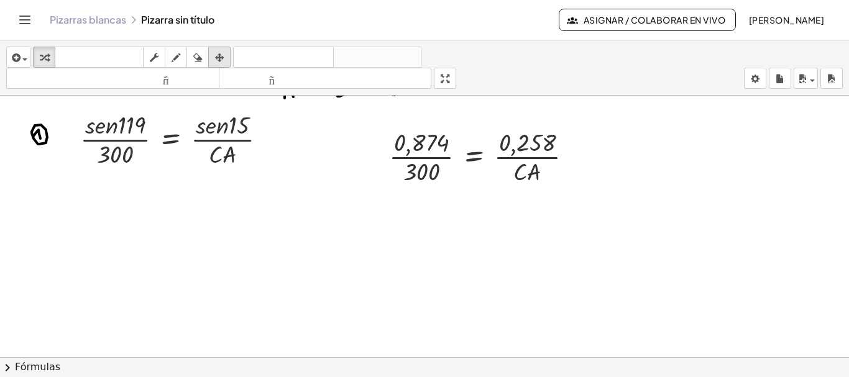
click at [223, 51] on icon "button" at bounding box center [219, 57] width 9 height 15
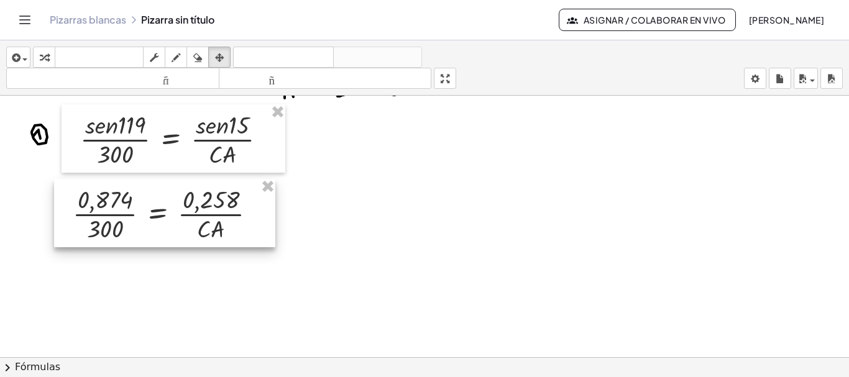
drag, startPoint x: 497, startPoint y: 150, endPoint x: 183, endPoint y: 206, distance: 318.8
click at [183, 206] on div at bounding box center [164, 213] width 221 height 68
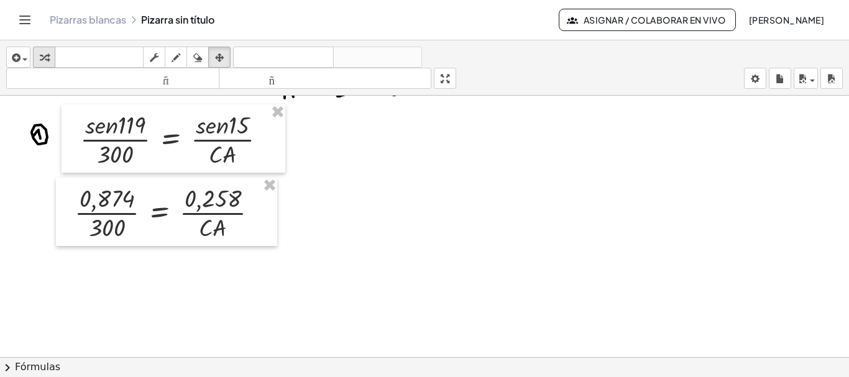
click at [40, 58] on icon "button" at bounding box center [44, 57] width 9 height 15
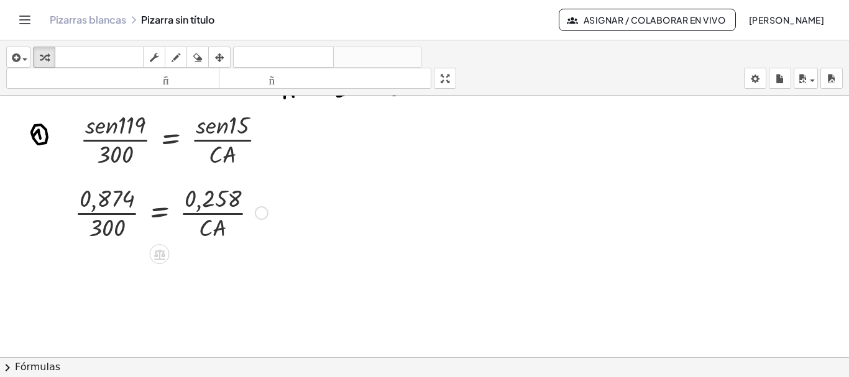
click at [113, 214] on div at bounding box center [171, 212] width 206 height 62
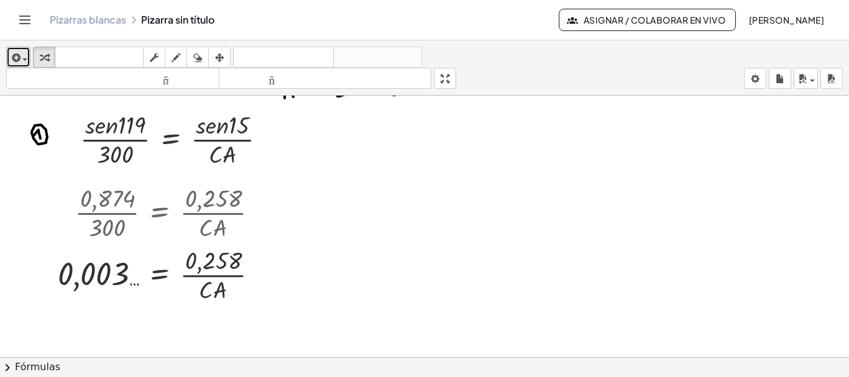
click at [16, 53] on icon "button" at bounding box center [14, 57] width 11 height 15
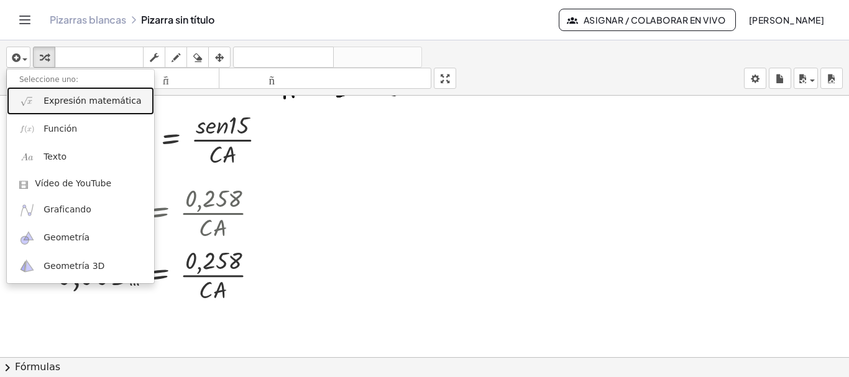
click at [98, 99] on font "Expresión matemática" at bounding box center [93, 101] width 98 height 10
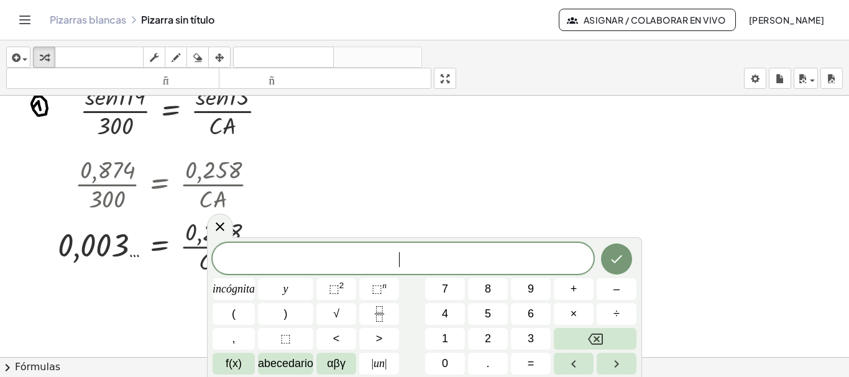
scroll to position [2273, 0]
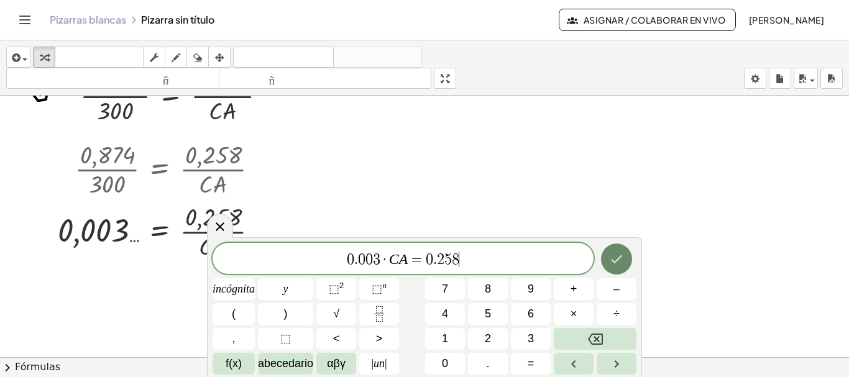
click at [623, 257] on icon "Hecho" at bounding box center [616, 259] width 15 height 15
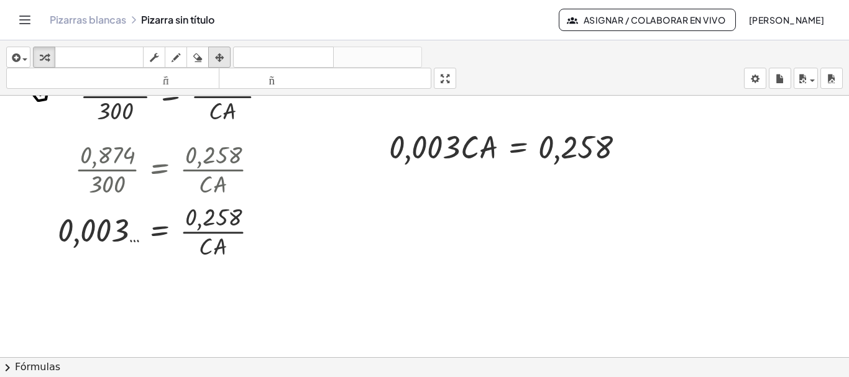
click at [222, 56] on icon "button" at bounding box center [219, 57] width 9 height 15
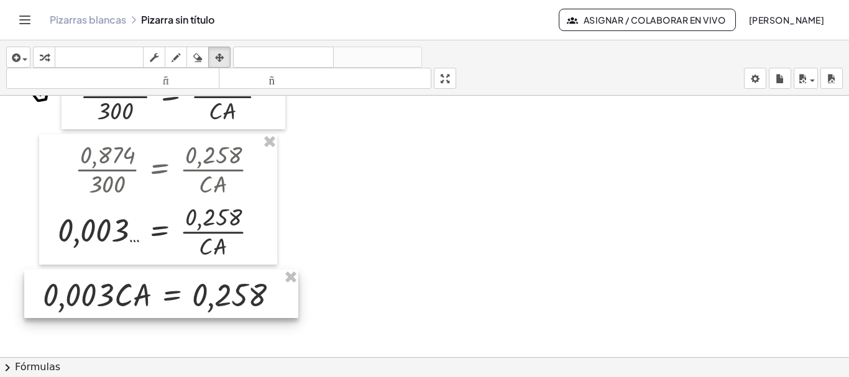
drag, startPoint x: 484, startPoint y: 139, endPoint x: 137, endPoint y: 287, distance: 376.5
click at [137, 287] on div at bounding box center [161, 294] width 274 height 48
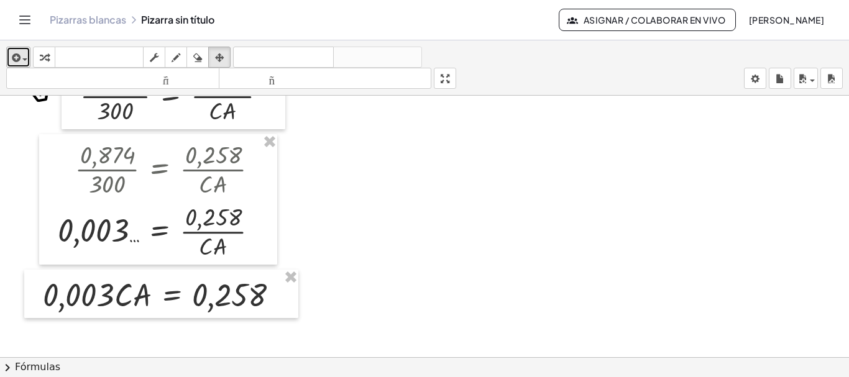
click at [13, 57] on icon "button" at bounding box center [14, 57] width 11 height 15
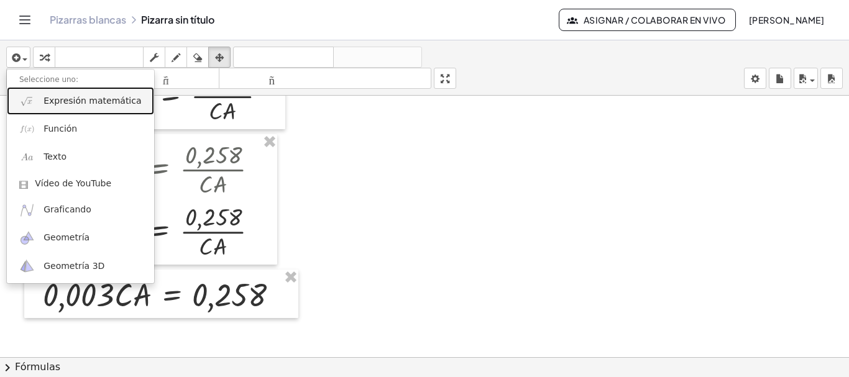
click at [118, 96] on font "Expresión matemática" at bounding box center [93, 101] width 98 height 10
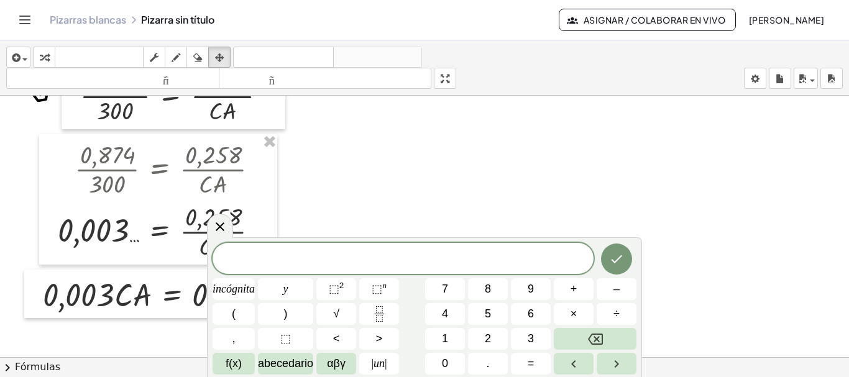
scroll to position [2355, 0]
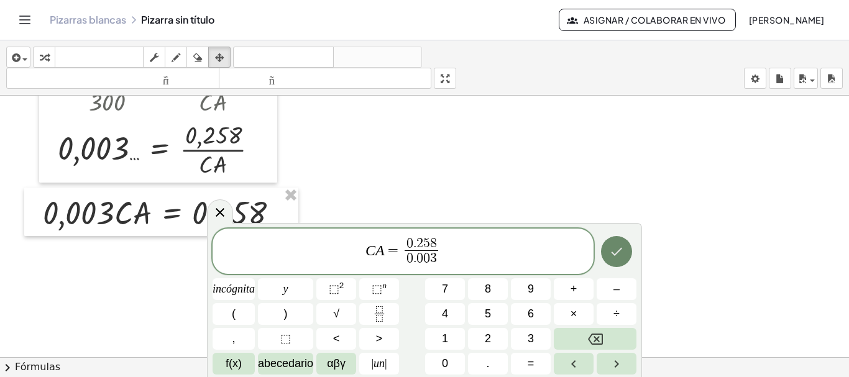
click at [627, 249] on button "Hecho" at bounding box center [616, 251] width 31 height 31
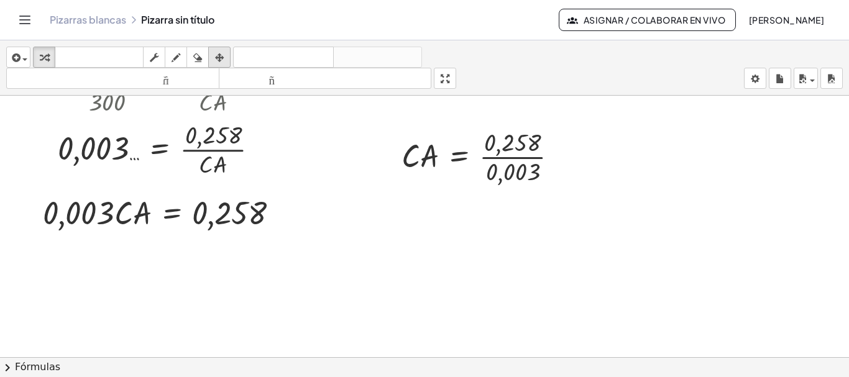
click at [216, 60] on icon "button" at bounding box center [219, 57] width 9 height 15
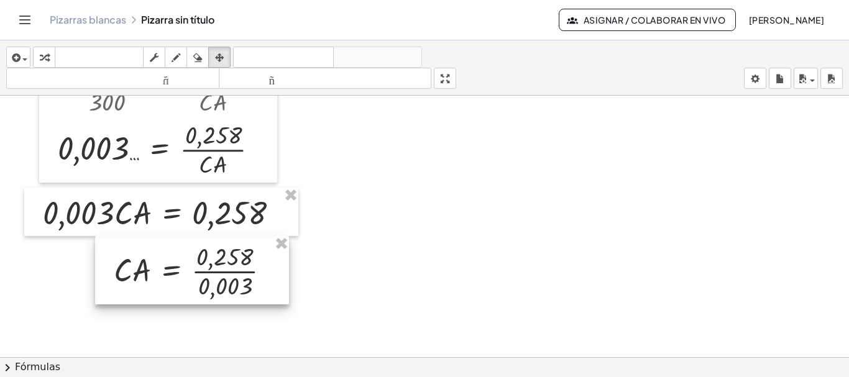
drag, startPoint x: 352, startPoint y: 223, endPoint x: 192, endPoint y: 276, distance: 168.4
click at [158, 295] on div at bounding box center [192, 270] width 194 height 68
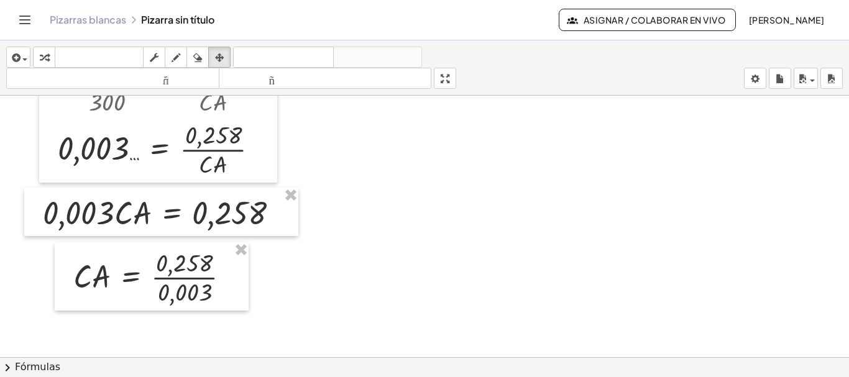
click at [45, 54] on icon "button" at bounding box center [44, 57] width 9 height 15
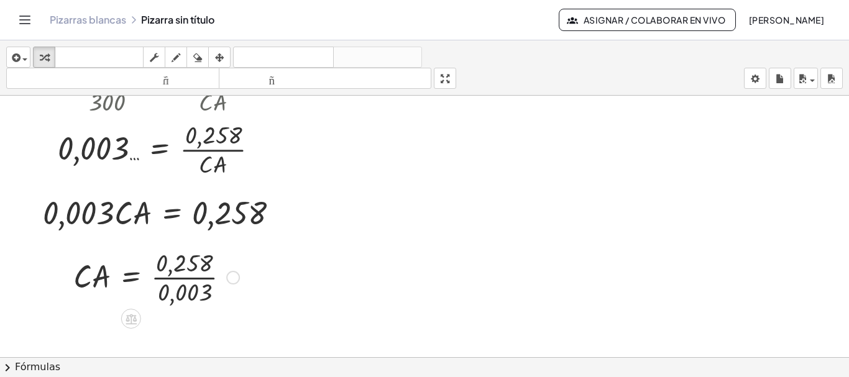
click at [179, 277] on div at bounding box center [156, 277] width 178 height 62
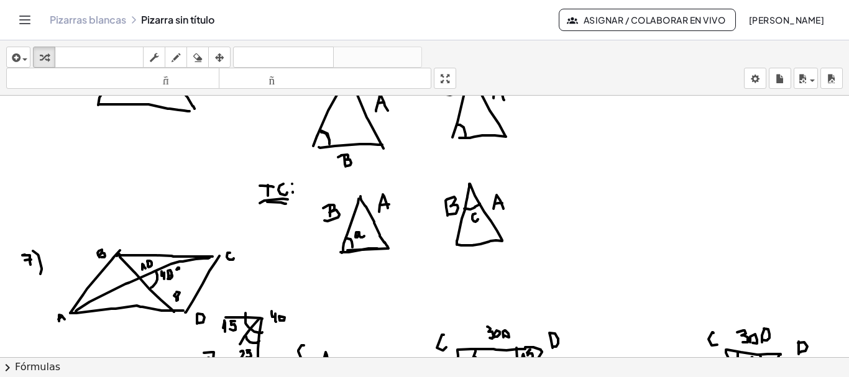
scroll to position [1884, 0]
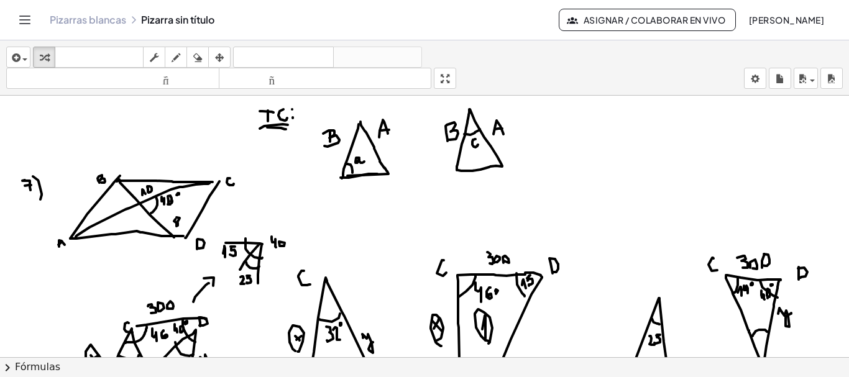
click at [754, 14] on button "[PERSON_NAME]" at bounding box center [786, 20] width 96 height 22
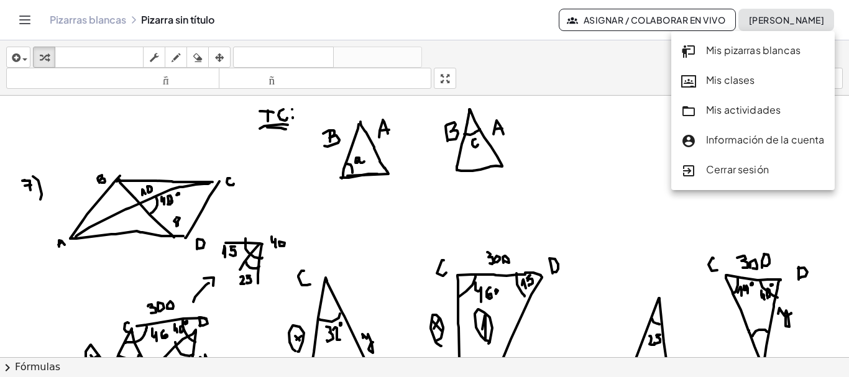
click at [751, 37] on link "Mis pizarras blancas" at bounding box center [752, 51] width 163 height 30
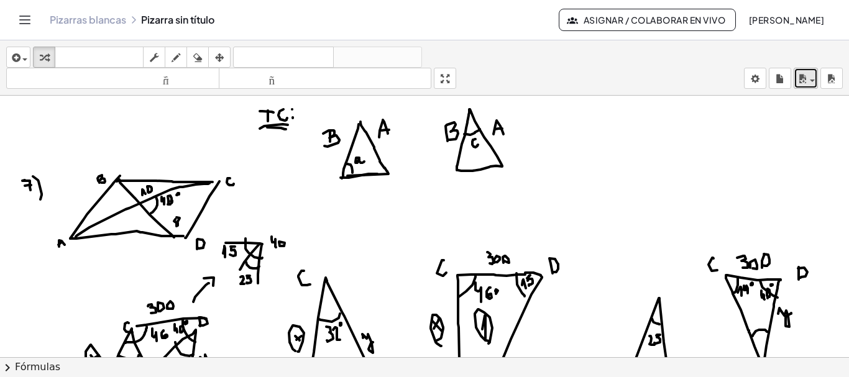
click at [816, 81] on button "ahorrar" at bounding box center [806, 78] width 24 height 21
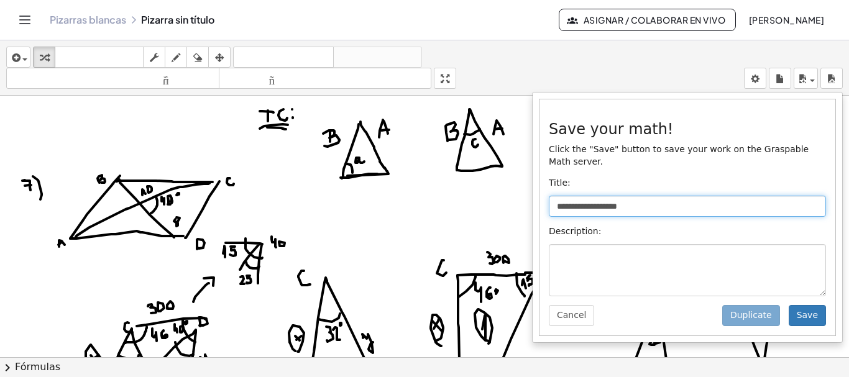
click at [697, 201] on input "**********" at bounding box center [687, 206] width 277 height 21
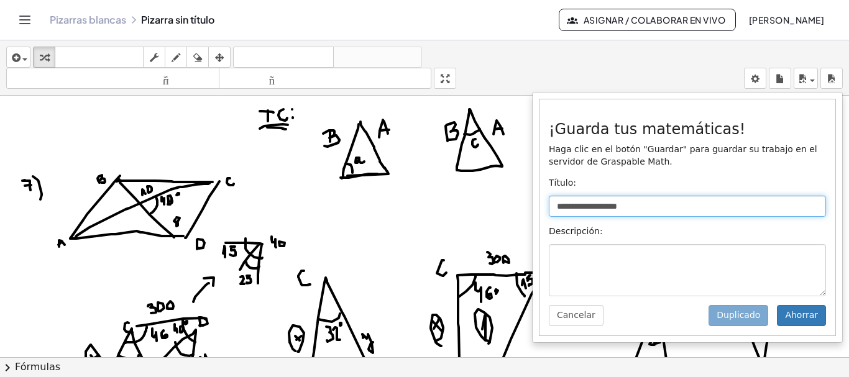
click at [462, 218] on div "**********" at bounding box center [424, 208] width 849 height 337
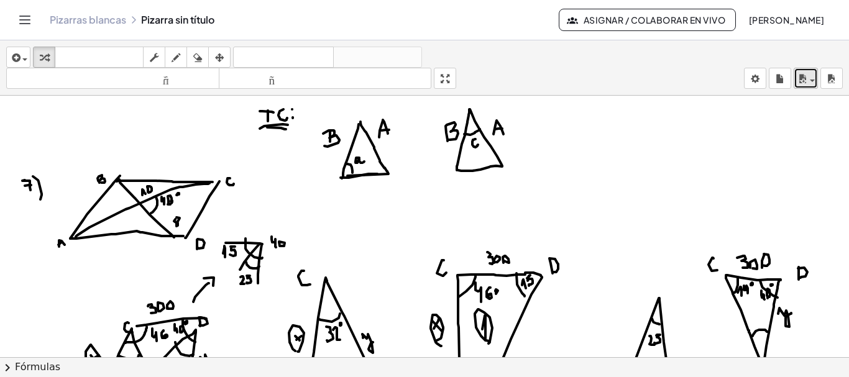
click at [800, 80] on icon "button" at bounding box center [802, 78] width 11 height 15
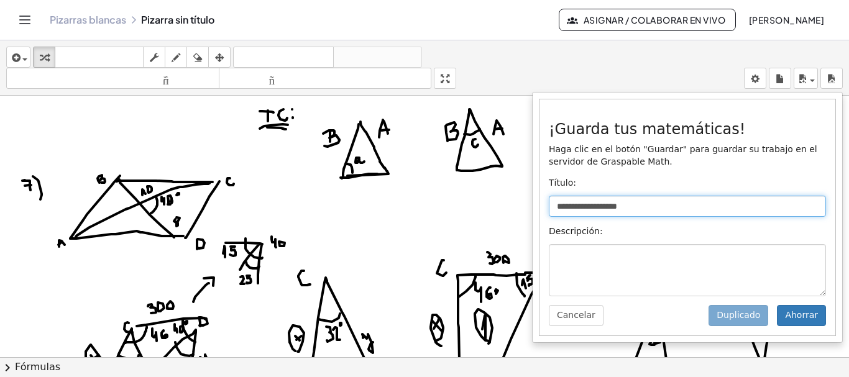
click at [644, 203] on input "**********" at bounding box center [687, 206] width 277 height 21
type input "*"
type input "**********"
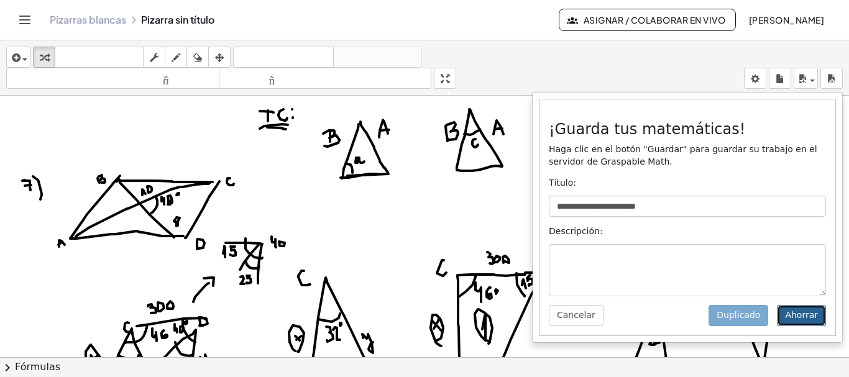
click at [797, 317] on font "Ahorrar" at bounding box center [801, 315] width 33 height 10
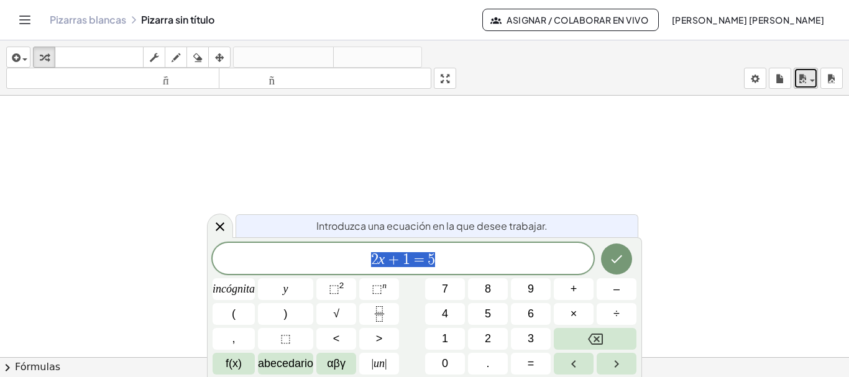
click at [801, 78] on icon "button" at bounding box center [802, 78] width 11 height 15
